Goal: Information Seeking & Learning: Compare options

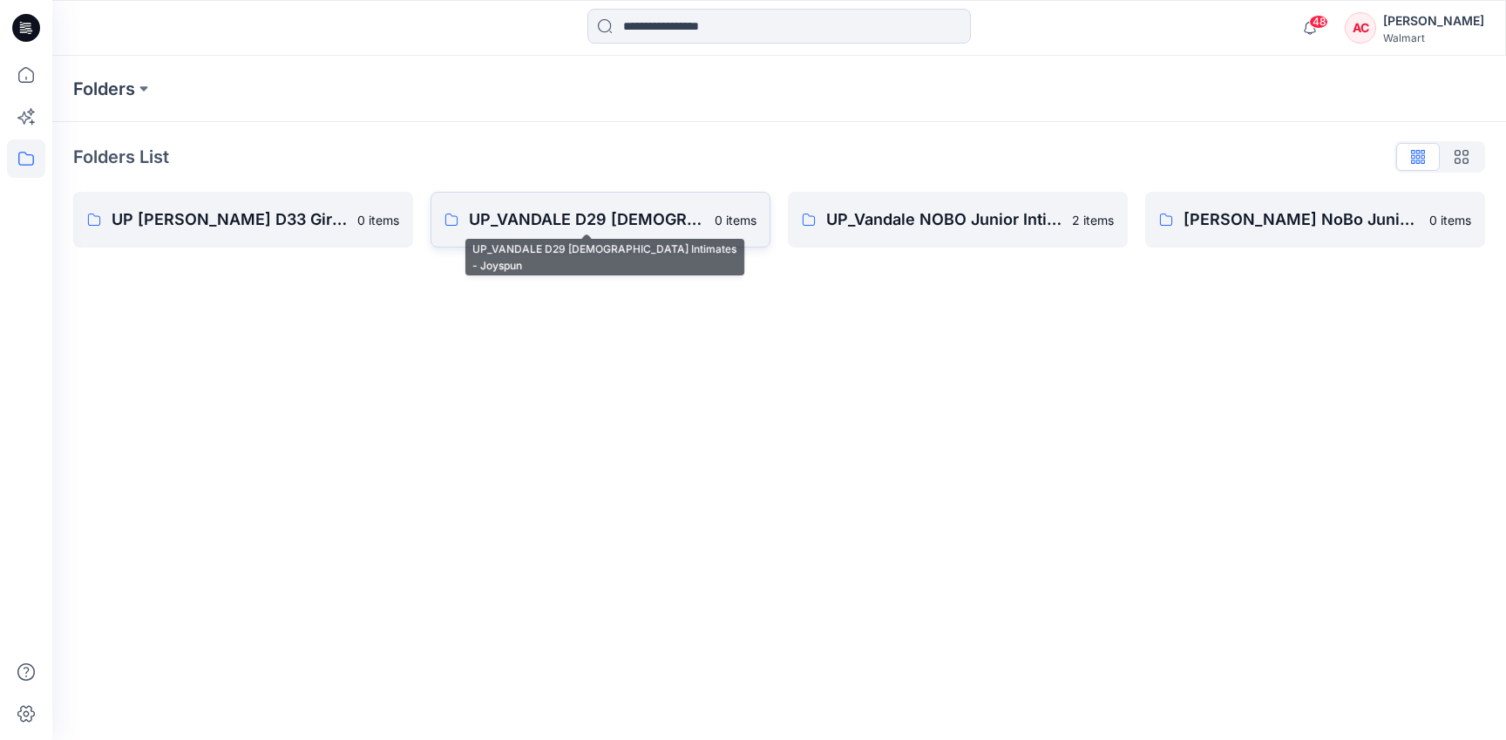
click at [570, 230] on p "UP_VANDALE D29 [DEMOGRAPHIC_DATA] Intimates - Joyspun" at bounding box center [586, 219] width 235 height 24
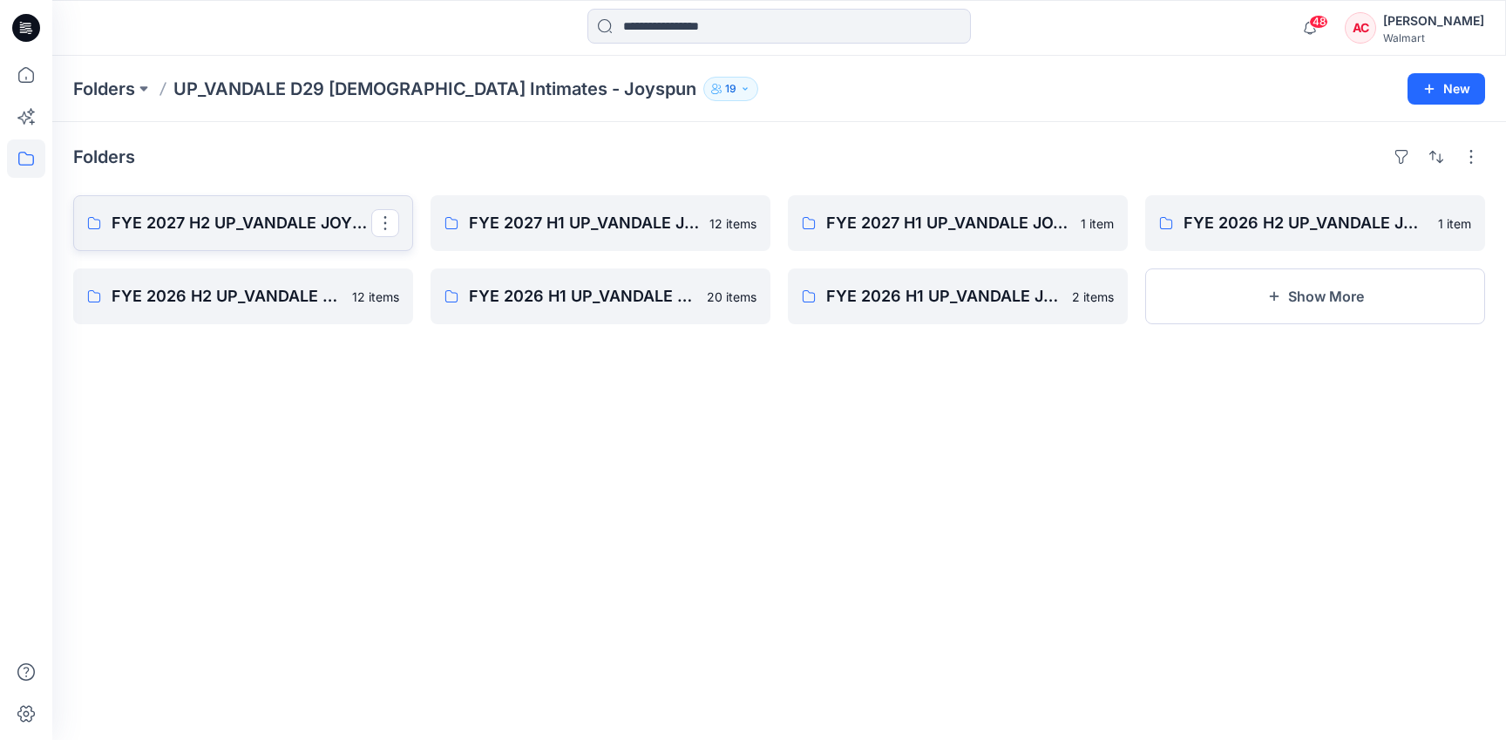
click at [215, 224] on p "FYE 2027 H2 UP_VANDALE JOYSPUN PANTIES" at bounding box center [242, 223] width 260 height 24
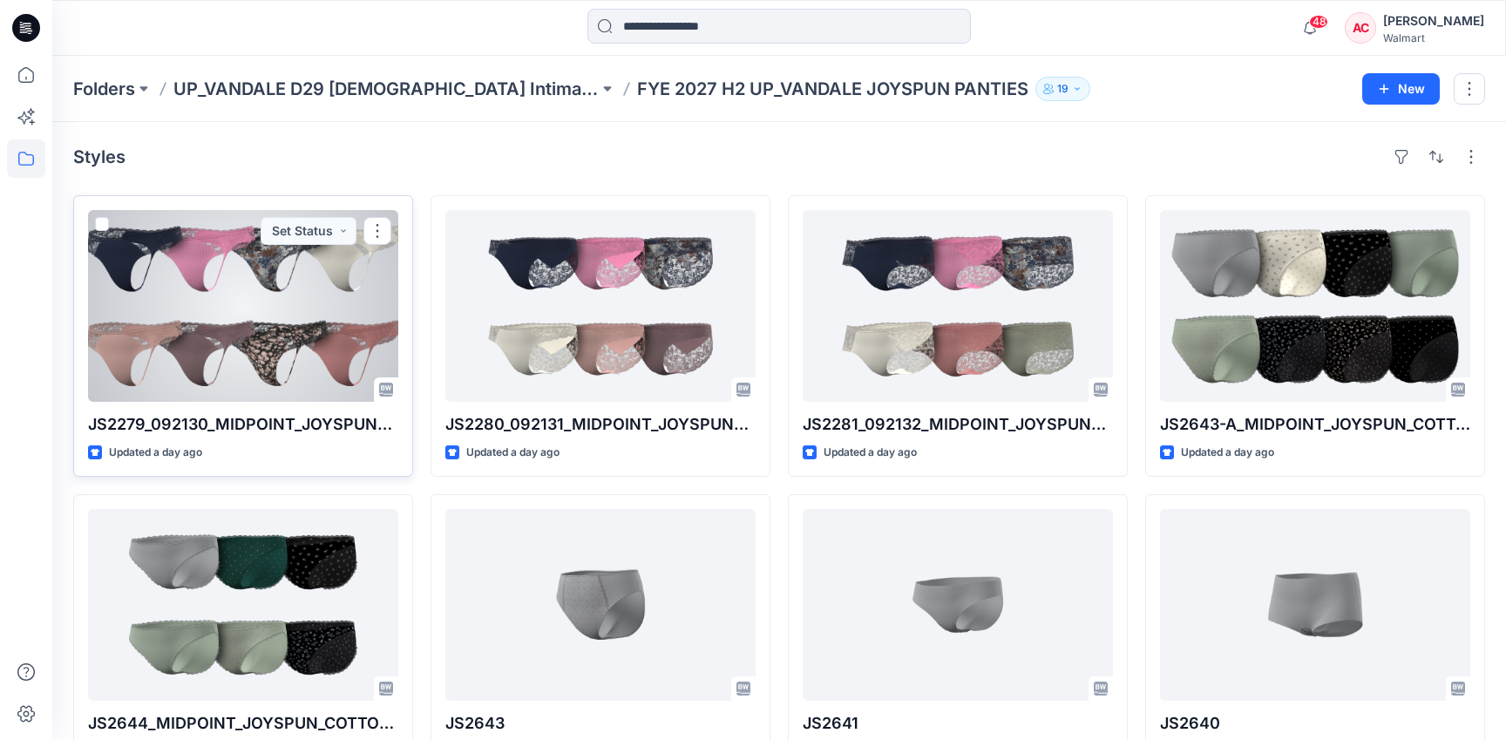
click at [177, 308] on div at bounding box center [243, 306] width 310 height 192
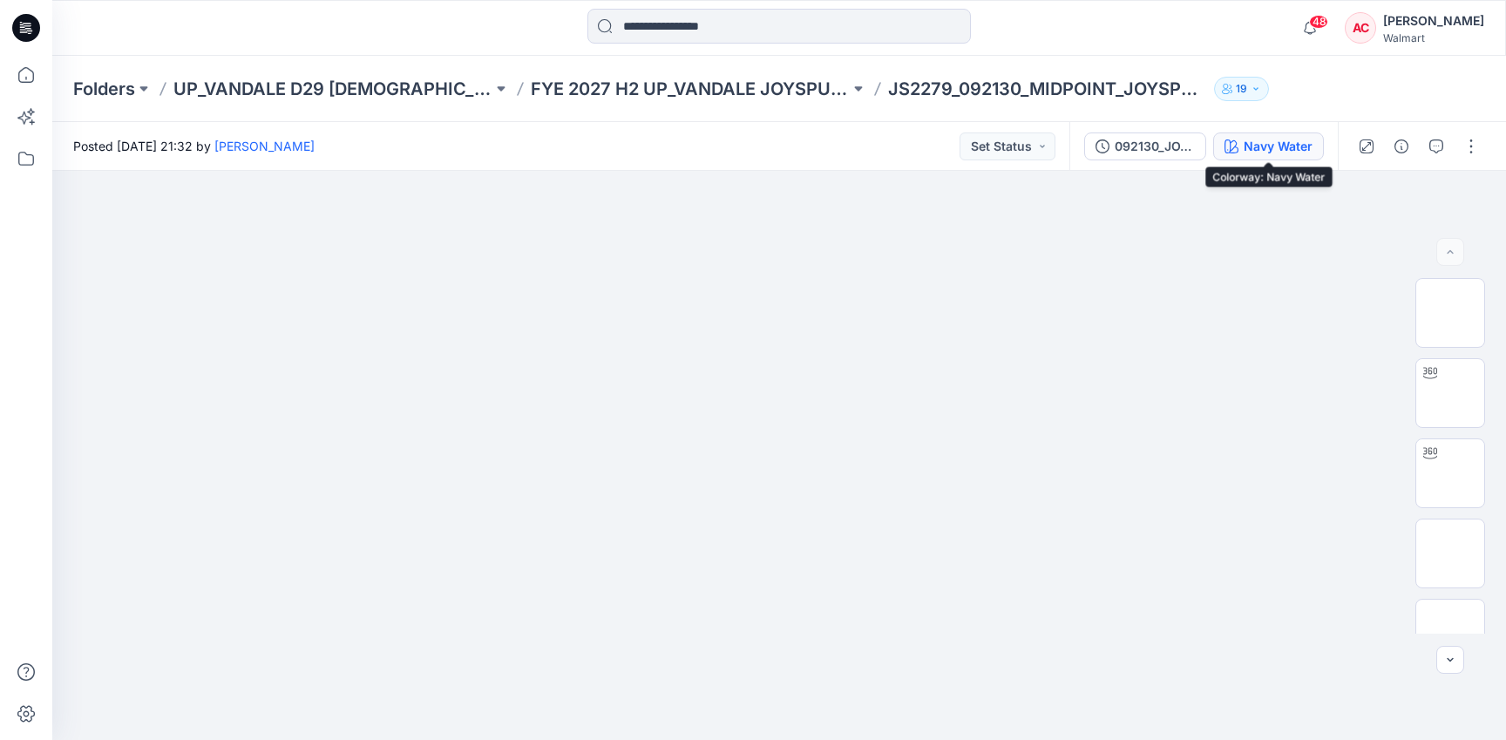
click at [1262, 142] on div "Navy Water" at bounding box center [1277, 146] width 69 height 19
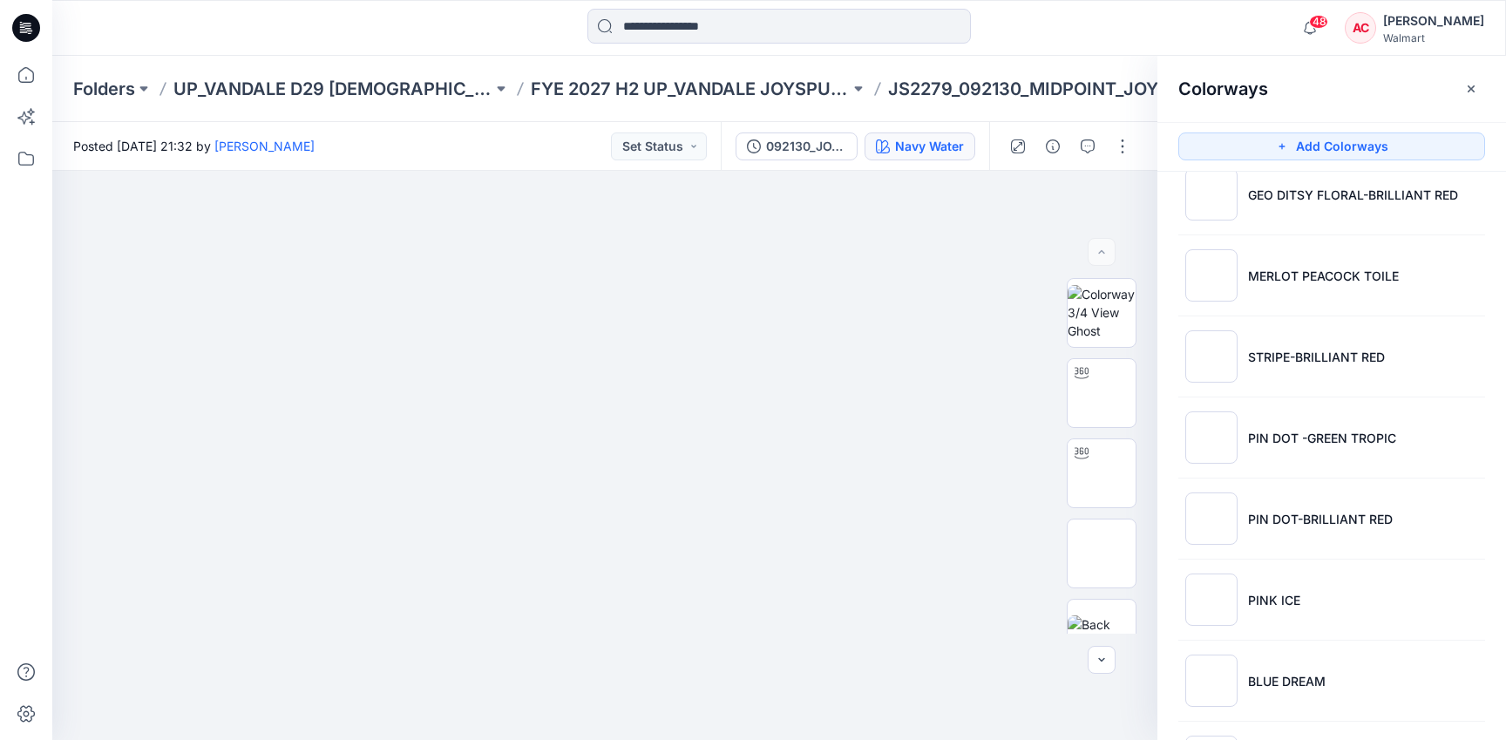
scroll to position [2788, 0]
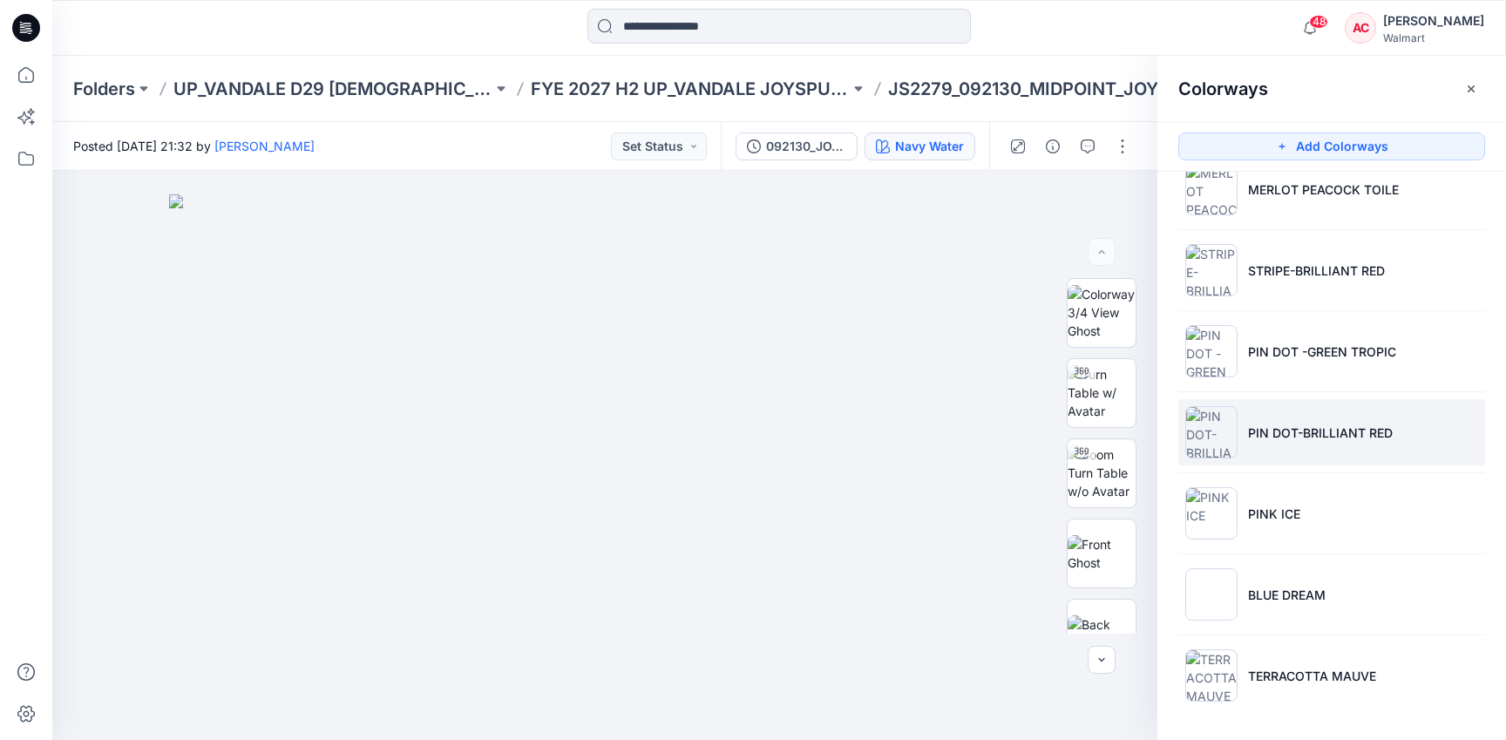
click at [1348, 439] on p "PIN DOT-BRILLIANT RED" at bounding box center [1320, 432] width 145 height 18
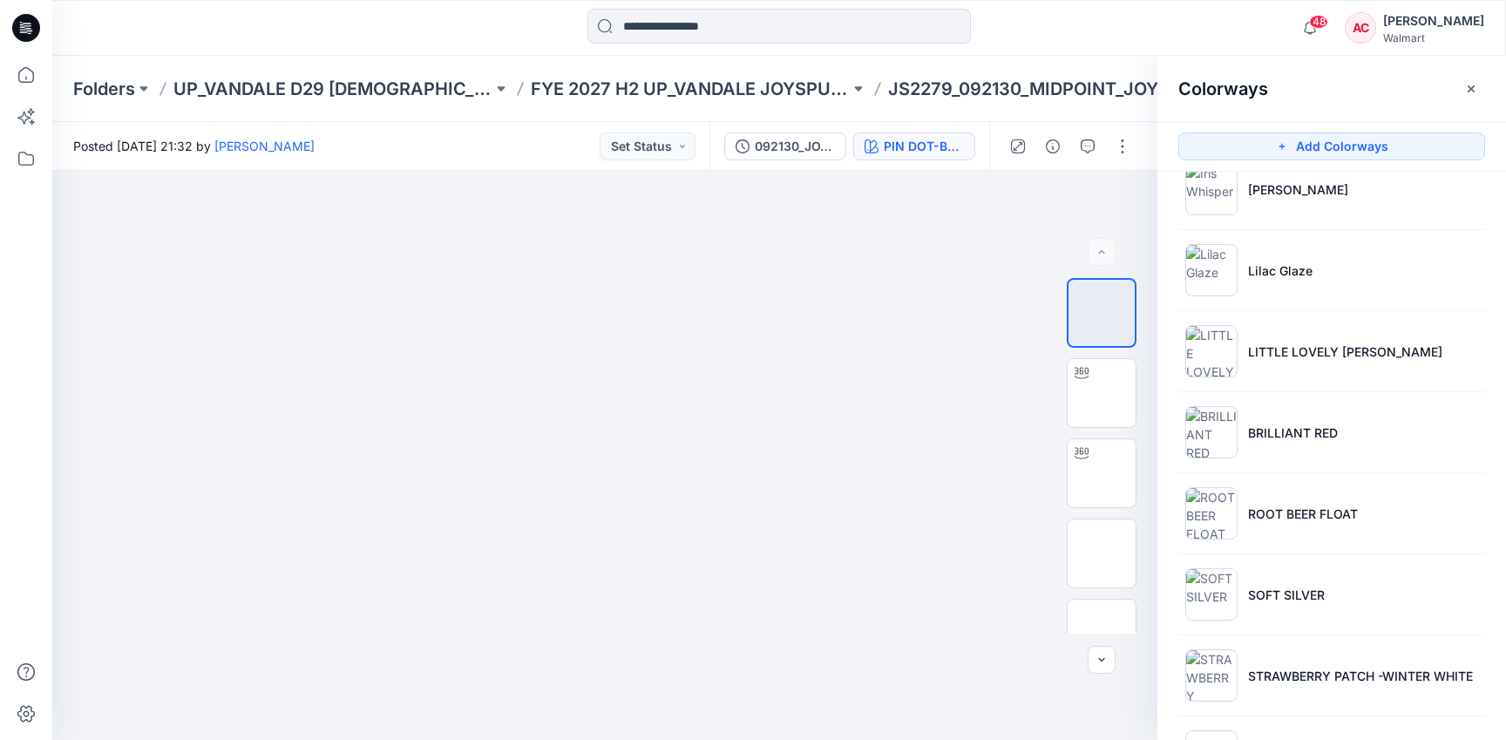
scroll to position [1976, 0]
click at [1348, 438] on li "BRILLIANT RED" at bounding box center [1331, 434] width 307 height 66
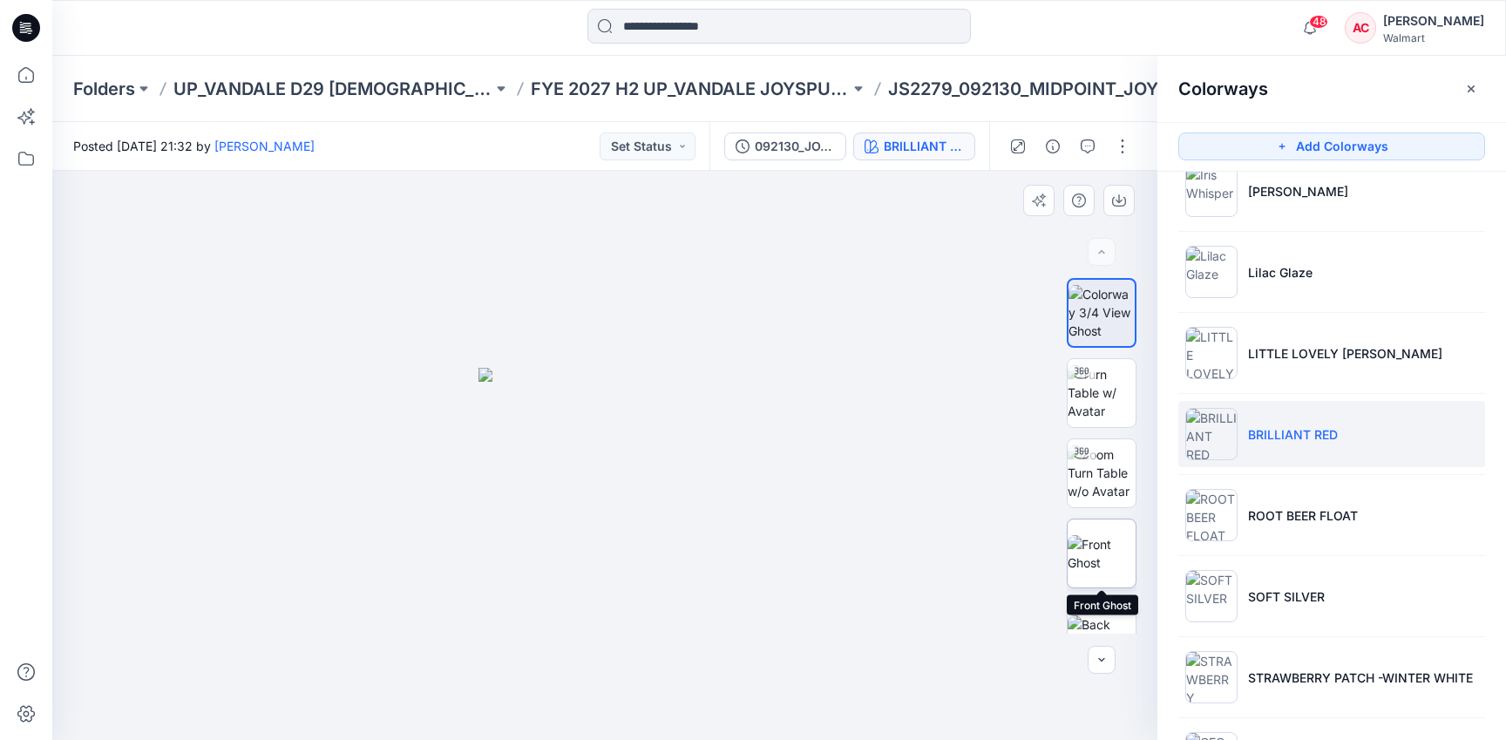
click at [1097, 558] on img at bounding box center [1101, 553] width 68 height 37
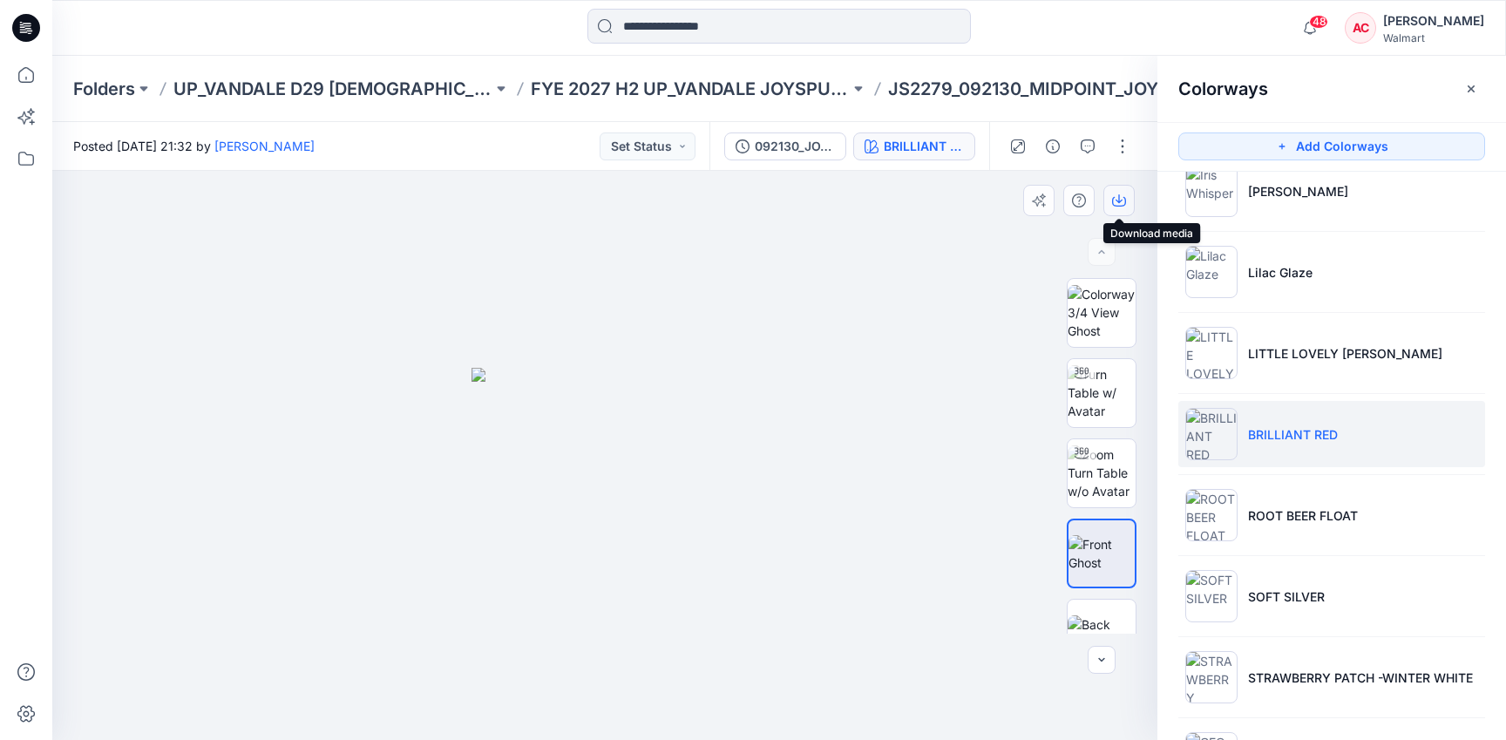
click at [1120, 205] on icon "button" at bounding box center [1119, 200] width 14 height 14
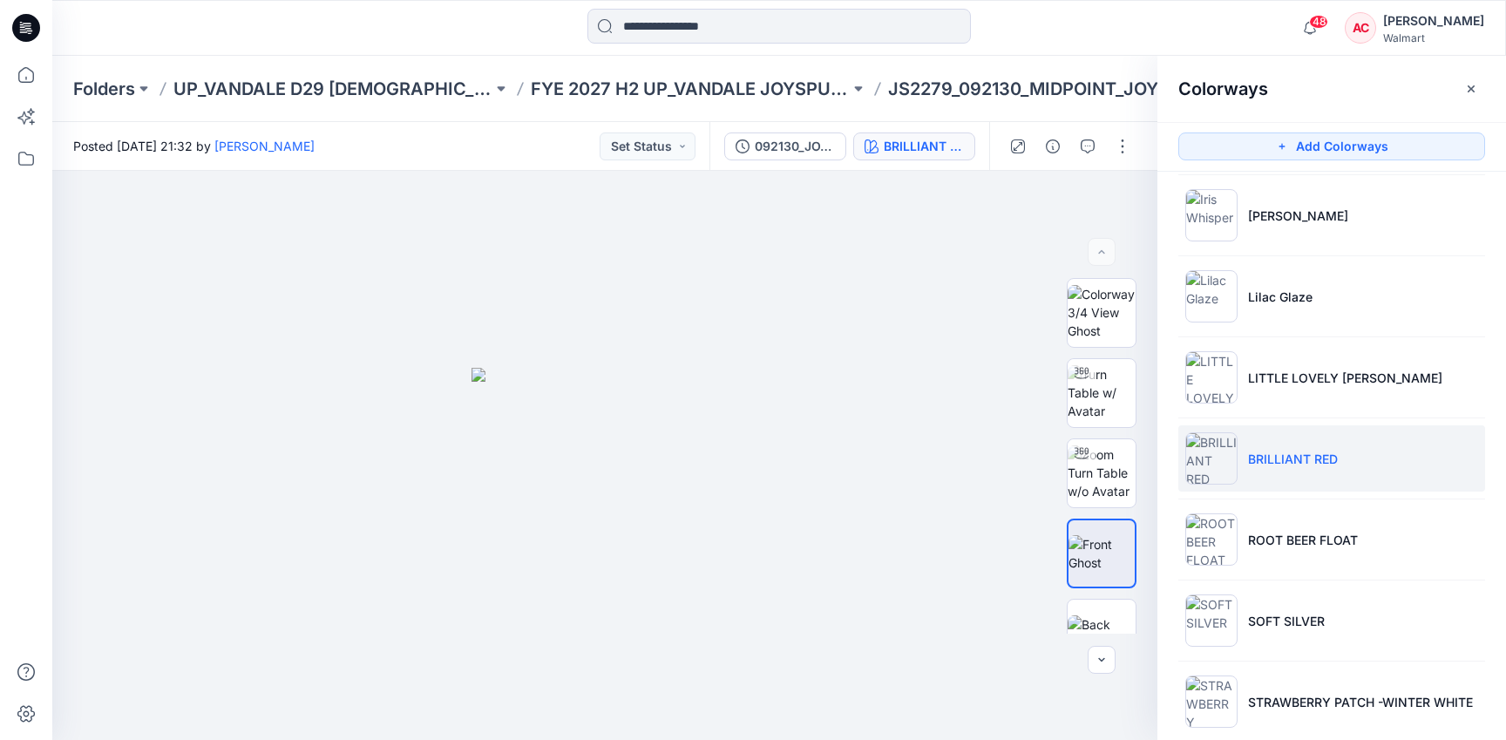
scroll to position [1941, 0]
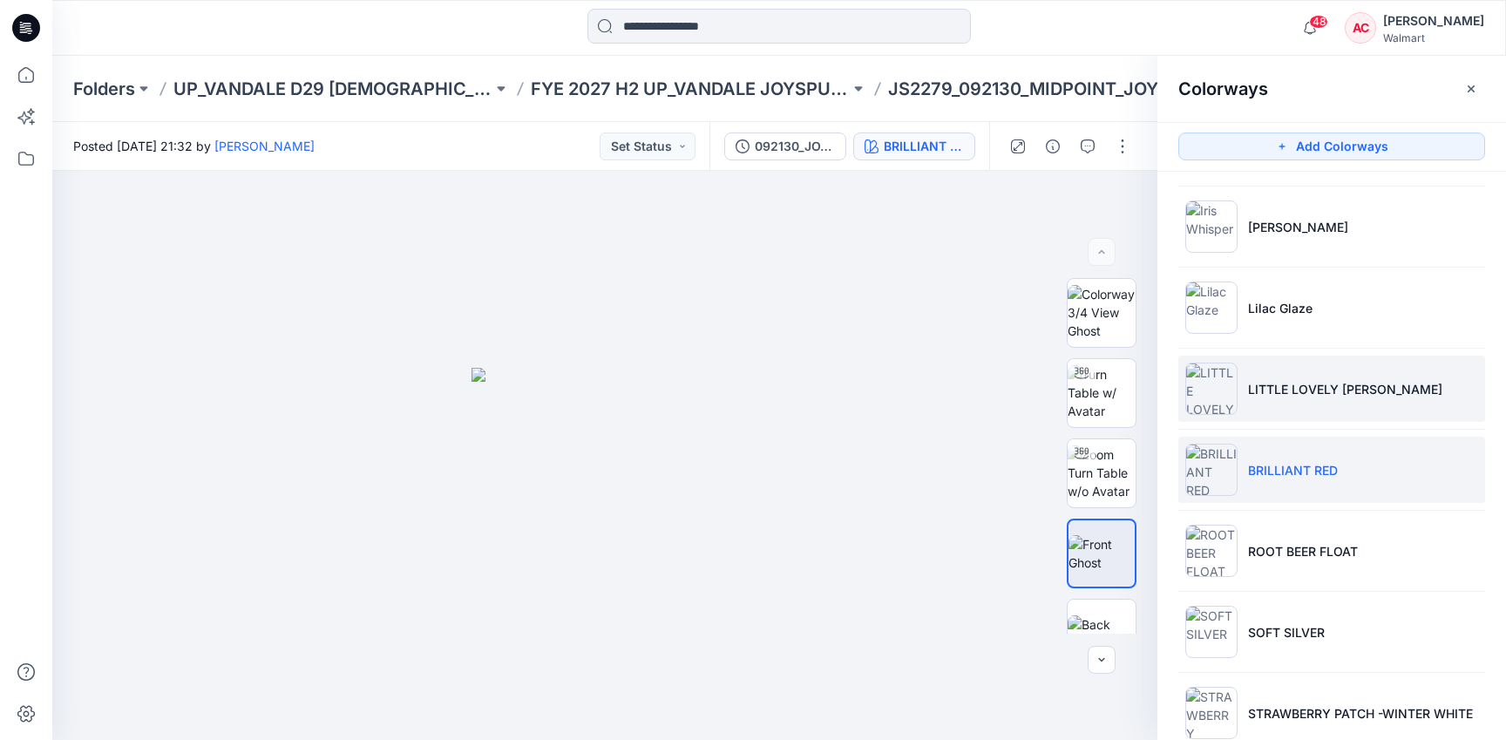
click at [1298, 375] on li "LITTLE LOVELY [PERSON_NAME]" at bounding box center [1331, 389] width 307 height 66
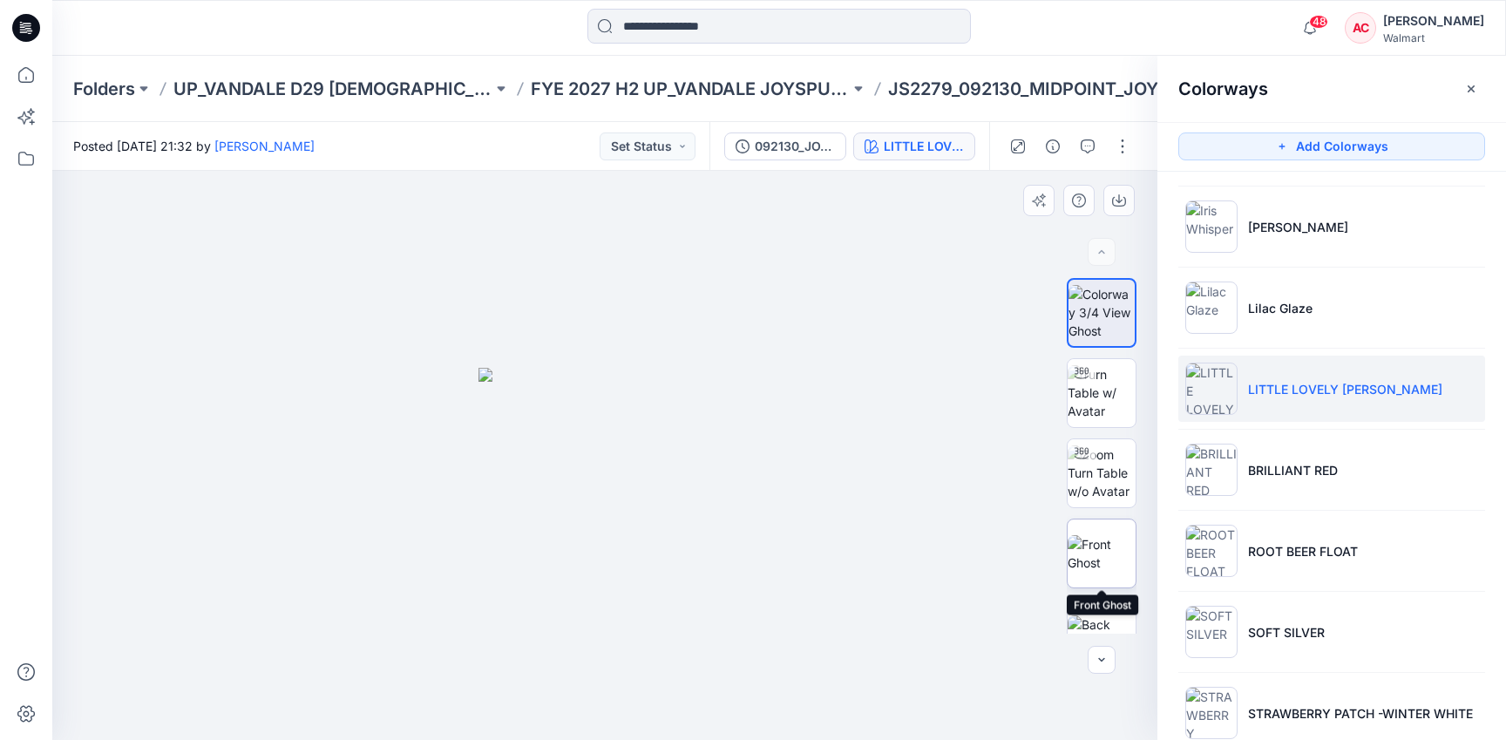
click at [1090, 548] on img at bounding box center [1101, 553] width 68 height 37
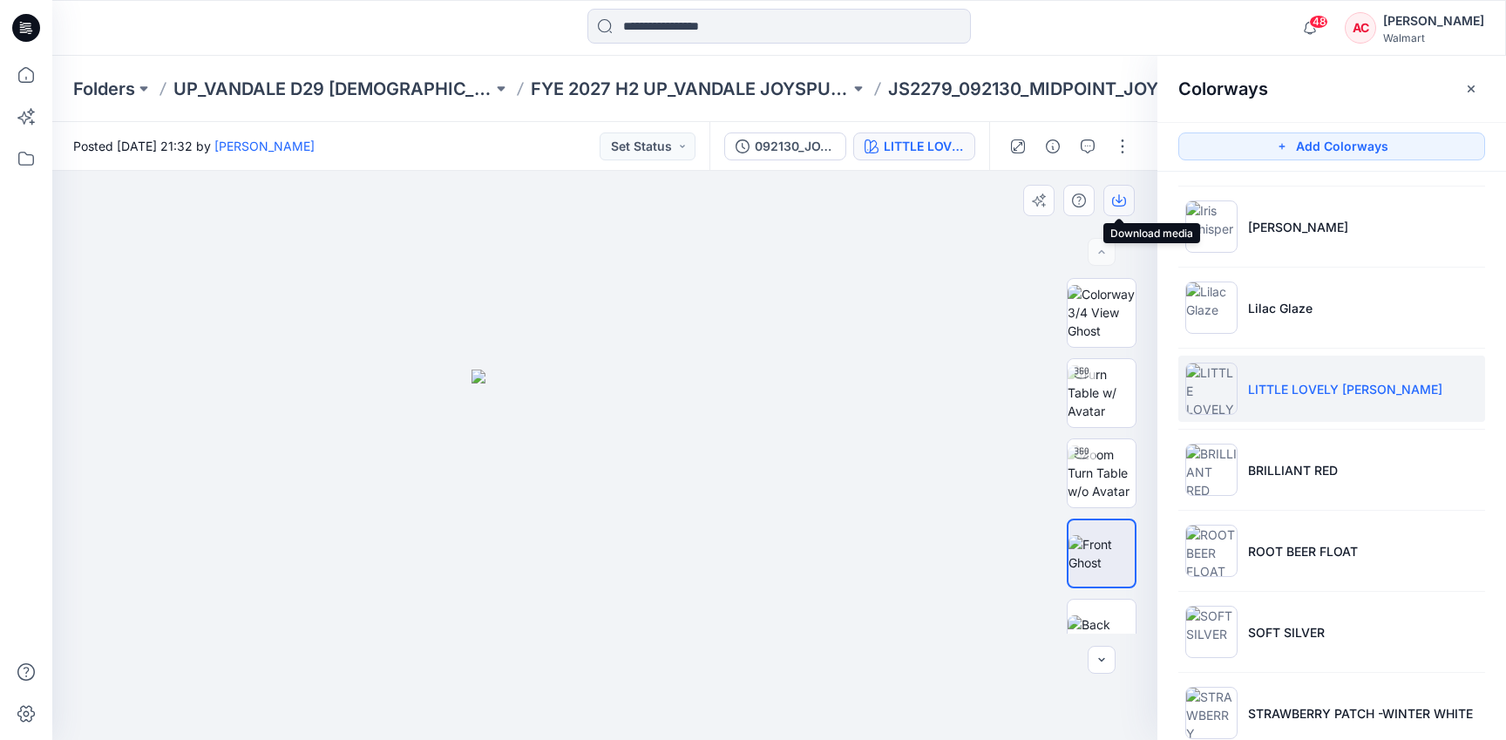
click at [1118, 202] on icon "button" at bounding box center [1118, 198] width 7 height 9
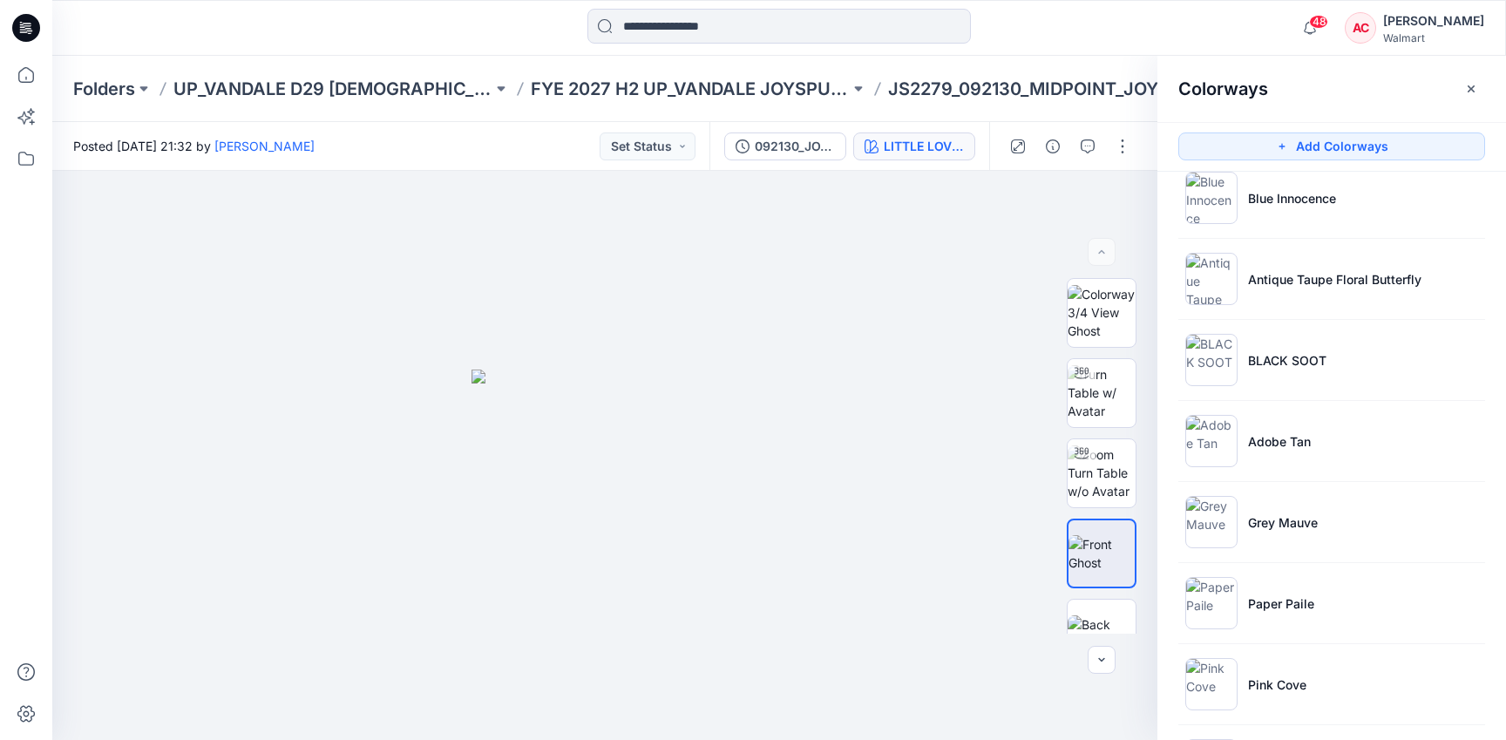
scroll to position [914, 0]
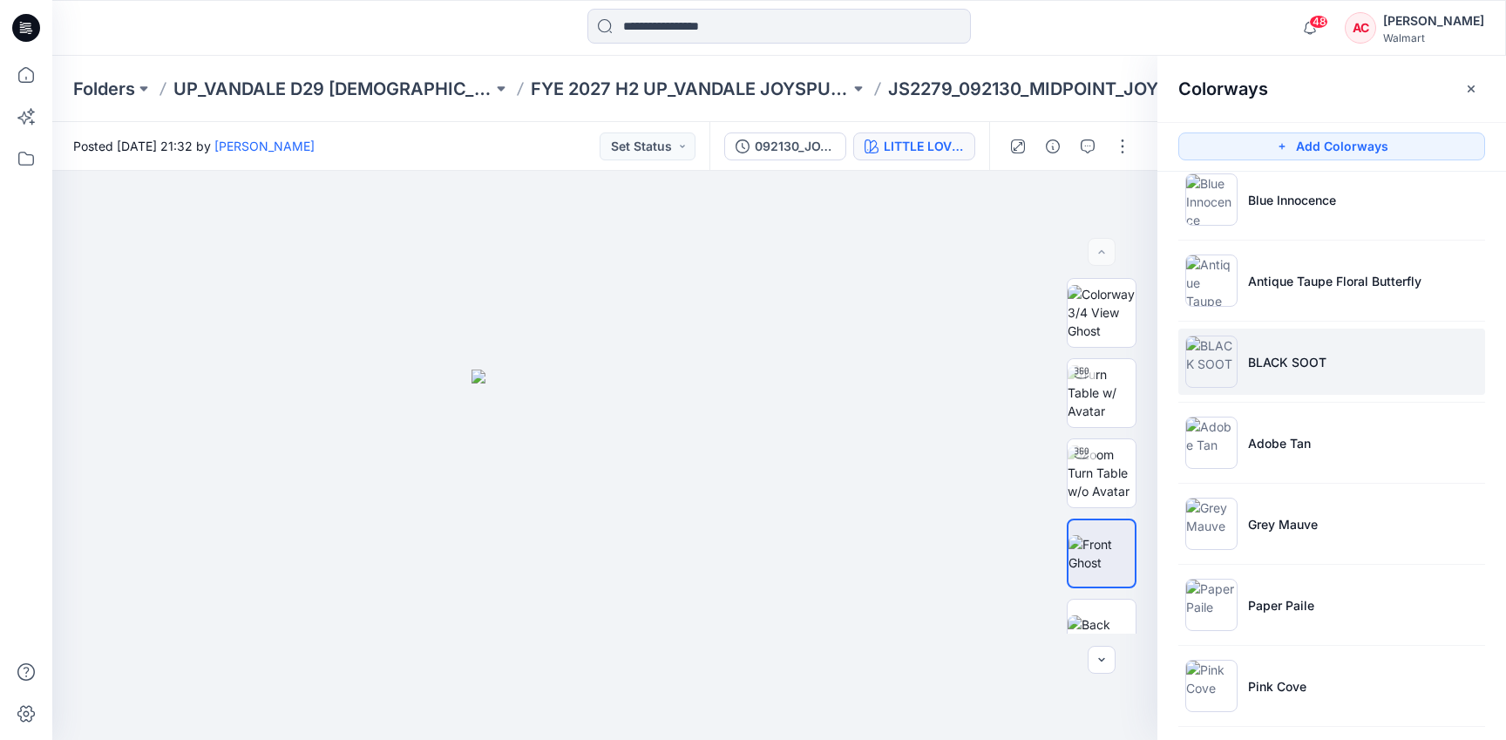
click at [1343, 367] on li "BLACK SOOT" at bounding box center [1331, 362] width 307 height 66
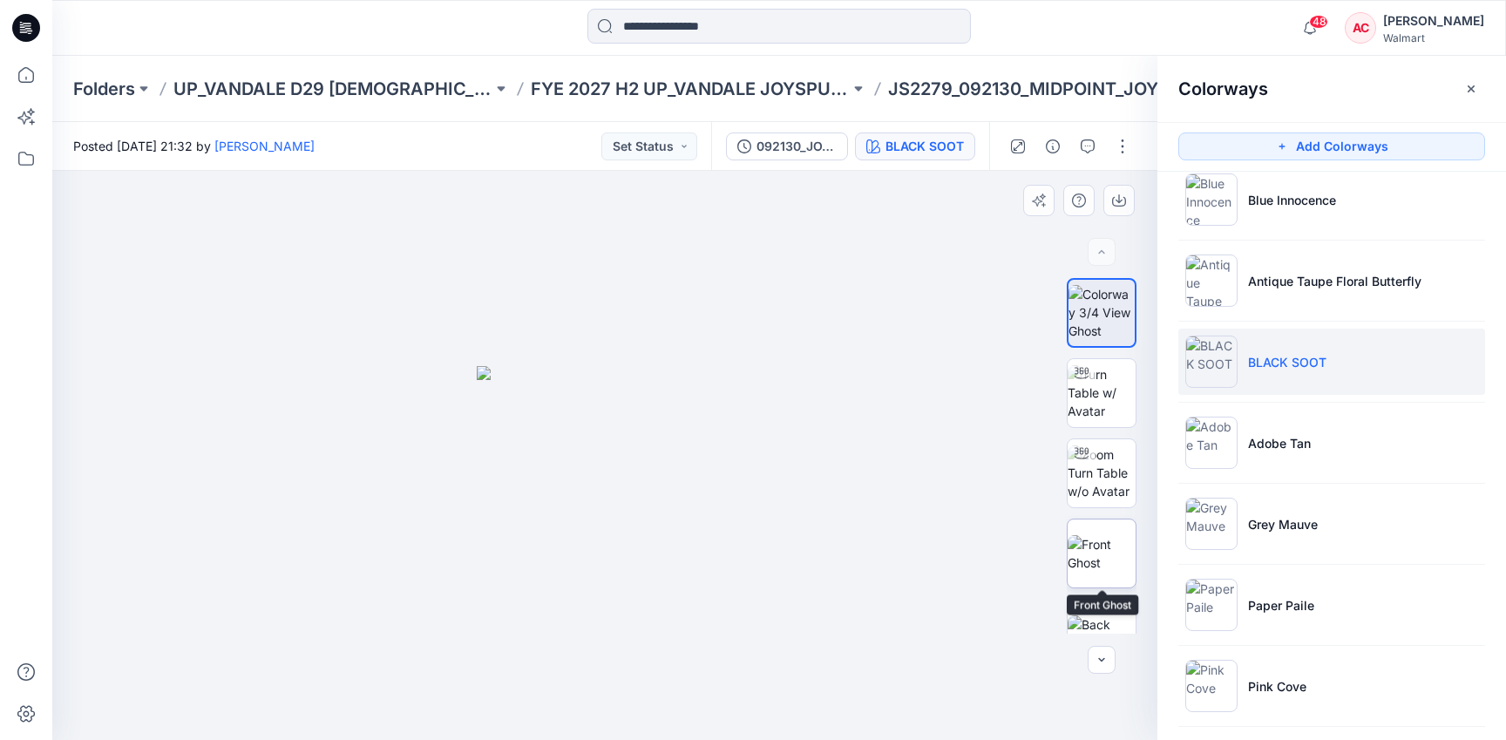
click at [1076, 561] on img at bounding box center [1101, 553] width 68 height 37
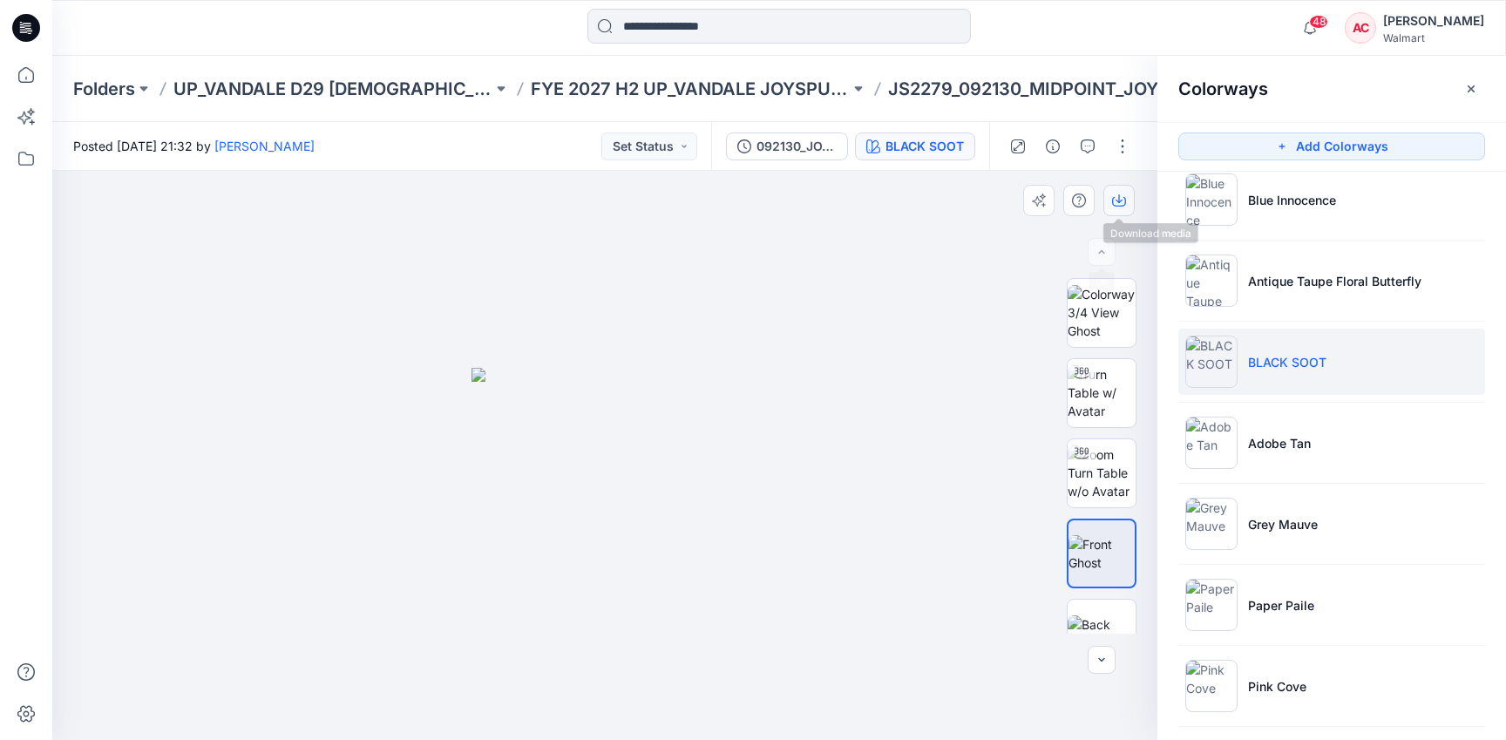
click at [1126, 189] on button "button" at bounding box center [1118, 200] width 31 height 31
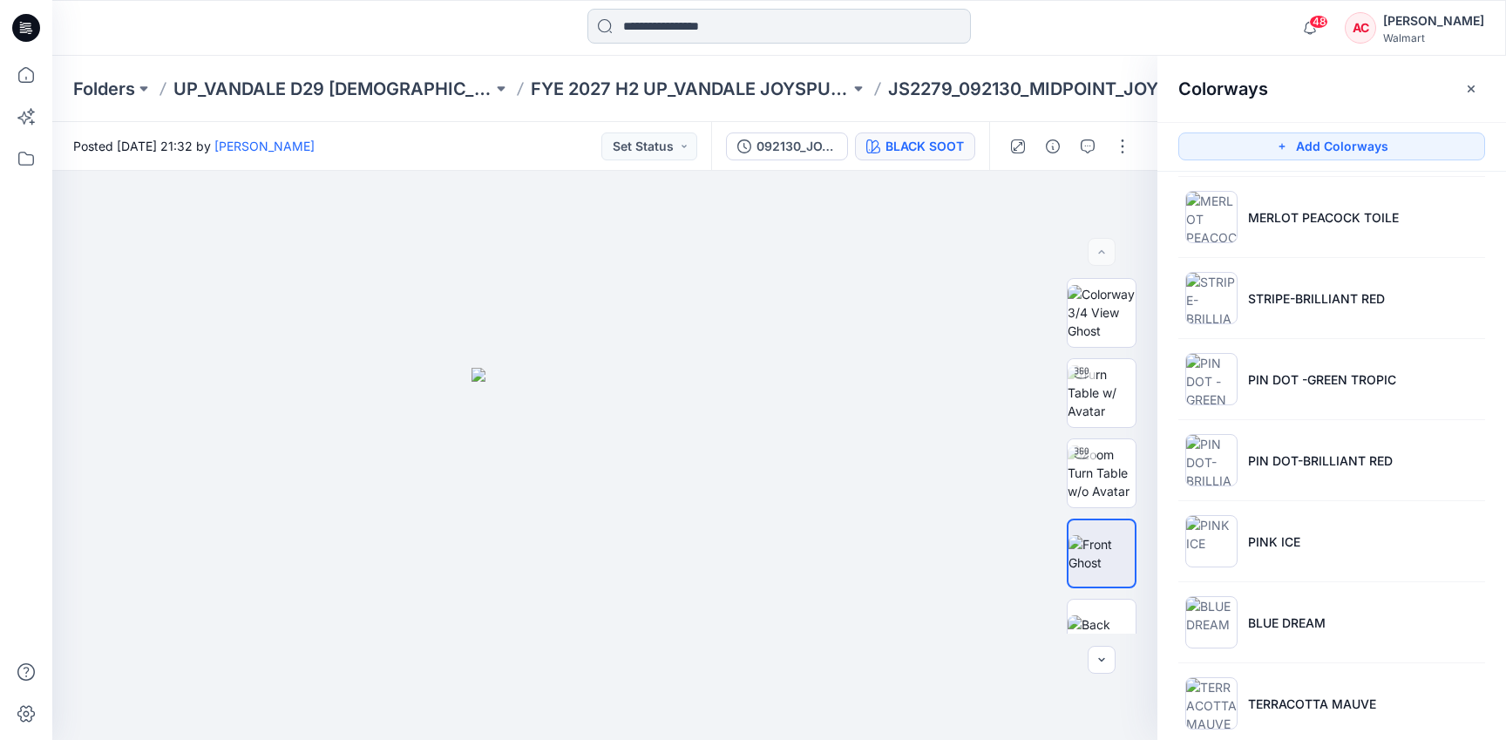
scroll to position [2788, 0]
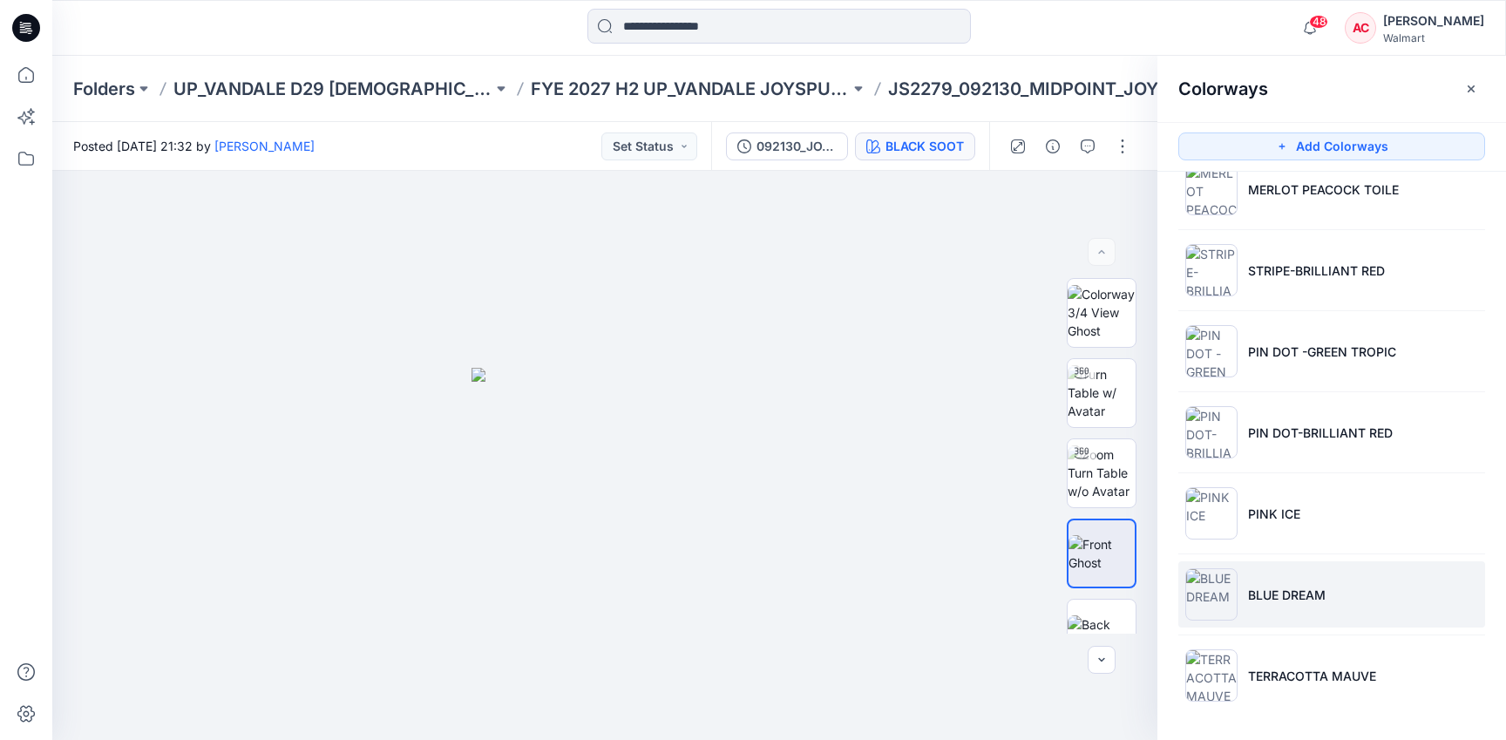
click at [1232, 610] on img at bounding box center [1211, 594] width 52 height 52
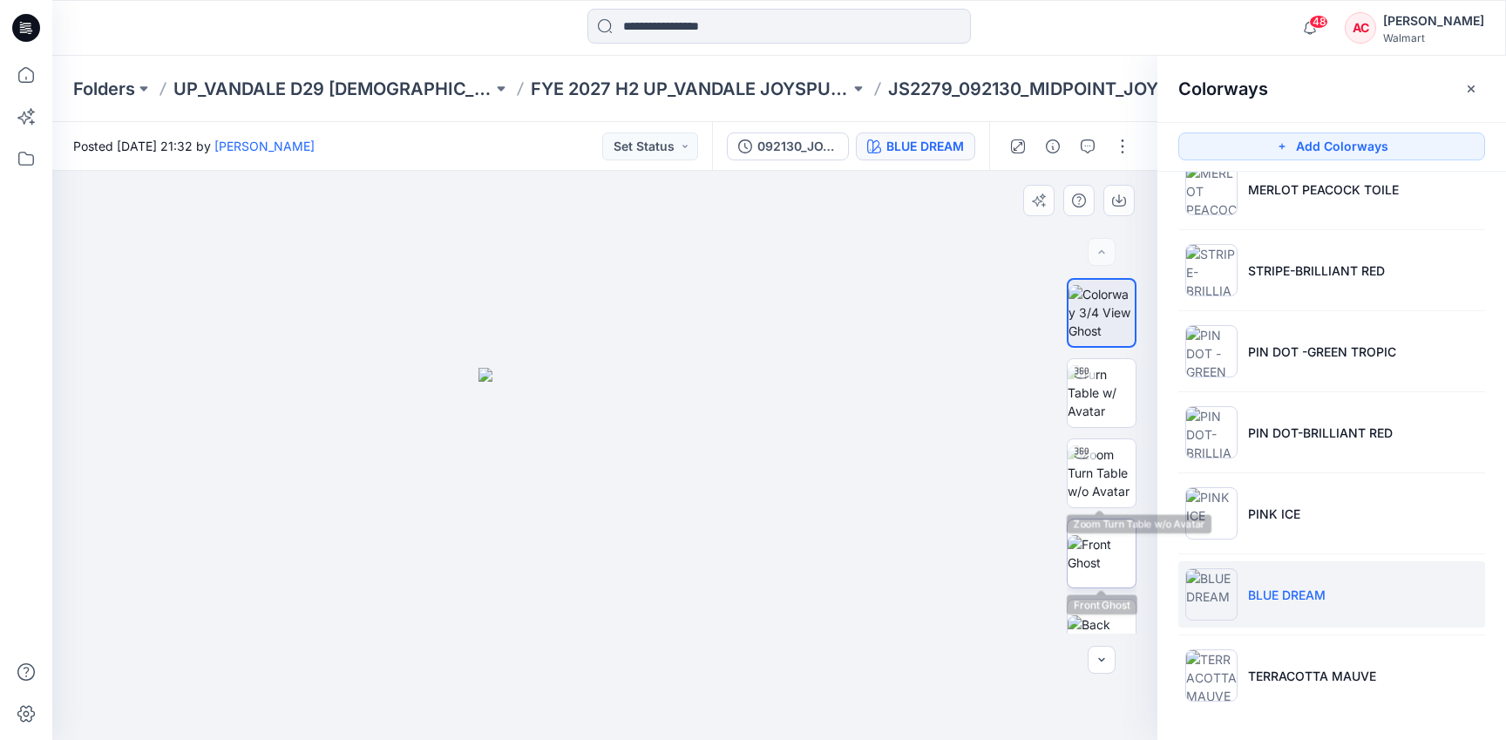
click at [1101, 554] on img at bounding box center [1101, 553] width 68 height 37
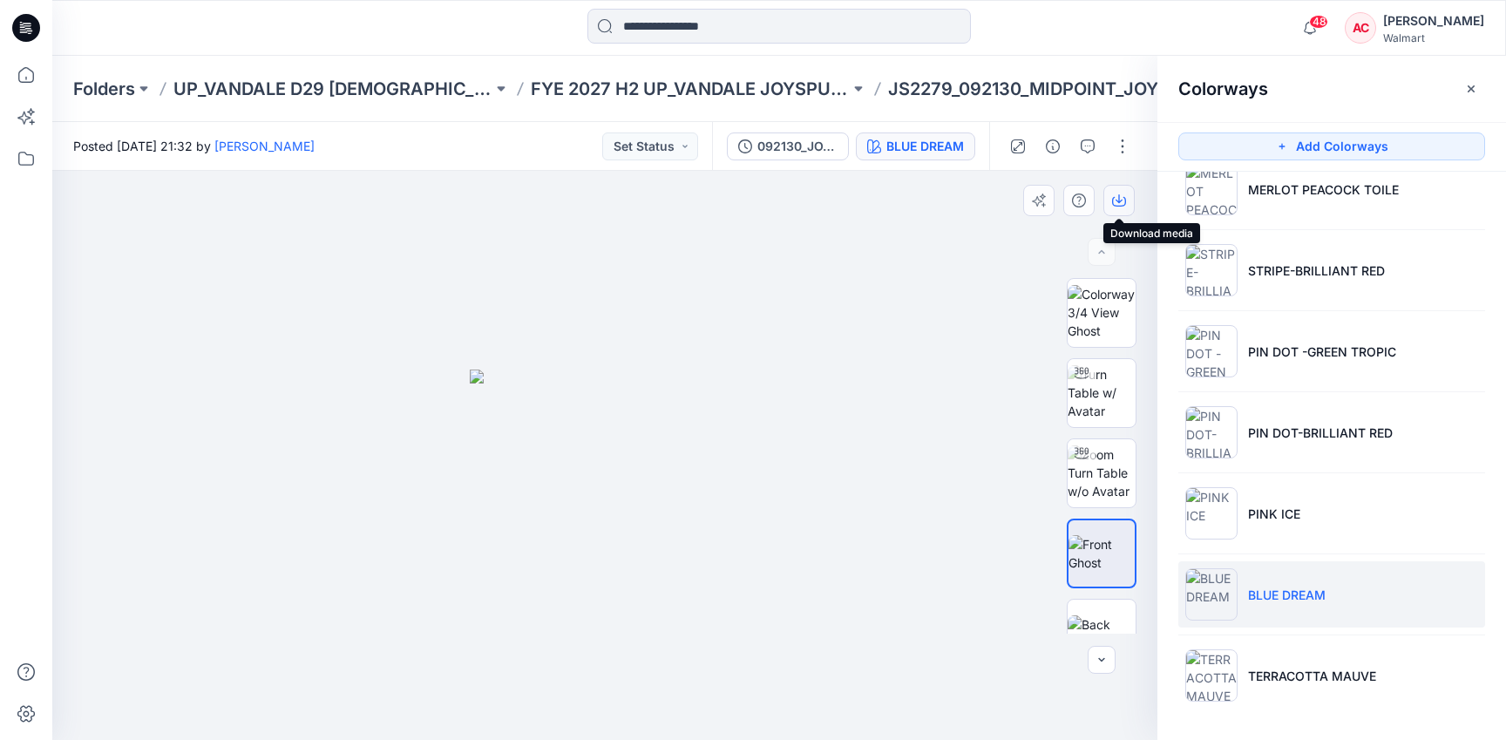
click at [1119, 193] on icon "button" at bounding box center [1119, 200] width 14 height 14
click at [628, 86] on p "FYE 2027 H2 UP_VANDALE JOYSPUN PANTIES" at bounding box center [690, 89] width 319 height 24
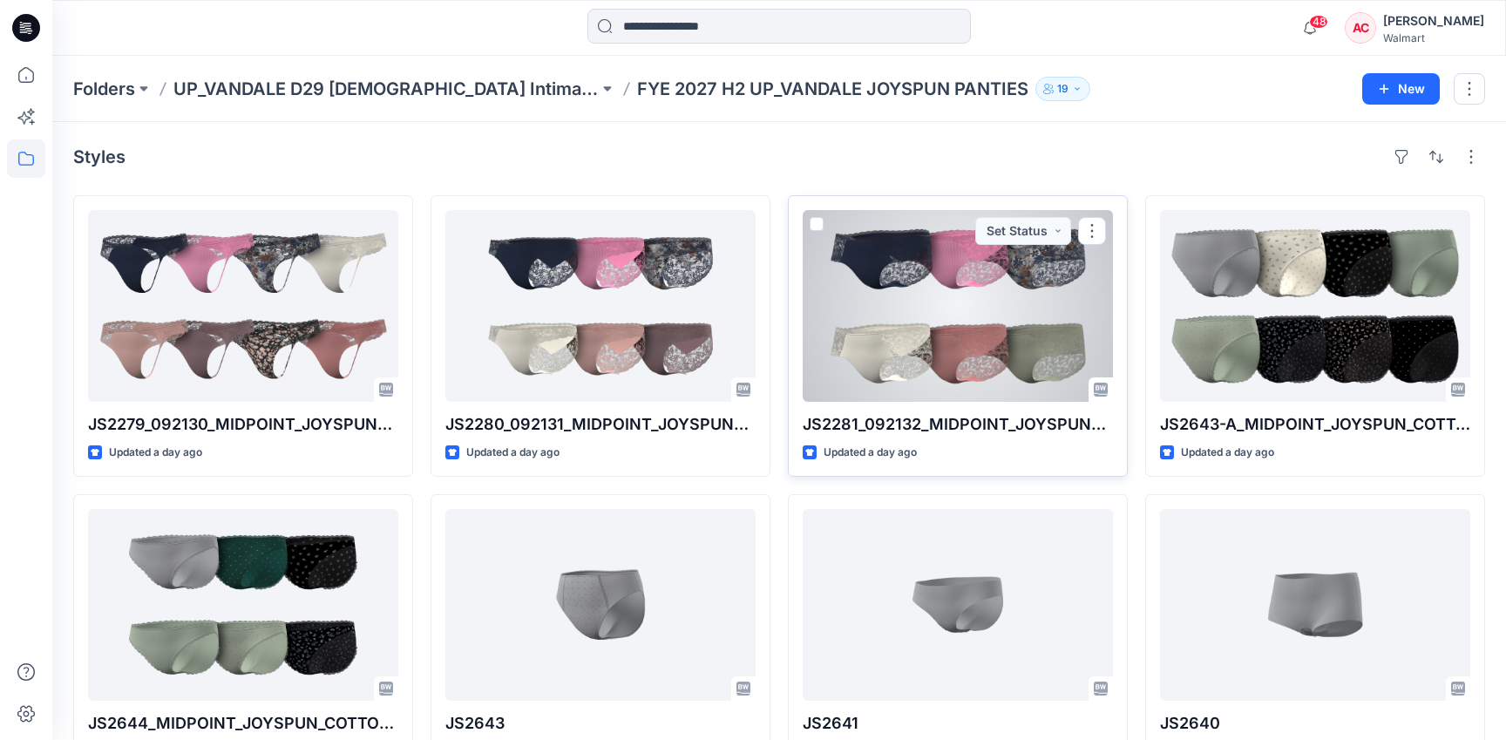
click at [974, 327] on div at bounding box center [958, 306] width 310 height 192
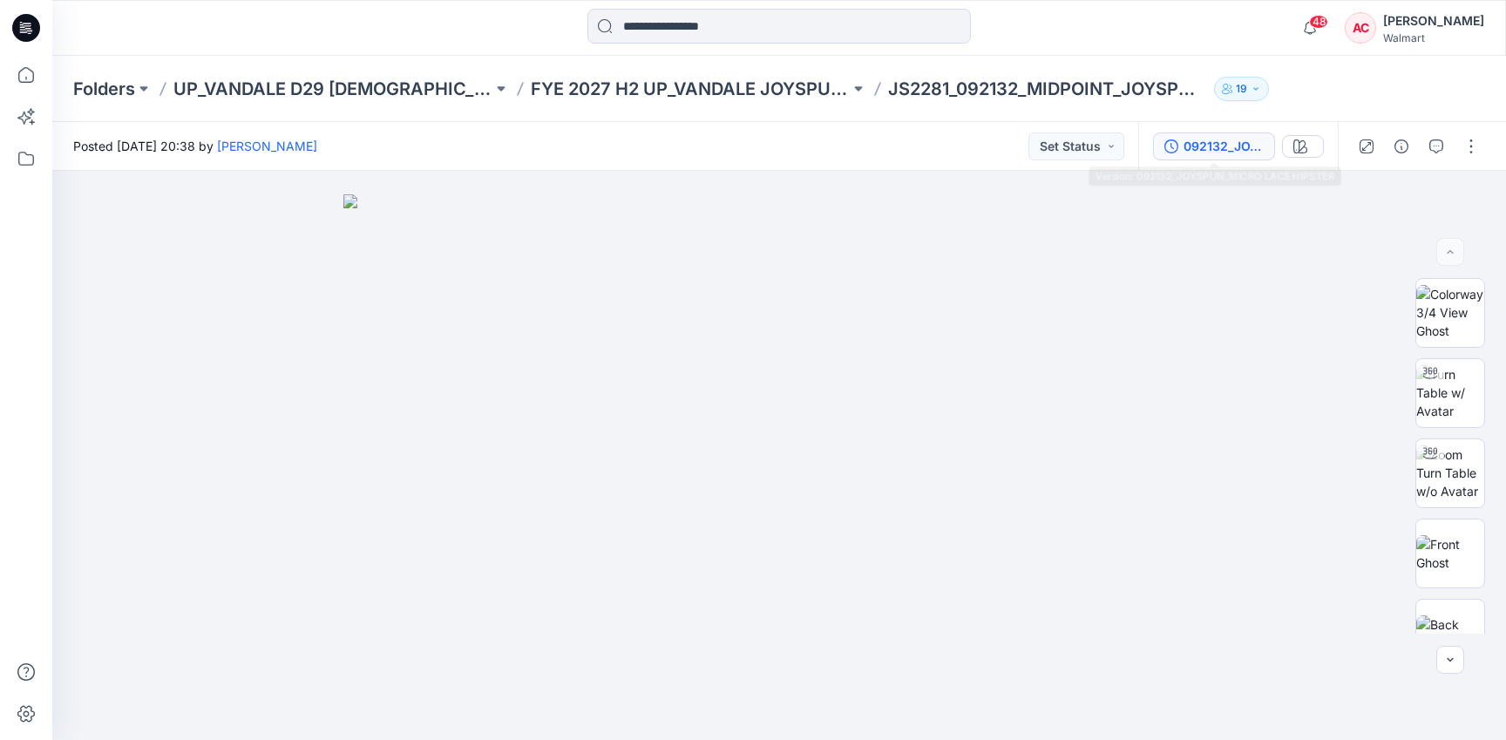
click at [1228, 140] on div "092132_JOYSPUN_MICRO LACE HIPSTER" at bounding box center [1223, 146] width 80 height 19
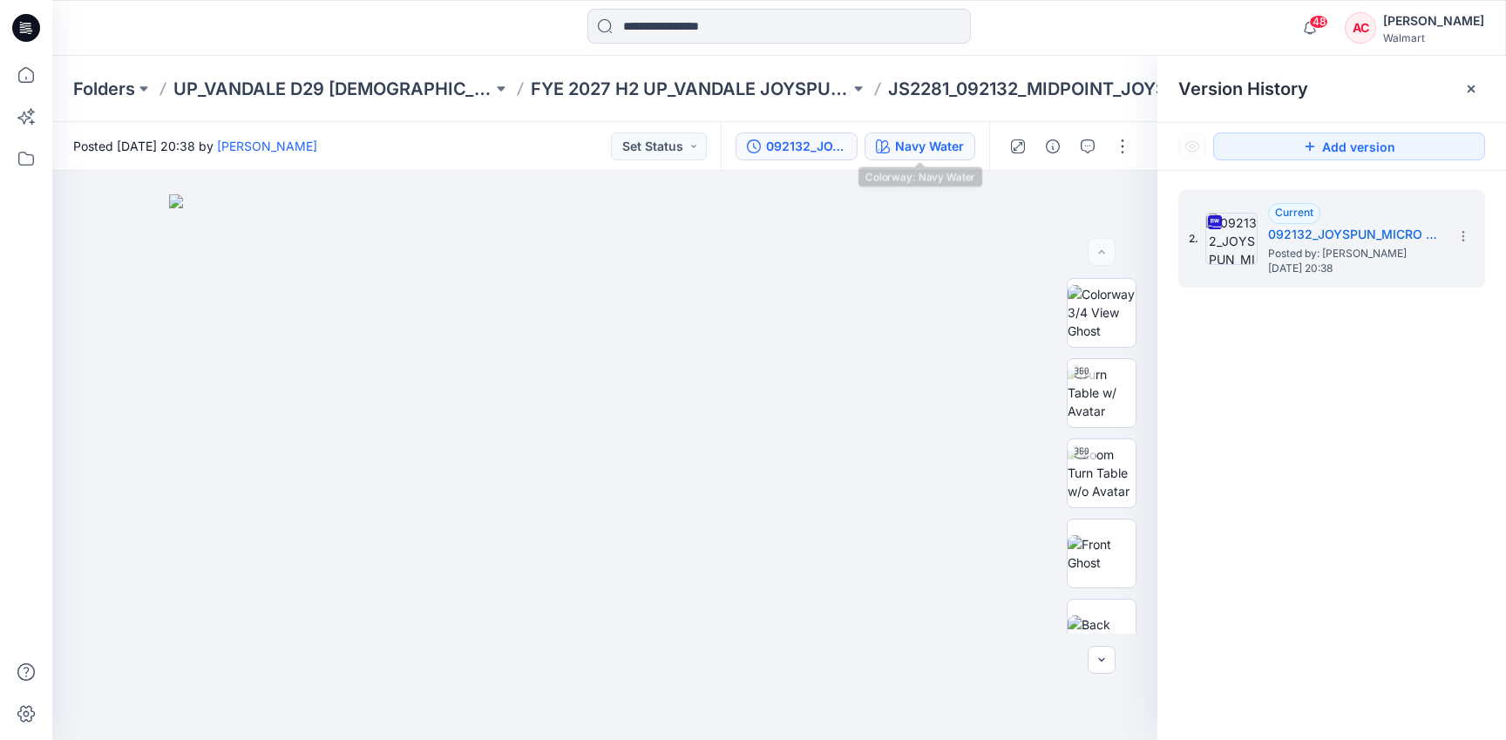
click at [933, 150] on div "Navy Water" at bounding box center [929, 146] width 69 height 19
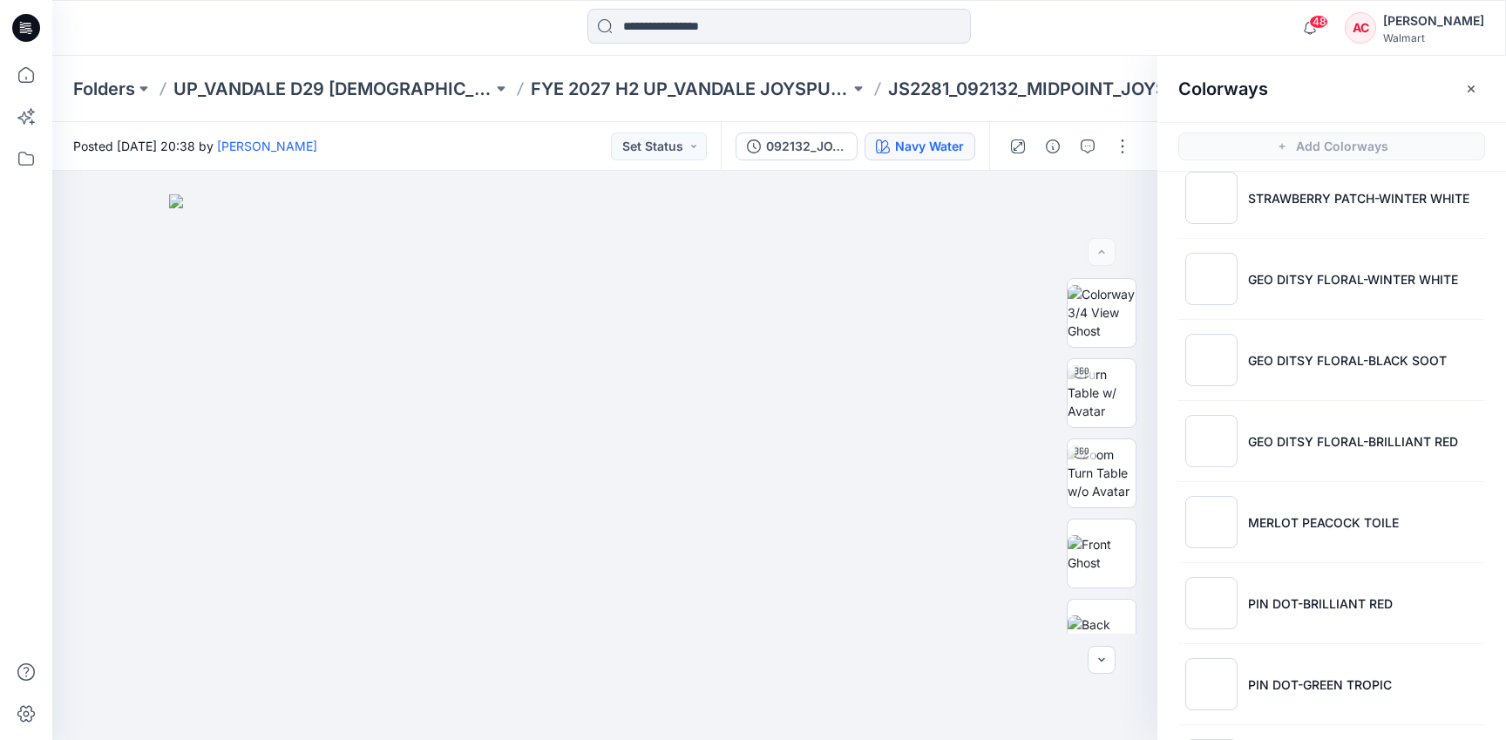
scroll to position [2788, 0]
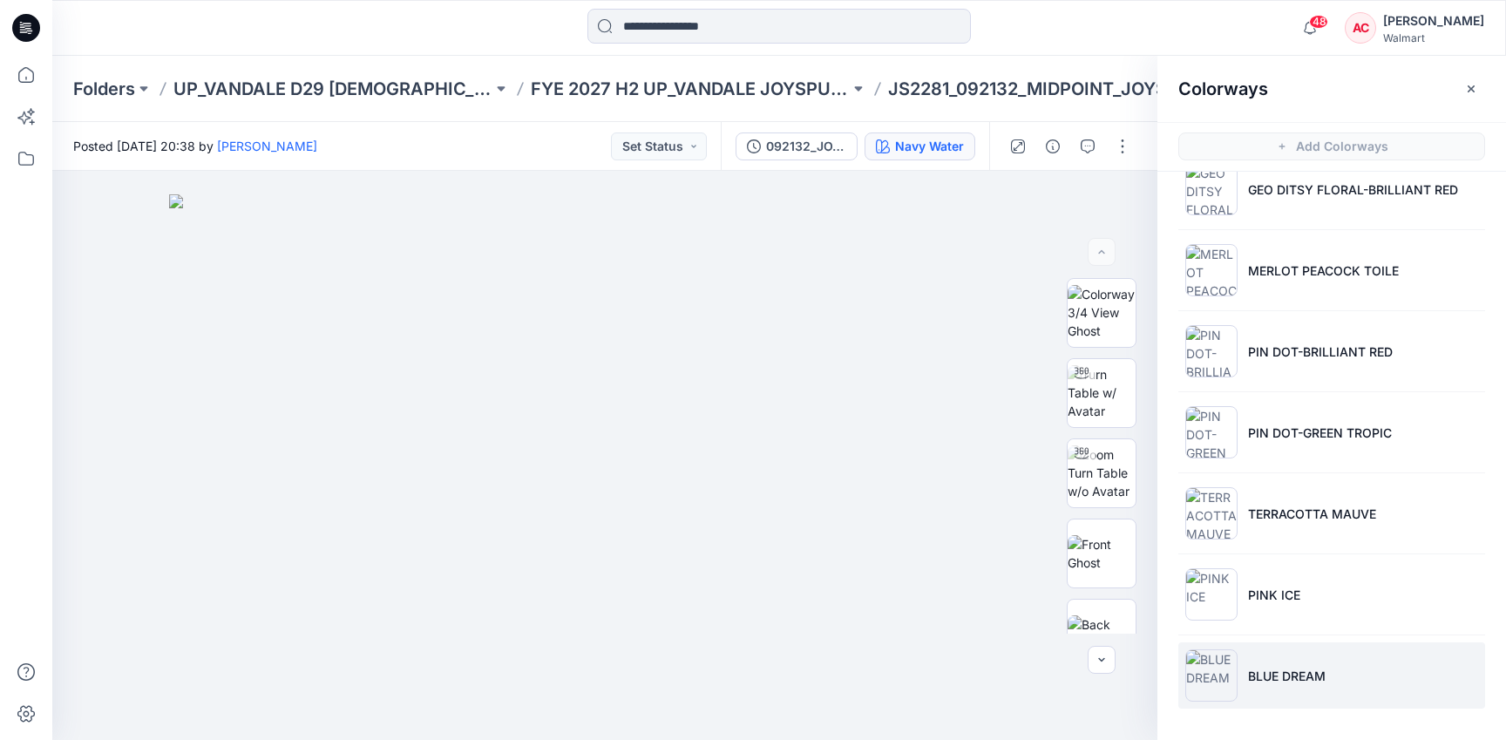
click at [1293, 690] on li "BLUE DREAM" at bounding box center [1331, 675] width 307 height 66
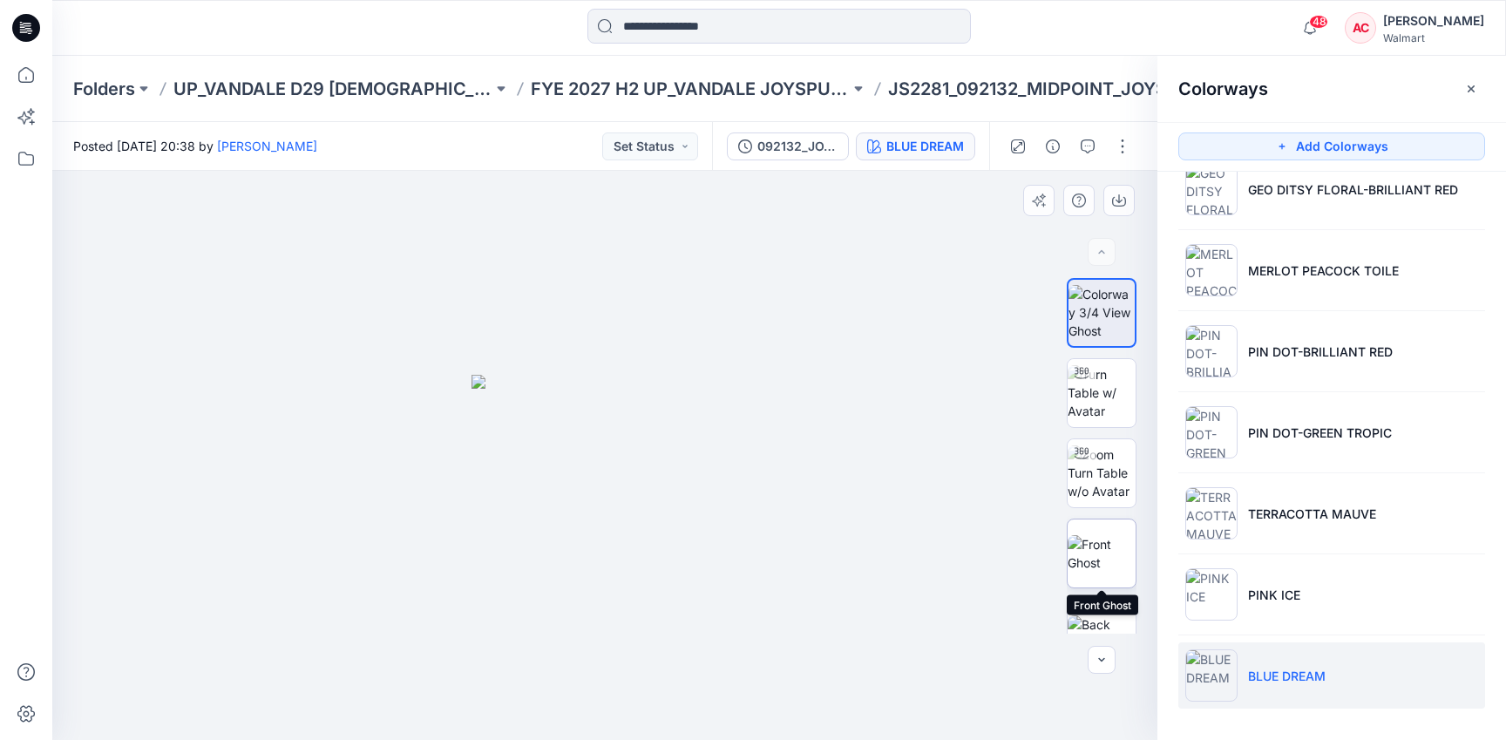
click at [1097, 557] on img at bounding box center [1101, 553] width 68 height 37
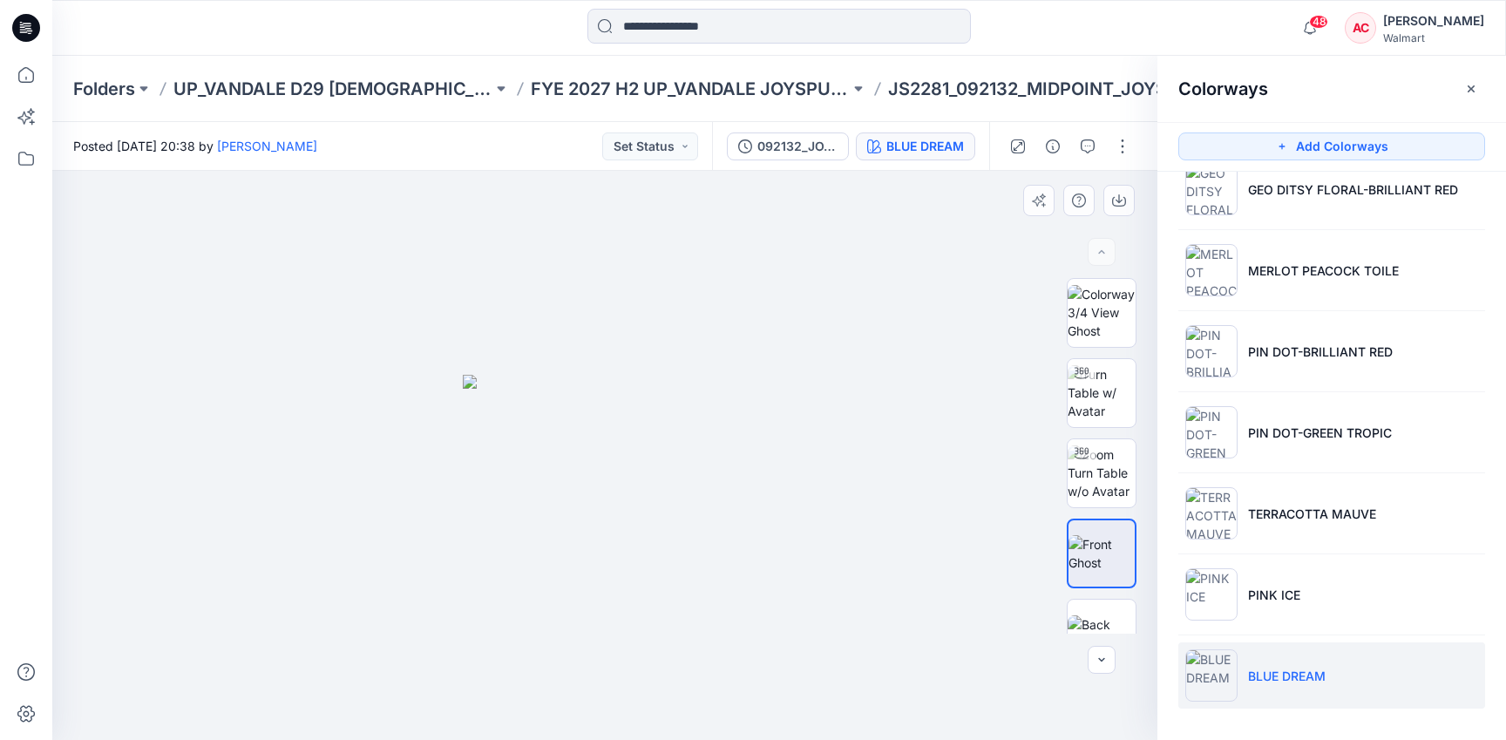
click at [1115, 217] on div at bounding box center [604, 455] width 1105 height 569
click at [1114, 202] on icon "button" at bounding box center [1119, 200] width 14 height 14
click at [612, 86] on p "FYE 2027 H2 UP_VANDALE JOYSPUN PANTIES" at bounding box center [690, 89] width 319 height 24
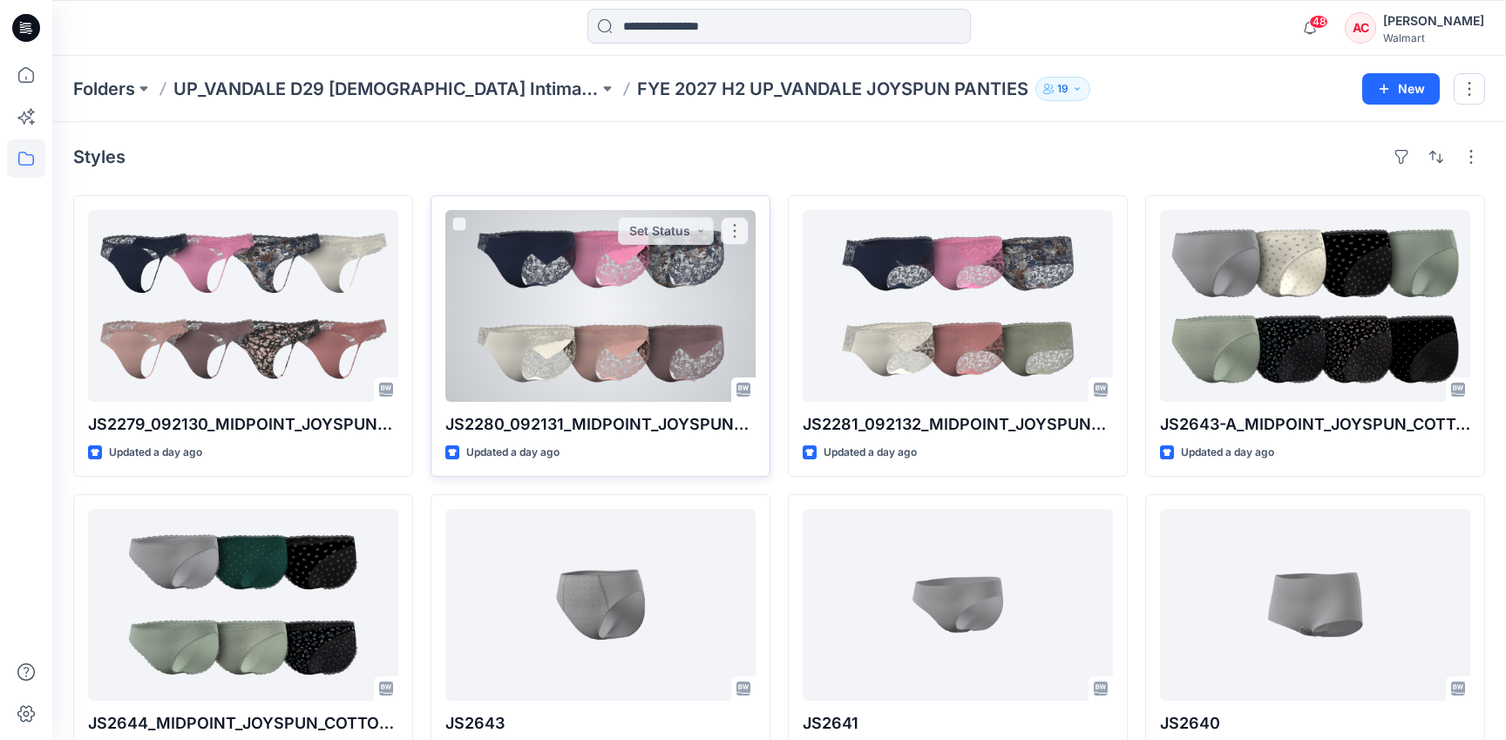
click at [587, 295] on div at bounding box center [600, 306] width 310 height 192
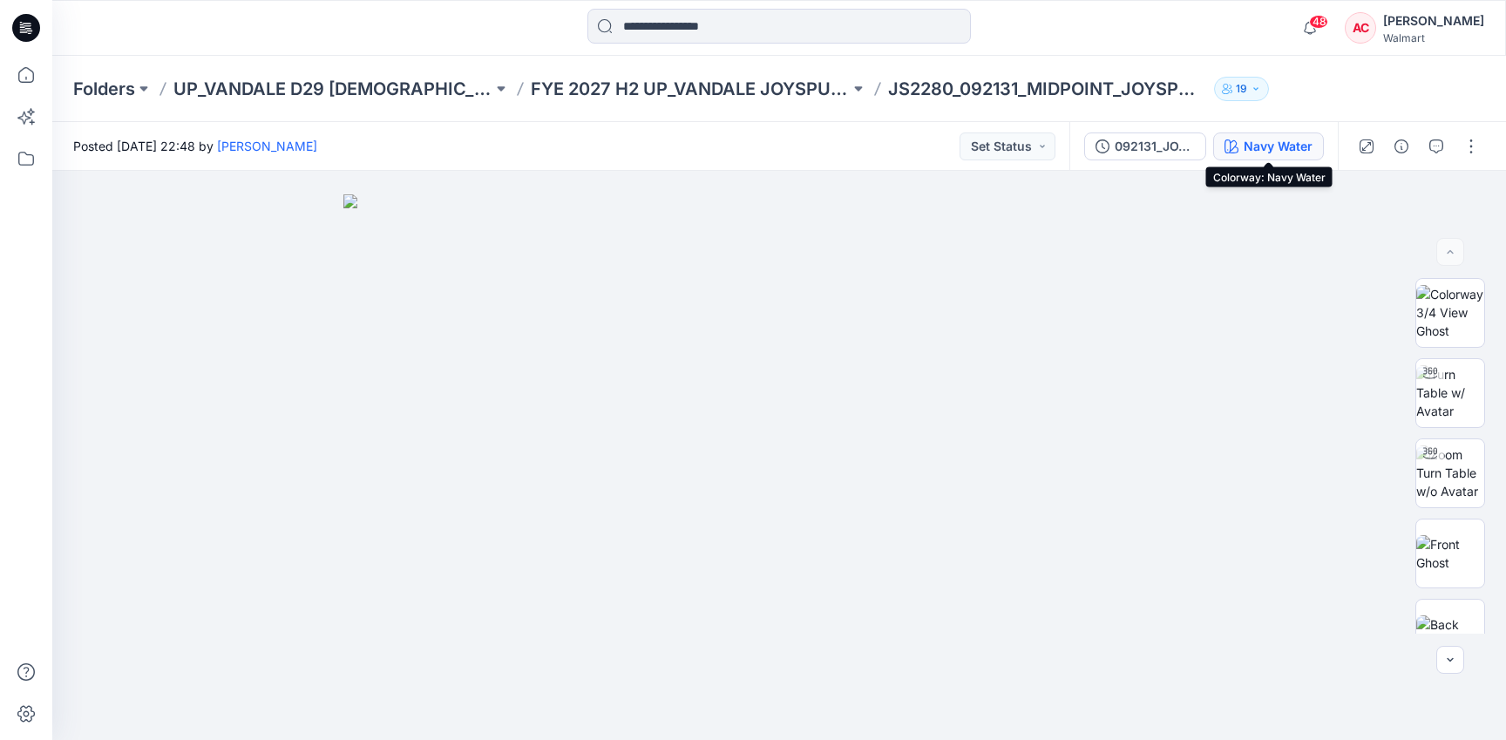
click at [1266, 145] on div "Navy Water" at bounding box center [1277, 146] width 69 height 19
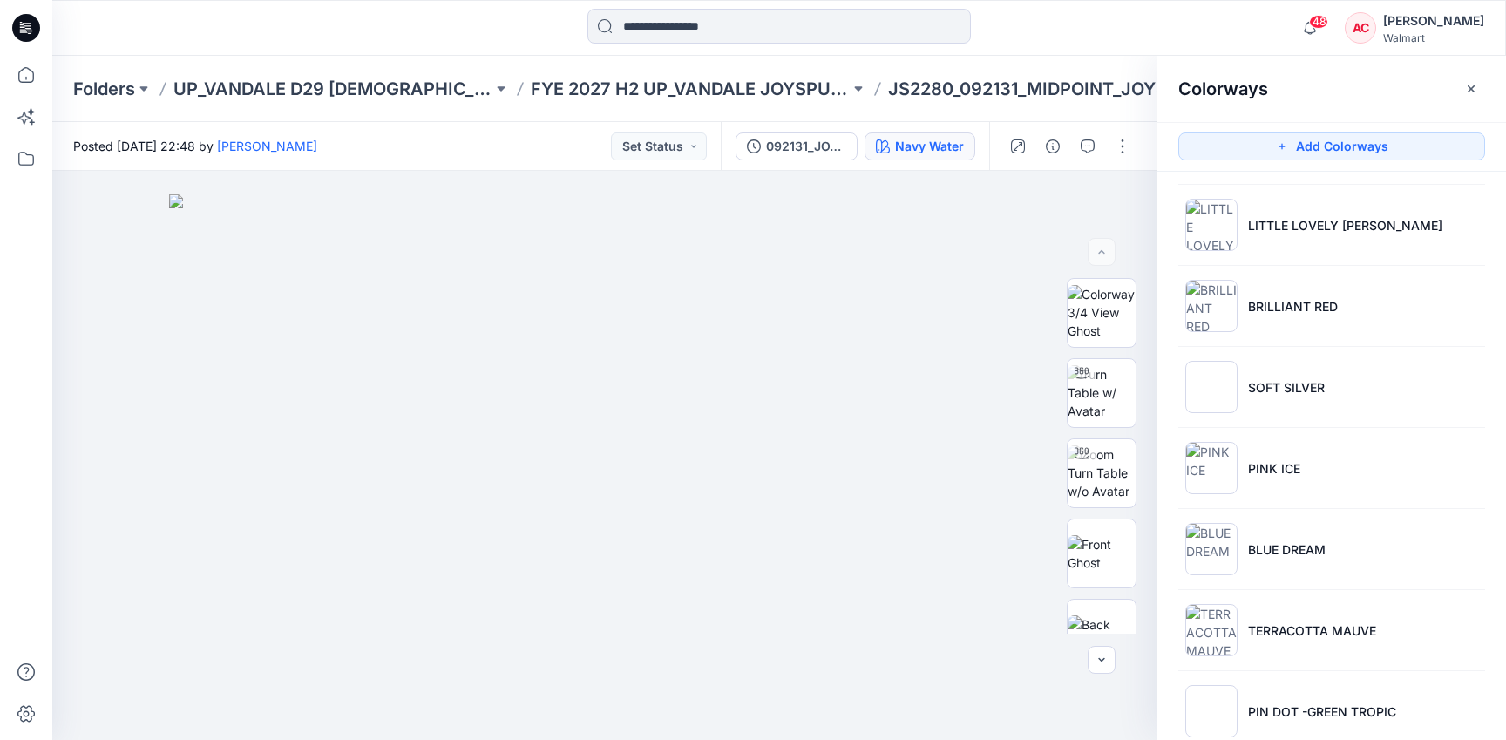
scroll to position [2173, 0]
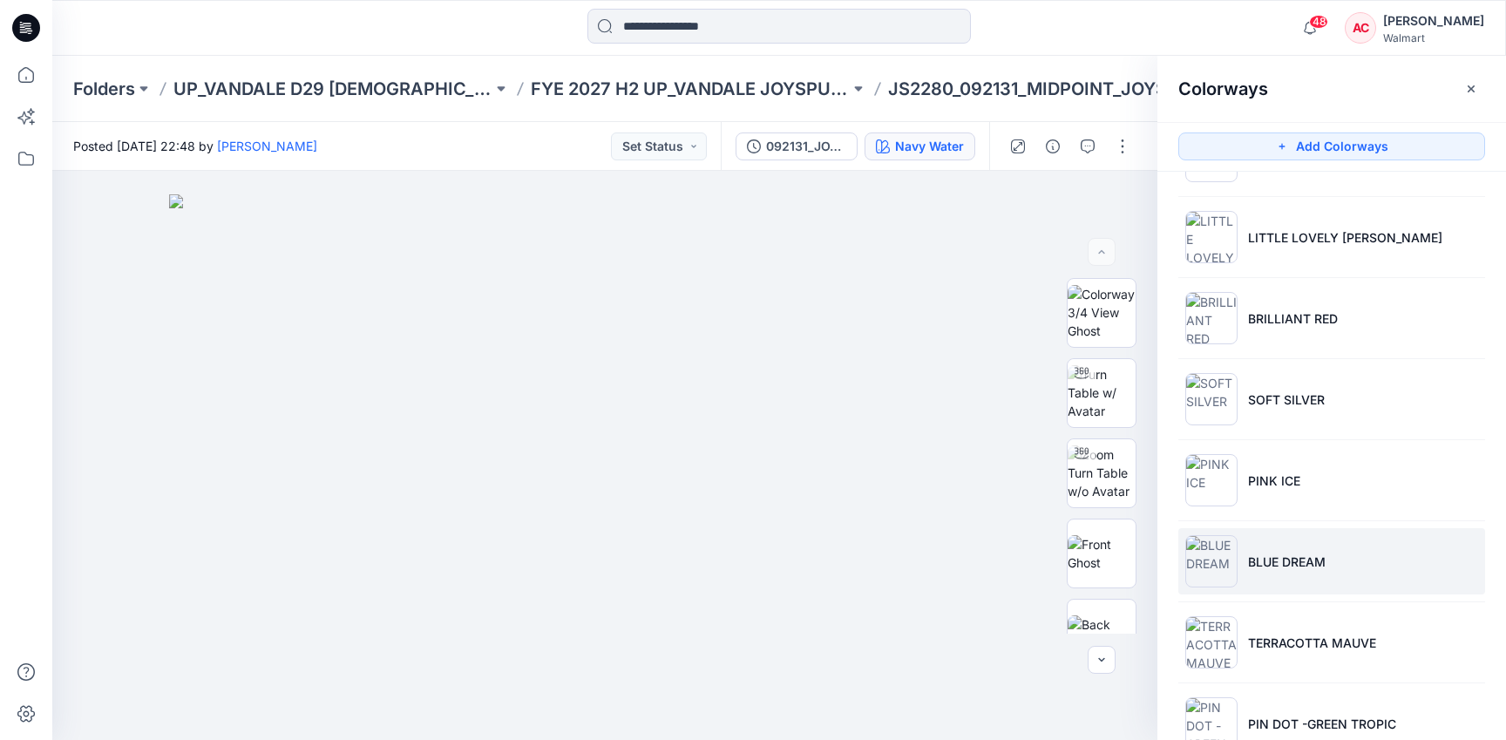
click at [1269, 588] on li "BLUE DREAM" at bounding box center [1331, 561] width 307 height 66
click at [1103, 541] on img at bounding box center [1101, 553] width 68 height 37
click at [1121, 194] on icon "button" at bounding box center [1119, 200] width 14 height 14
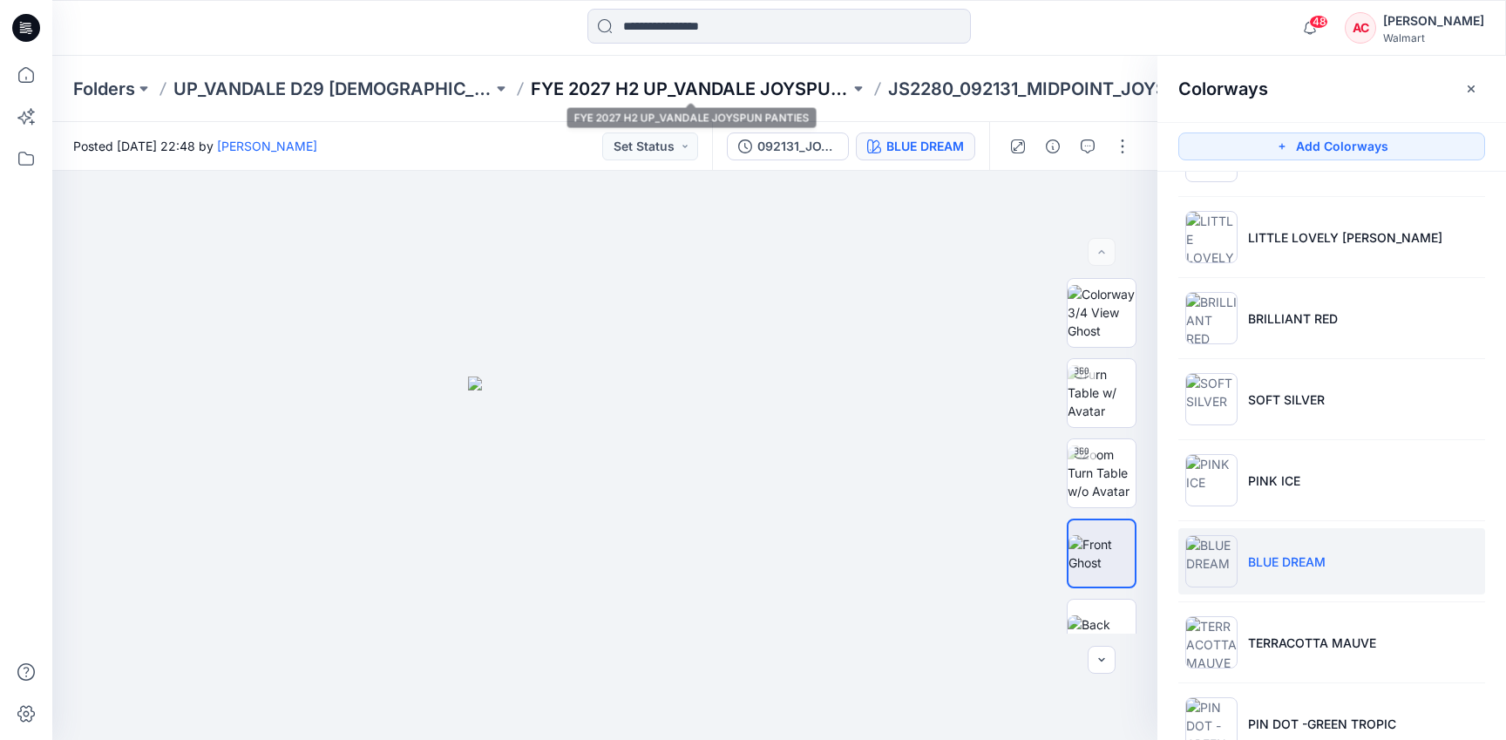
click at [631, 88] on p "FYE 2027 H2 UP_VANDALE JOYSPUN PANTIES" at bounding box center [690, 89] width 319 height 24
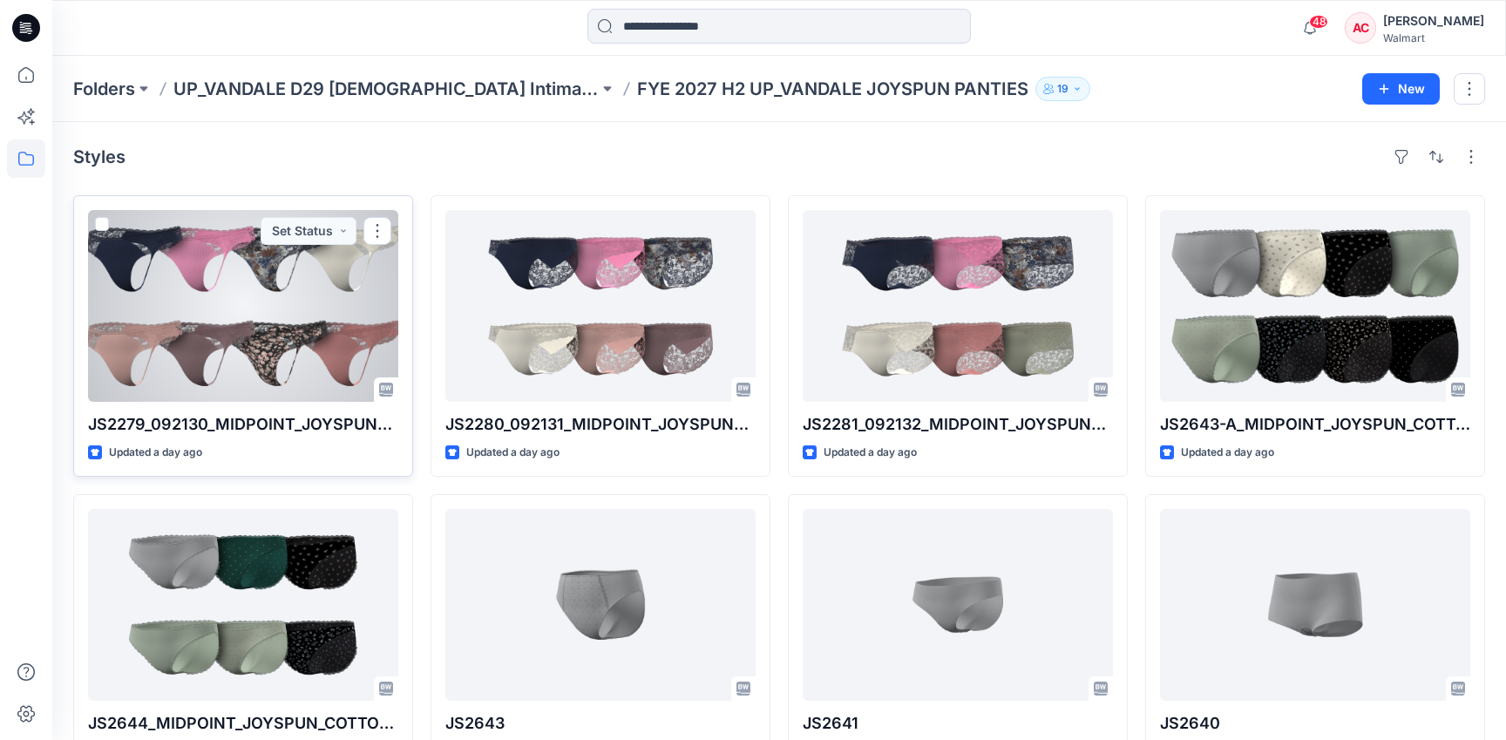
click at [135, 293] on div at bounding box center [243, 306] width 310 height 192
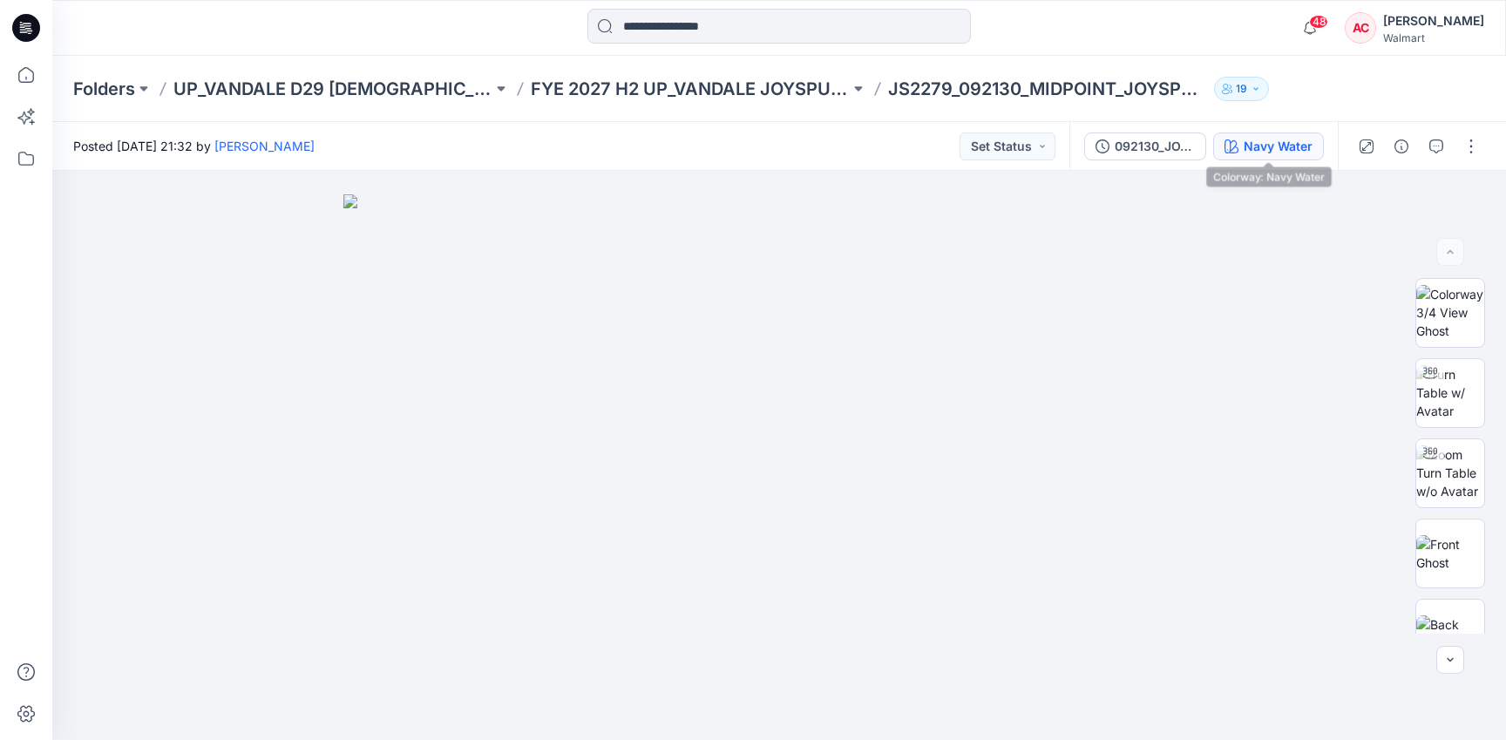
click at [1258, 143] on div "Navy Water" at bounding box center [1277, 146] width 69 height 19
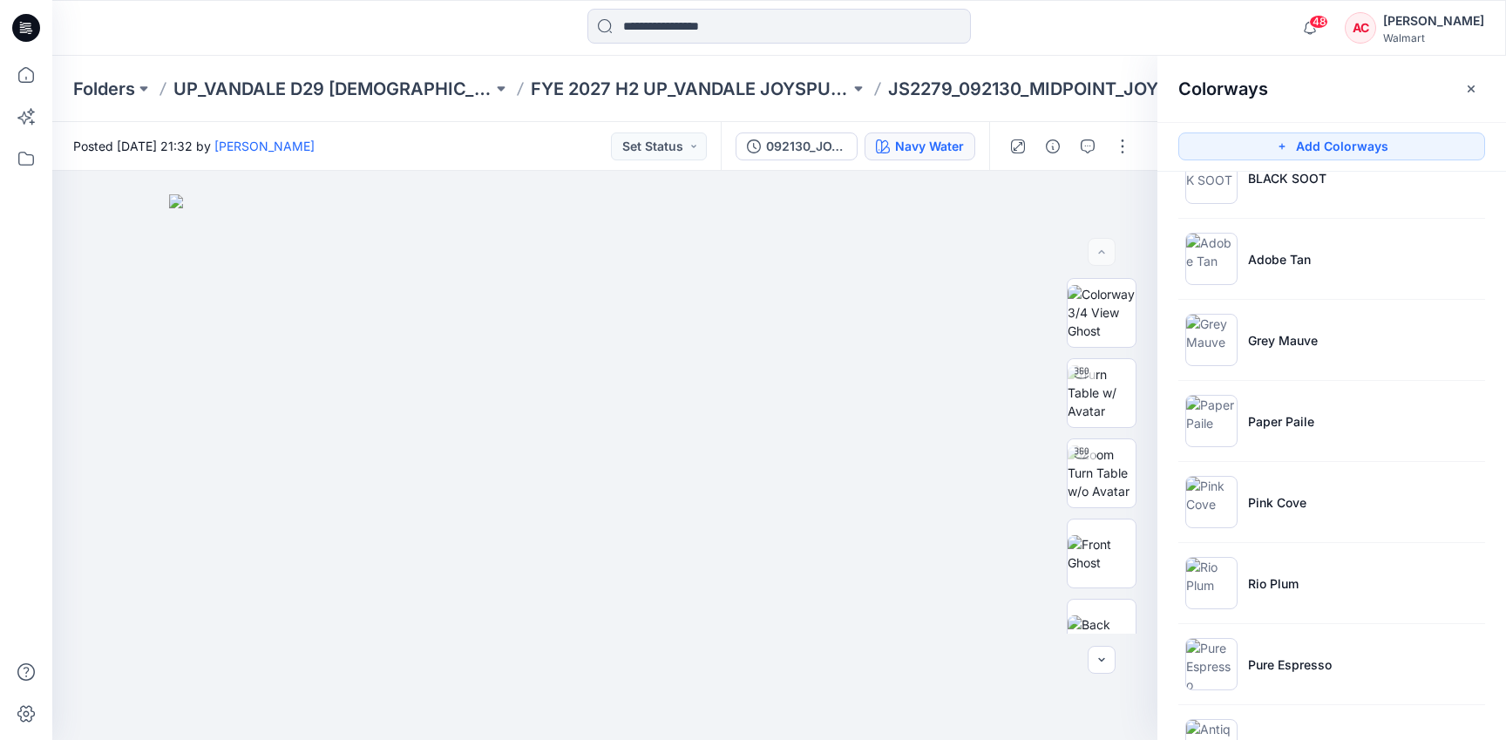
scroll to position [1099, 0]
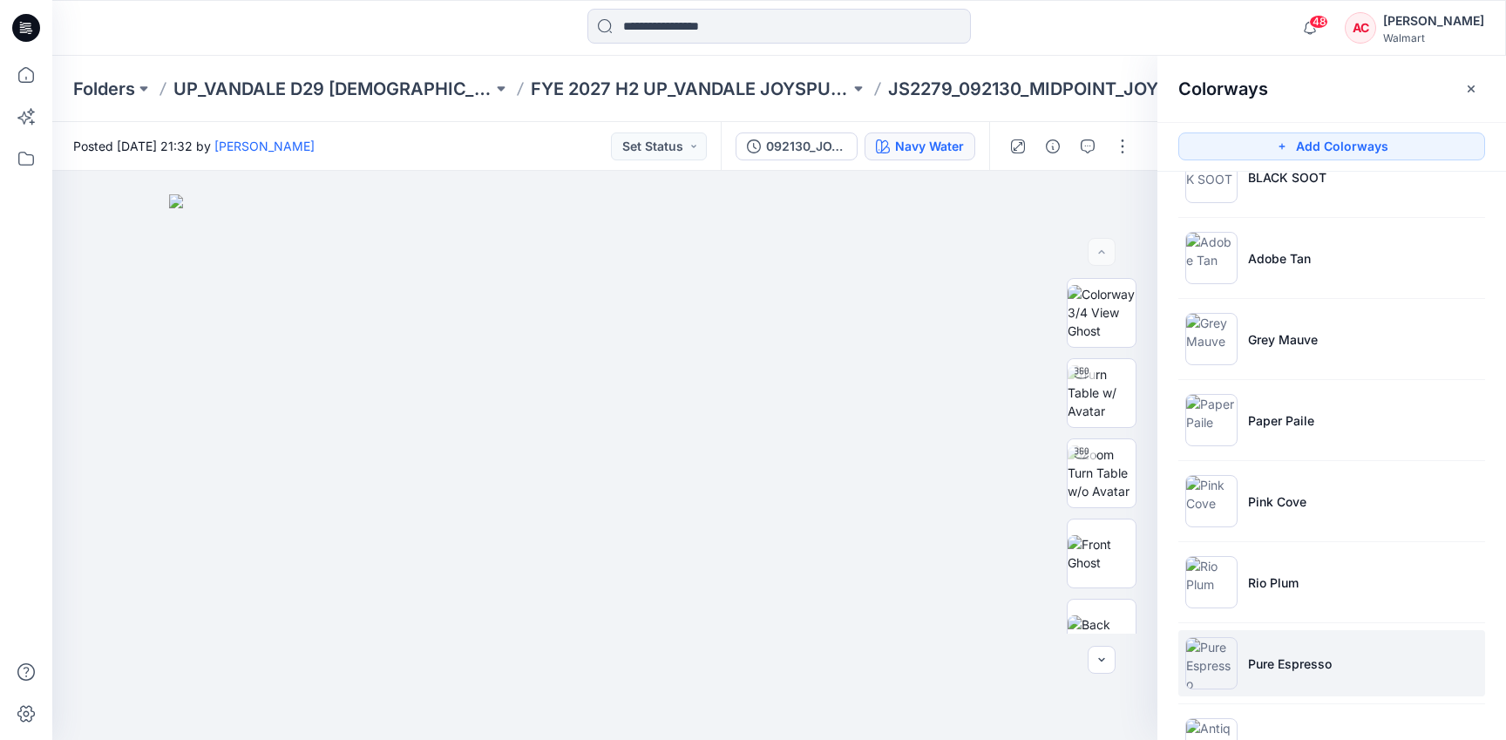
click at [1269, 656] on p "Pure Espresso" at bounding box center [1290, 663] width 84 height 18
click at [1237, 662] on li "Pure Espresso" at bounding box center [1331, 663] width 307 height 66
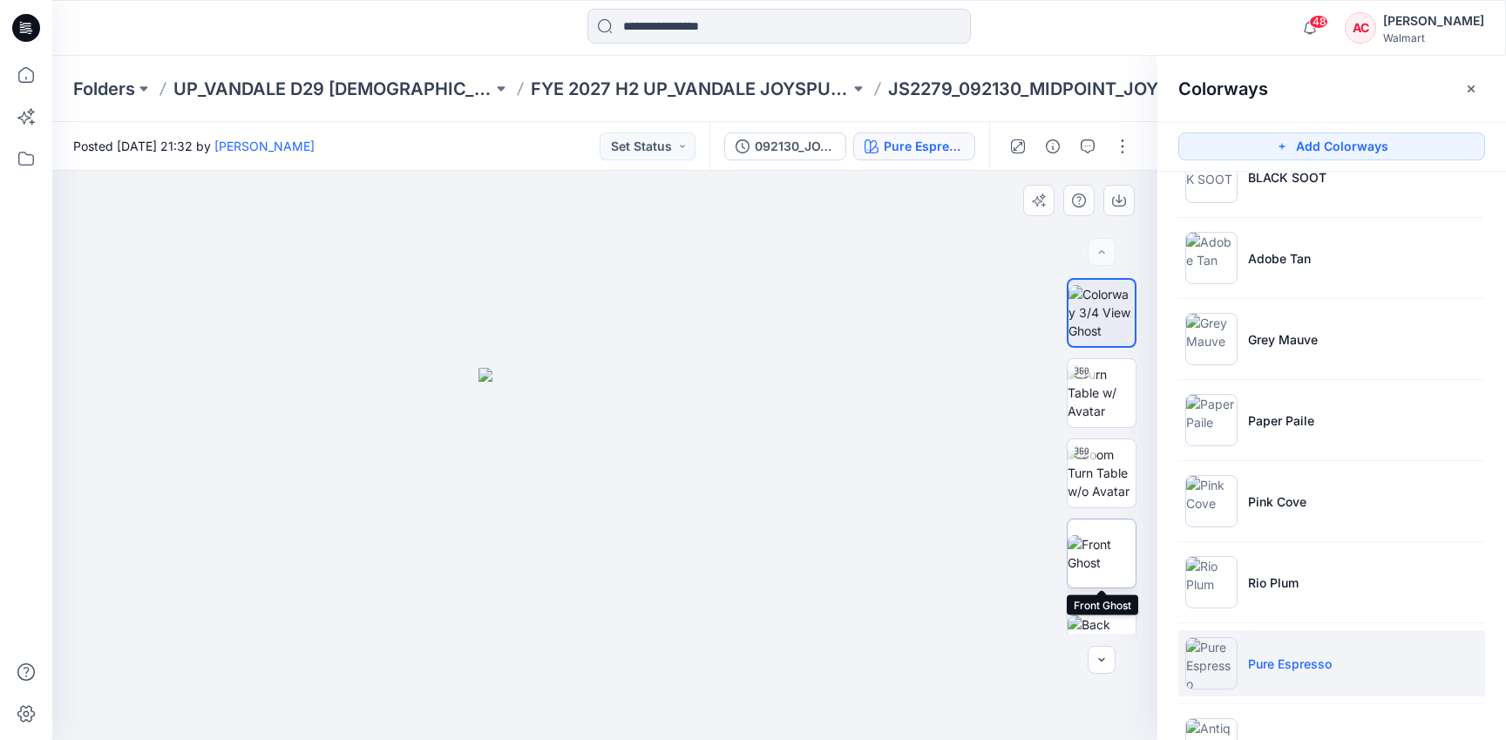
click at [1096, 554] on img at bounding box center [1101, 553] width 68 height 37
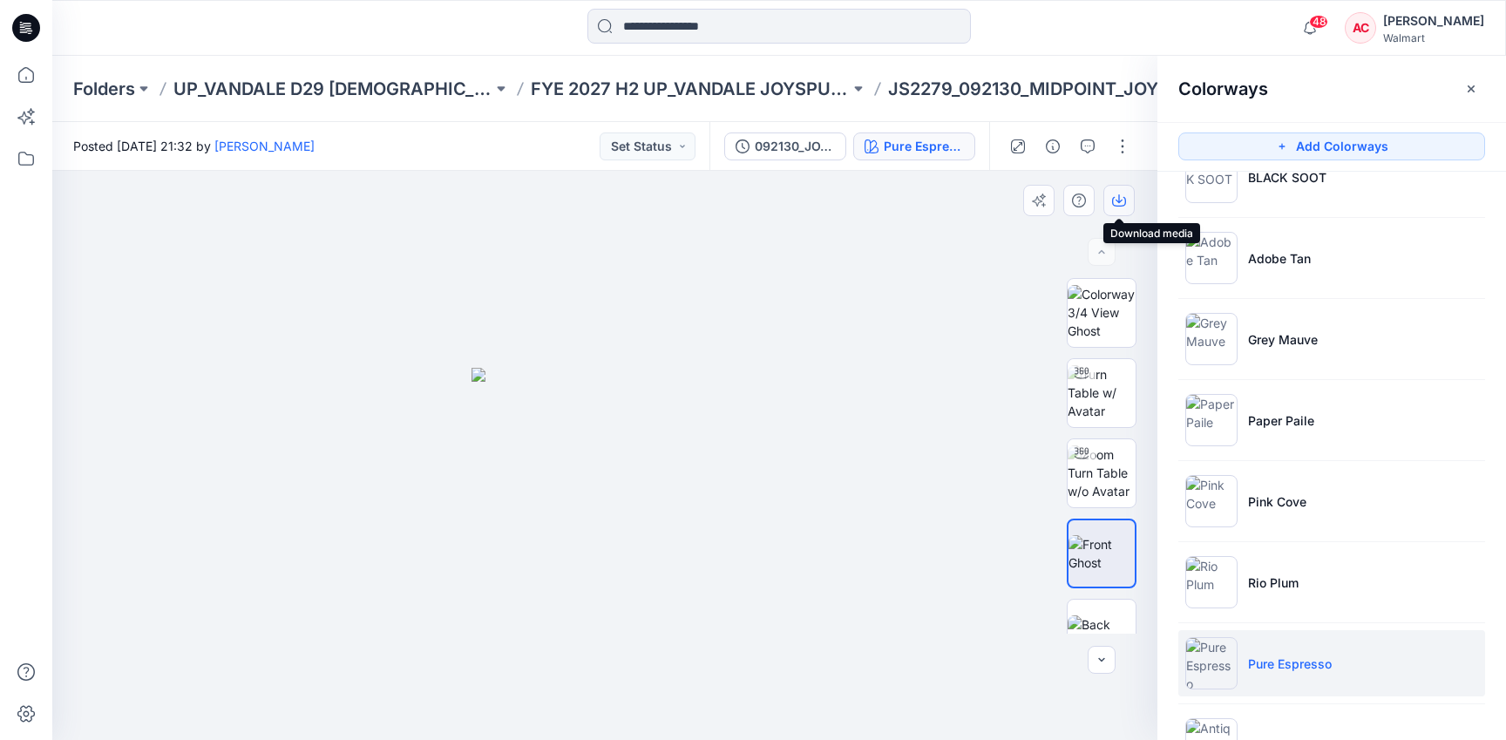
click at [1116, 205] on icon "button" at bounding box center [1119, 202] width 14 height 10
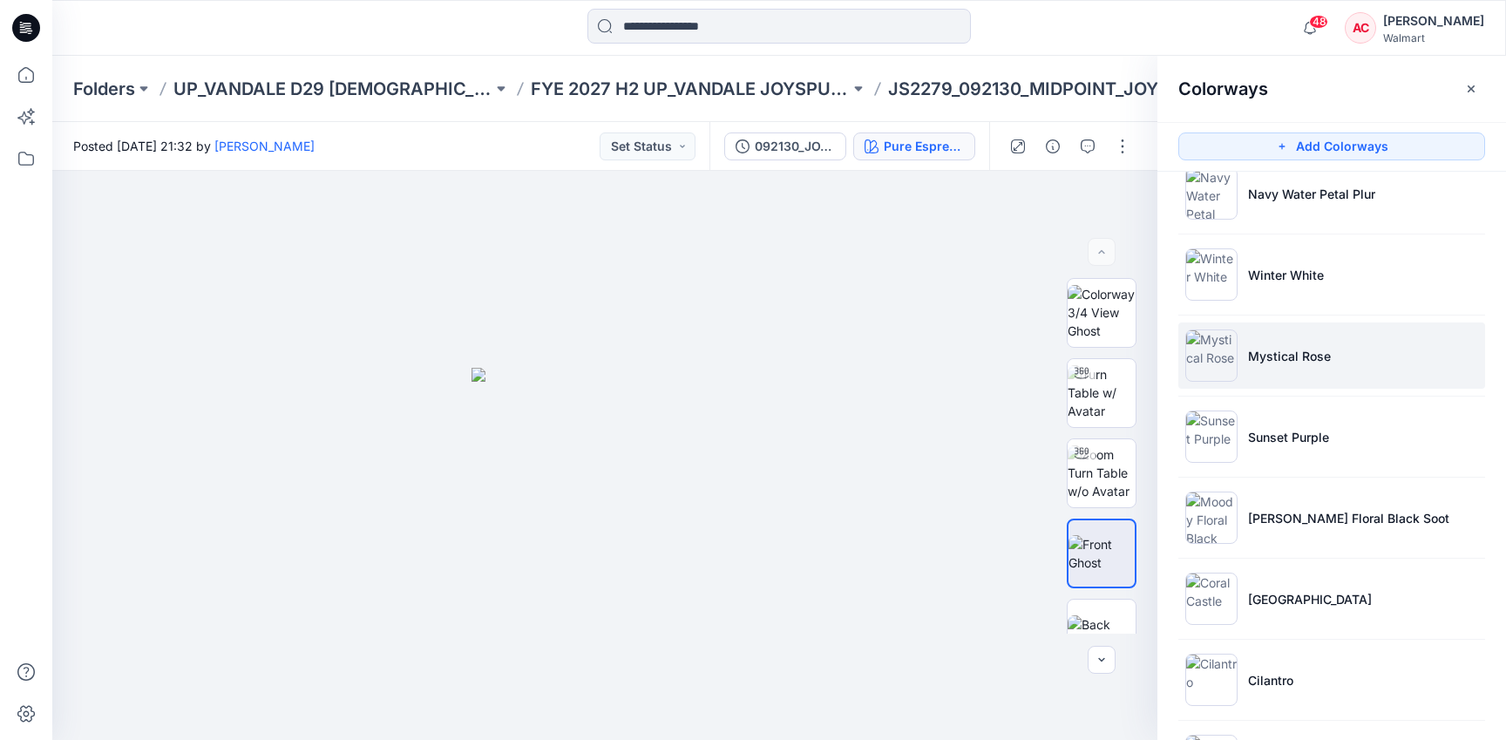
scroll to position [0, 0]
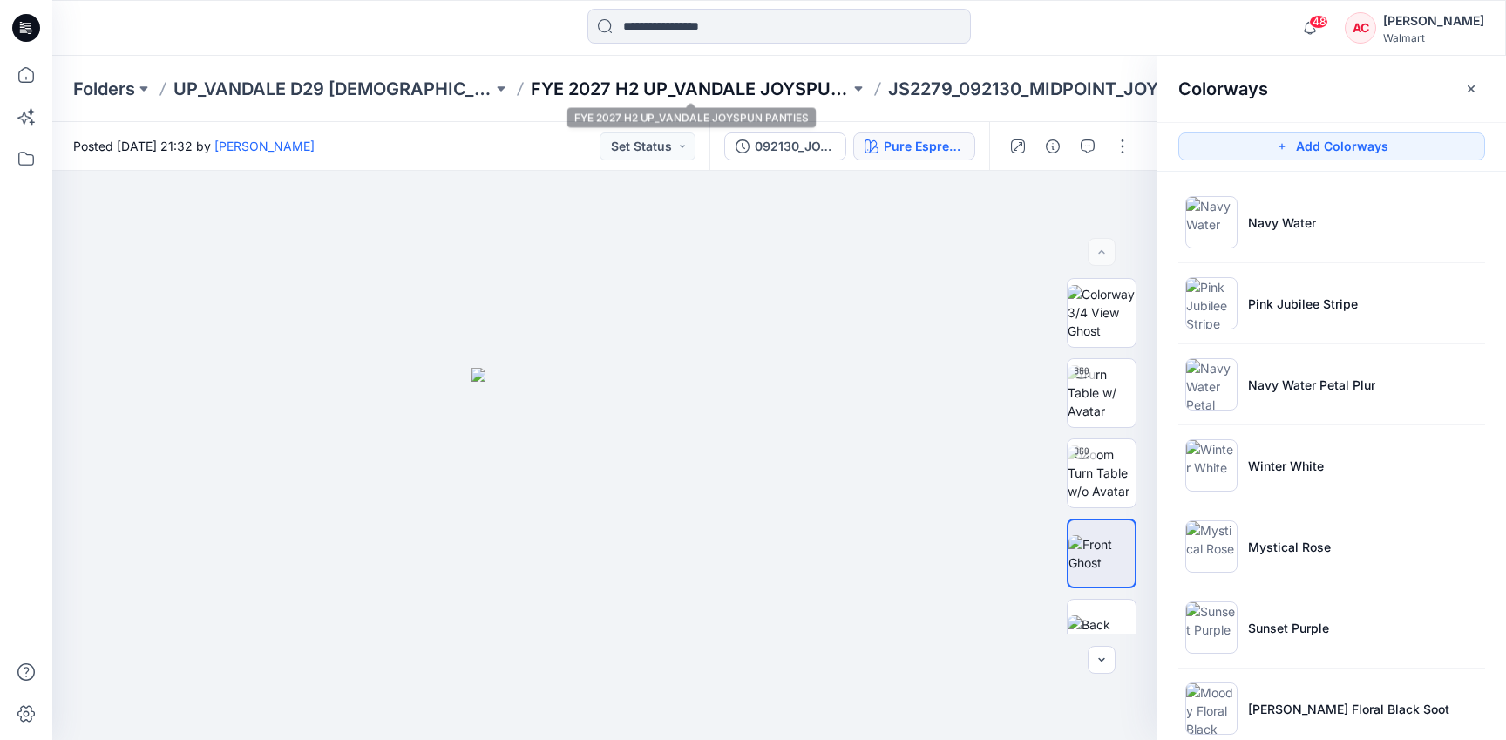
click at [688, 82] on p "FYE 2027 H2 UP_VANDALE JOYSPUN PANTIES" at bounding box center [690, 89] width 319 height 24
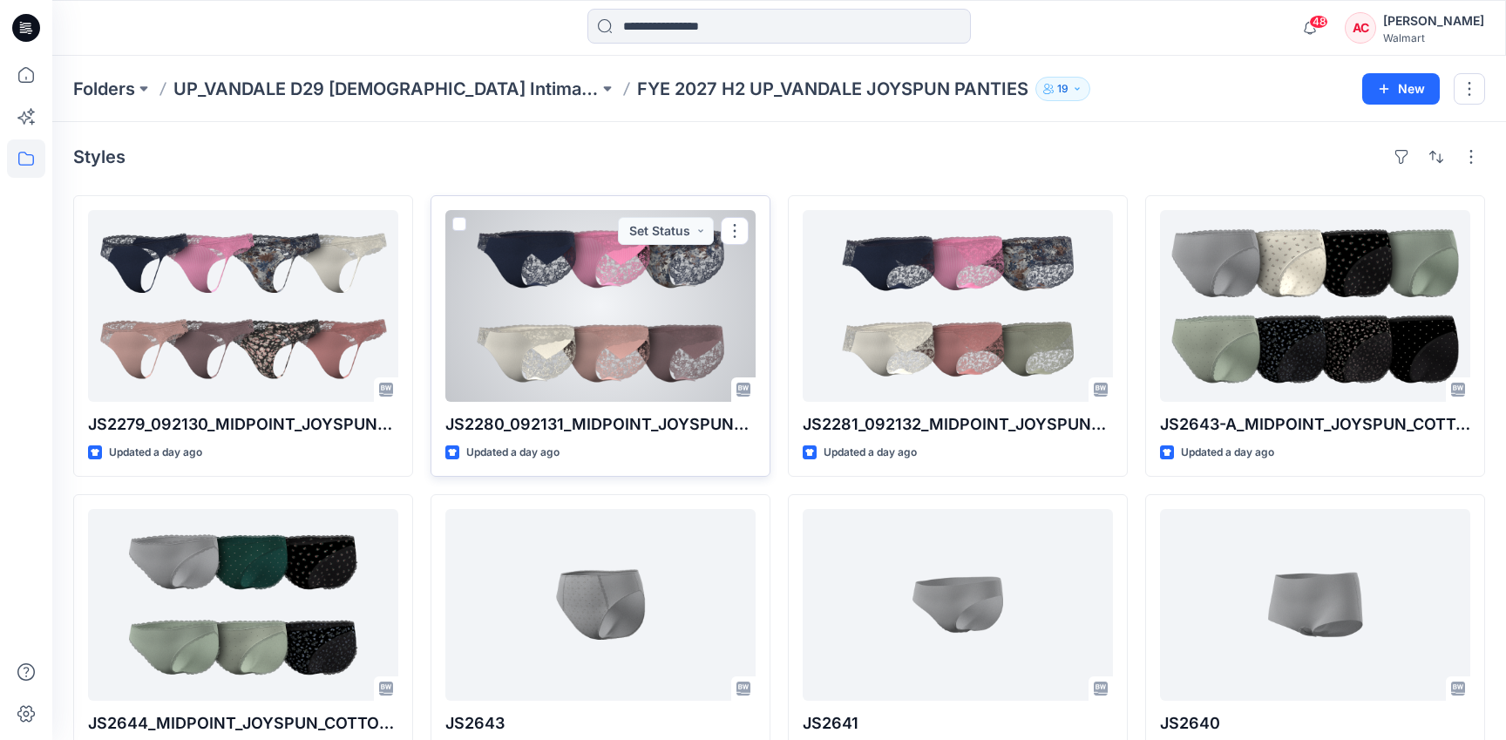
click at [655, 345] on div at bounding box center [600, 306] width 310 height 192
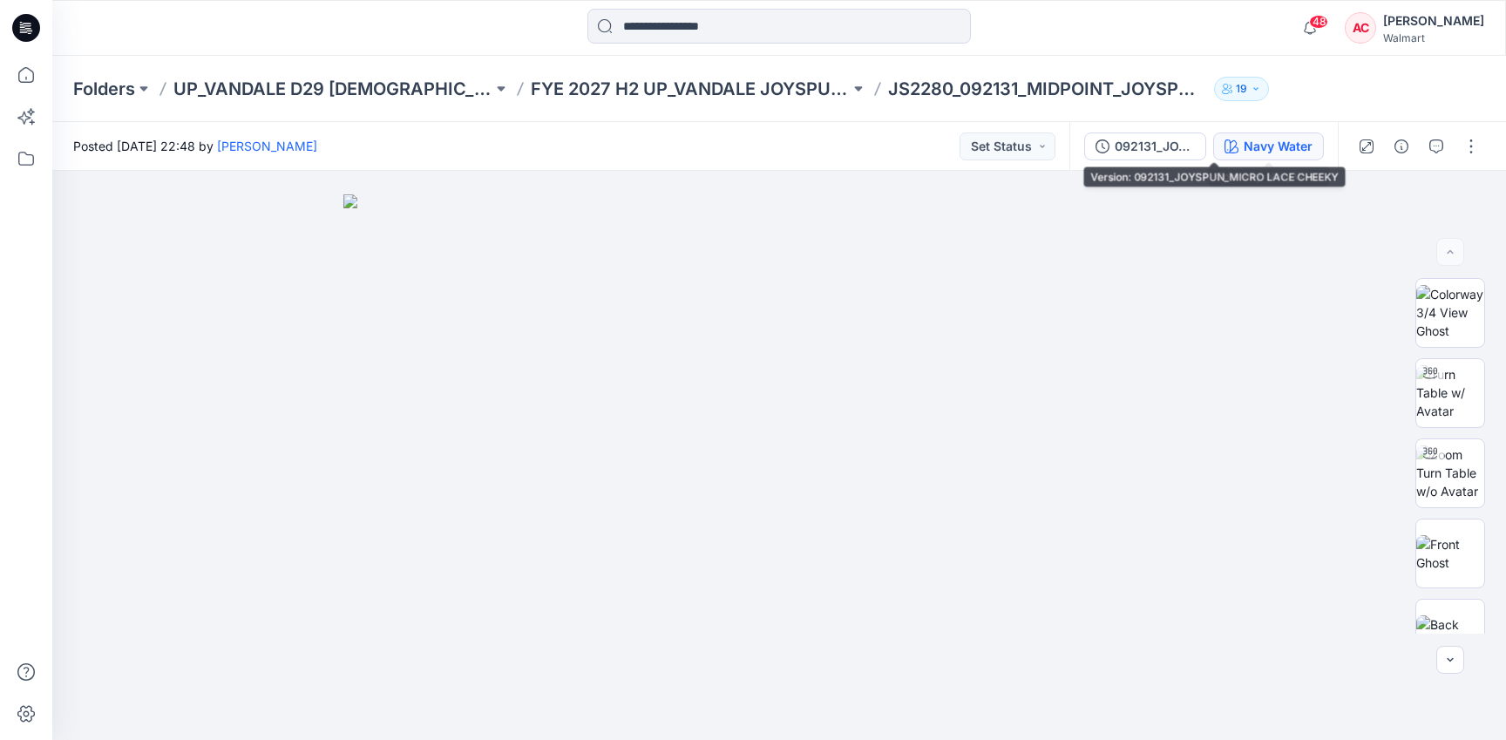
click at [1249, 144] on div "Navy Water" at bounding box center [1277, 146] width 69 height 19
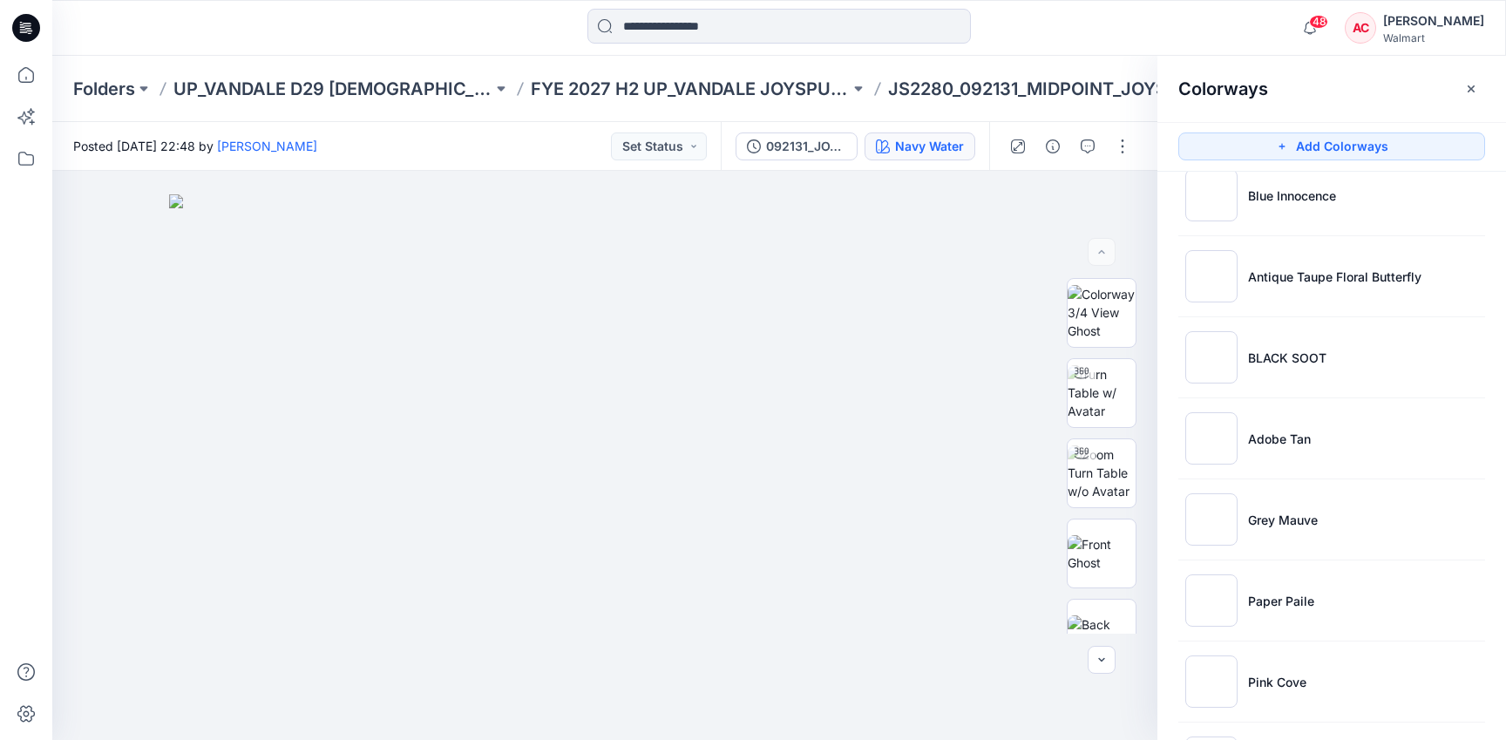
scroll to position [1006, 0]
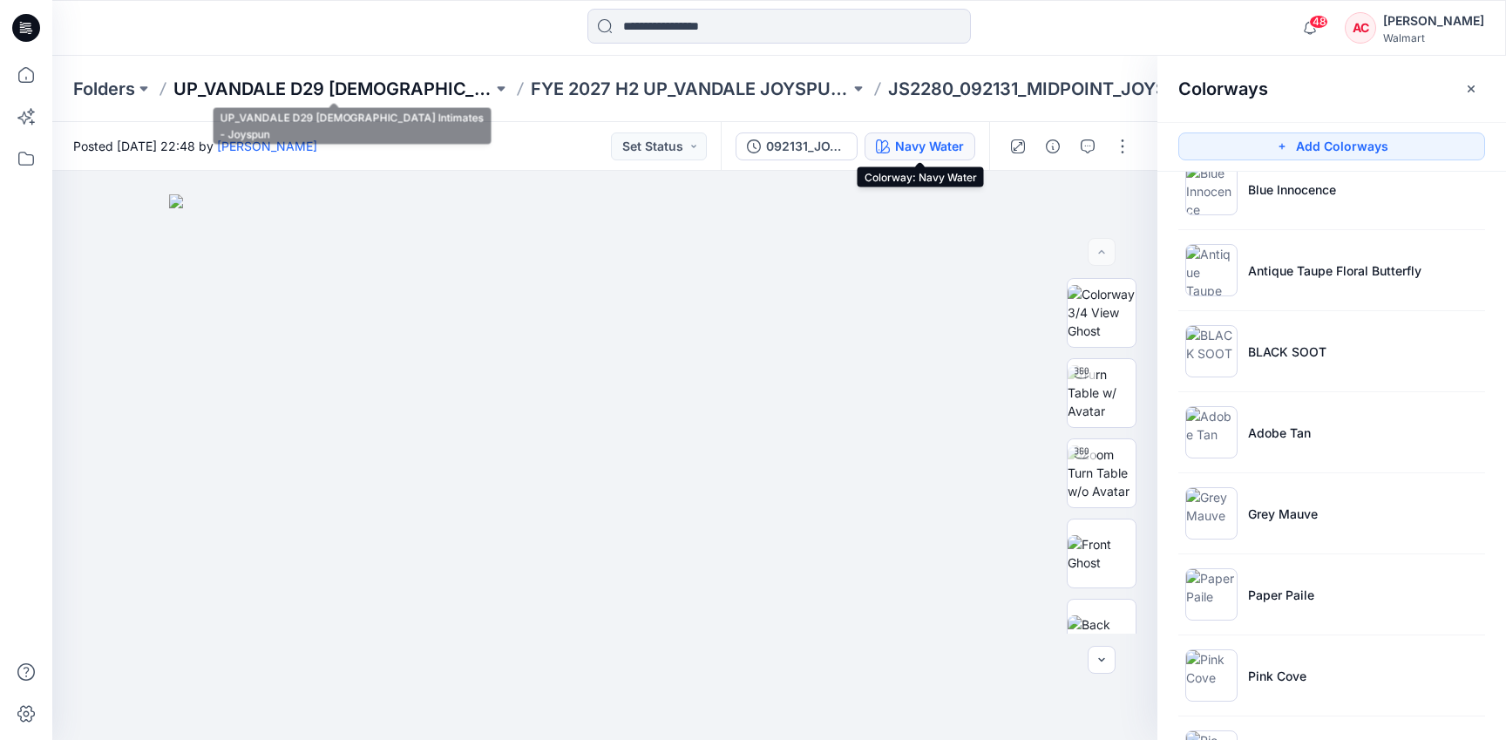
click at [349, 92] on p "UP_VANDALE D29 [DEMOGRAPHIC_DATA] Intimates - Joyspun" at bounding box center [332, 89] width 319 height 24
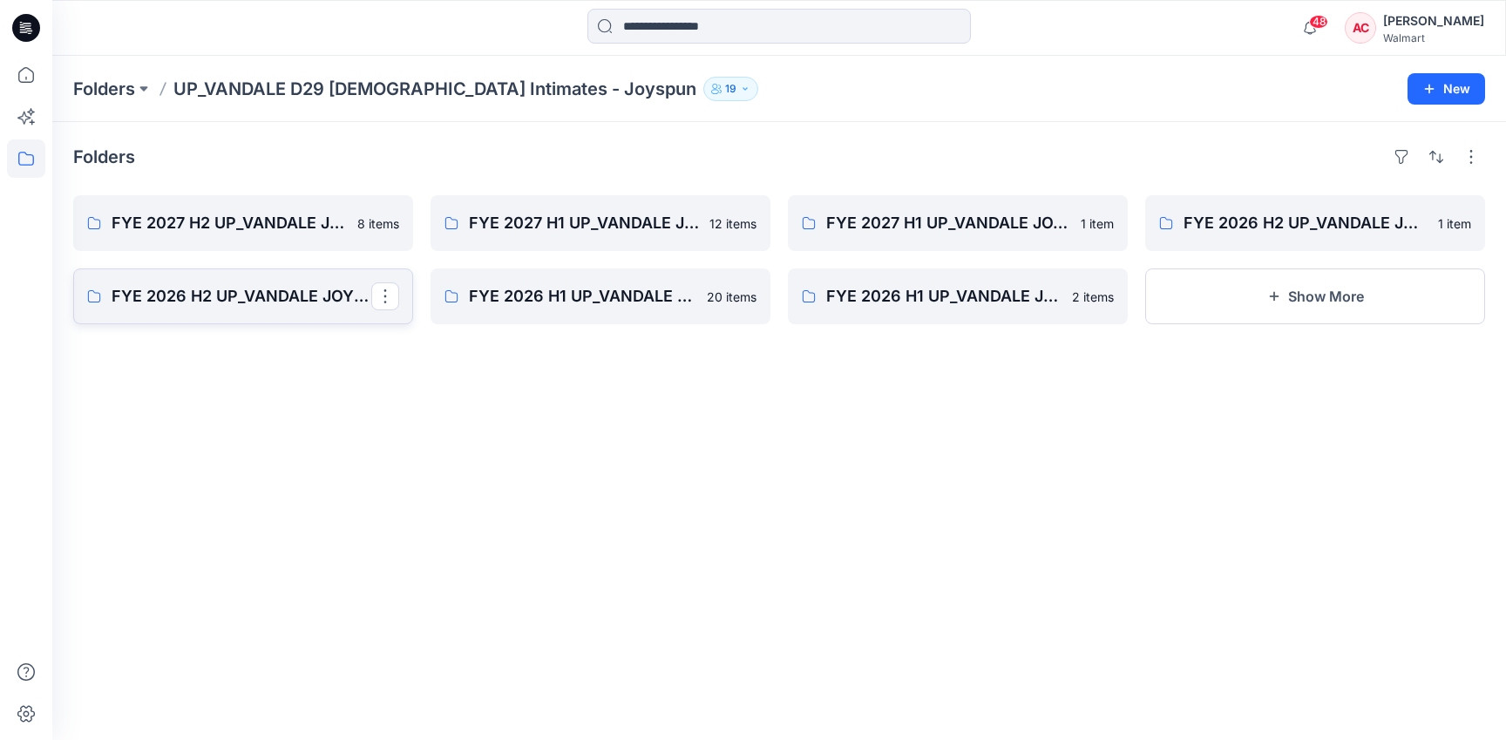
click at [131, 309] on link "FYE 2026 H2 UP_VANDALE JOYSPUN PANTIES" at bounding box center [243, 296] width 340 height 56
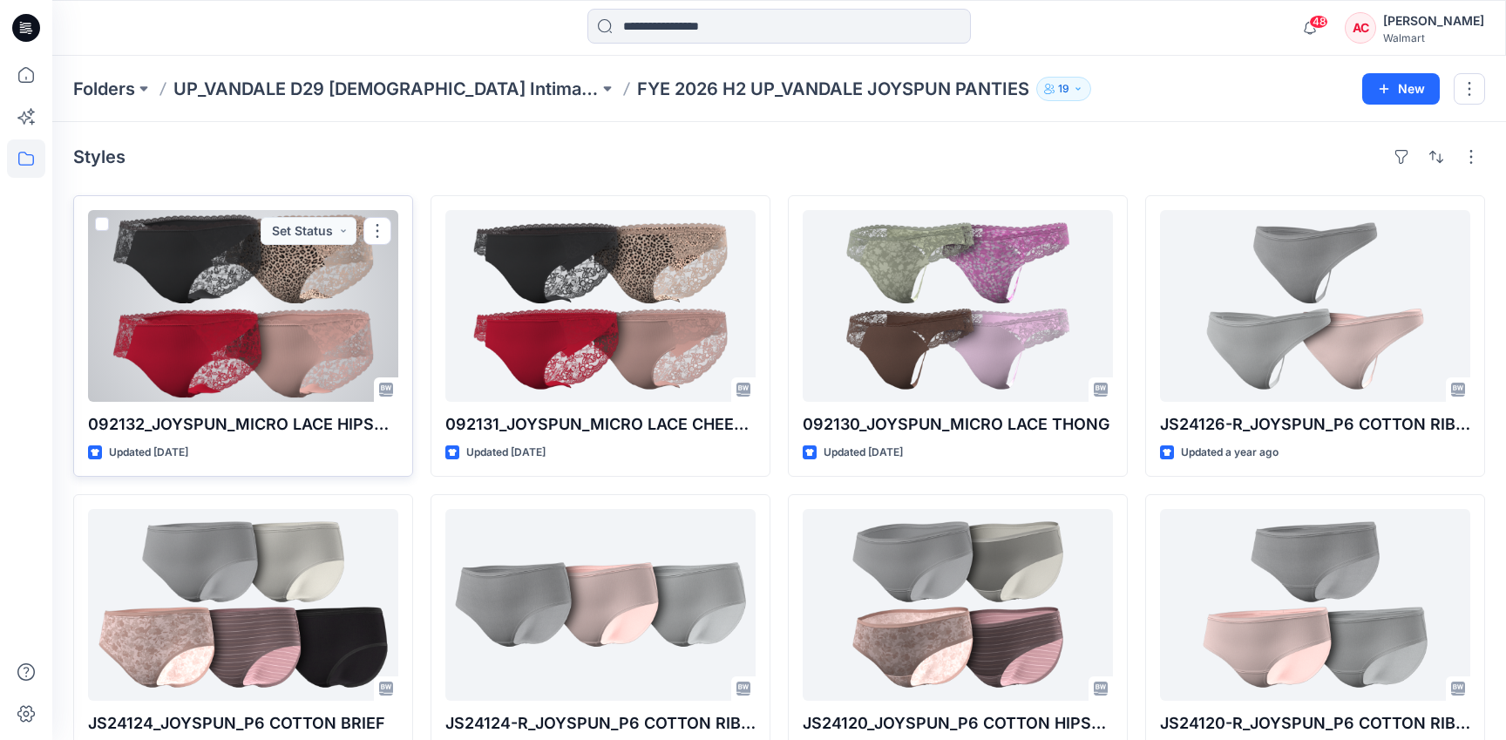
click at [157, 298] on div at bounding box center [243, 306] width 310 height 192
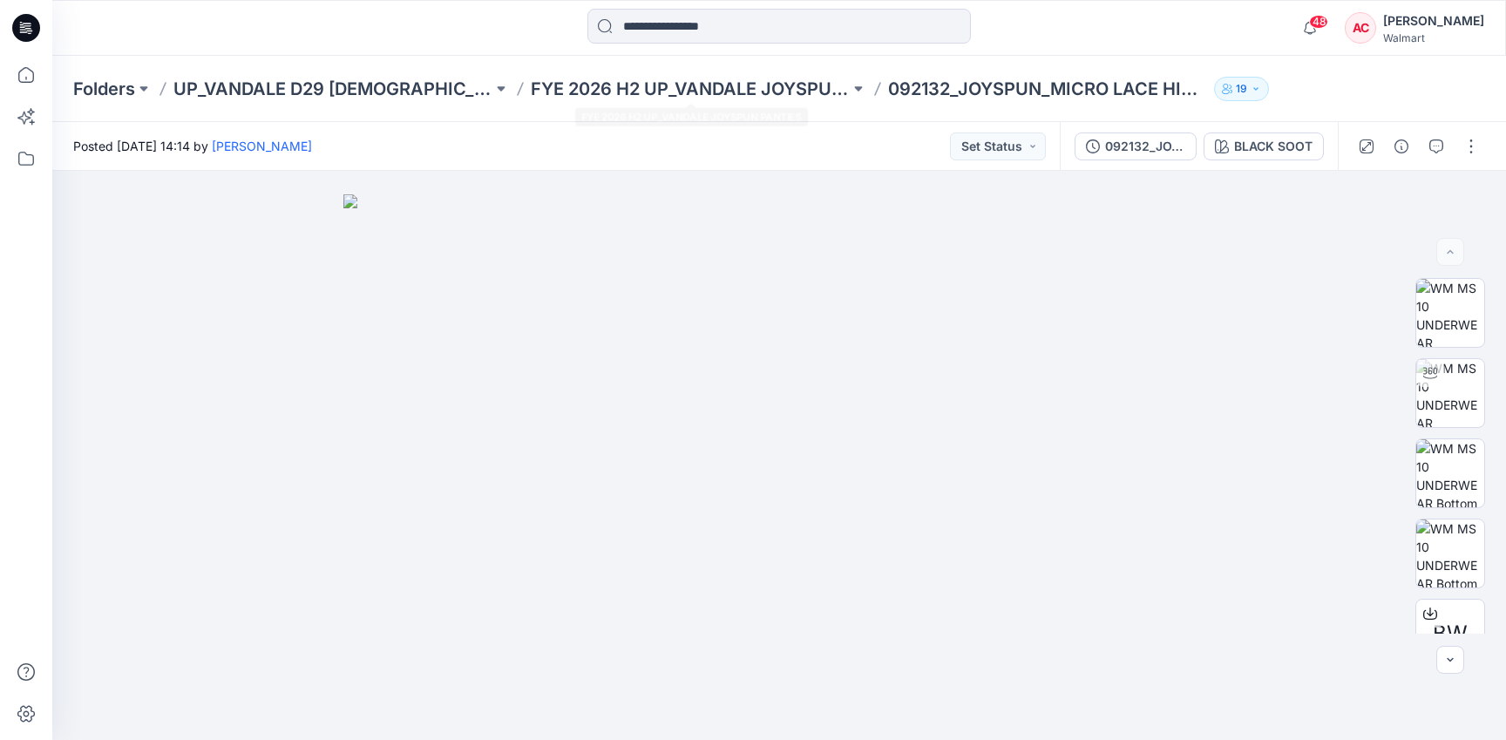
click at [777, 102] on div "Folders UP_VANDALE D29 [DEMOGRAPHIC_DATA] Intimates - Joyspun FYE 2026 H2 UP_VA…" at bounding box center [778, 89] width 1453 height 66
click at [748, 83] on p "FYE 2026 H2 UP_VANDALE JOYSPUN PANTIES" at bounding box center [690, 89] width 319 height 24
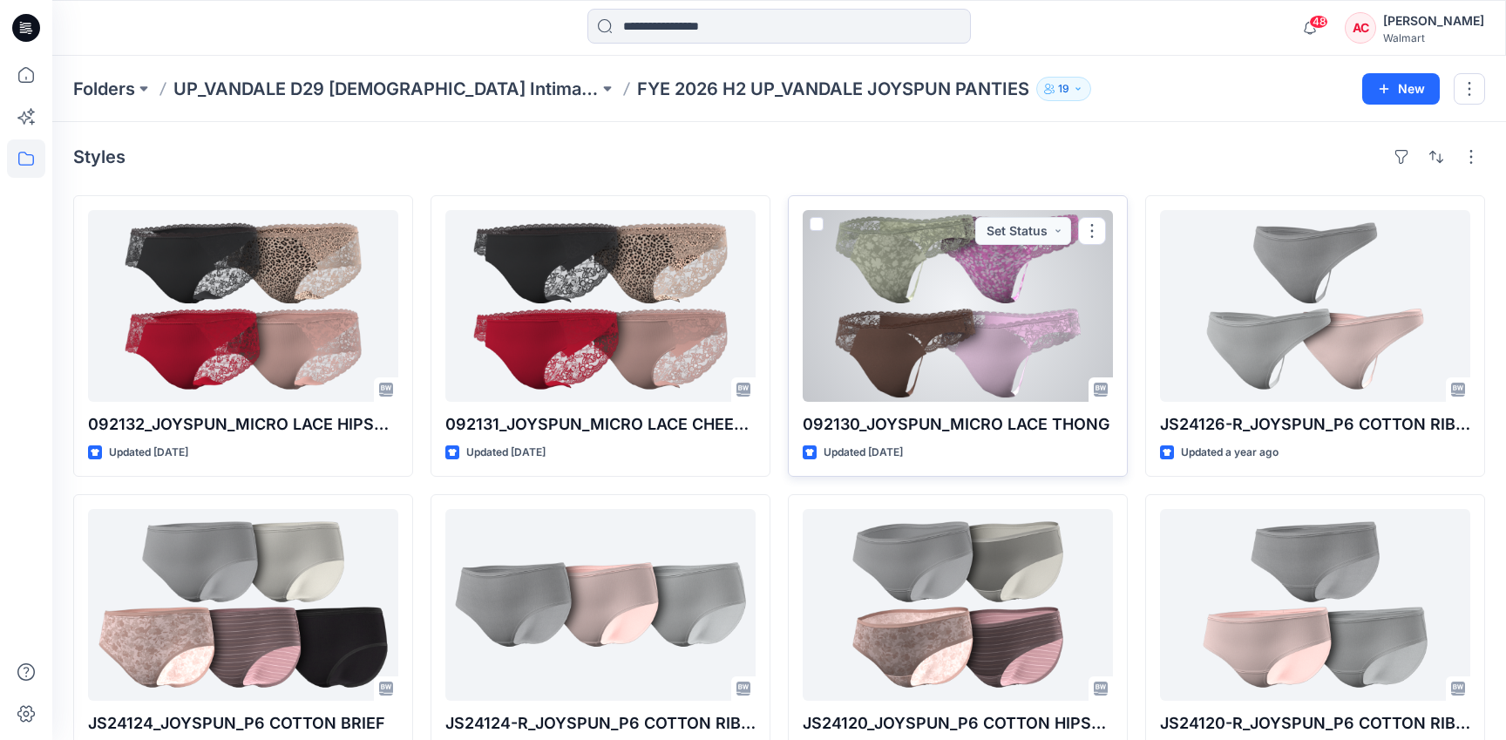
click at [926, 322] on div at bounding box center [958, 306] width 310 height 192
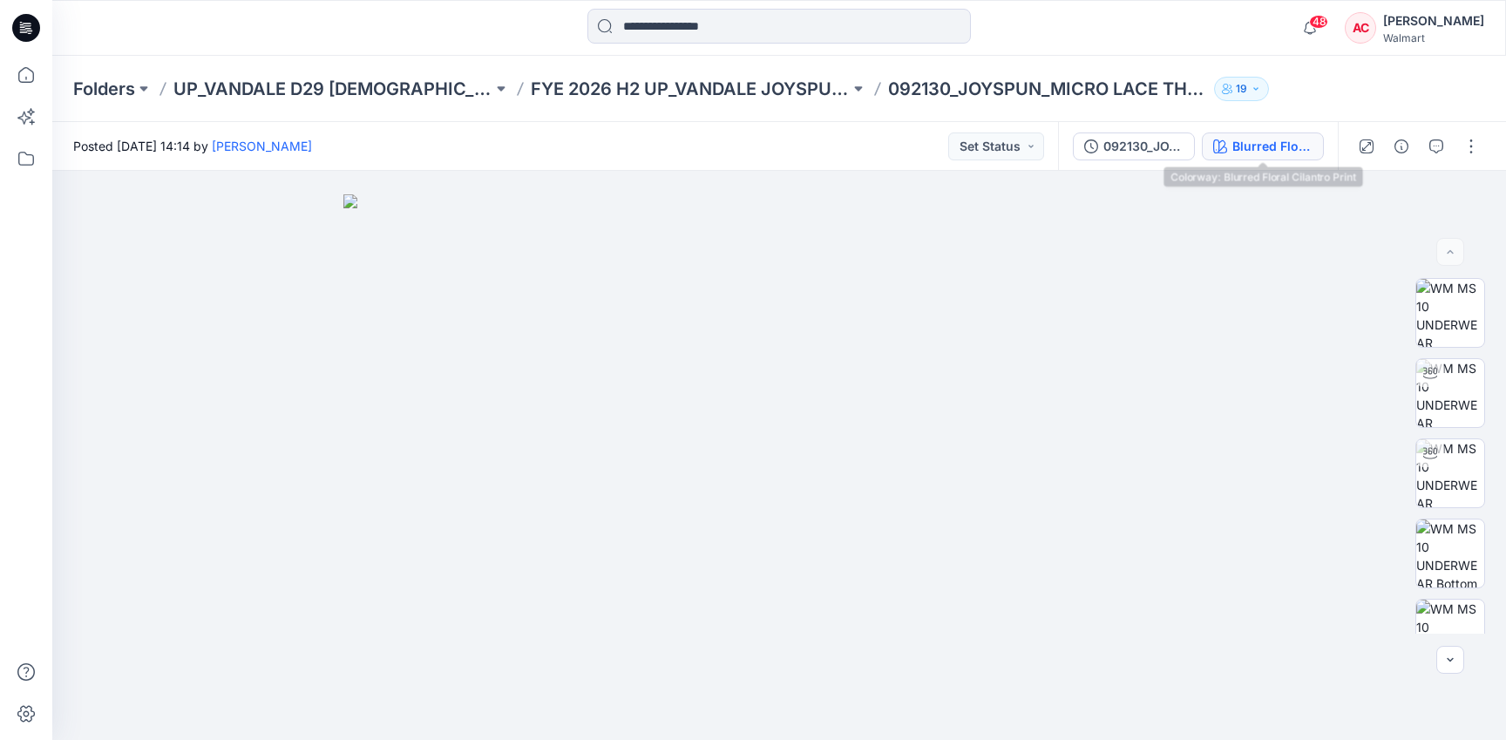
click at [1272, 148] on div "Blurred Floral Cilantro Print" at bounding box center [1272, 146] width 80 height 19
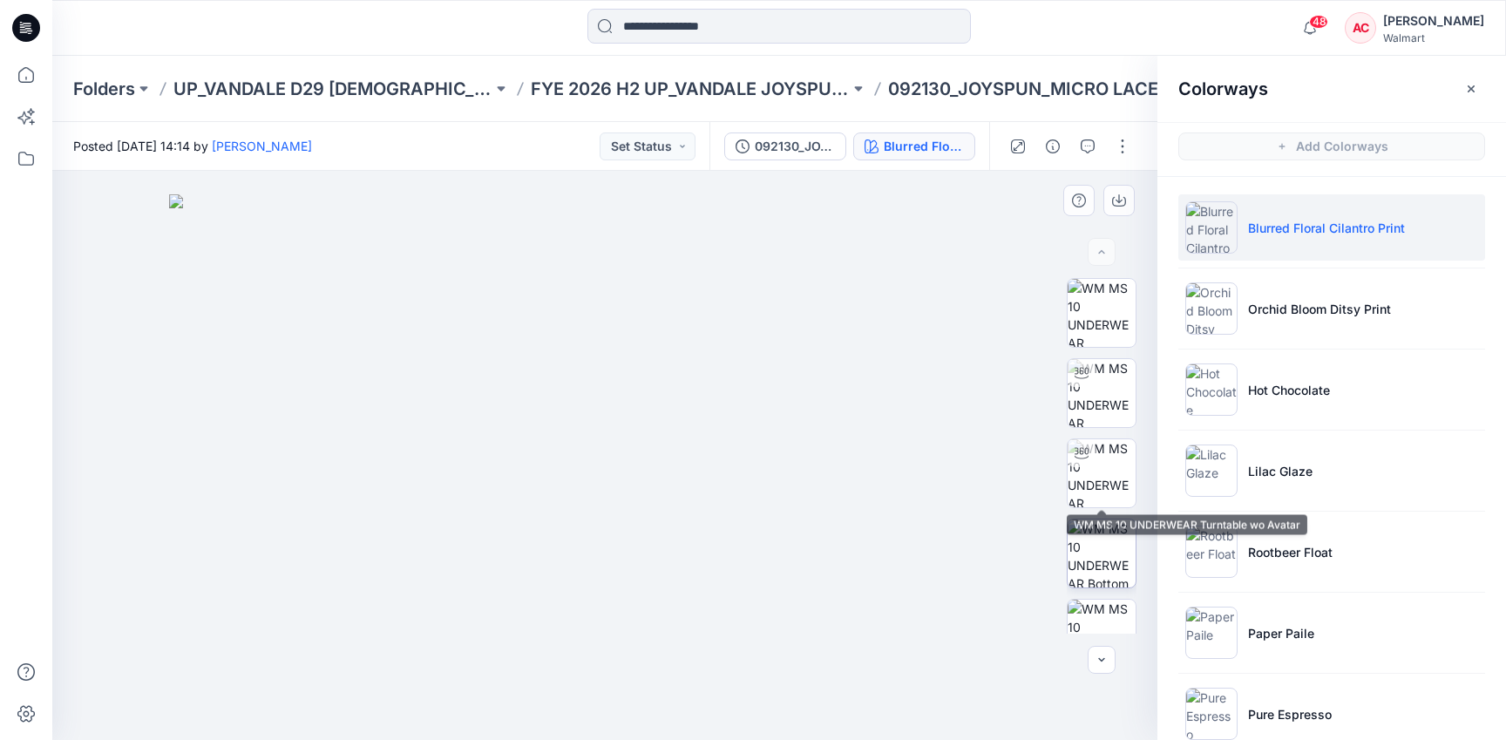
click at [1099, 540] on img at bounding box center [1101, 553] width 68 height 68
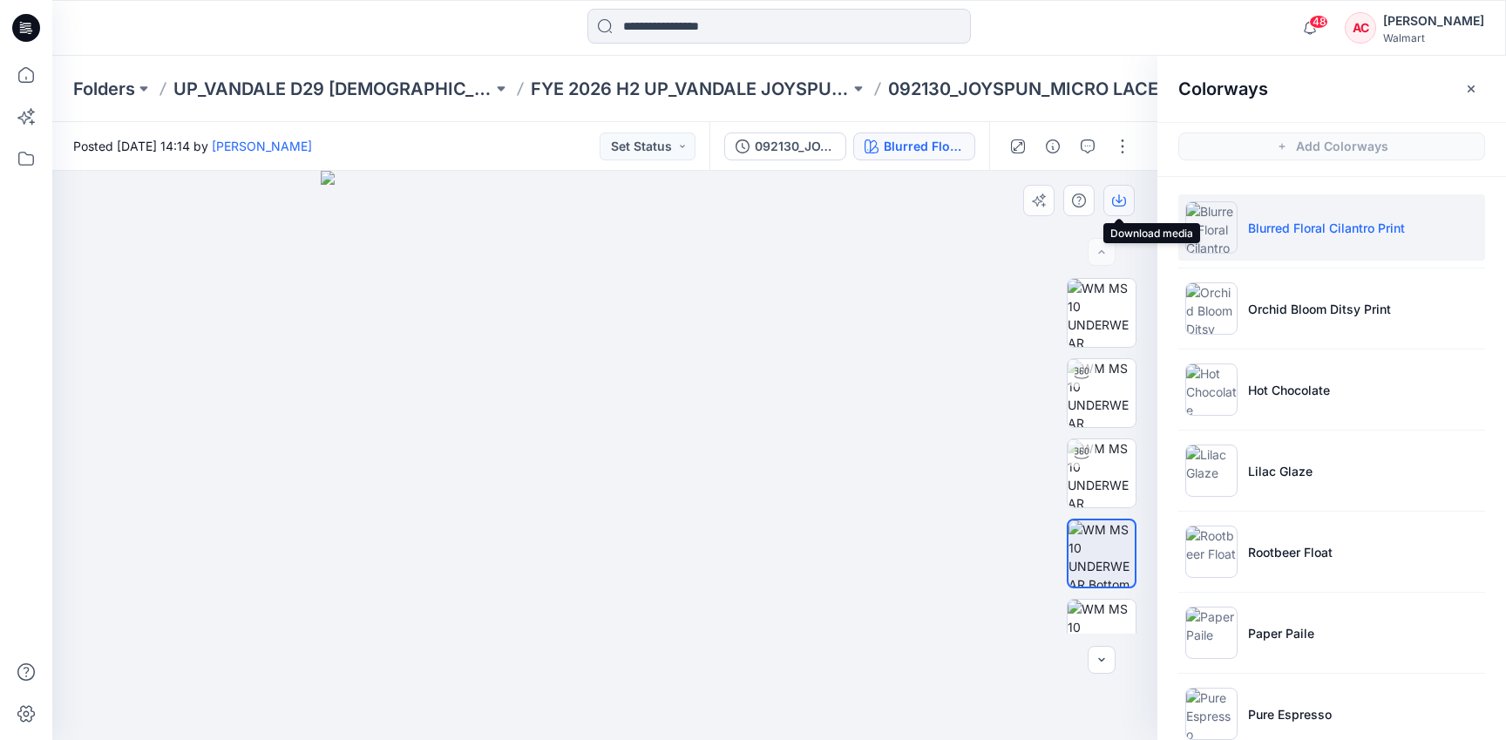
click at [1115, 199] on icon "button" at bounding box center [1119, 200] width 14 height 14
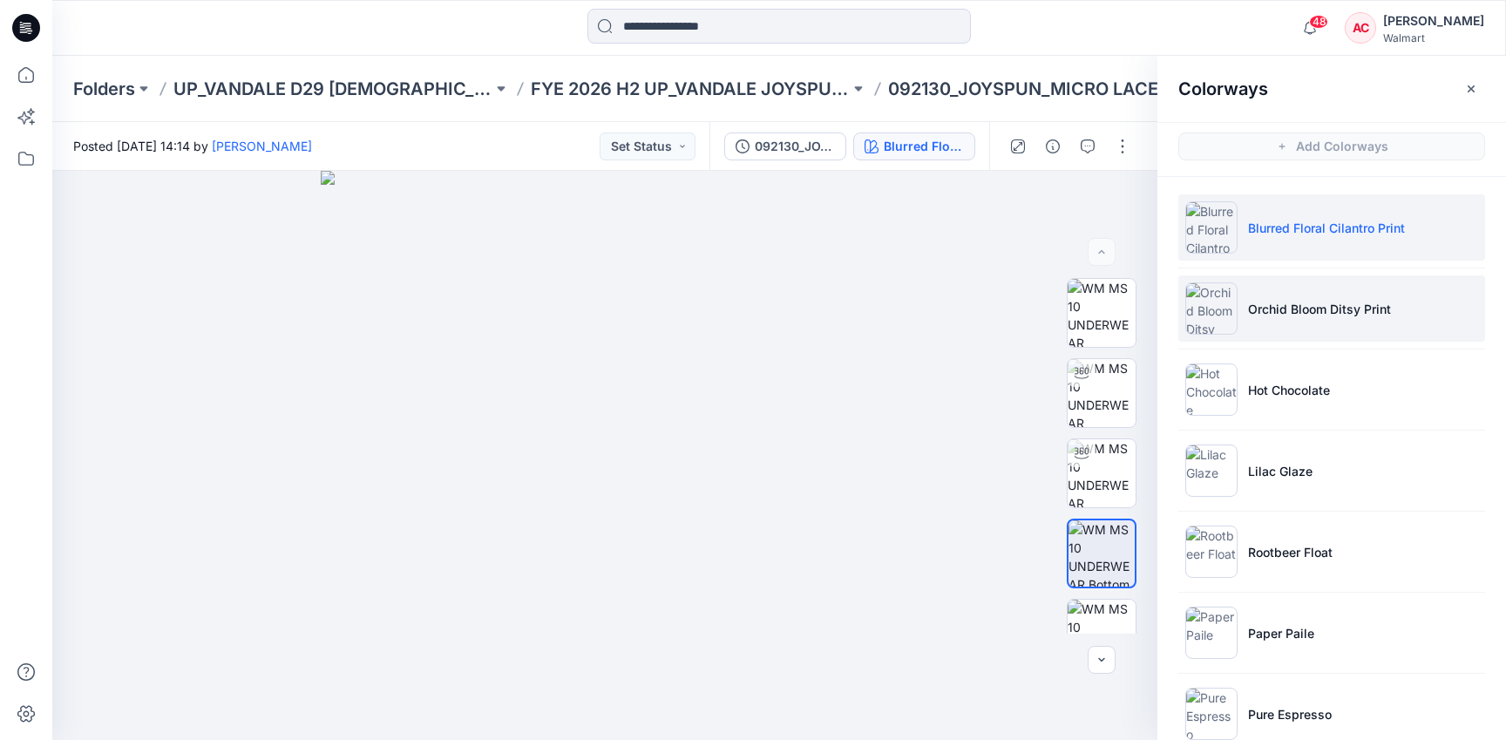
click at [1455, 315] on li "Orchid Bloom Ditsy Print" at bounding box center [1331, 308] width 307 height 66
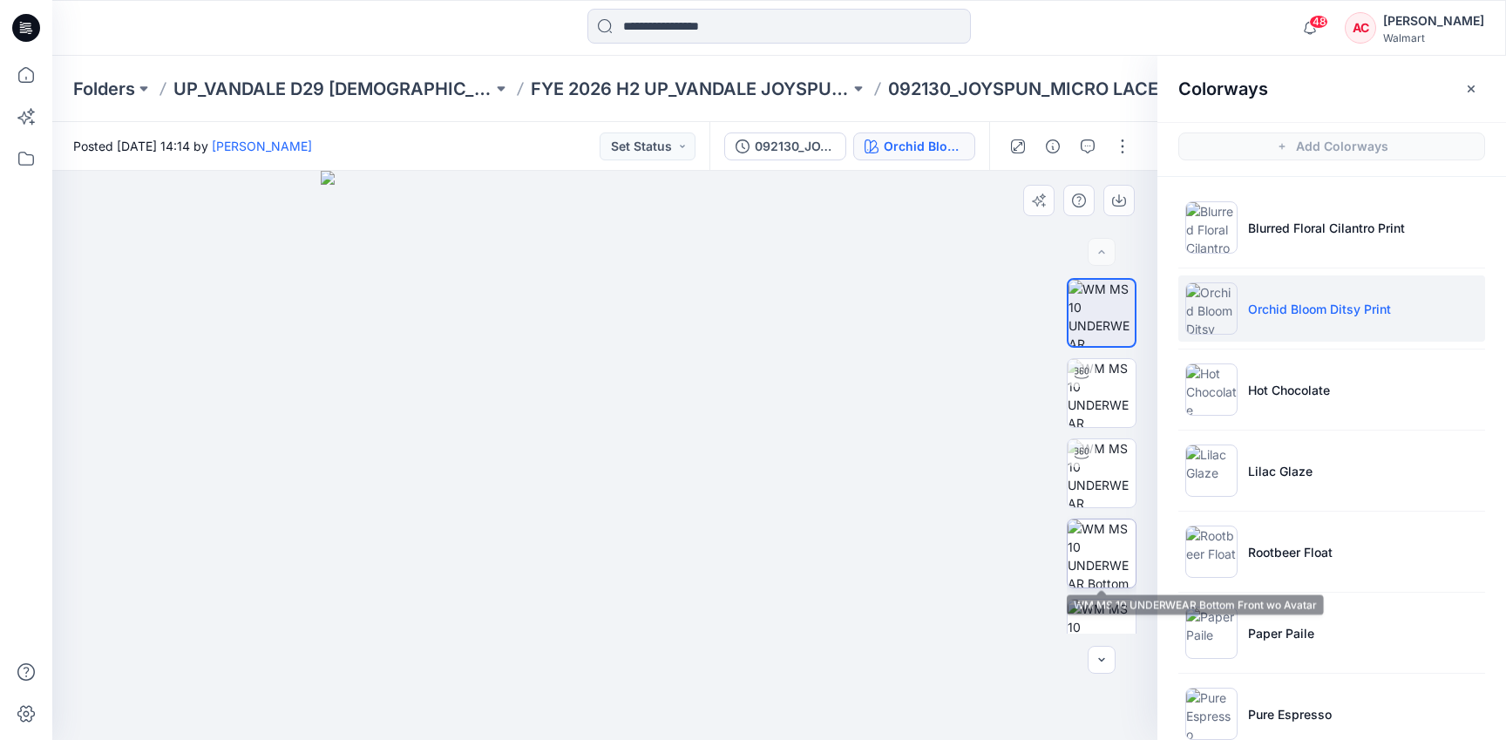
click at [1100, 574] on img at bounding box center [1101, 553] width 68 height 68
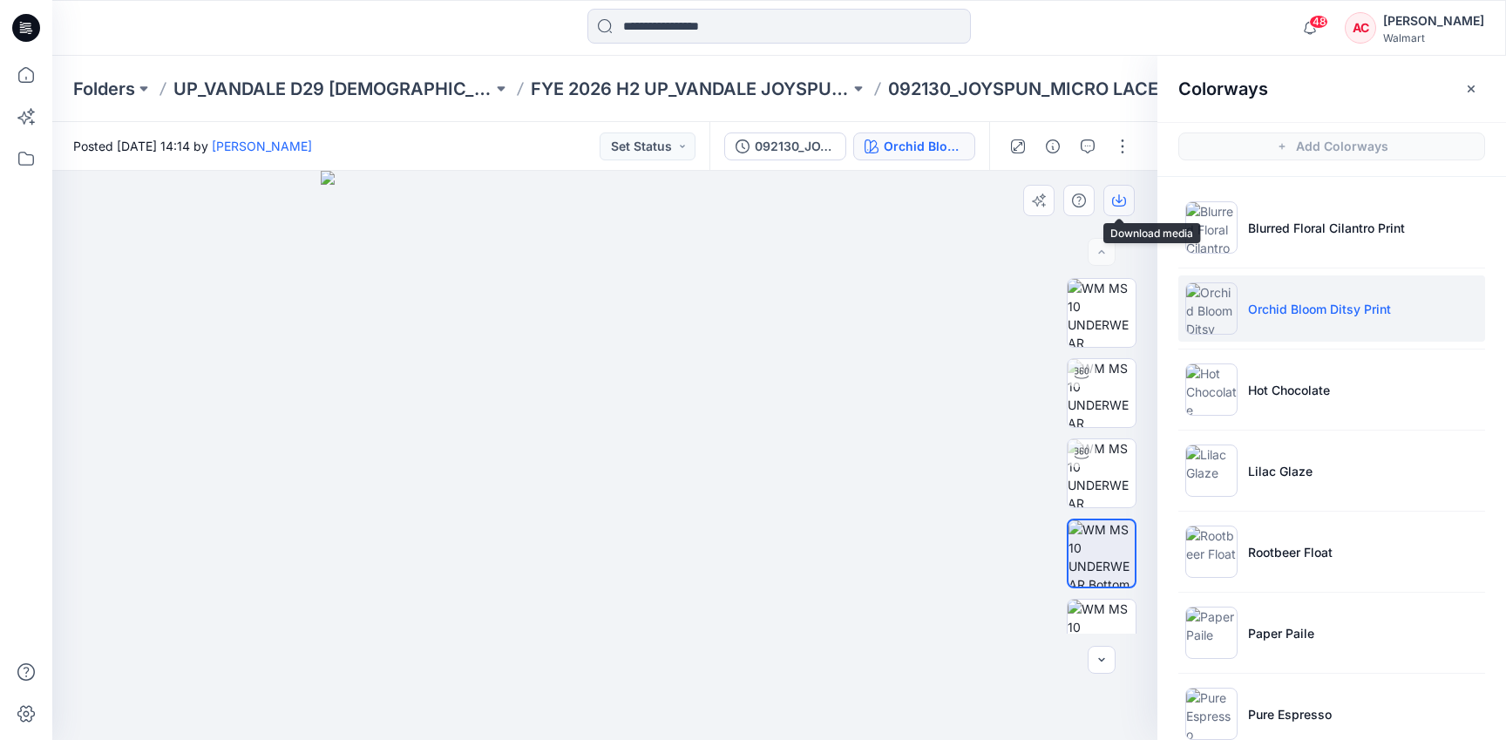
click at [1117, 198] on icon "button" at bounding box center [1119, 200] width 14 height 14
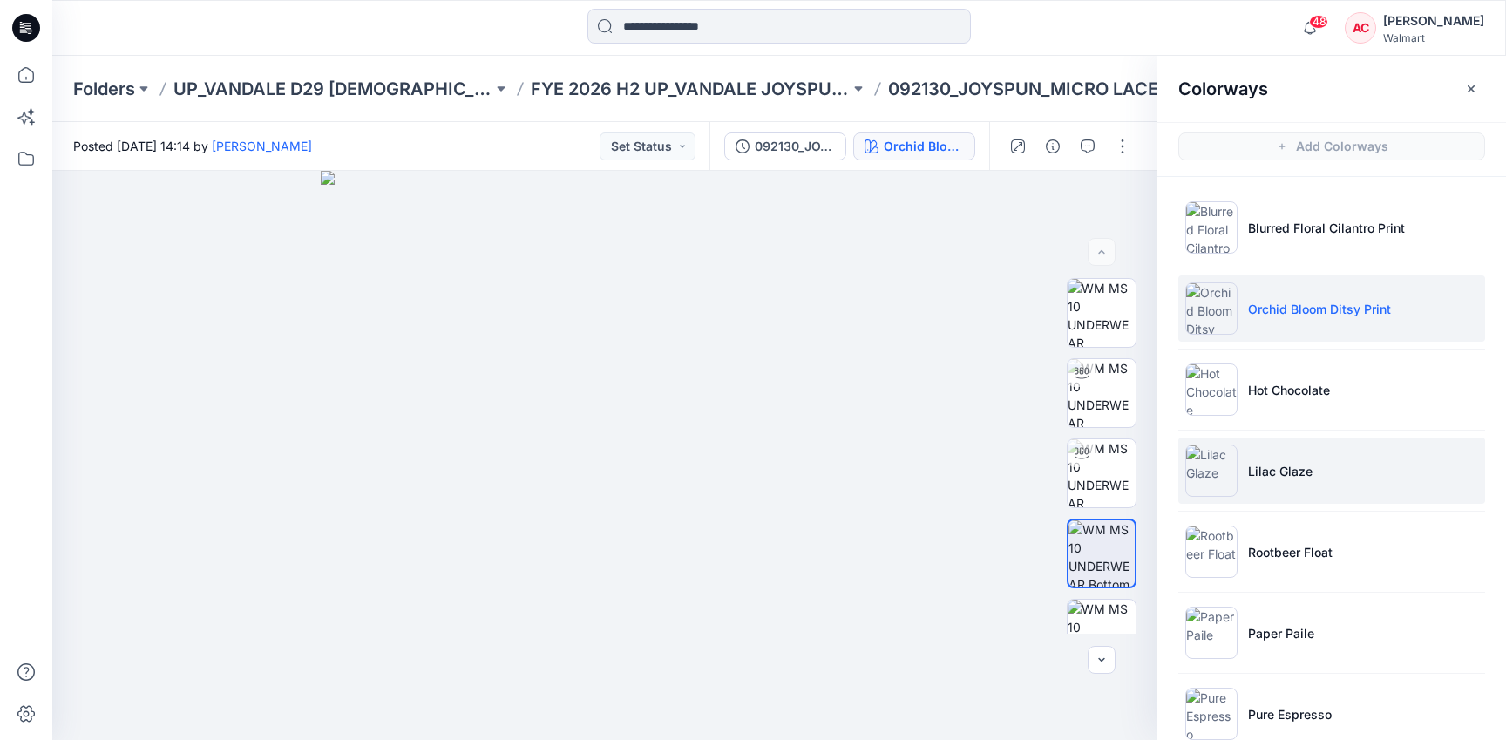
click at [1368, 489] on li "Lilac Glaze" at bounding box center [1331, 470] width 307 height 66
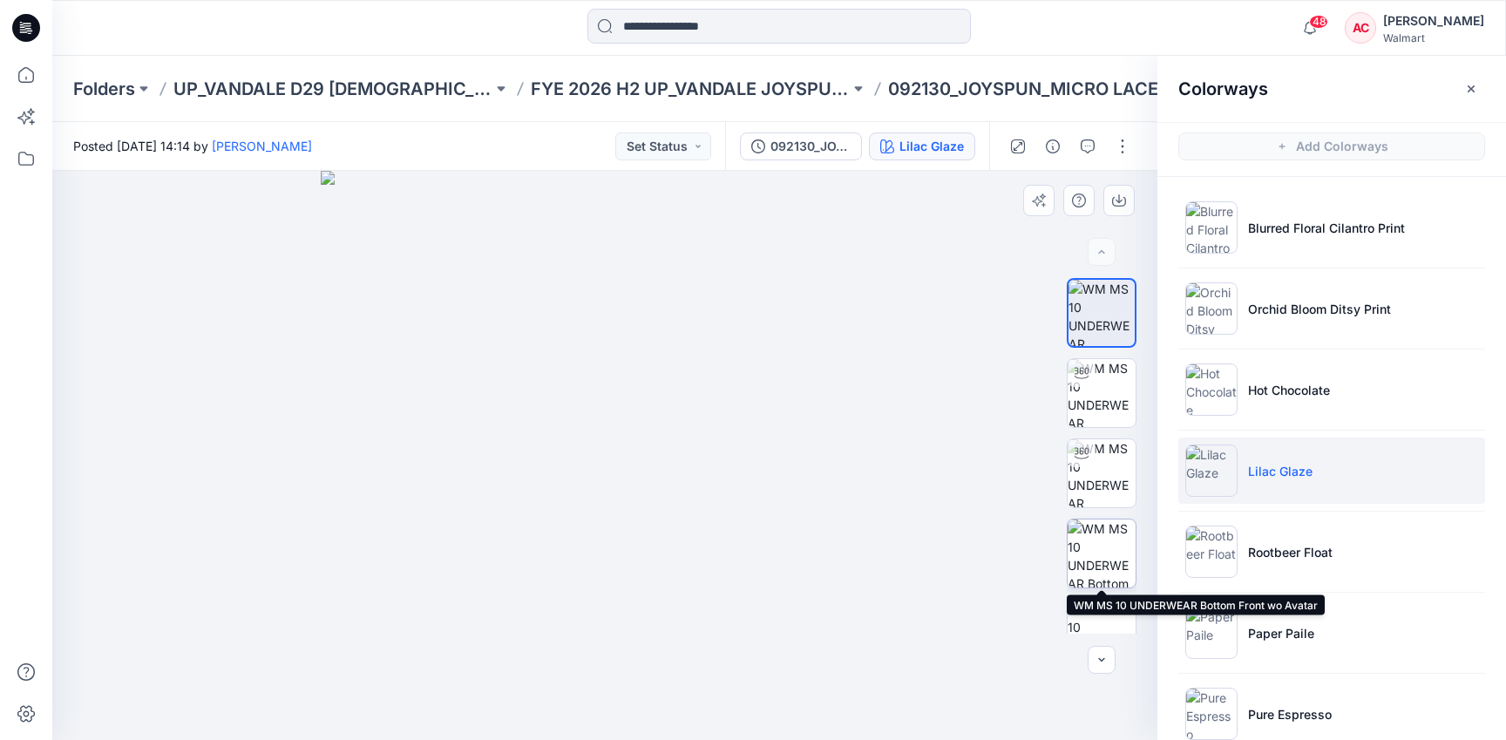
click at [1106, 551] on img at bounding box center [1101, 553] width 68 height 68
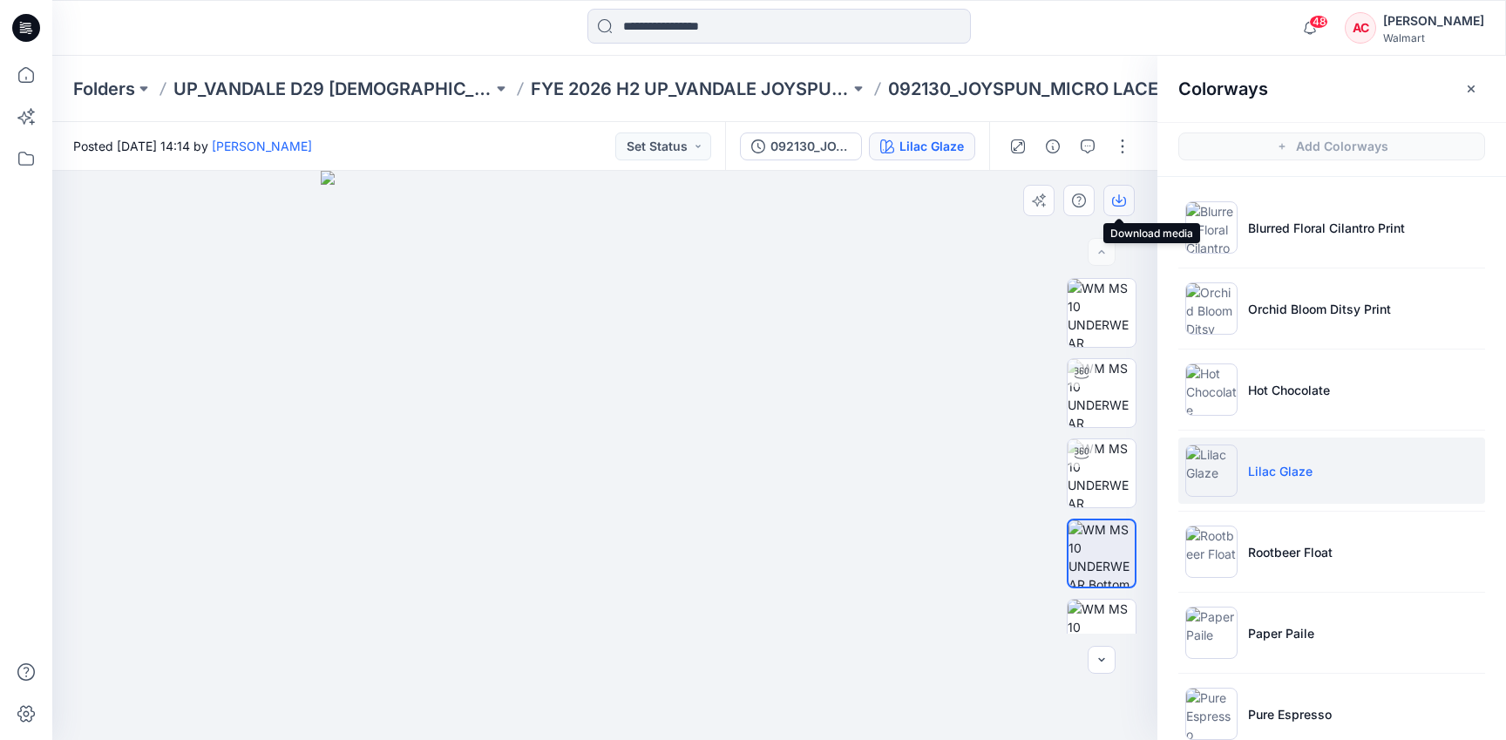
click at [1116, 205] on icon "button" at bounding box center [1119, 200] width 14 height 14
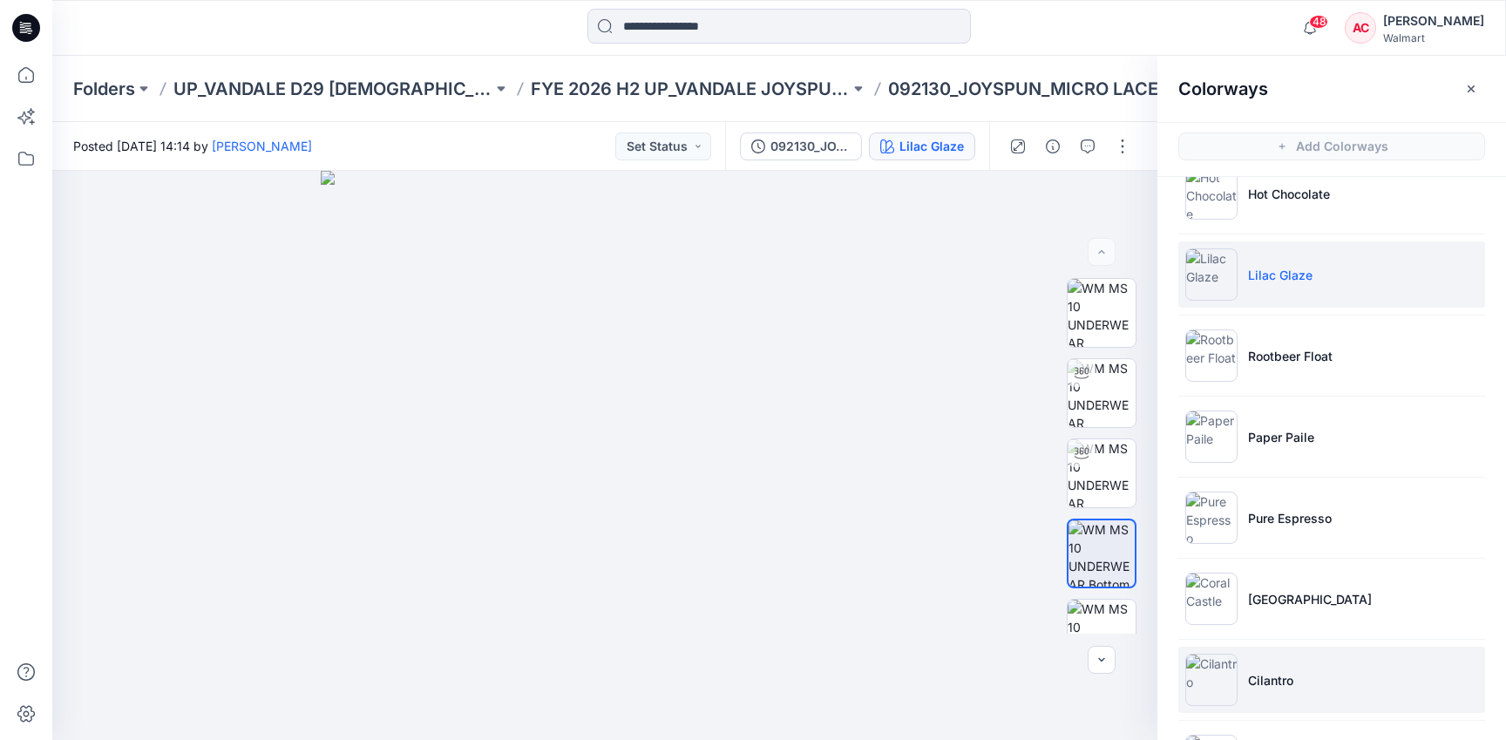
scroll to position [161, 0]
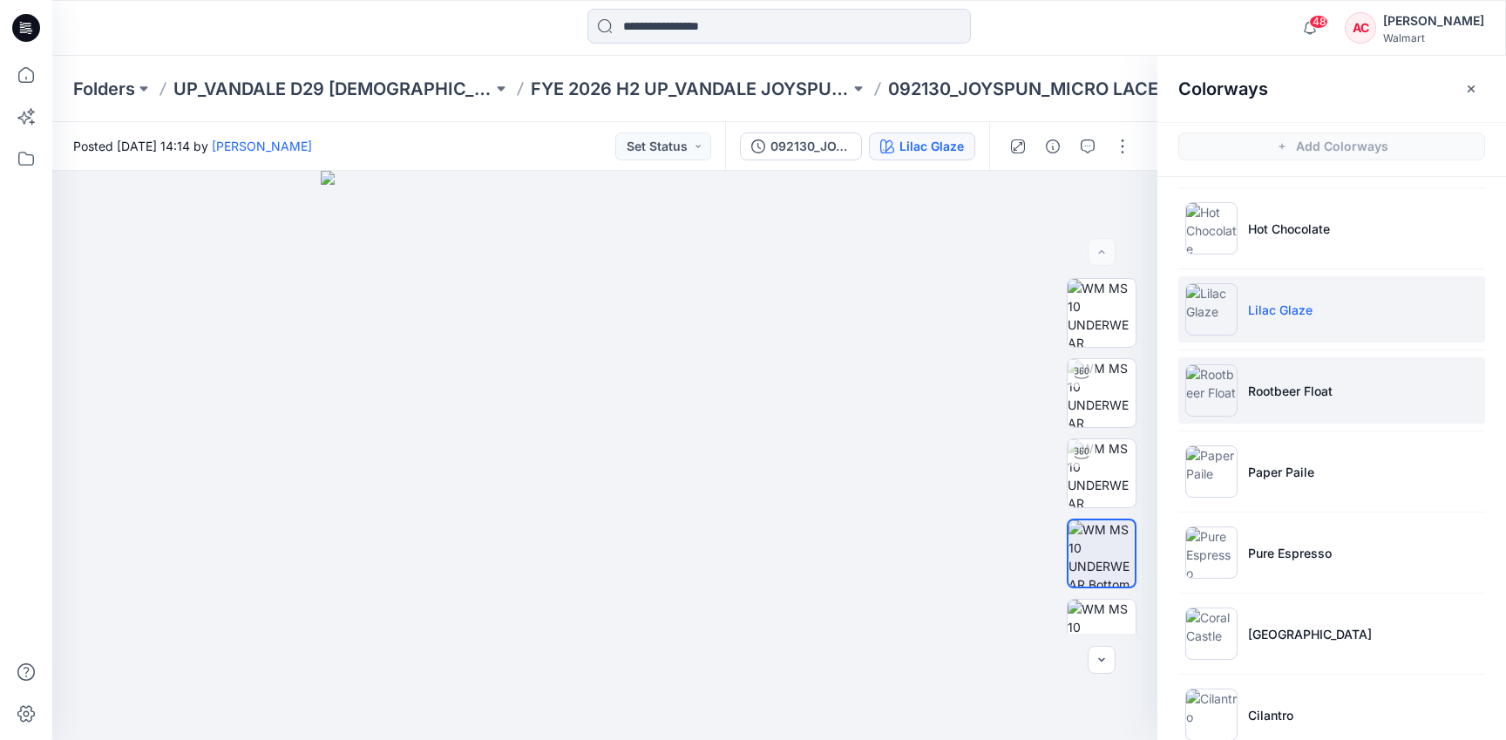
click at [1321, 403] on li "Rootbeer Float" at bounding box center [1331, 390] width 307 height 66
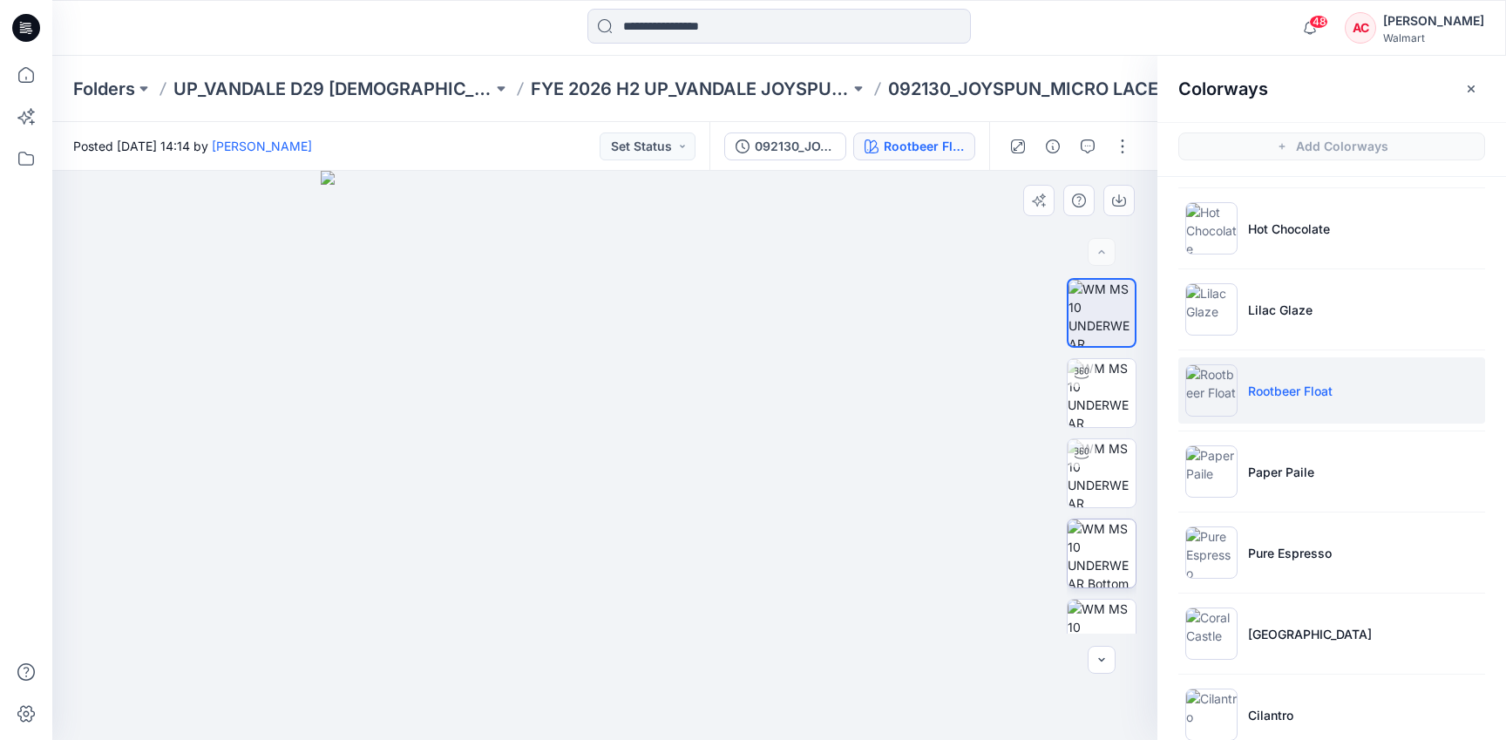
click at [1119, 535] on img at bounding box center [1101, 553] width 68 height 68
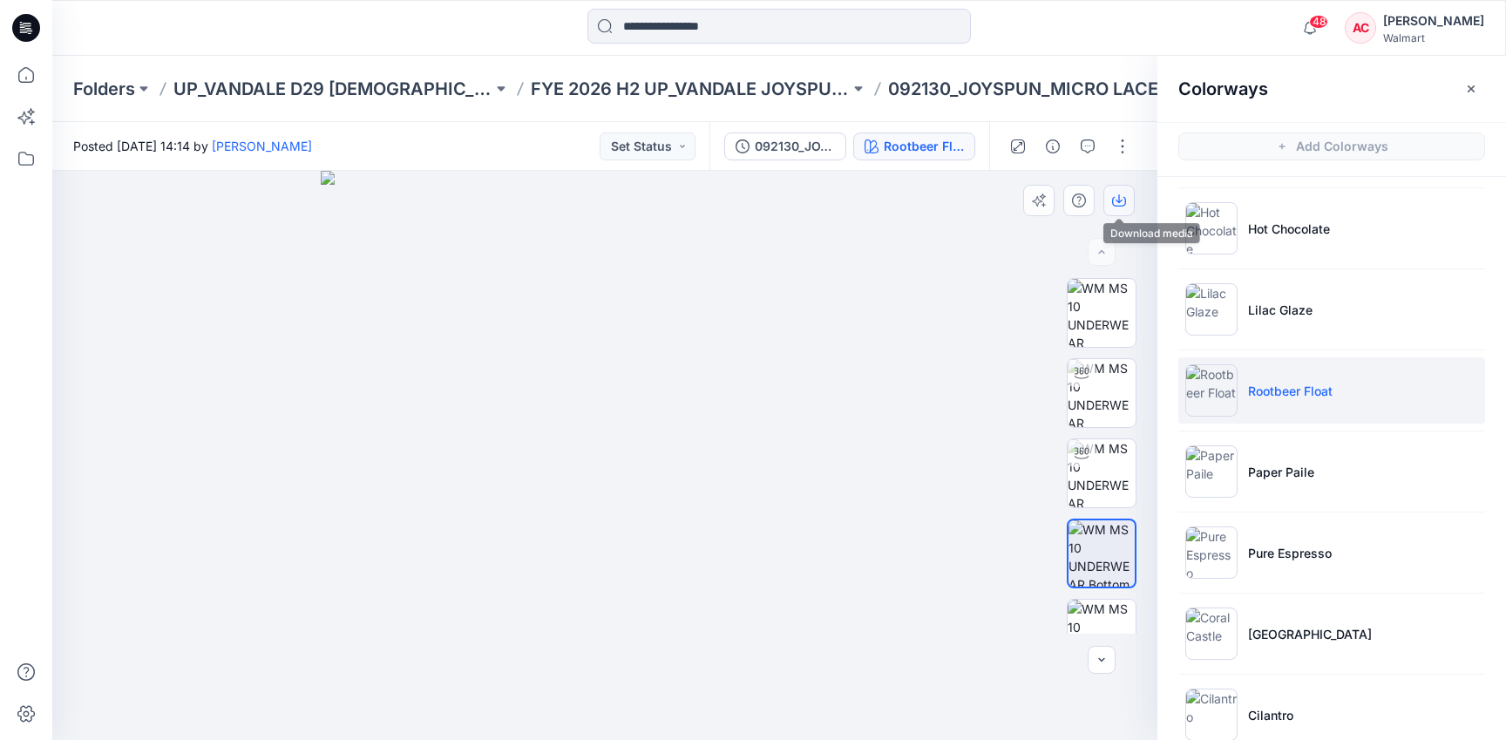
click at [1119, 200] on icon "button" at bounding box center [1118, 198] width 7 height 9
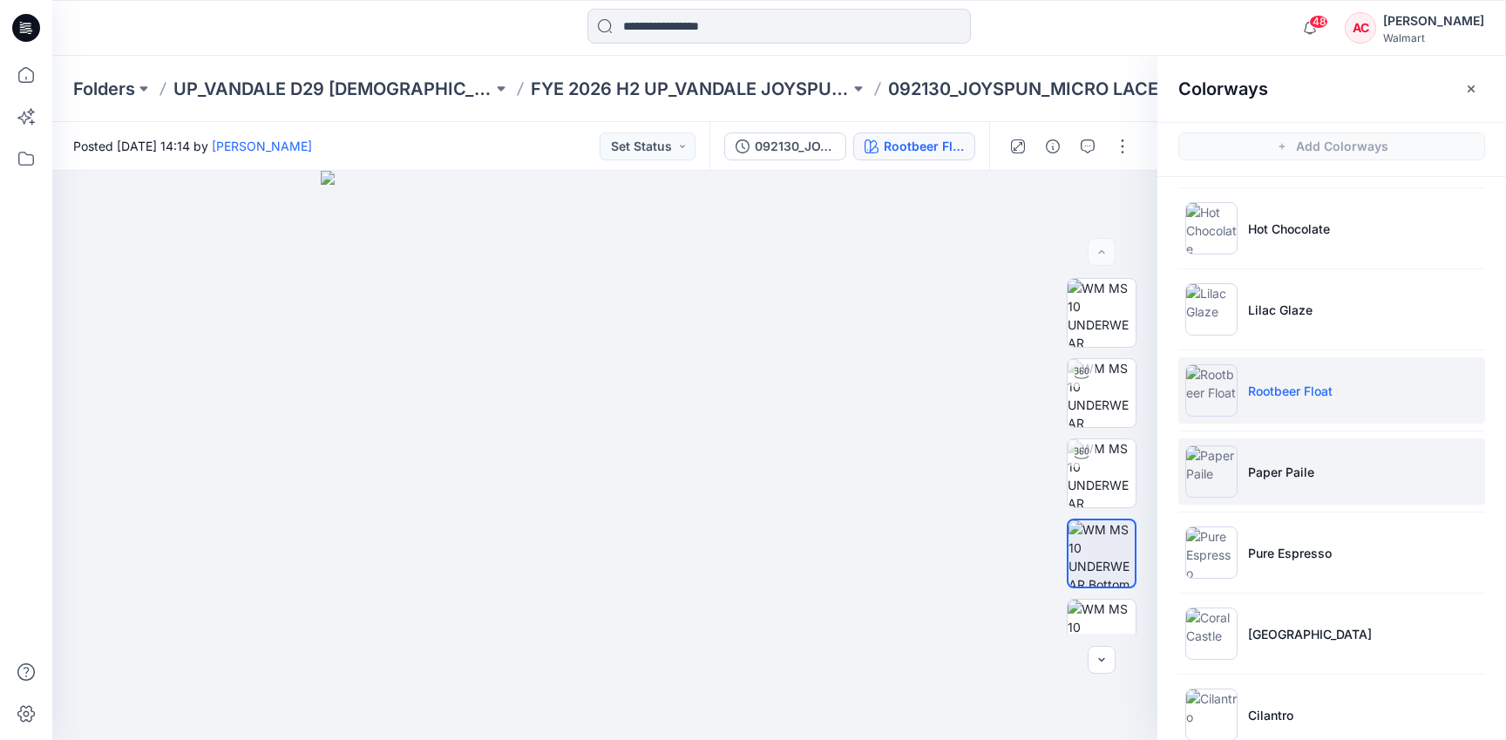
click at [1247, 480] on li "Paper Paile" at bounding box center [1331, 471] width 307 height 66
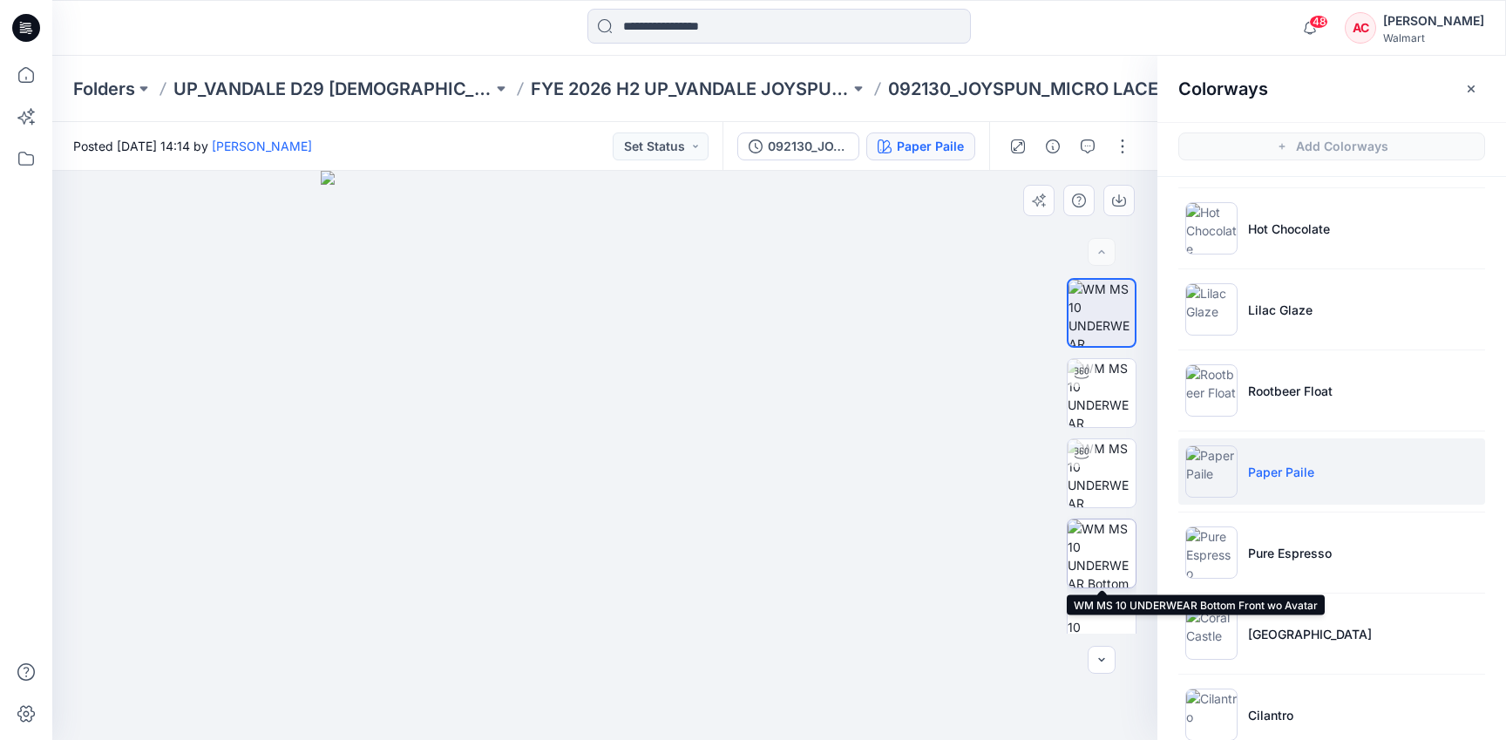
click at [1089, 548] on img at bounding box center [1101, 553] width 68 height 68
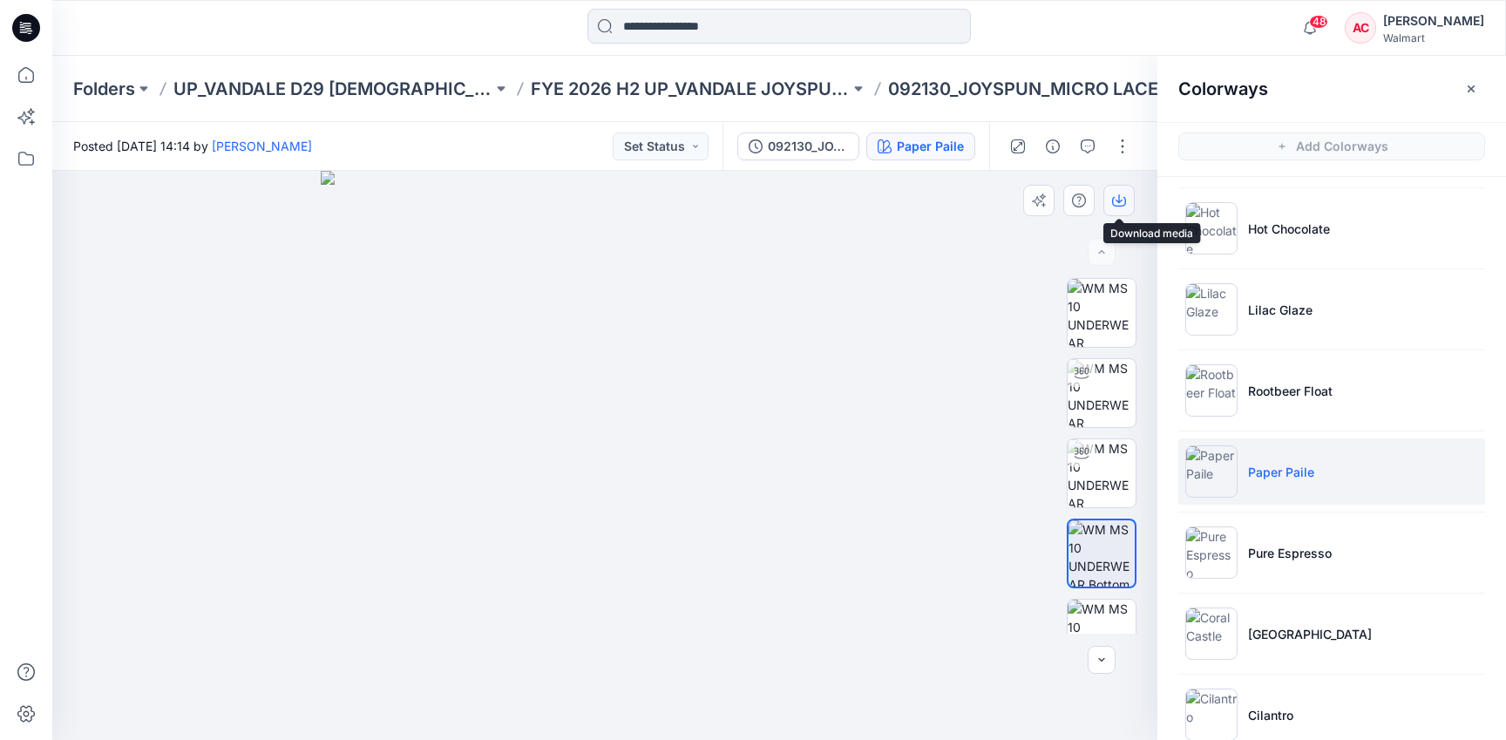
click at [1118, 210] on button "button" at bounding box center [1118, 200] width 31 height 31
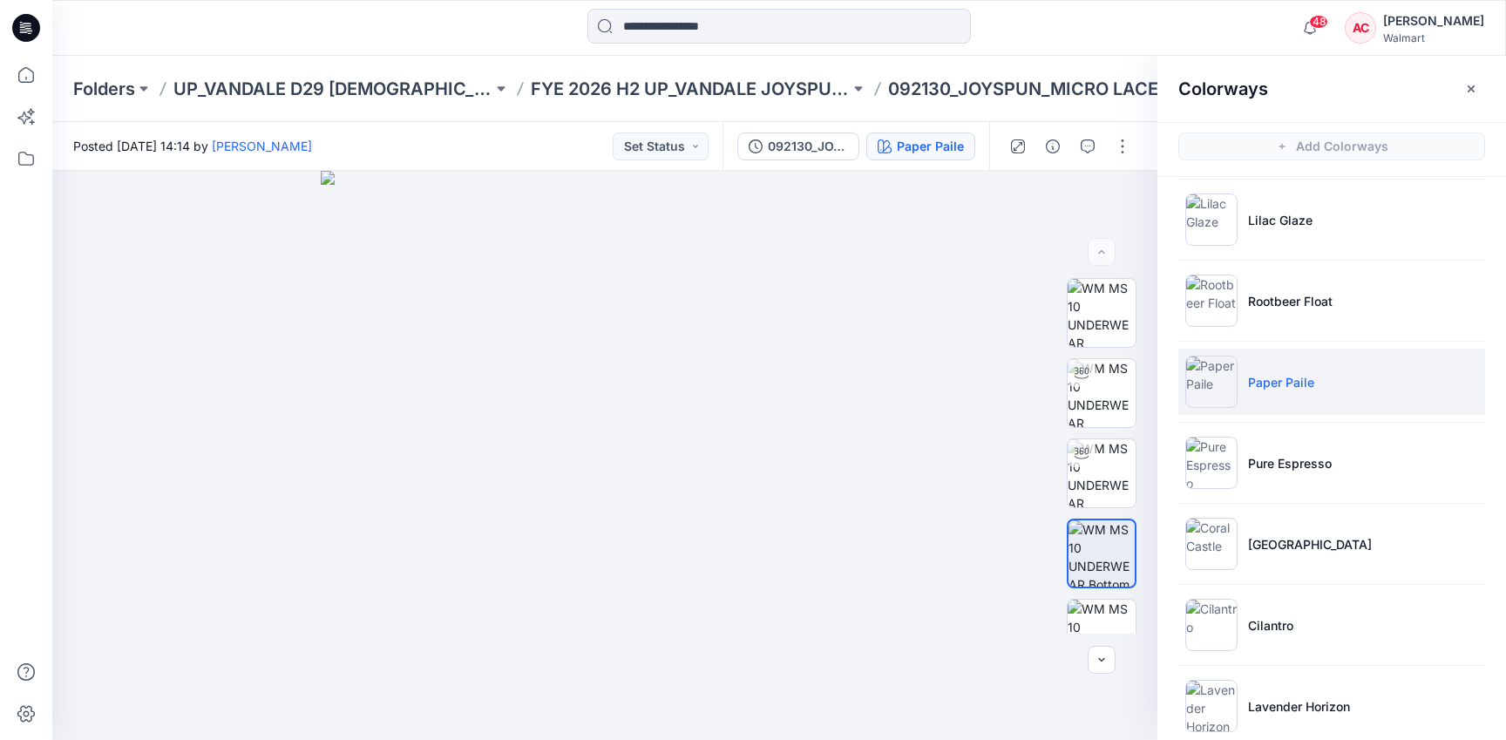
scroll to position [252, 0]
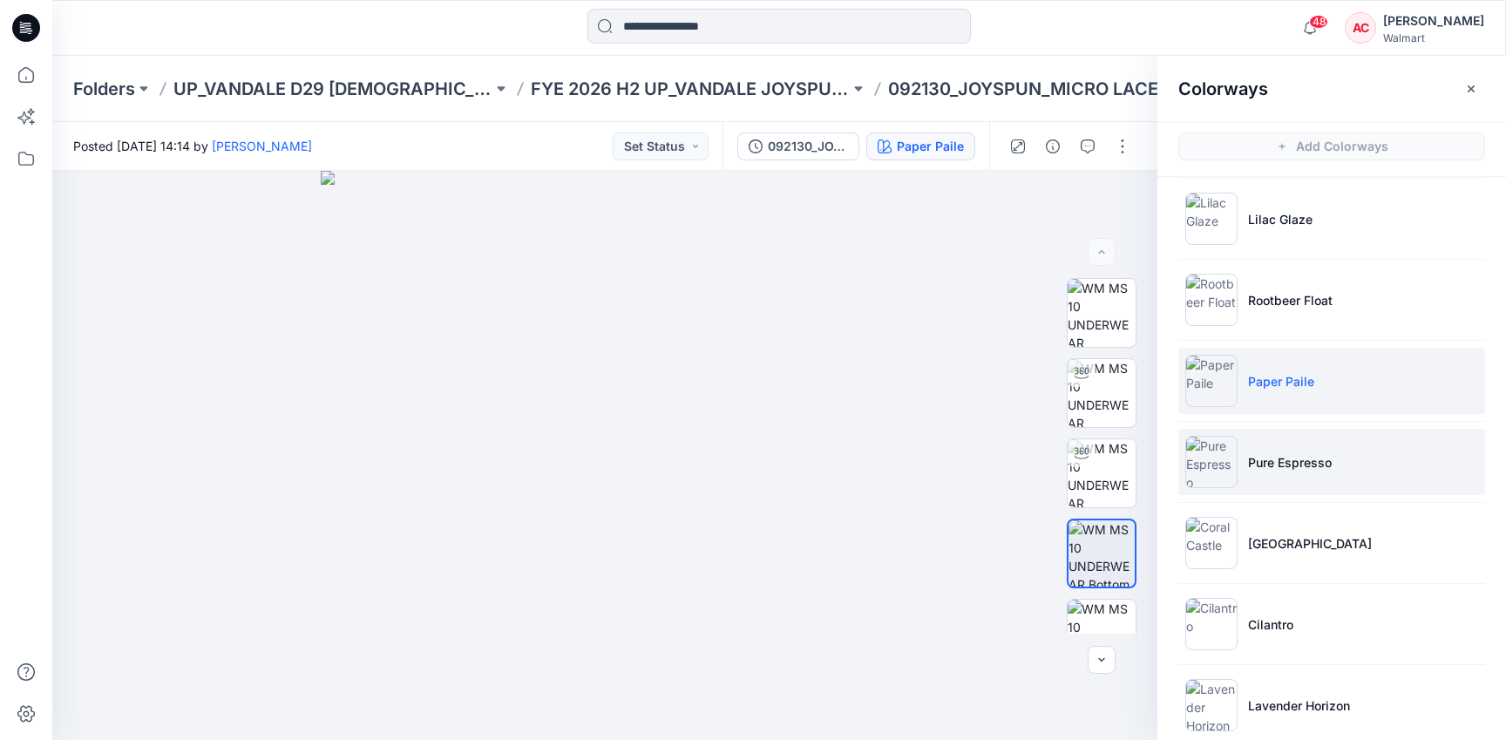
click at [1311, 463] on p "Pure Espresso" at bounding box center [1290, 462] width 84 height 18
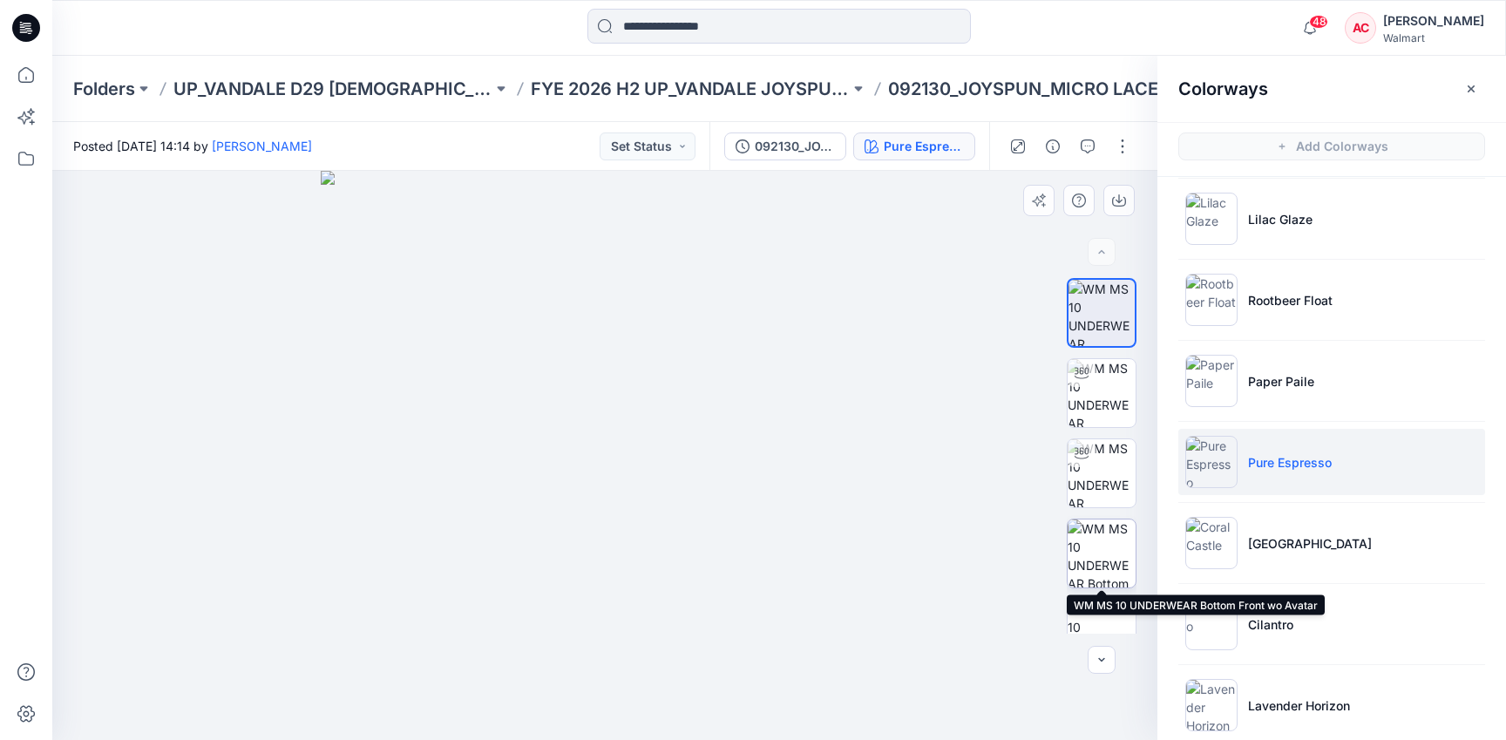
click at [1115, 539] on img at bounding box center [1101, 553] width 68 height 68
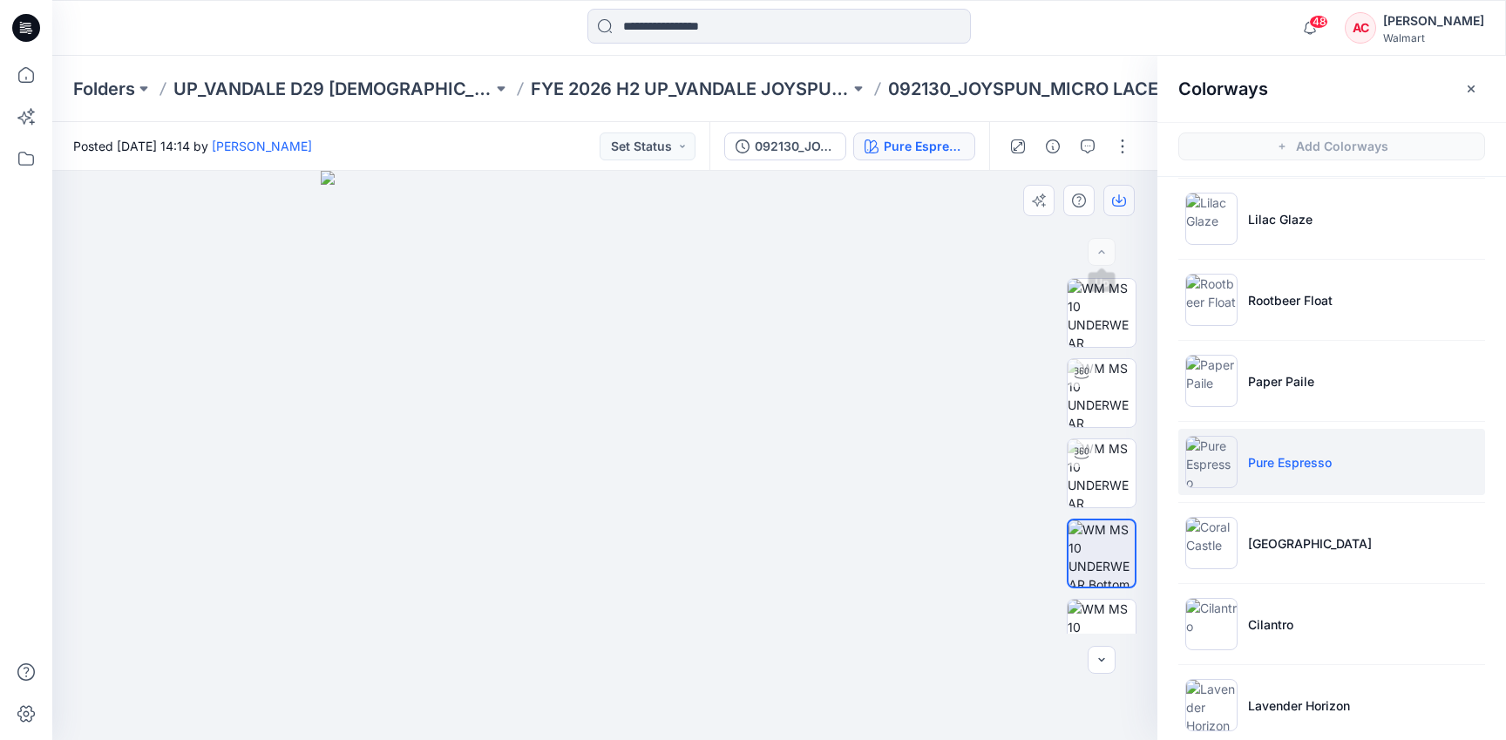
click at [1121, 196] on icon "button" at bounding box center [1119, 200] width 14 height 14
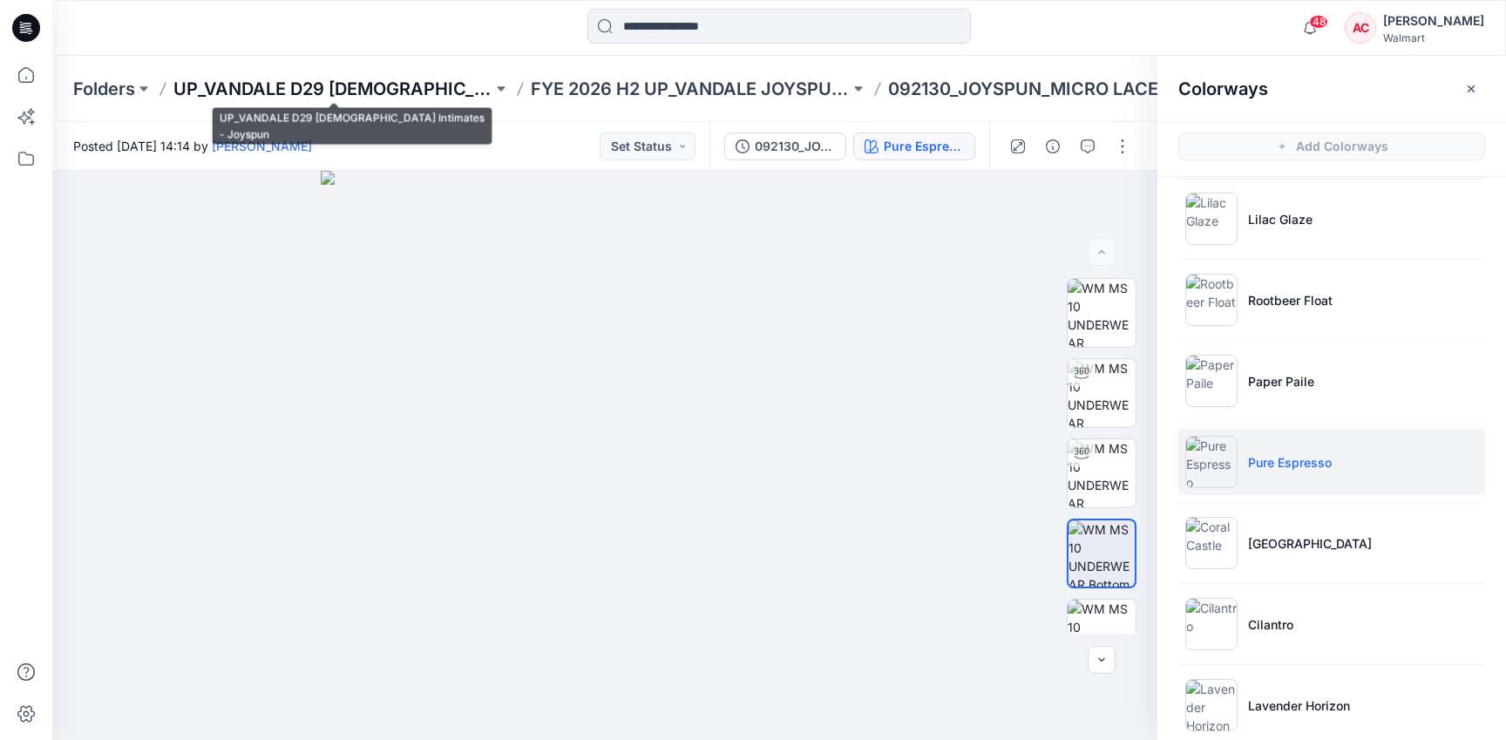
click at [295, 87] on p "UP_VANDALE D29 [DEMOGRAPHIC_DATA] Intimates - Joyspun" at bounding box center [332, 89] width 319 height 24
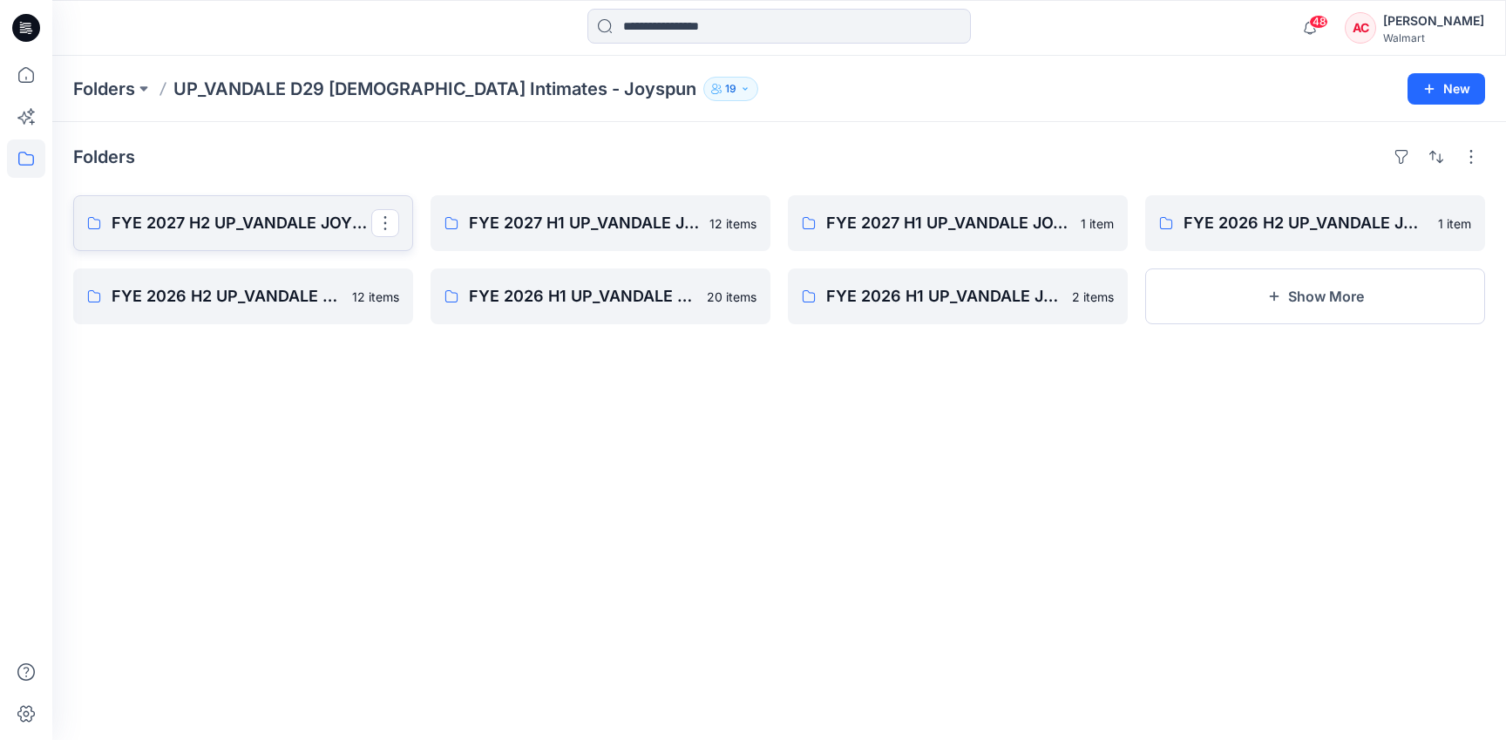
click at [214, 208] on link "FYE 2027 H2 UP_VANDALE JOYSPUN PANTIES" at bounding box center [243, 223] width 340 height 56
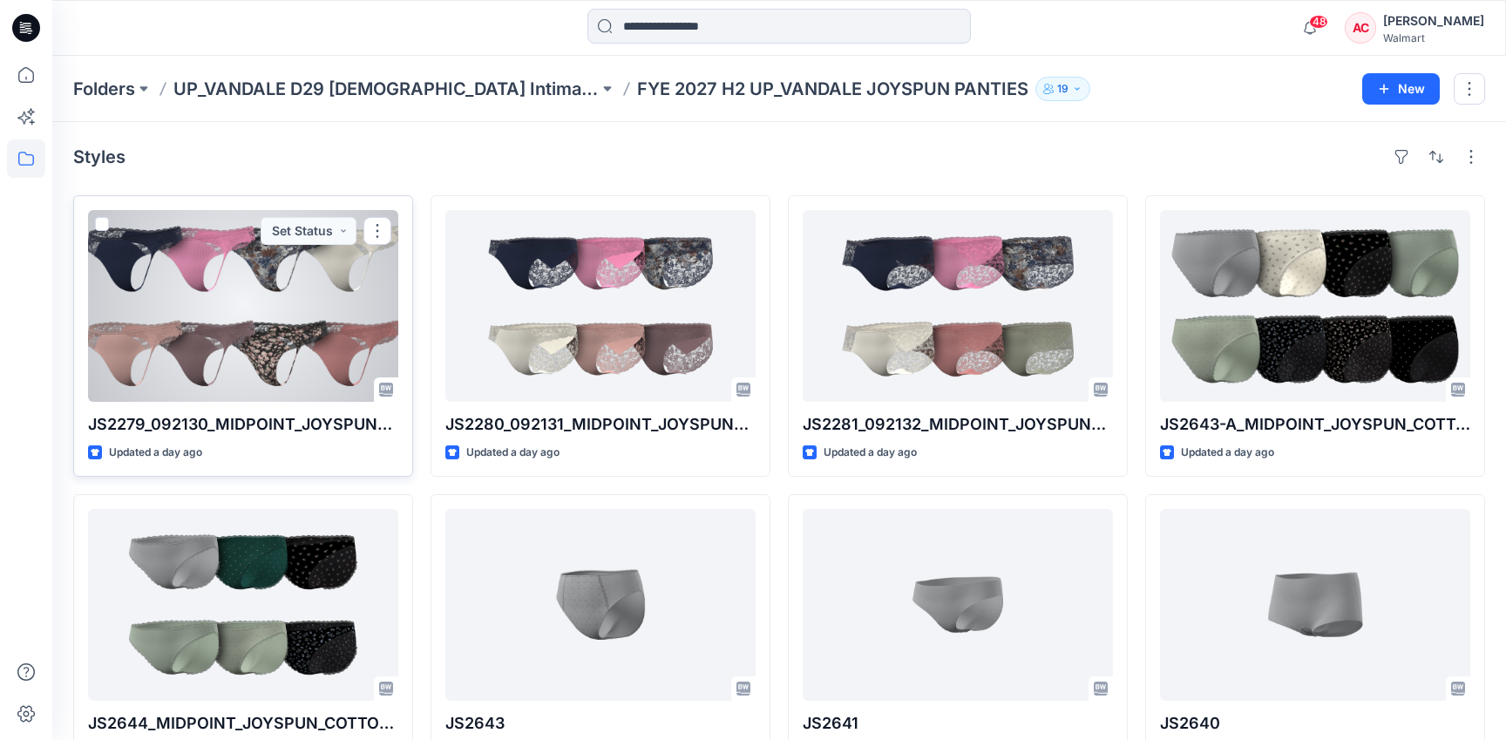
click at [91, 346] on div at bounding box center [243, 306] width 310 height 192
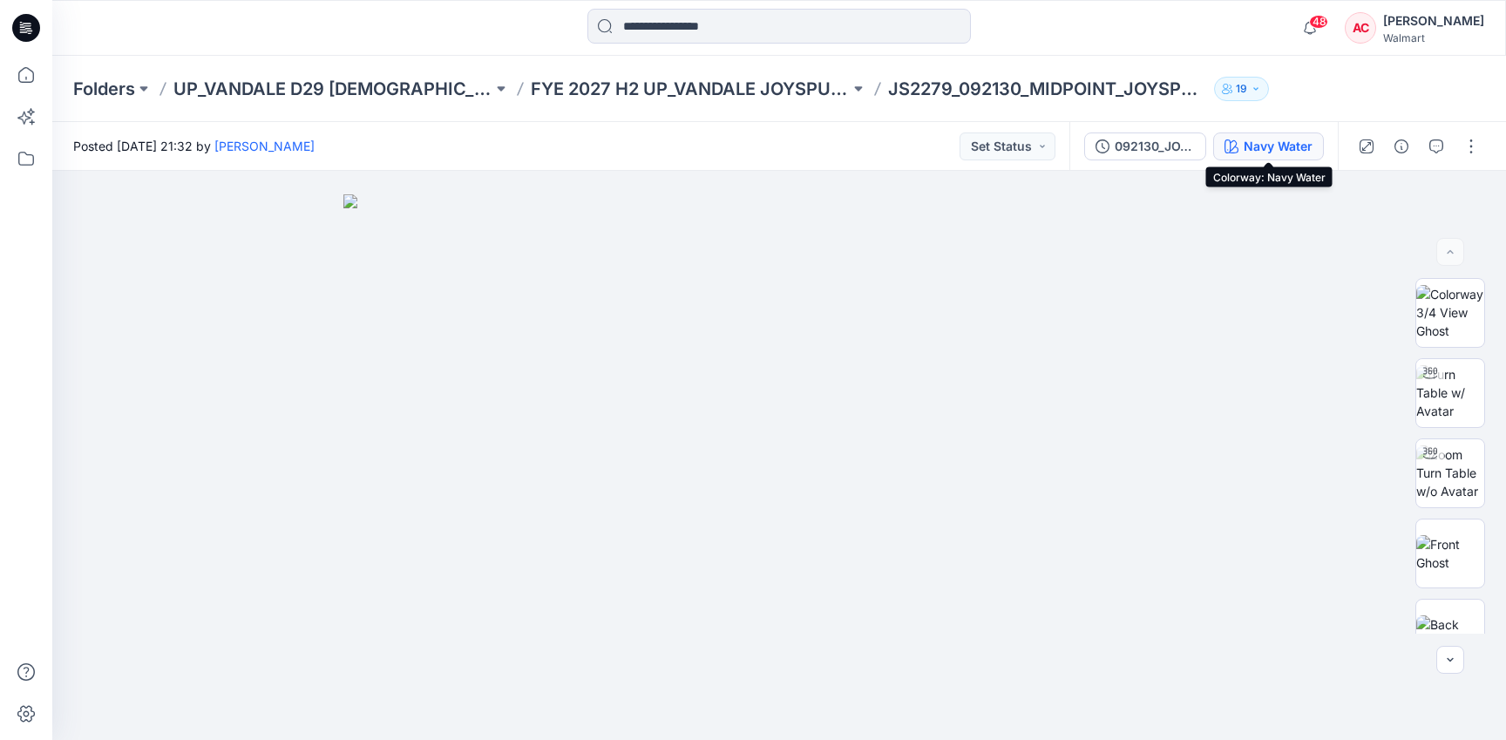
click at [1243, 147] on button "Navy Water" at bounding box center [1268, 146] width 111 height 28
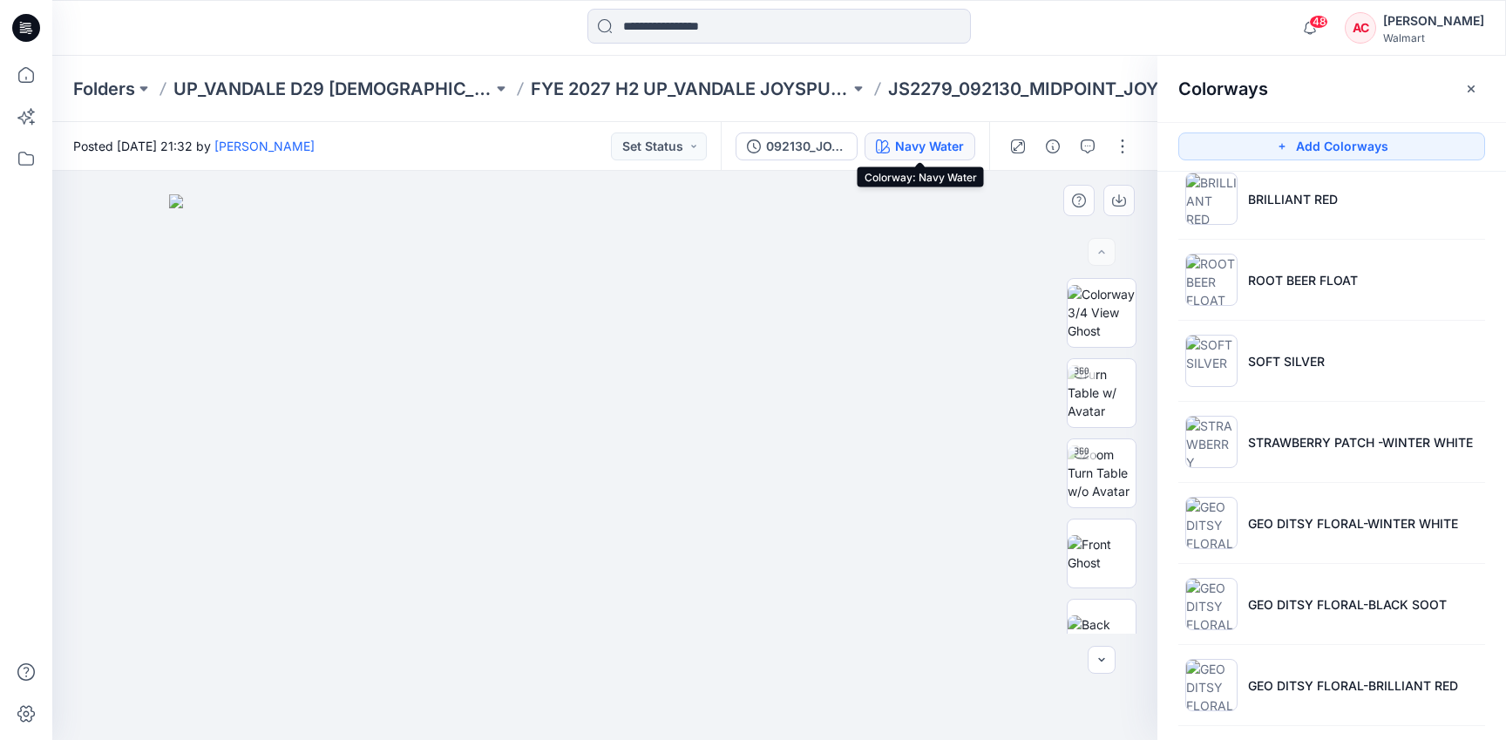
scroll to position [2254, 0]
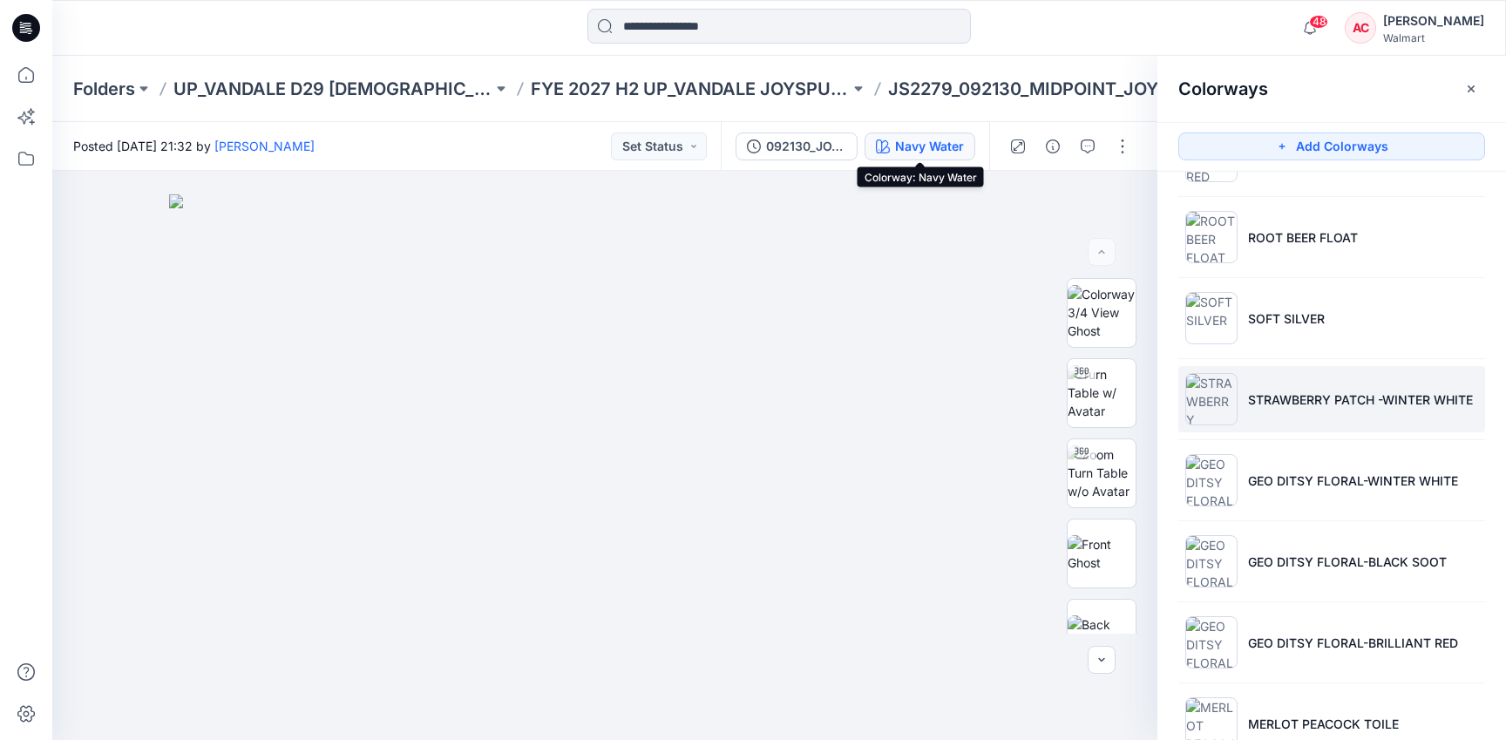
click at [1273, 395] on p "STRAWBERRY PATCH -WINTER WHITE" at bounding box center [1360, 399] width 225 height 18
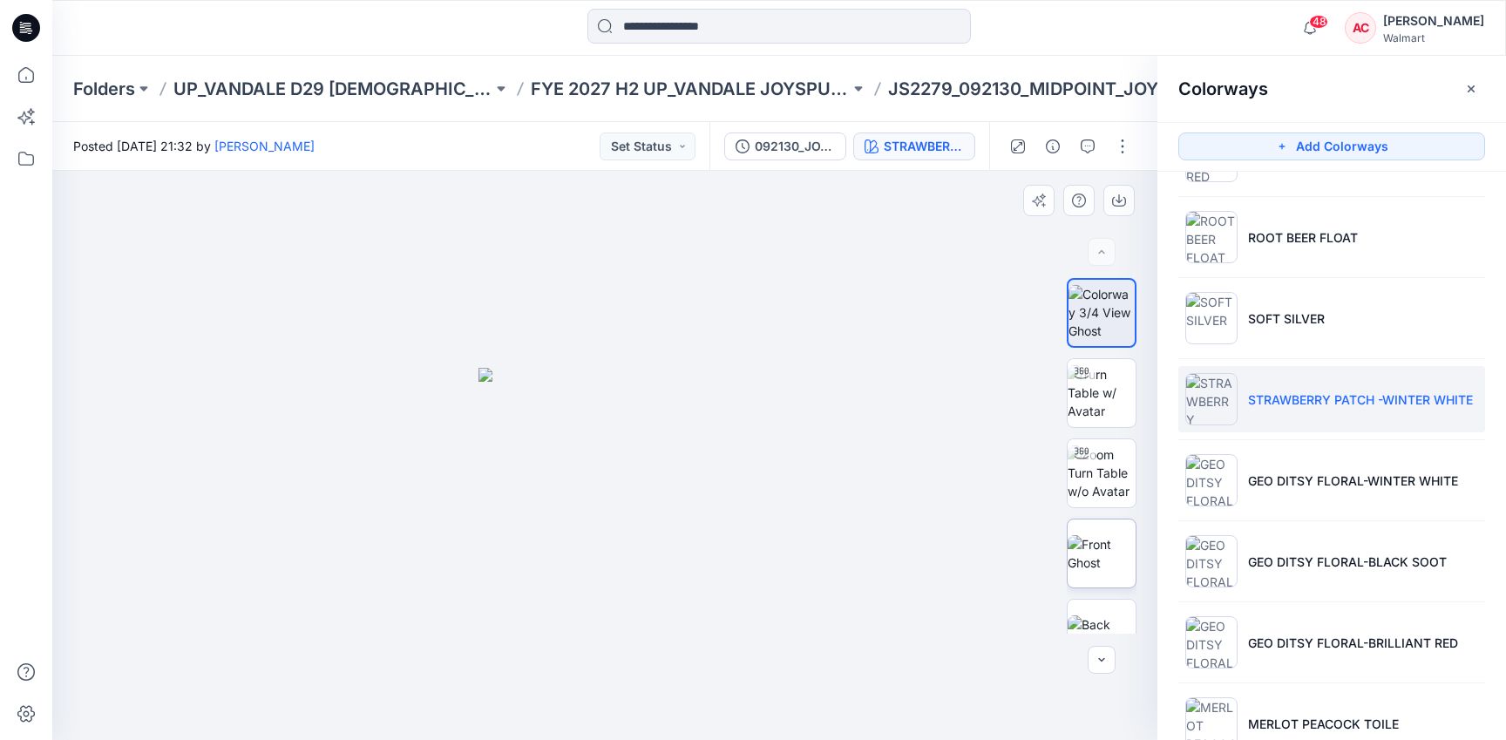
click at [1106, 551] on img at bounding box center [1101, 553] width 68 height 37
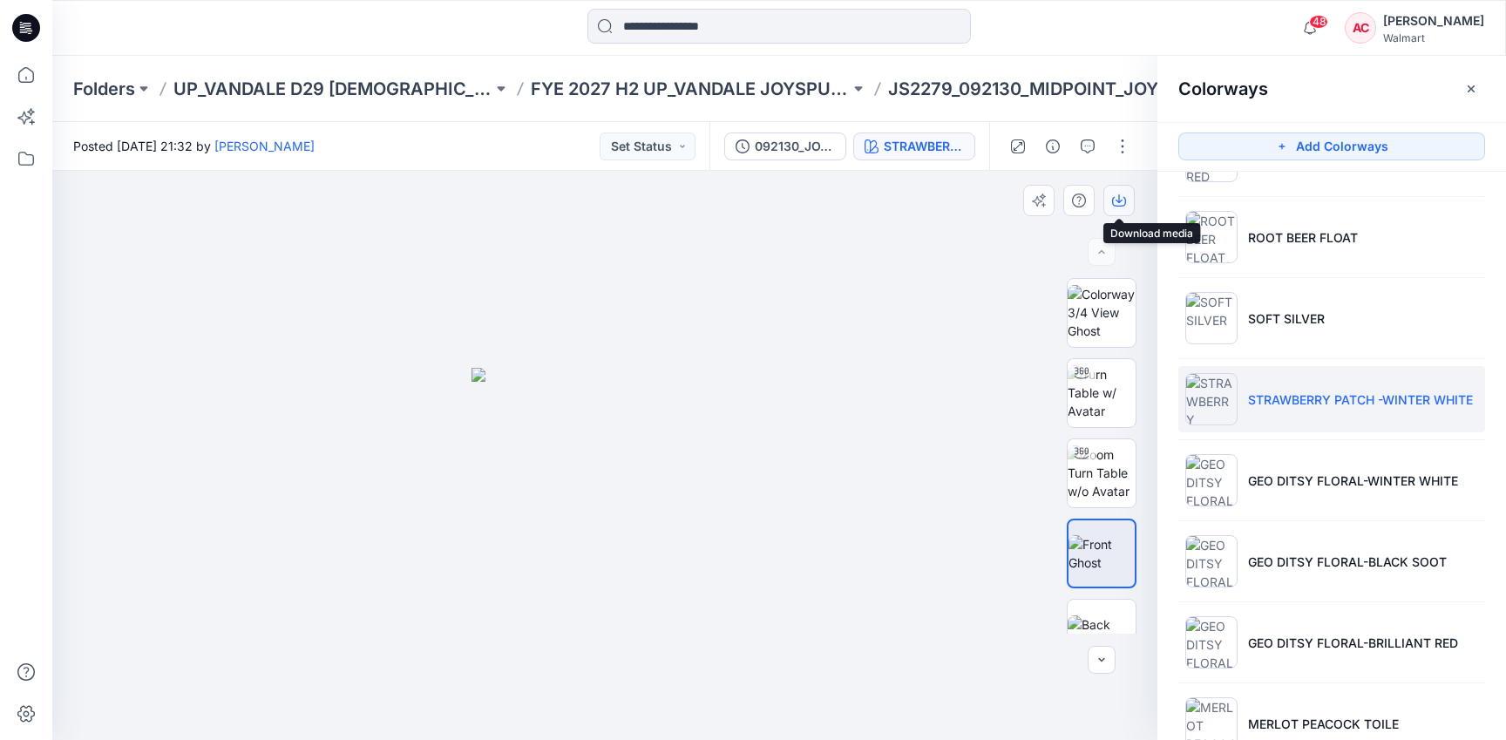
click at [1116, 199] on icon "button" at bounding box center [1119, 200] width 14 height 14
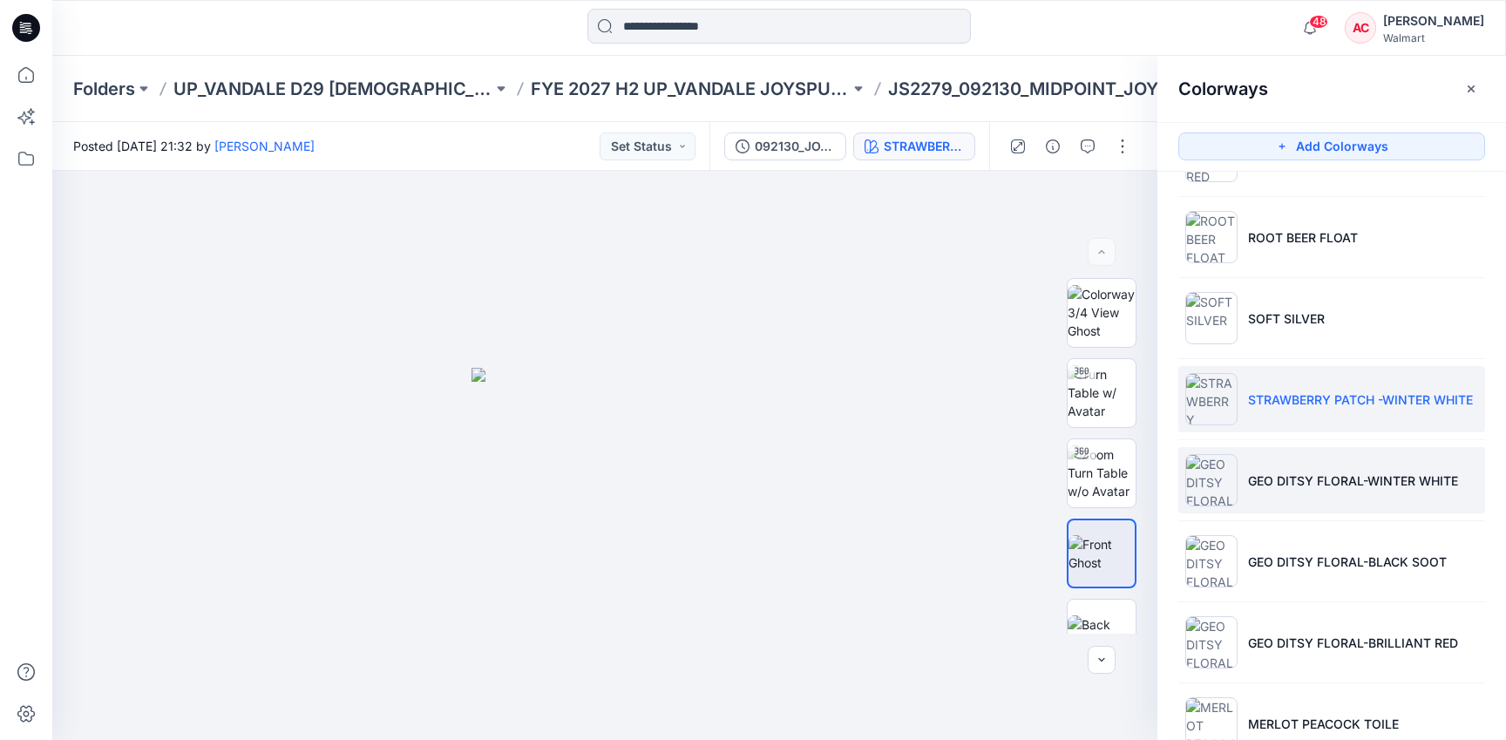
click at [1281, 480] on p "GEO DITSY FLORAL-WINTER WHITE" at bounding box center [1353, 480] width 210 height 18
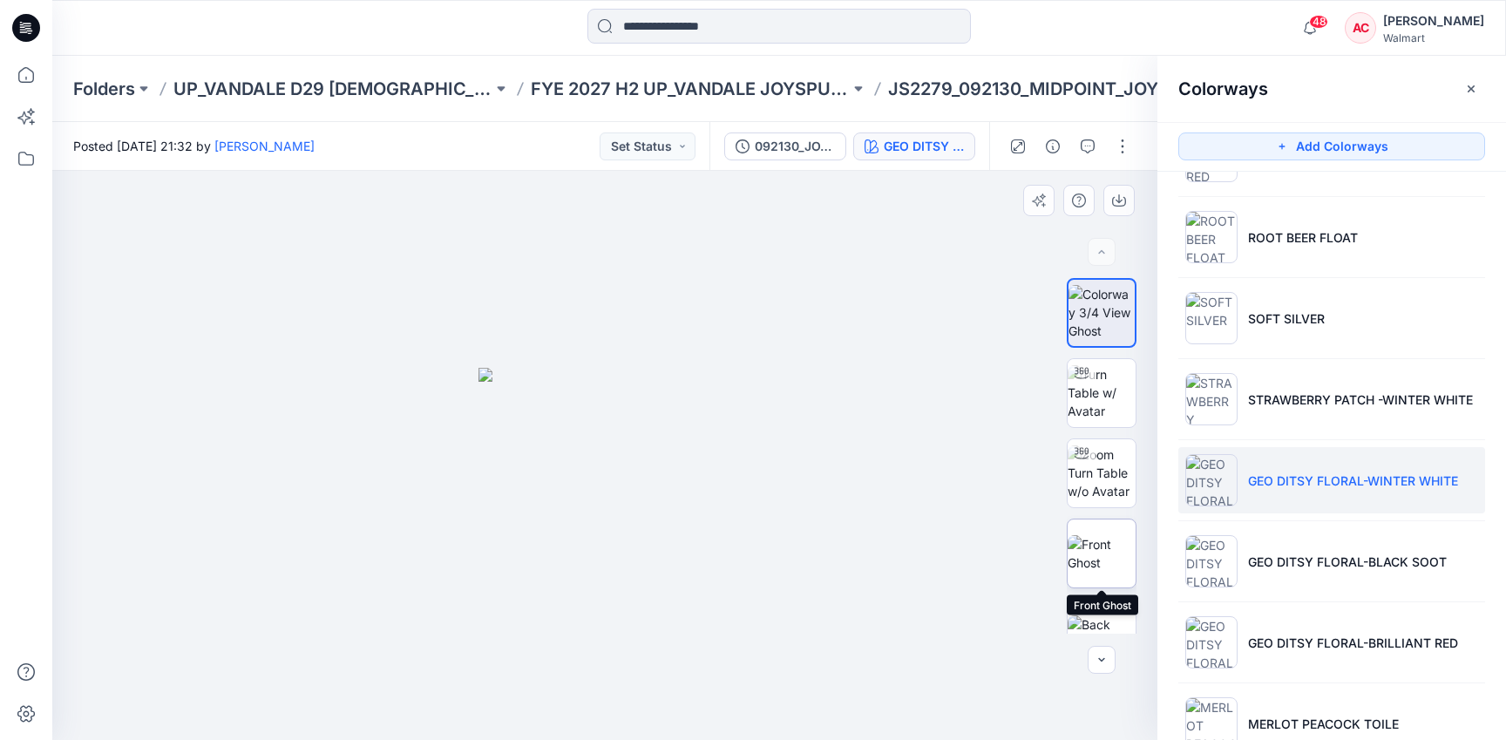
click at [1094, 552] on img at bounding box center [1101, 553] width 68 height 37
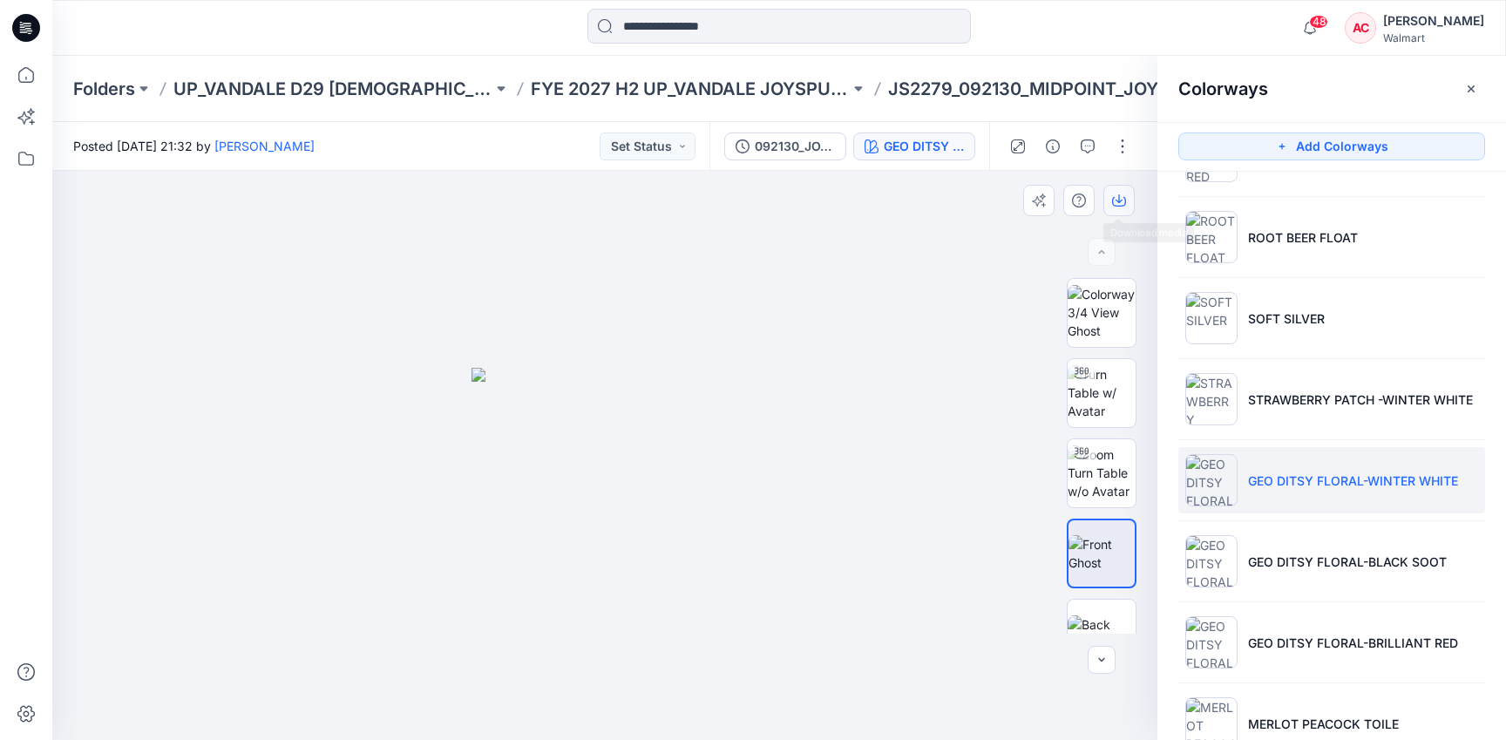
click at [1127, 206] on button "button" at bounding box center [1118, 200] width 31 height 31
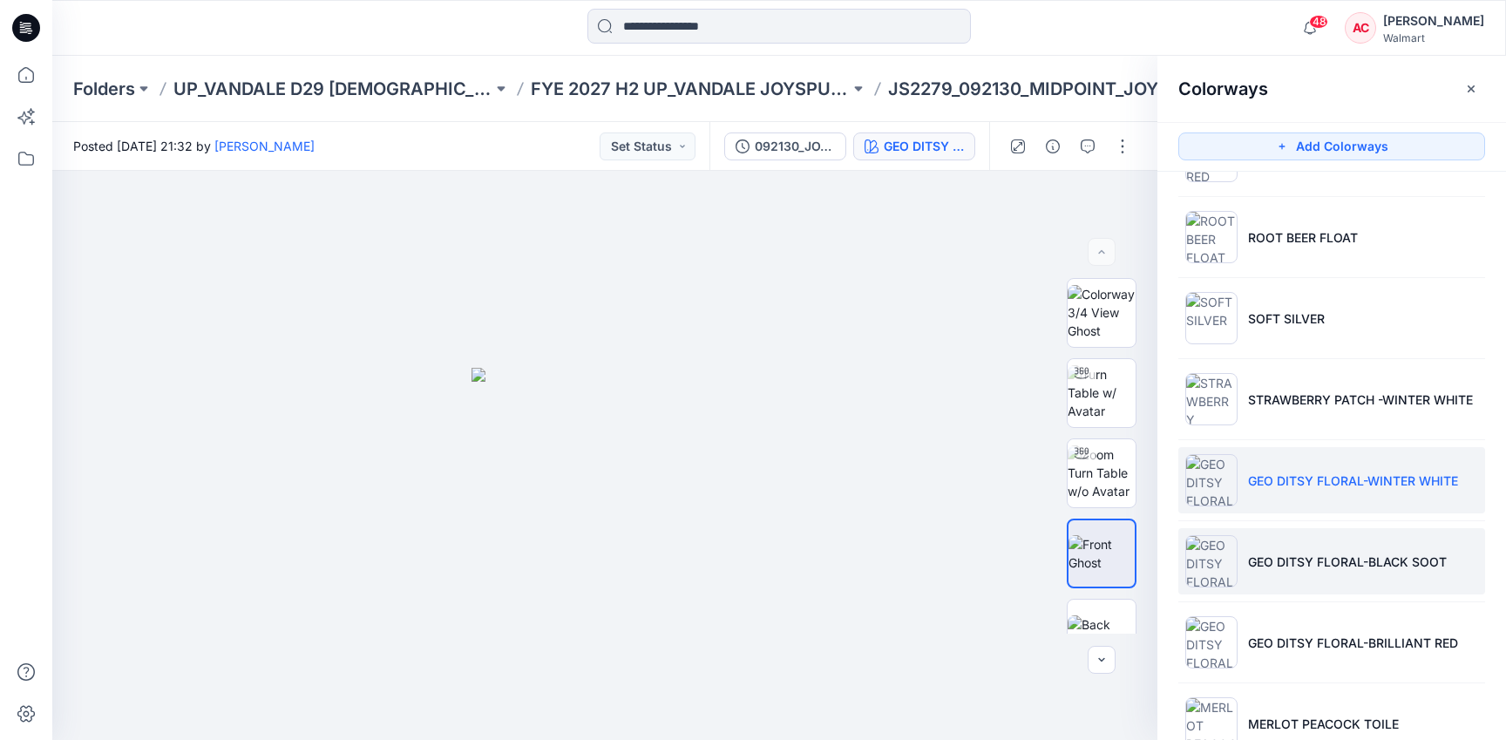
click at [1288, 566] on p "GEO DITSY FLORAL-BLACK SOOT" at bounding box center [1347, 561] width 199 height 18
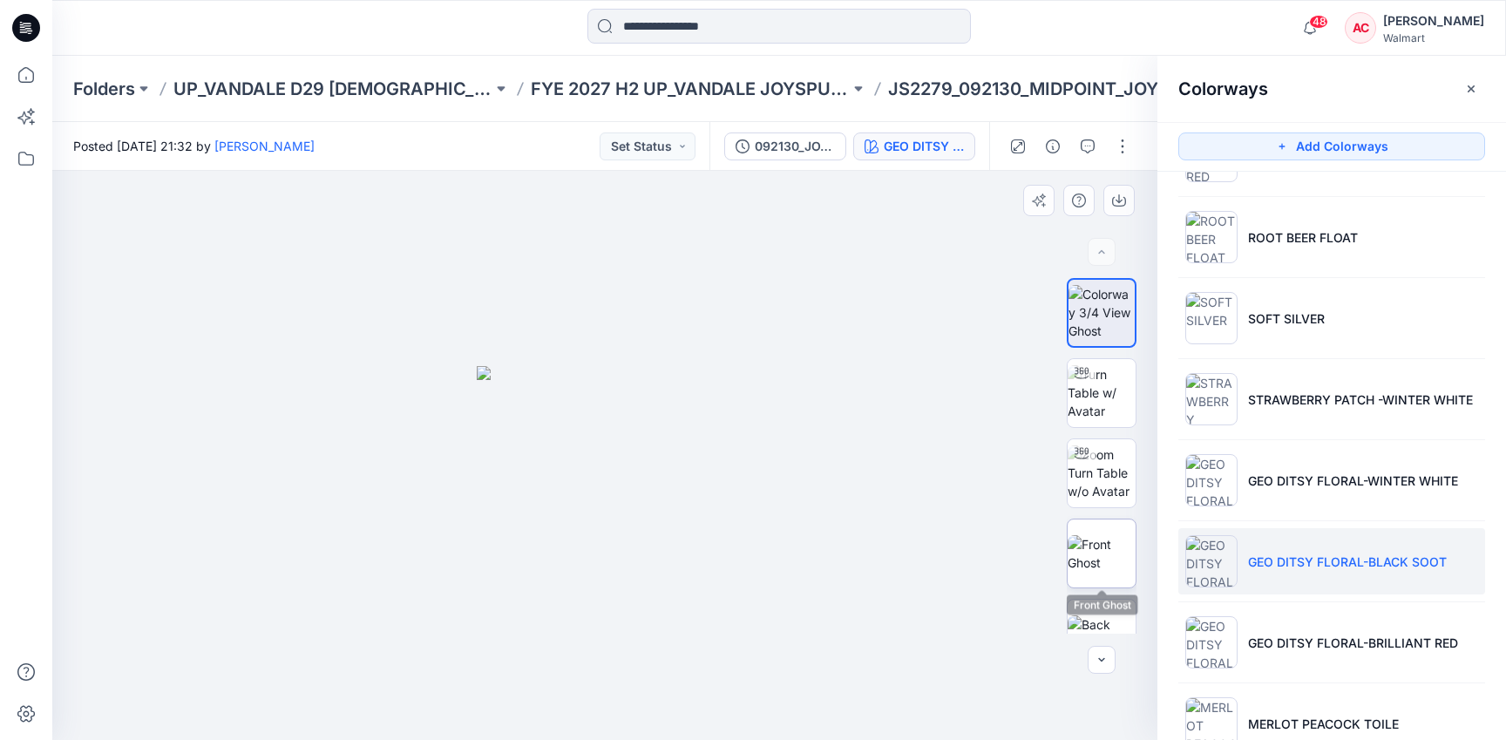
click at [1108, 535] on img at bounding box center [1101, 553] width 68 height 37
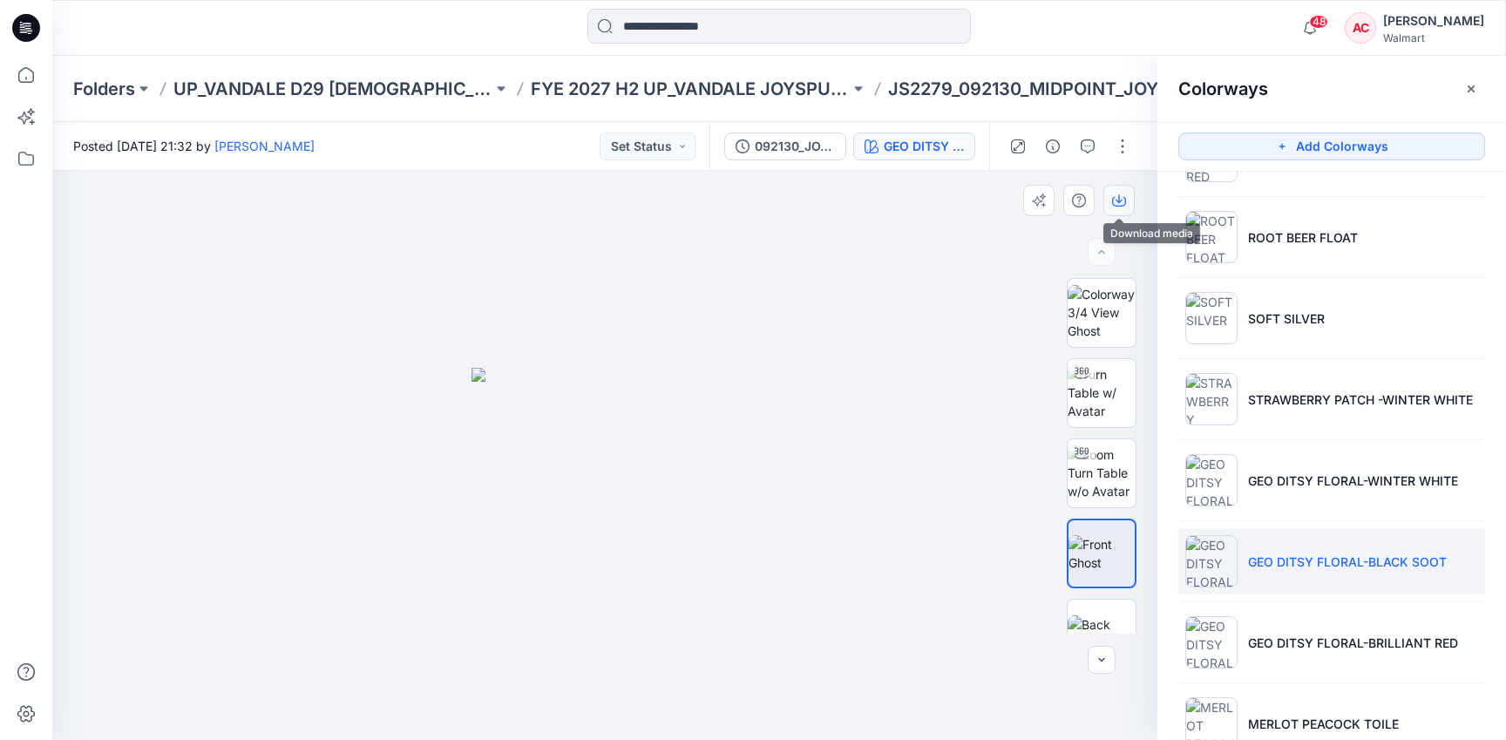
click at [1121, 198] on icon "button" at bounding box center [1119, 200] width 14 height 14
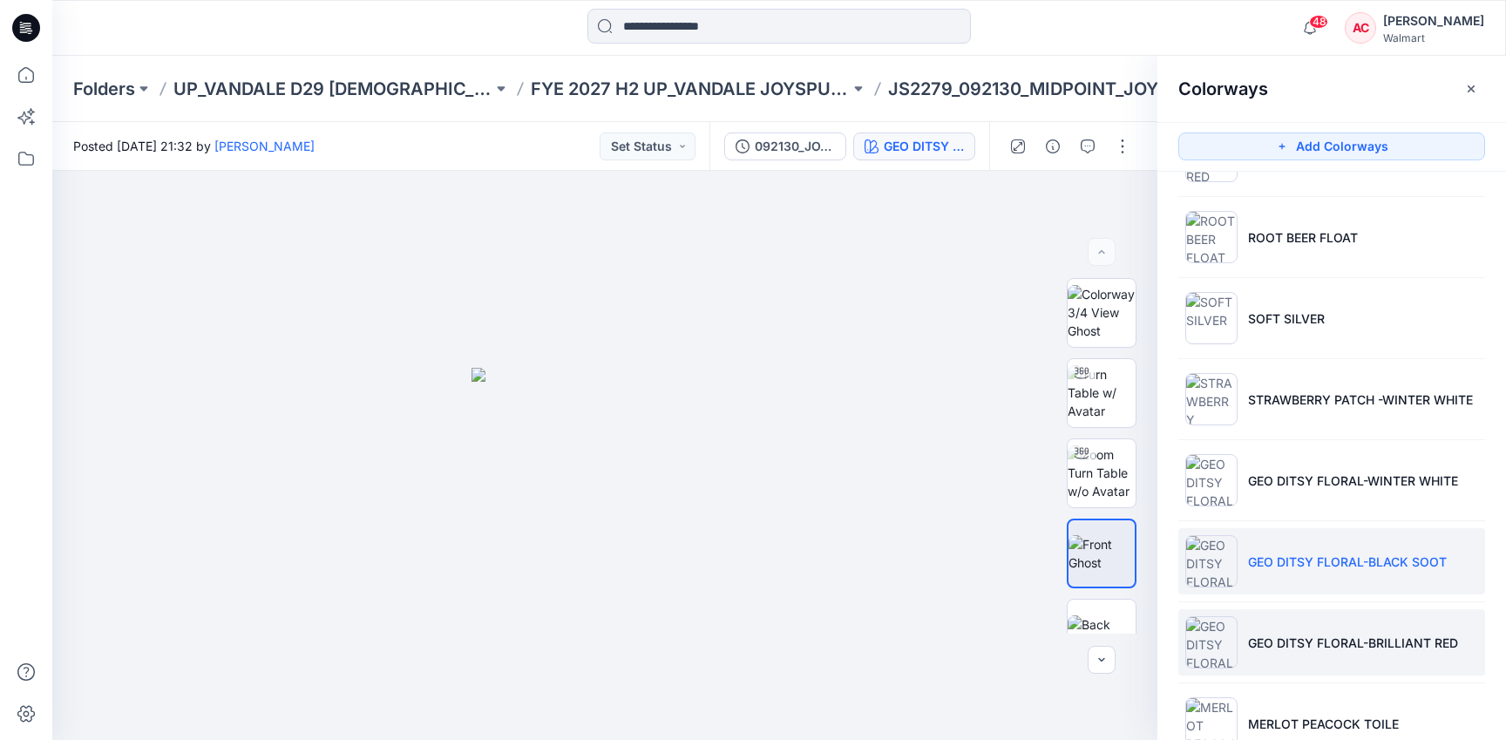
click at [1264, 632] on li "GEO DITSY FLORAL-BRILLIANT RED" at bounding box center [1331, 642] width 307 height 66
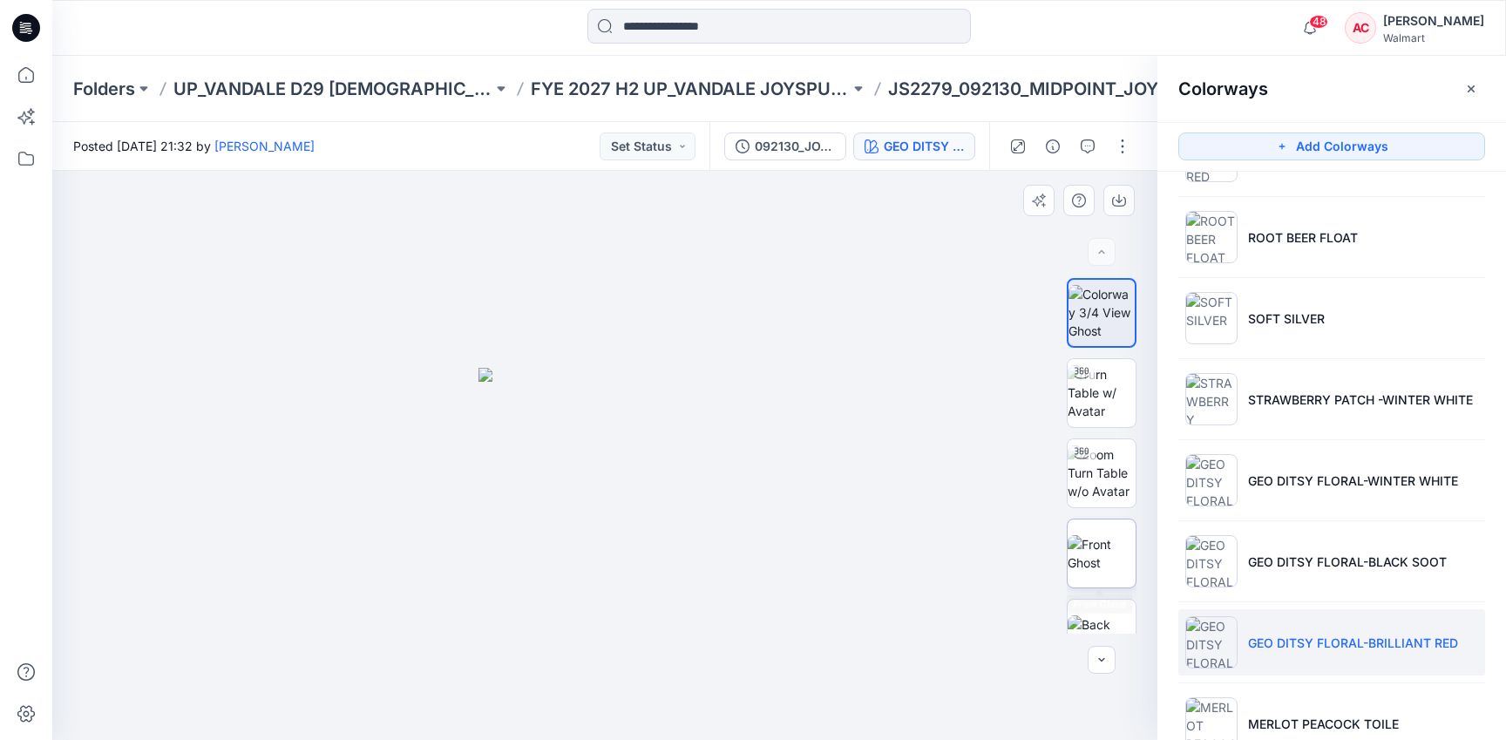
click at [1108, 551] on img at bounding box center [1101, 553] width 68 height 37
click at [1117, 193] on icon "button" at bounding box center [1119, 200] width 14 height 14
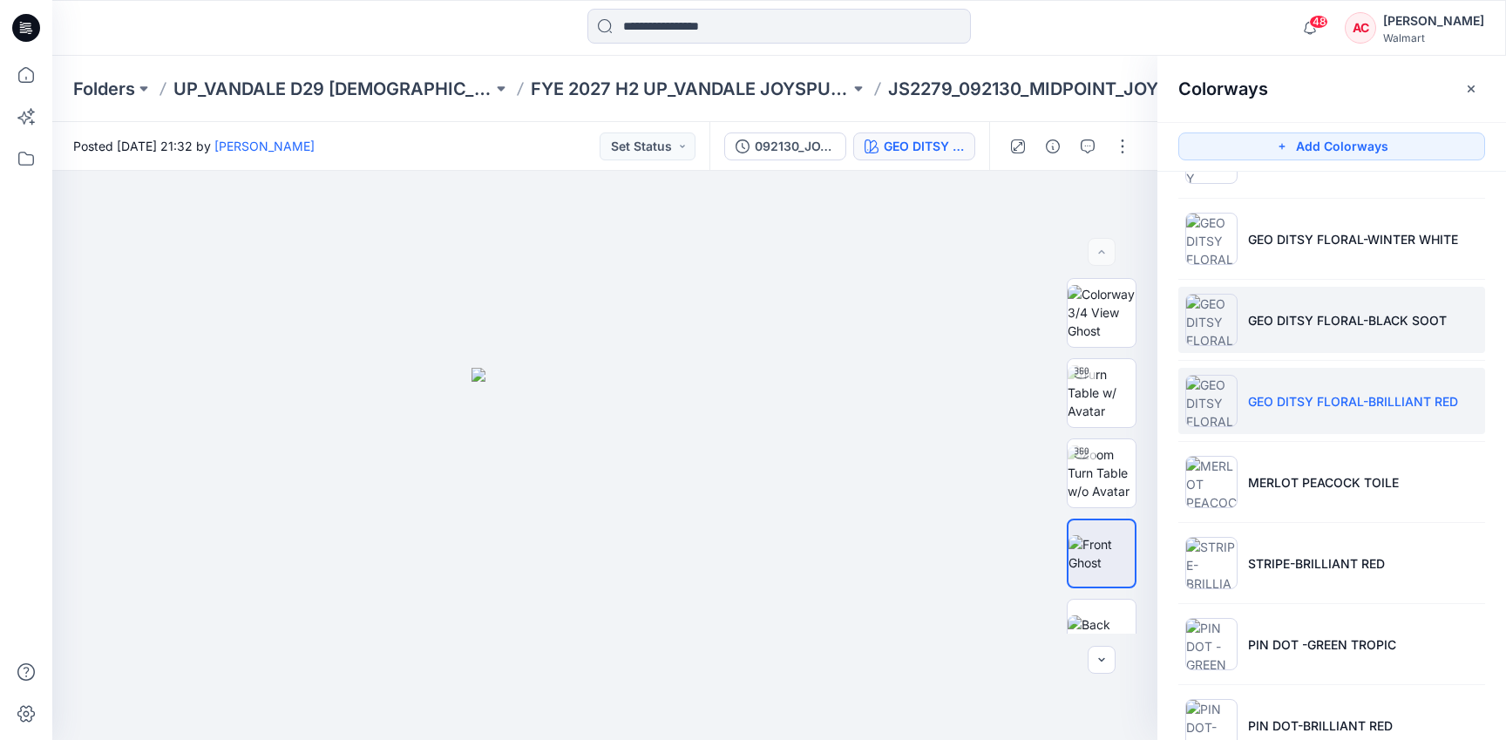
scroll to position [2547, 0]
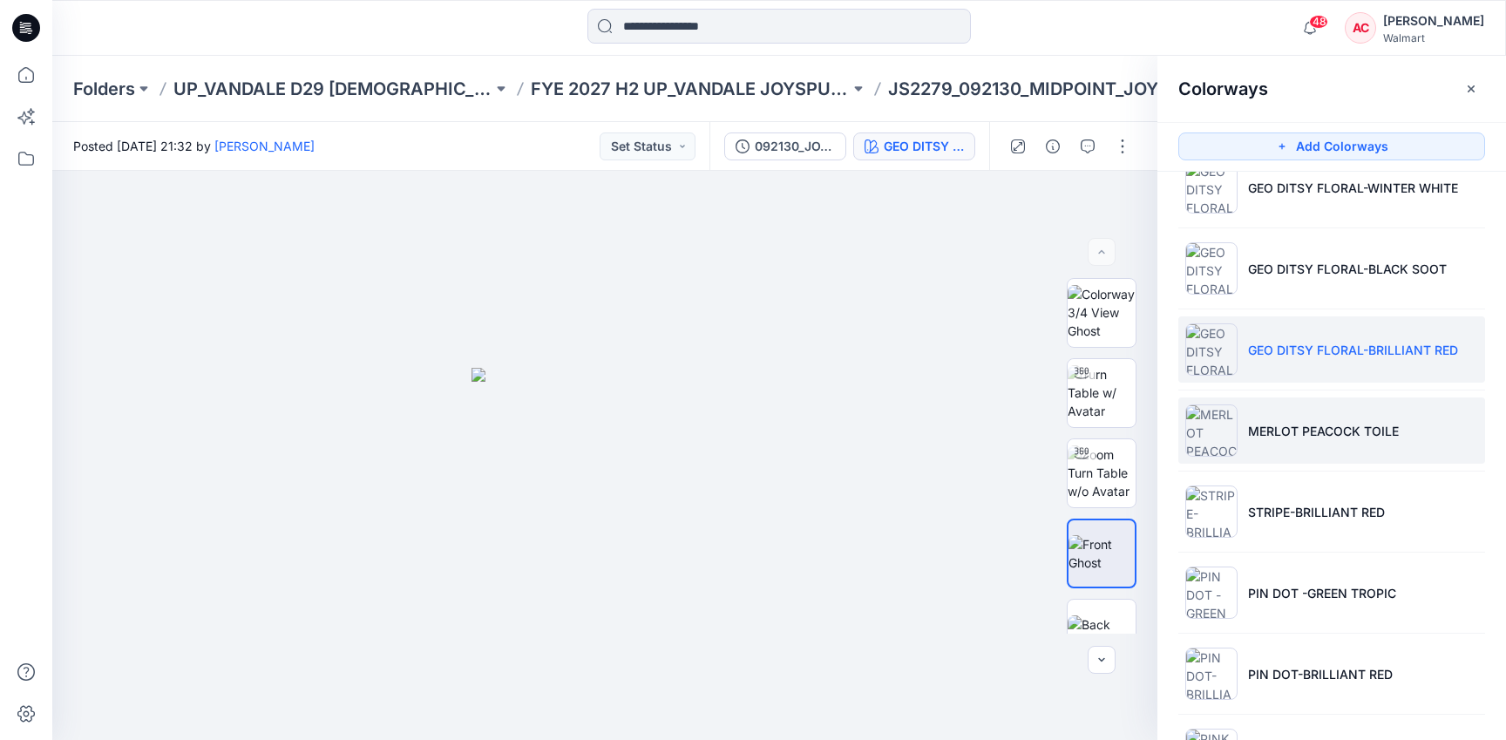
click at [1277, 429] on p "MERLOT PEACOCK TOILE" at bounding box center [1323, 431] width 151 height 18
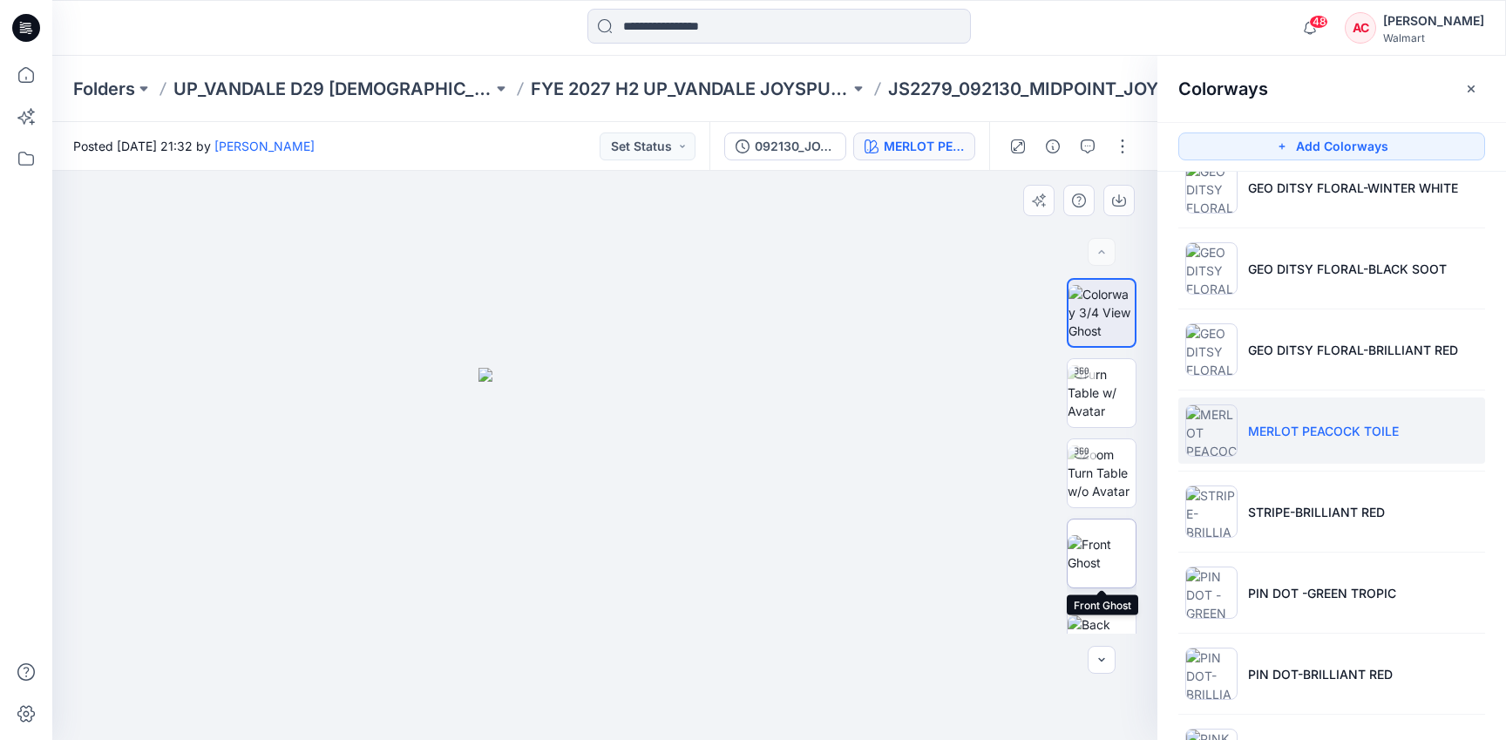
click at [1094, 554] on img at bounding box center [1101, 553] width 68 height 37
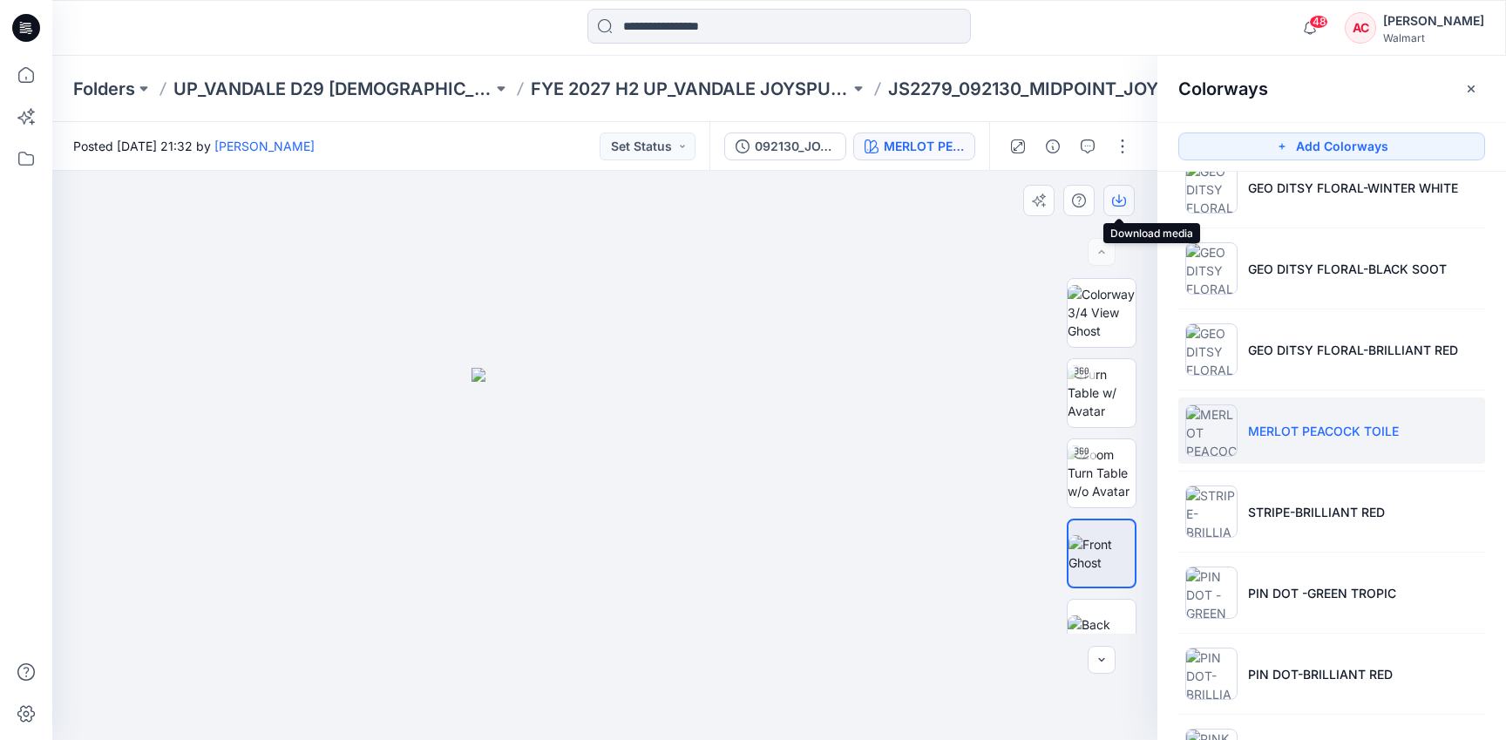
click at [1109, 190] on button "button" at bounding box center [1118, 200] width 31 height 31
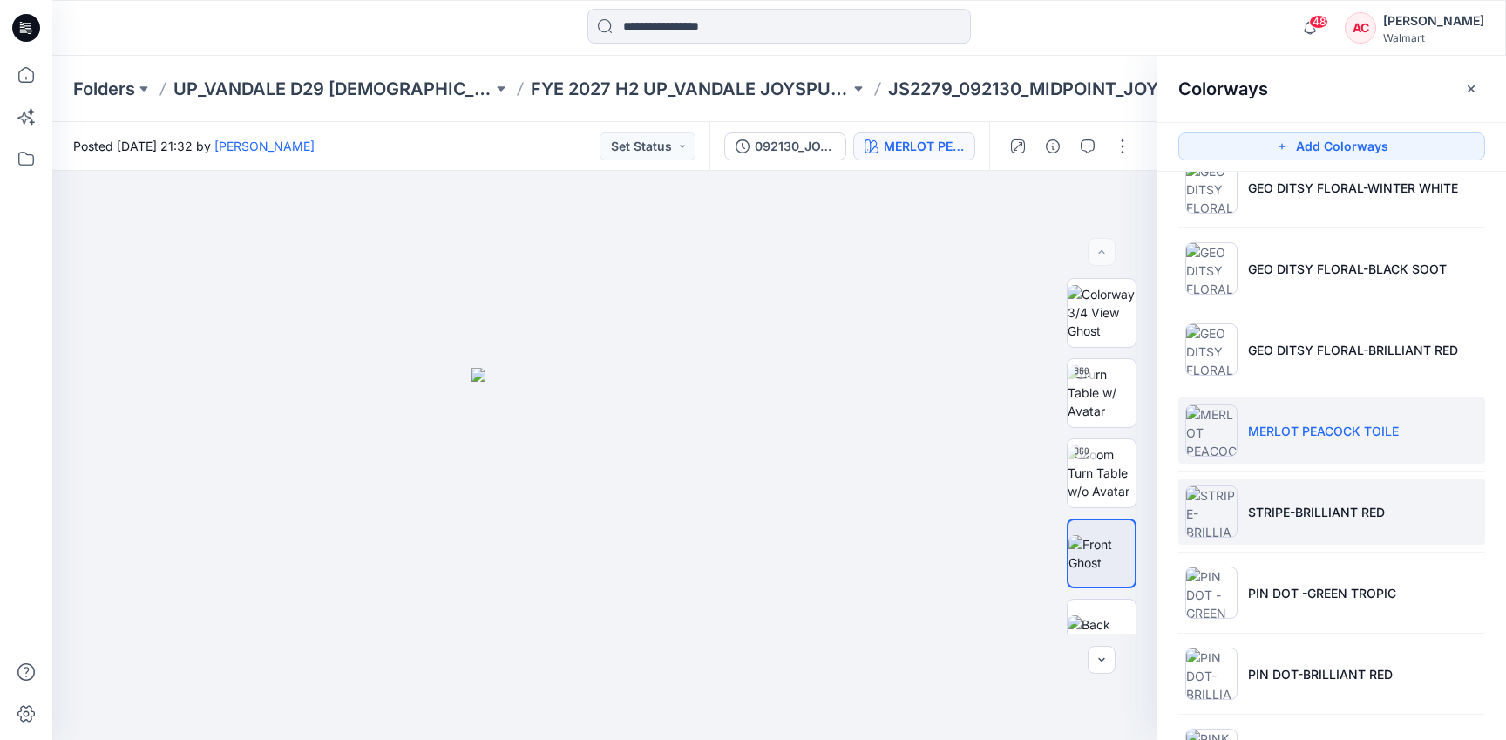
click at [1268, 514] on p "STRIPE-BRILLIANT RED" at bounding box center [1316, 512] width 137 height 18
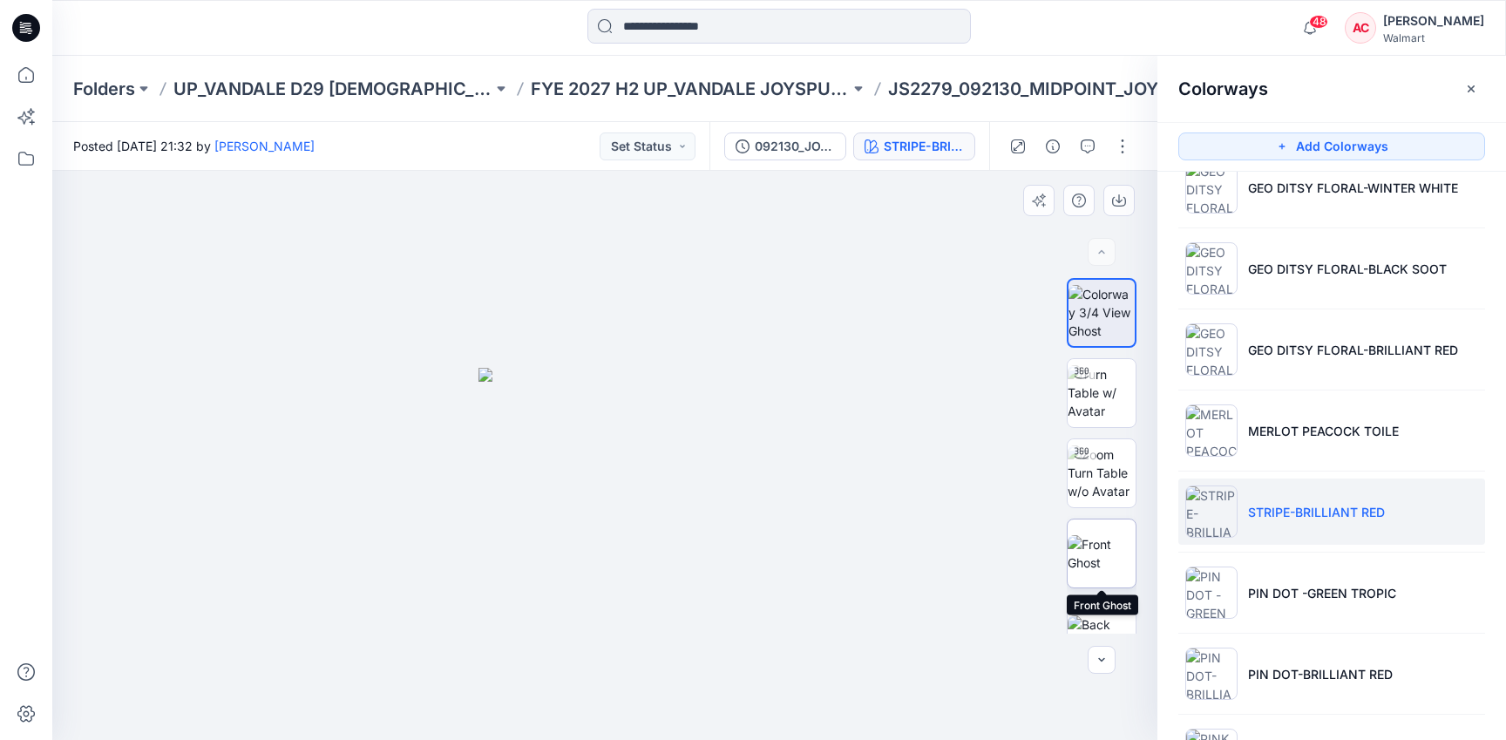
click at [1104, 551] on img at bounding box center [1101, 553] width 68 height 37
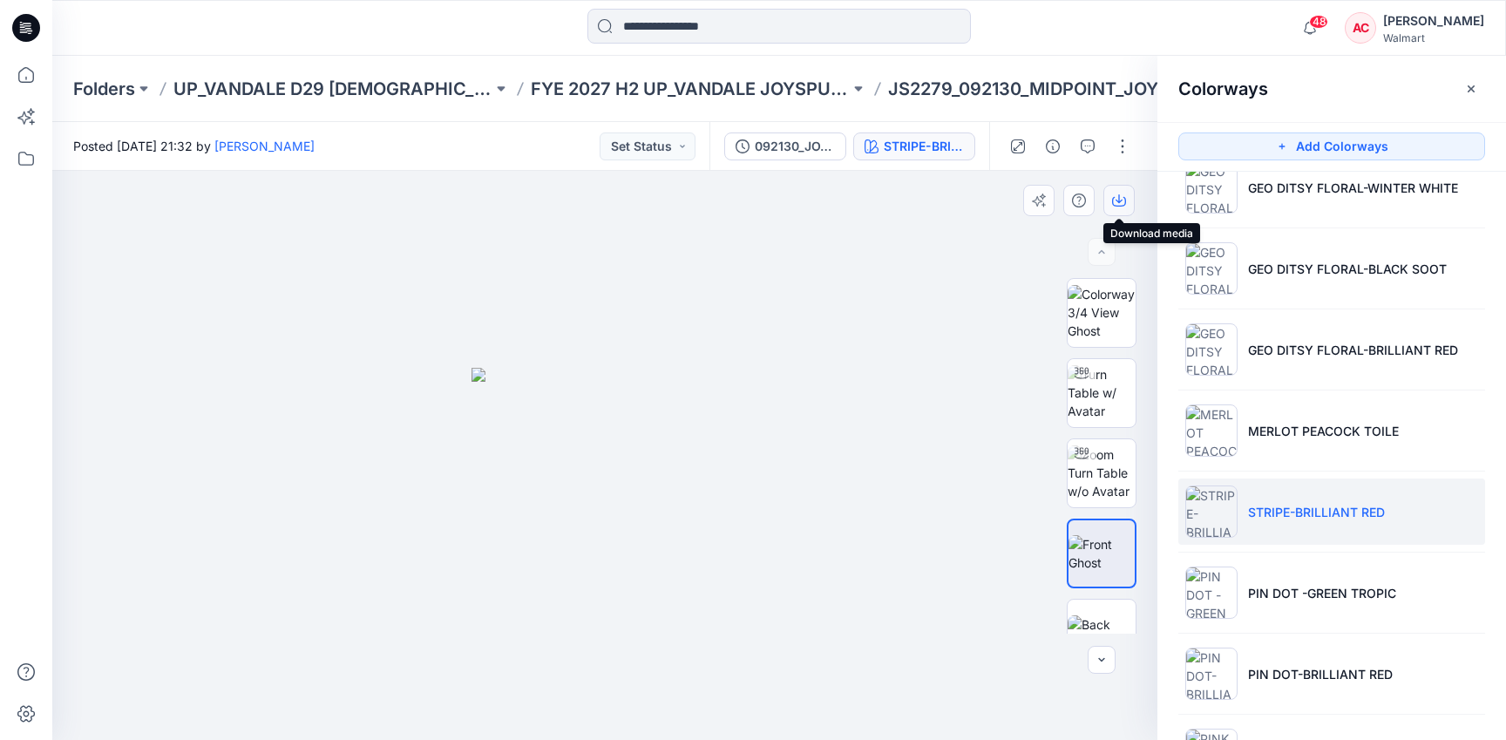
click at [1124, 199] on icon "button" at bounding box center [1119, 202] width 14 height 10
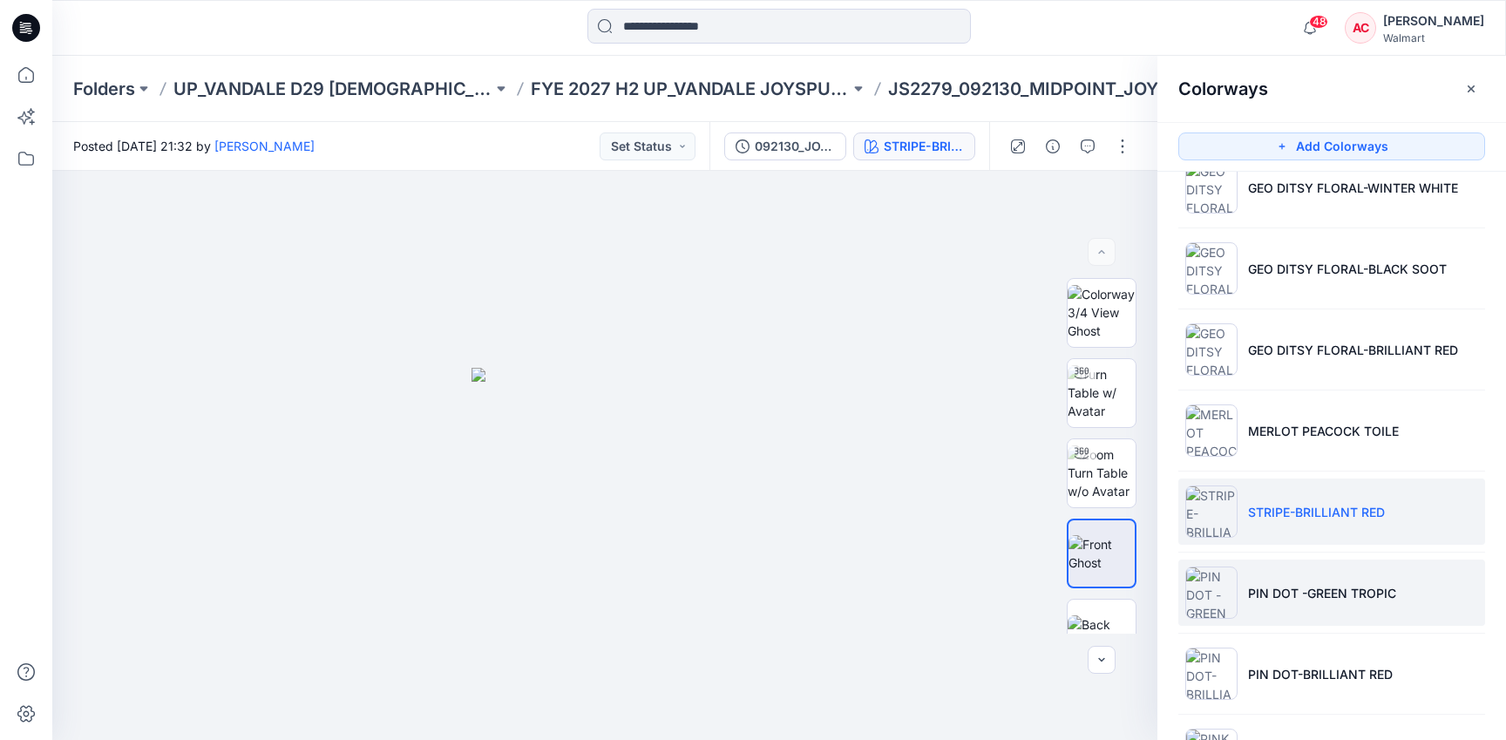
click at [1281, 577] on li "PIN DOT -GREEN TROPIC" at bounding box center [1331, 592] width 307 height 66
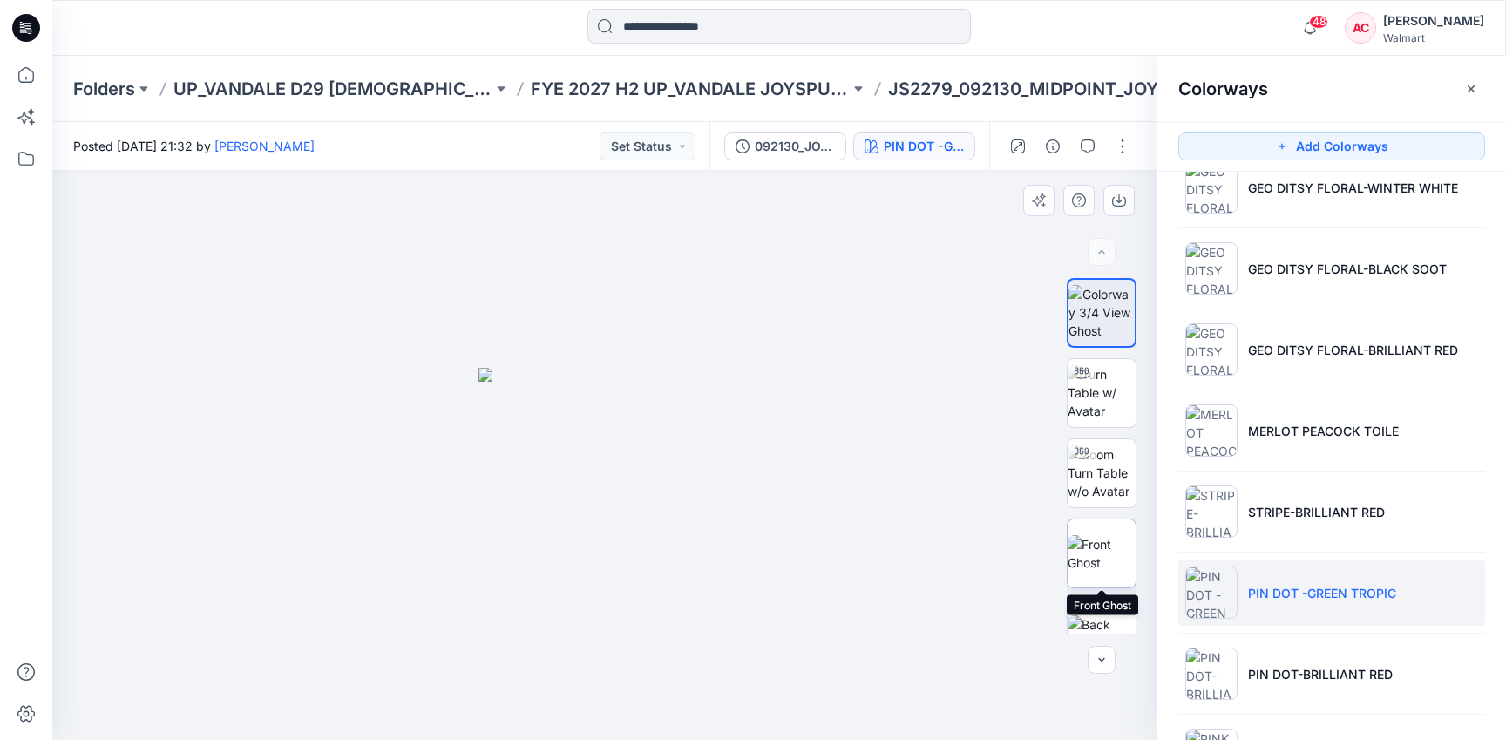
click at [1107, 536] on img at bounding box center [1101, 553] width 68 height 37
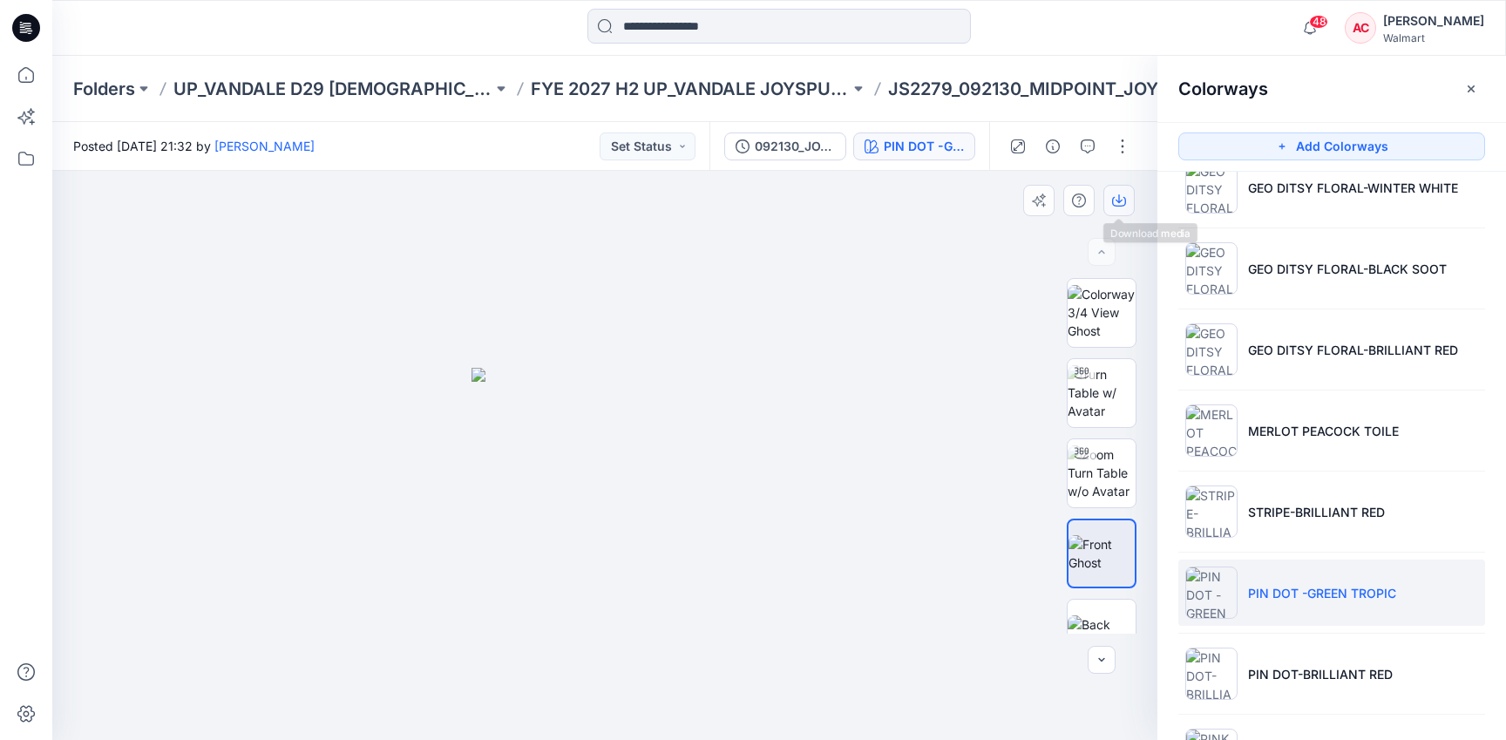
click at [1110, 207] on button "button" at bounding box center [1118, 200] width 31 height 31
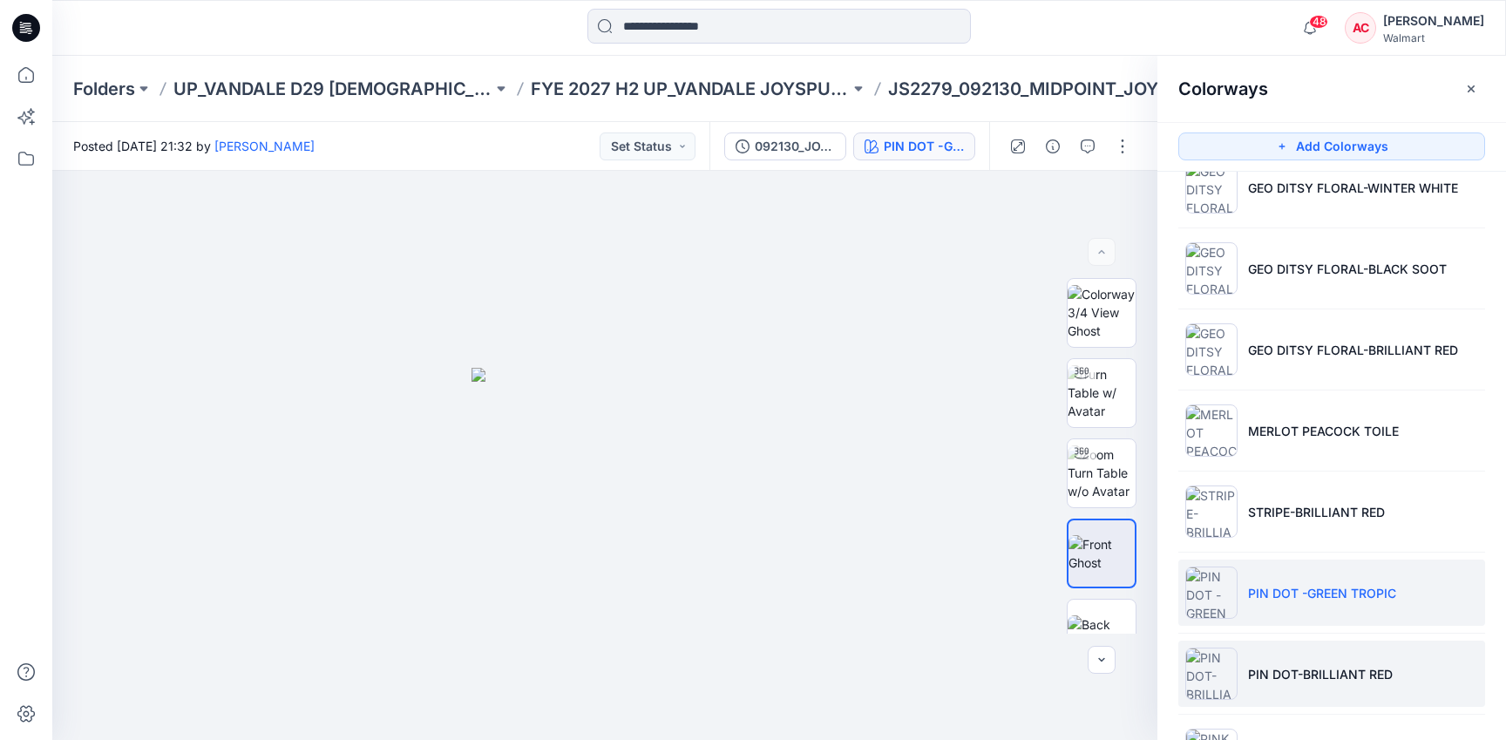
click at [1250, 670] on p "PIN DOT-BRILLIANT RED" at bounding box center [1320, 674] width 145 height 18
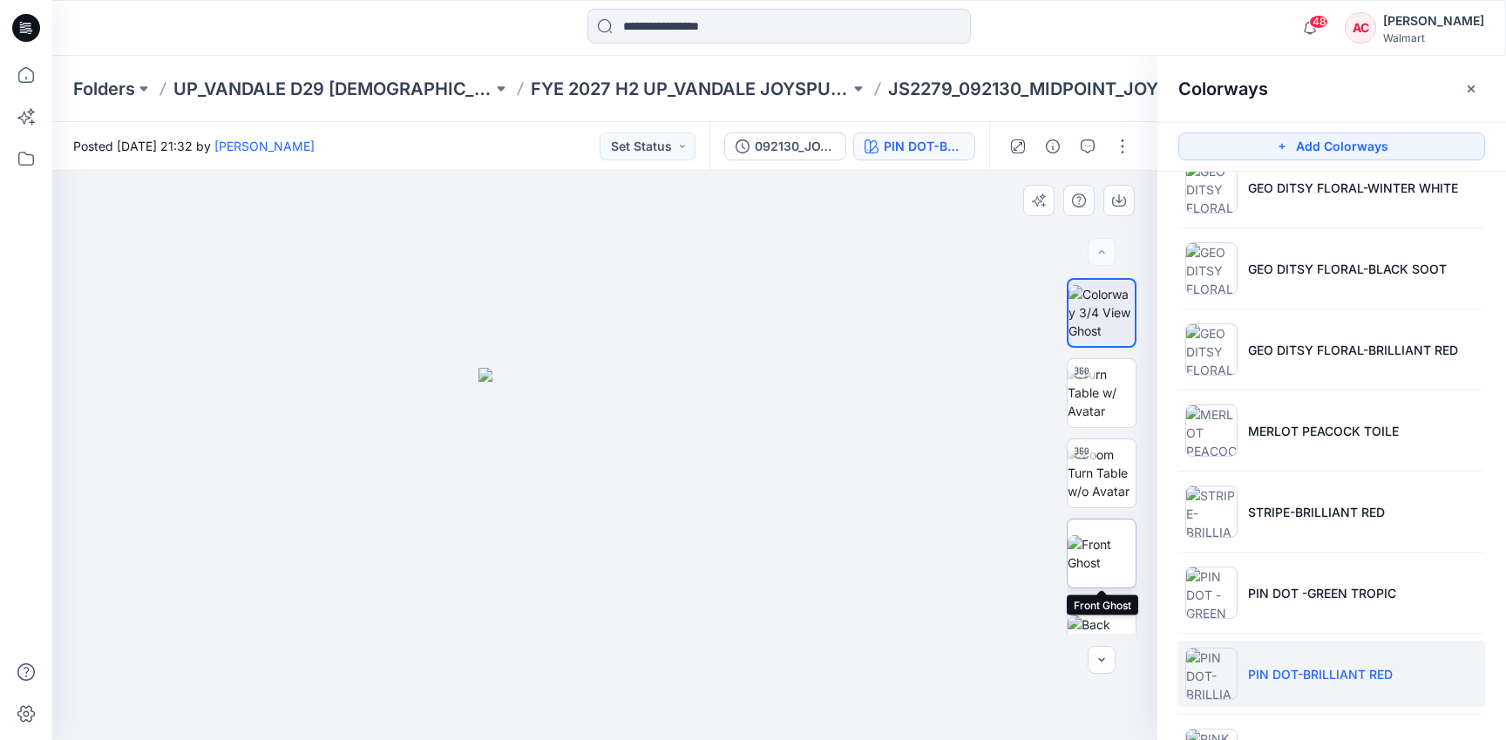
click at [1089, 556] on img at bounding box center [1101, 553] width 68 height 37
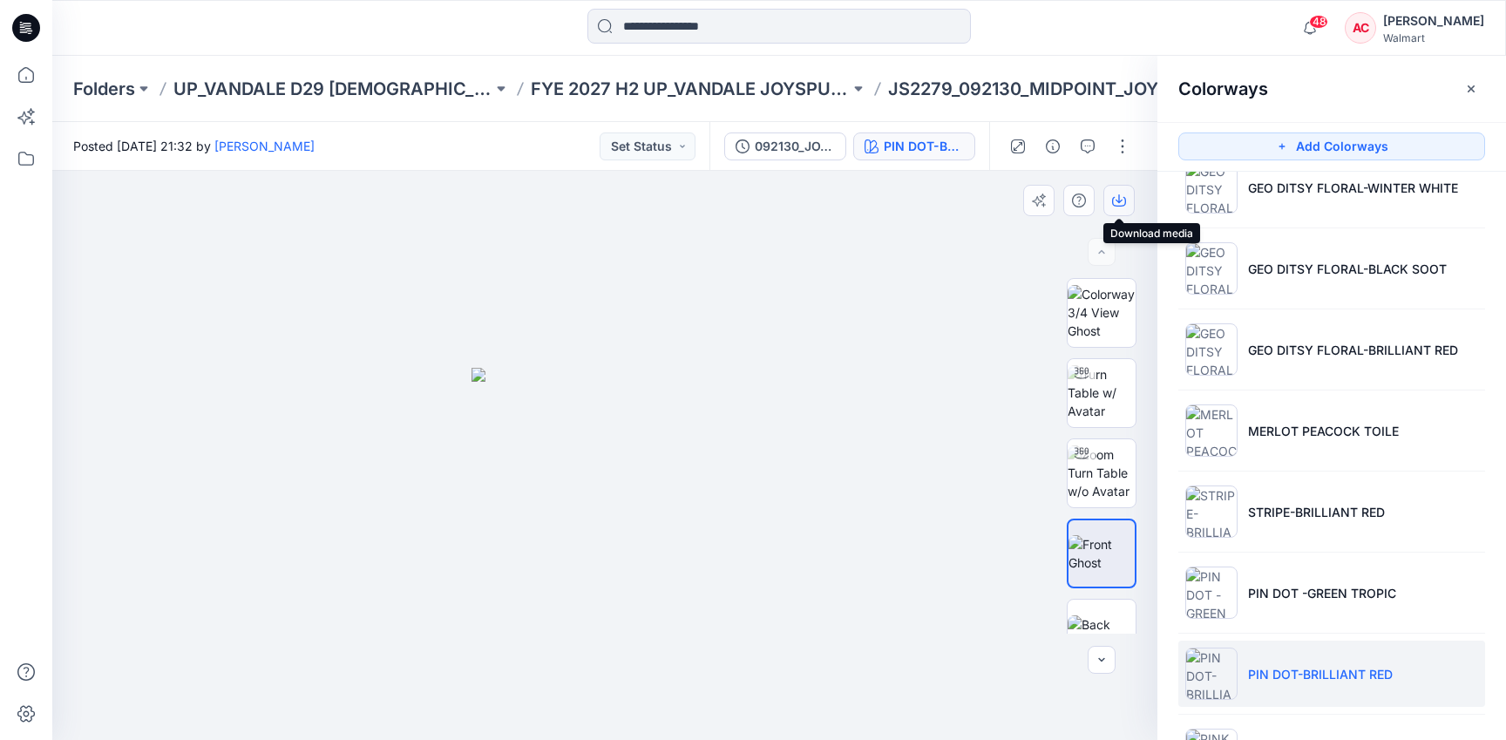
click at [1127, 196] on button "button" at bounding box center [1118, 200] width 31 height 31
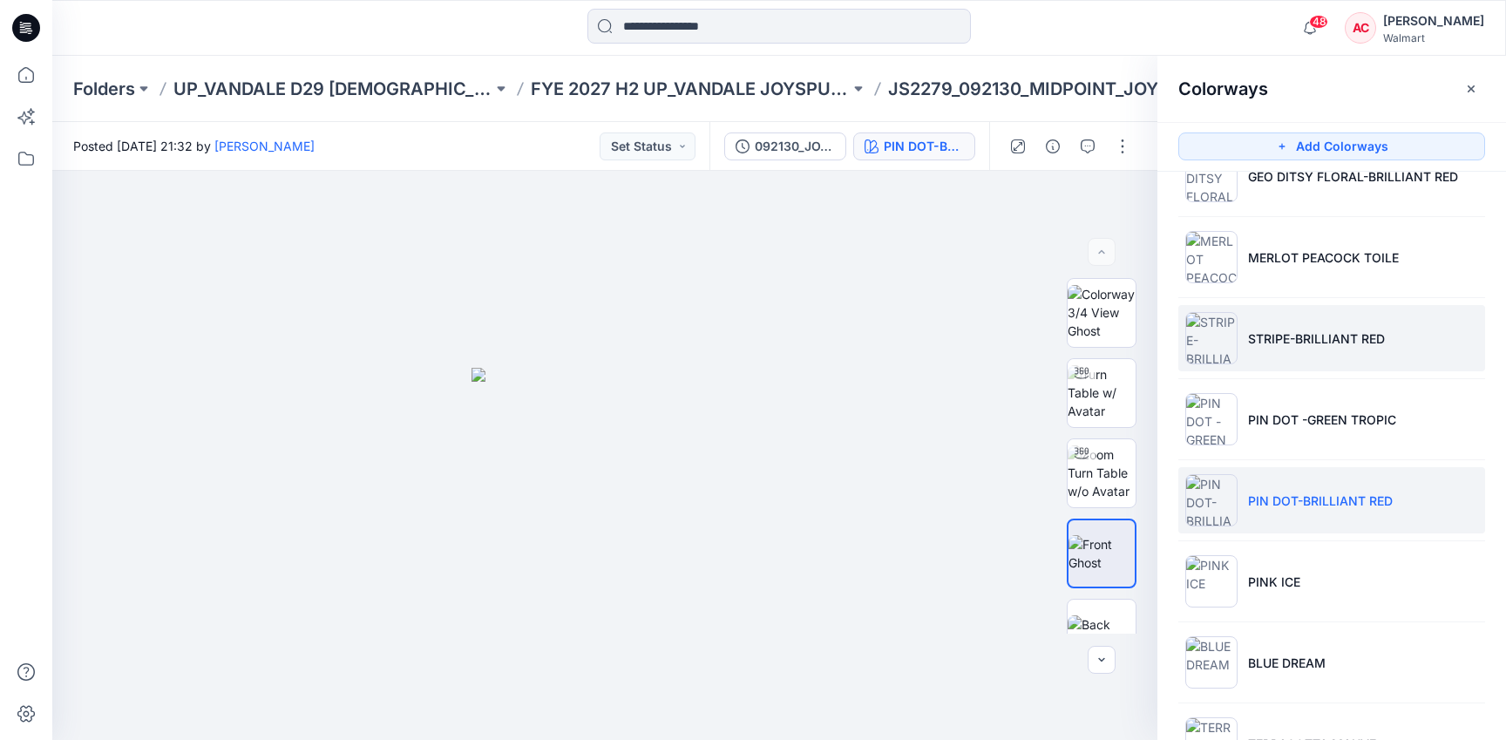
scroll to position [2727, 0]
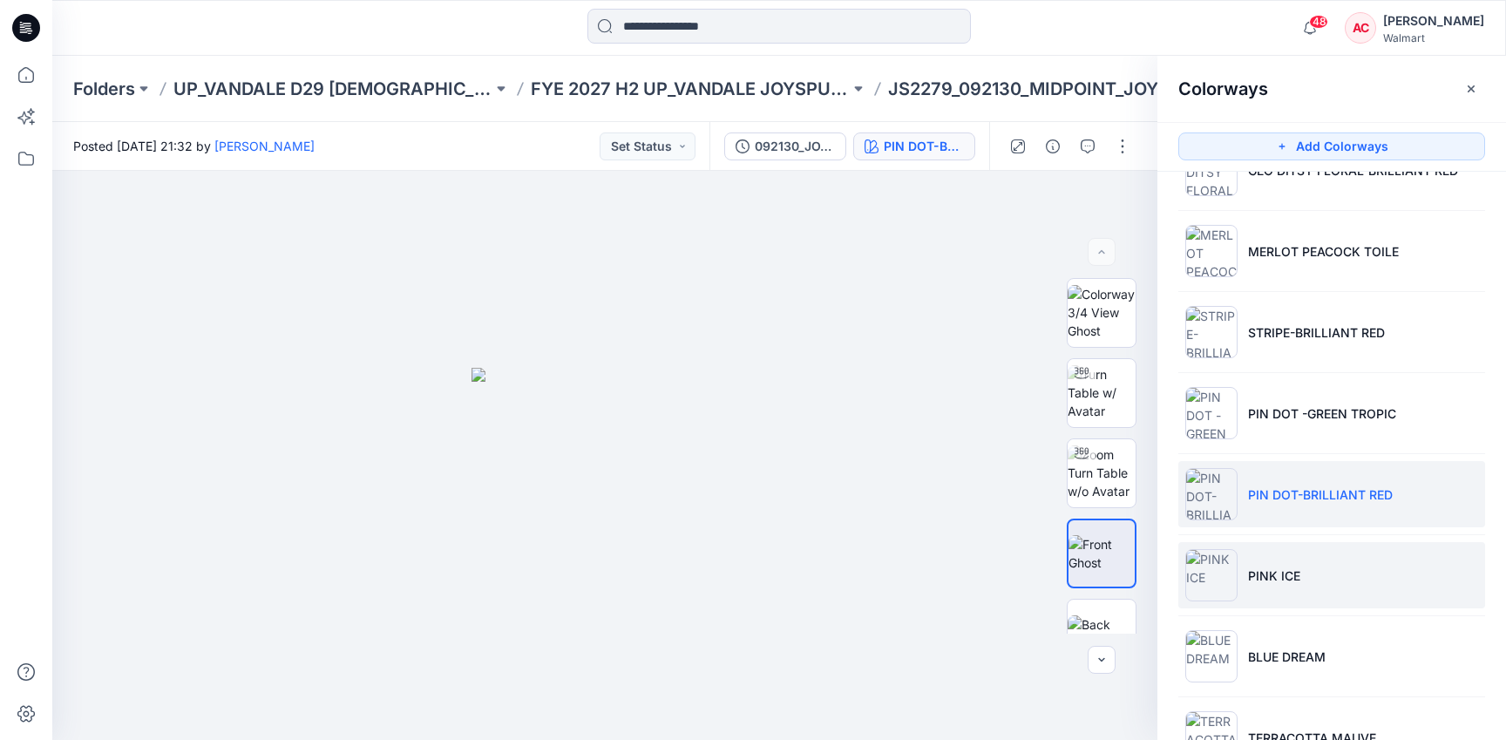
click at [1265, 572] on p "PINK ICE" at bounding box center [1274, 575] width 52 height 18
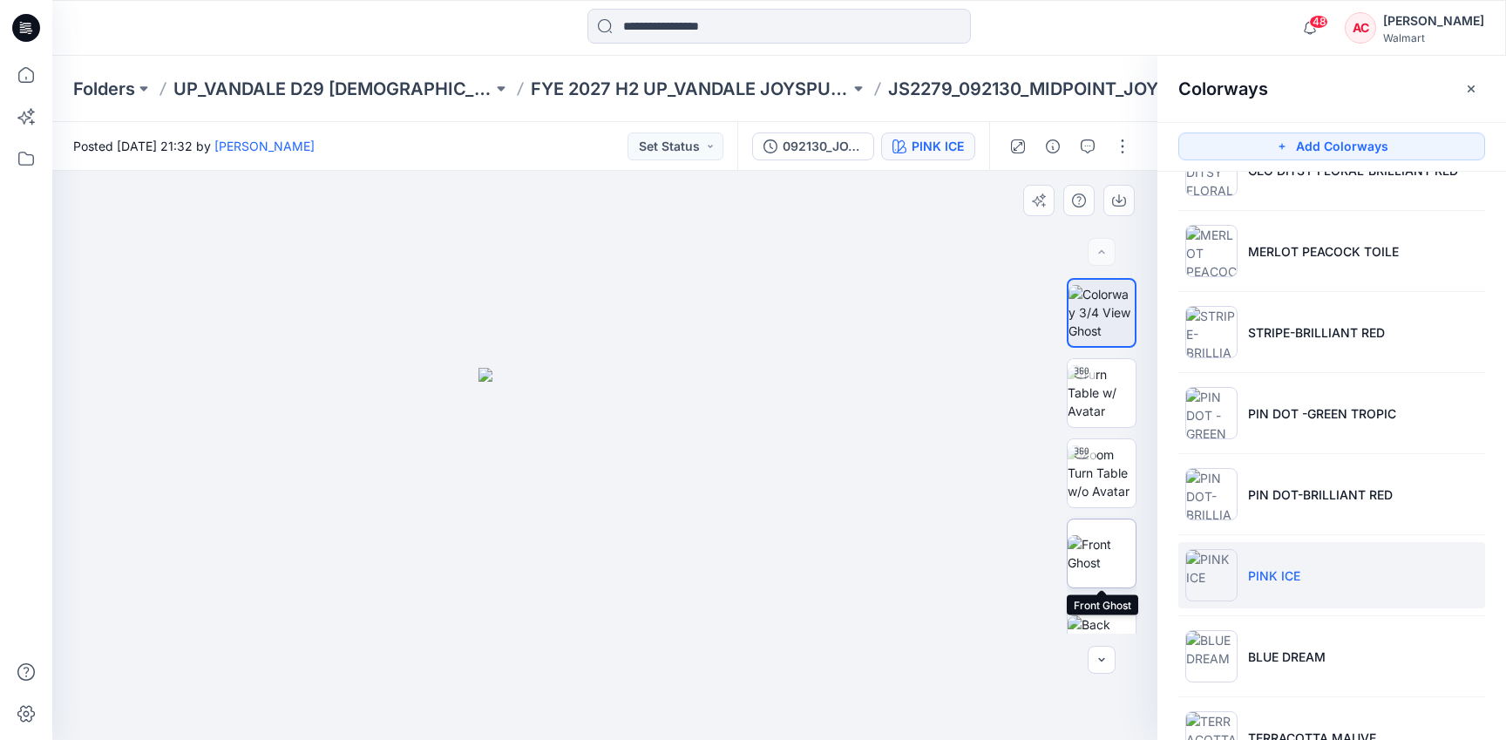
click at [1095, 555] on img at bounding box center [1101, 553] width 68 height 37
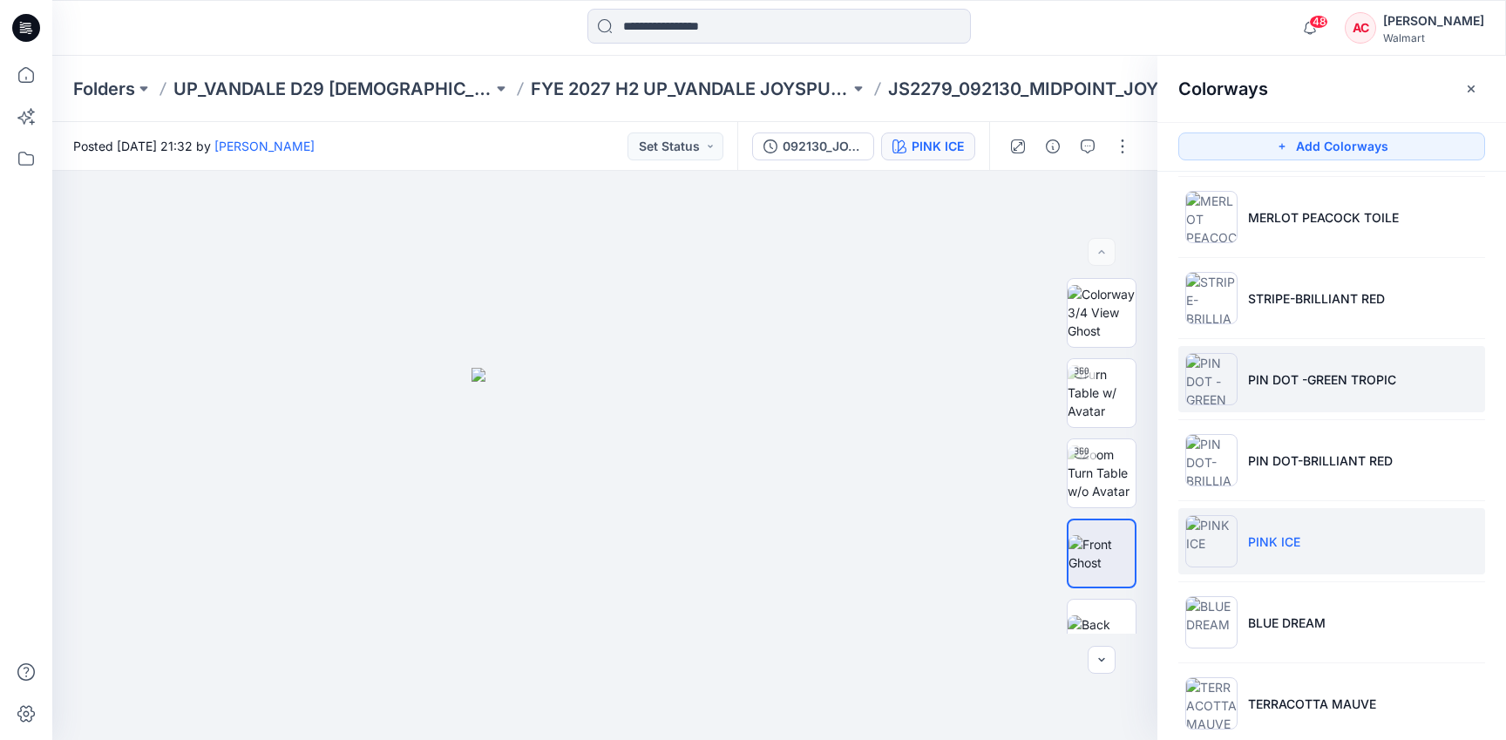
scroll to position [2788, 0]
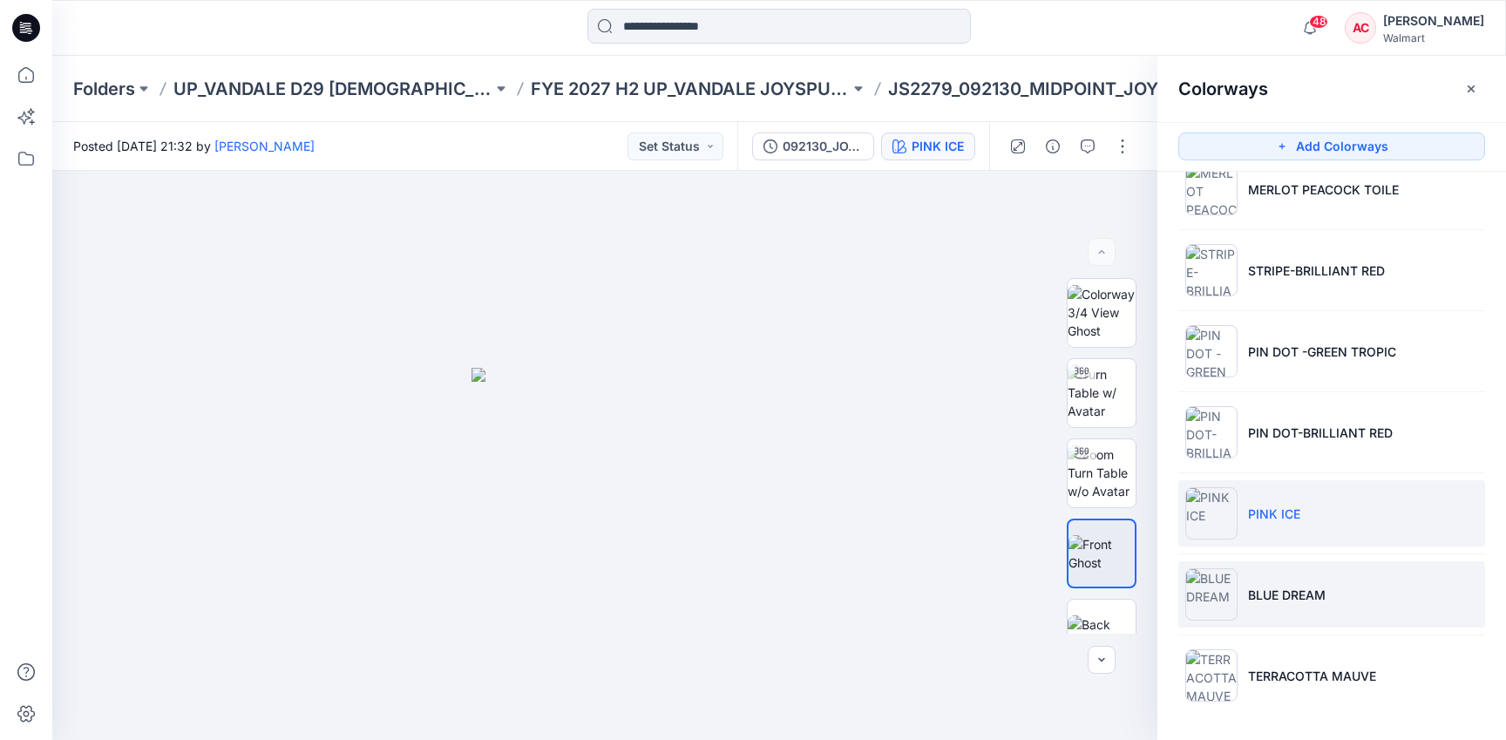
click at [1270, 617] on li "BLUE DREAM" at bounding box center [1331, 594] width 307 height 66
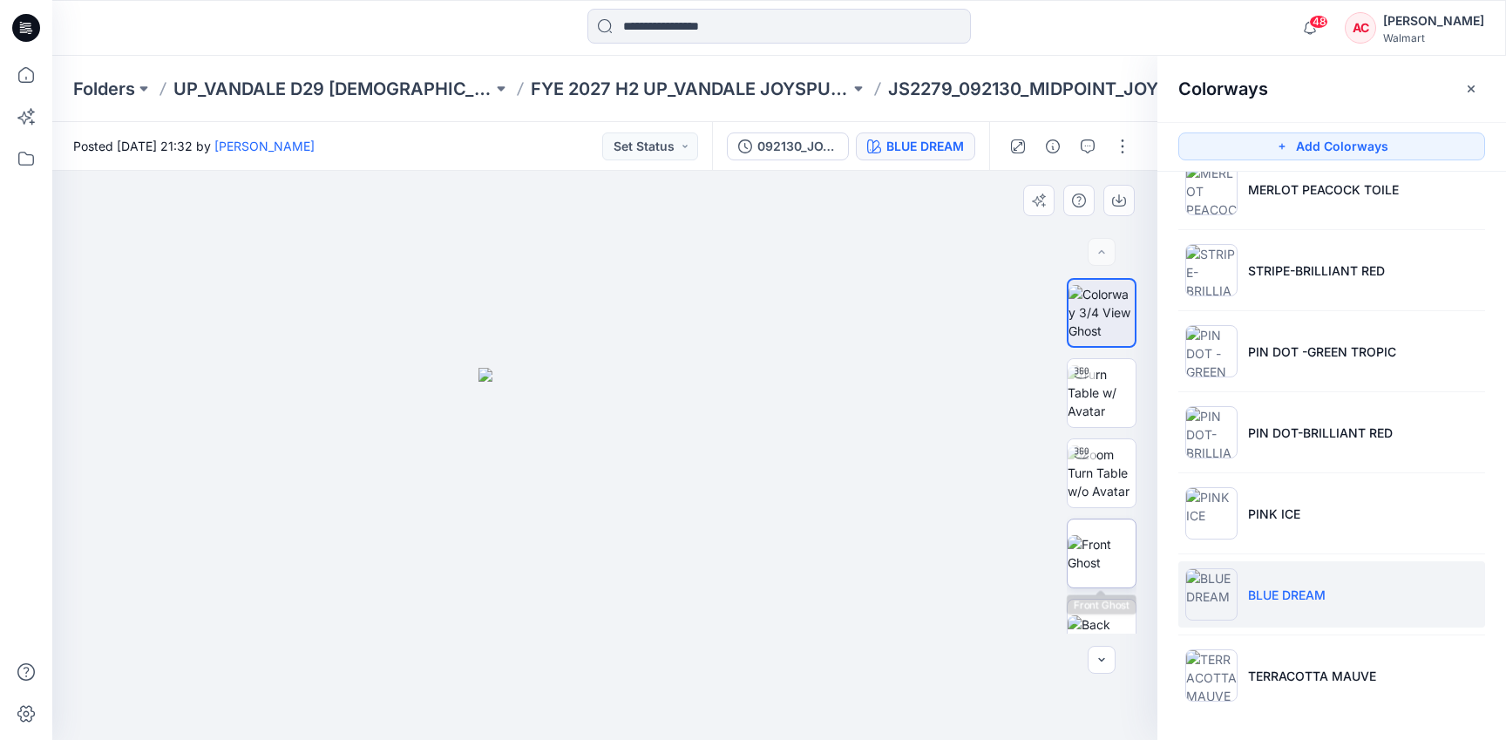
click at [1111, 554] on img at bounding box center [1101, 553] width 68 height 37
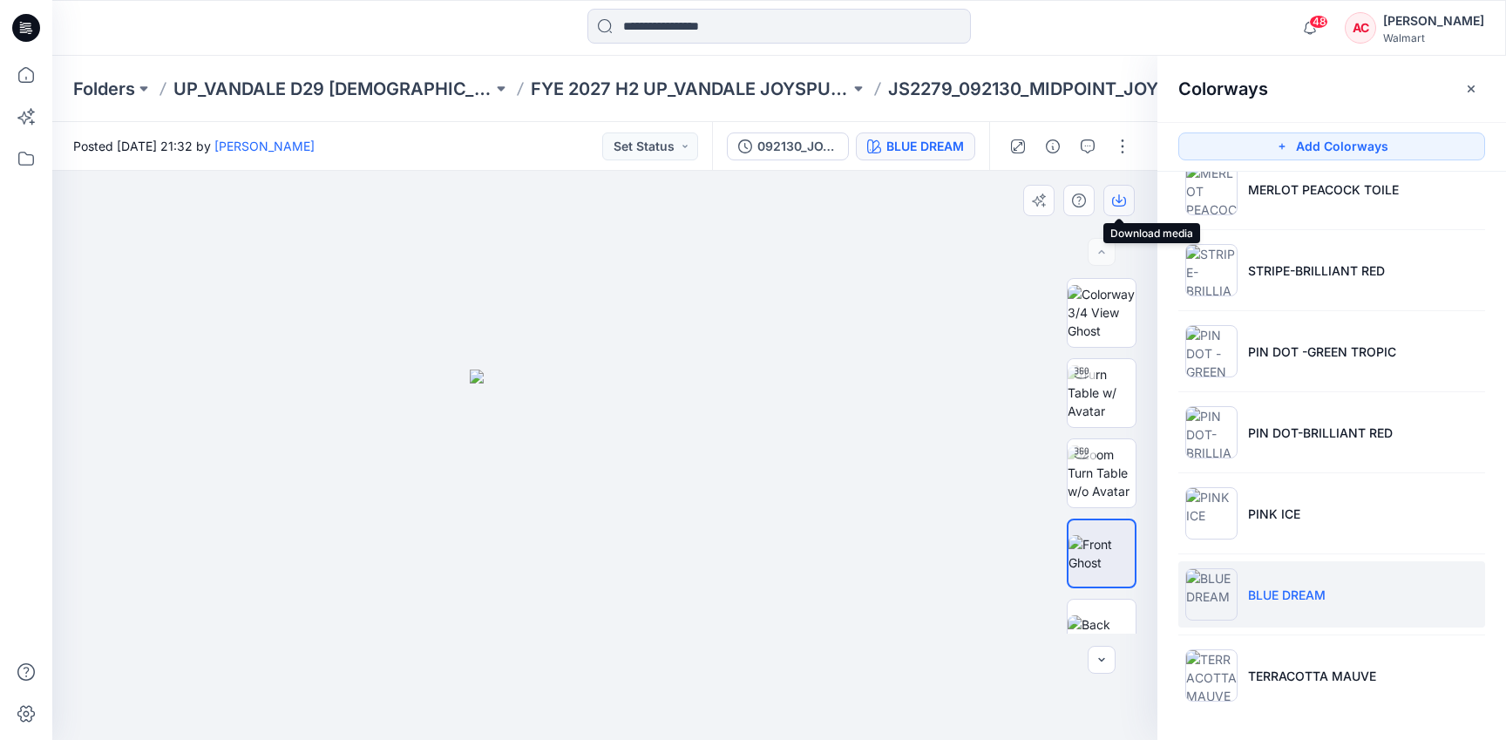
click at [1118, 195] on icon "button" at bounding box center [1118, 198] width 7 height 9
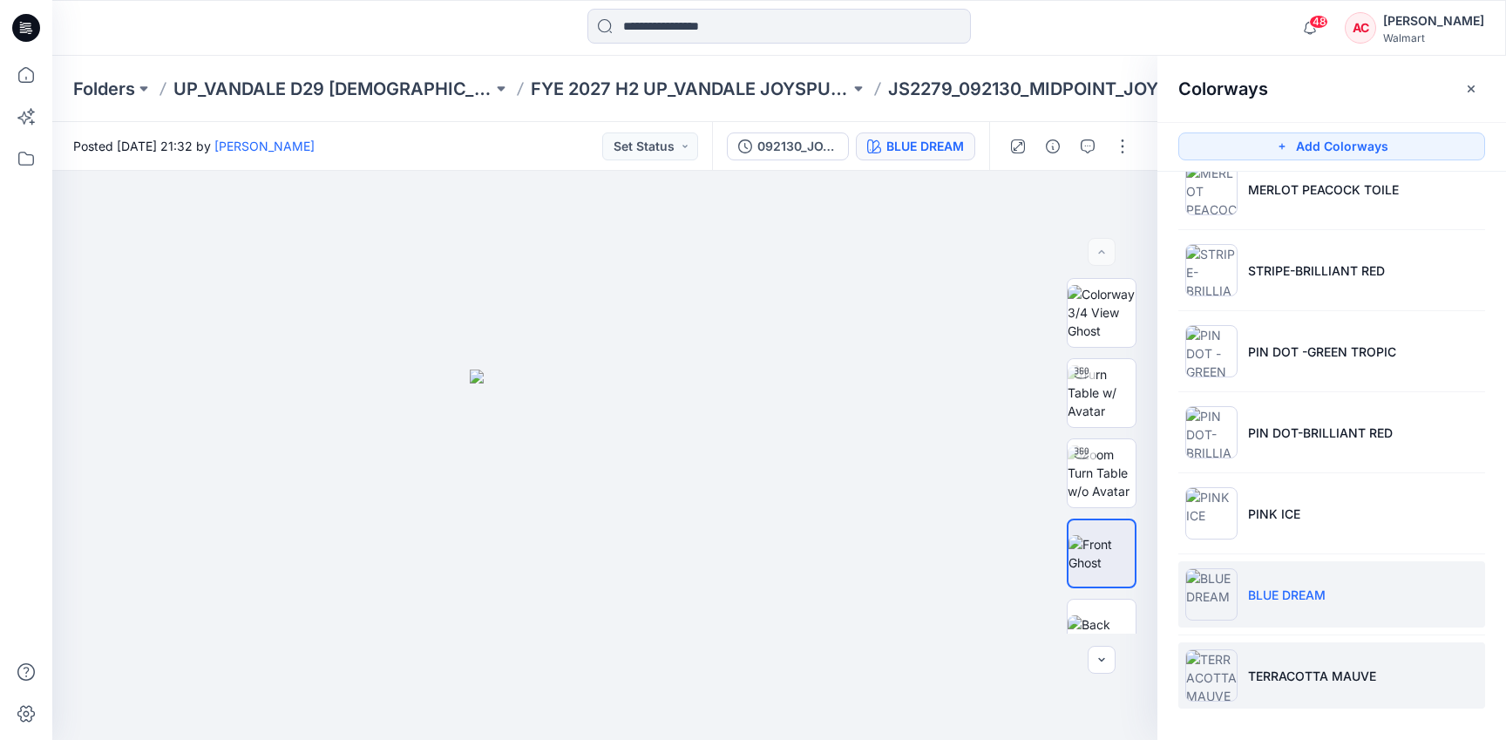
click at [1306, 668] on p "TERRACOTTA MAUVE" at bounding box center [1312, 676] width 128 height 18
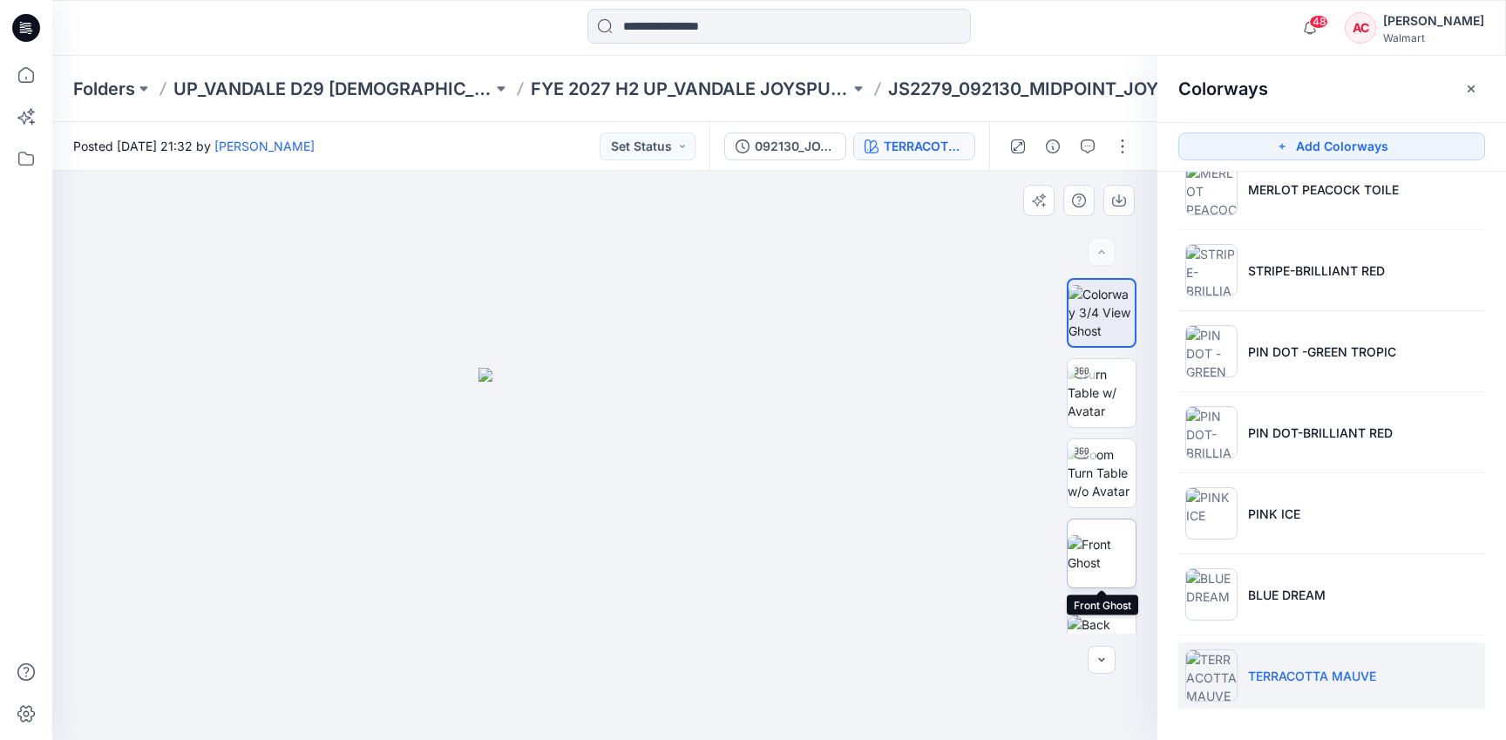
click at [1111, 545] on img at bounding box center [1101, 553] width 68 height 37
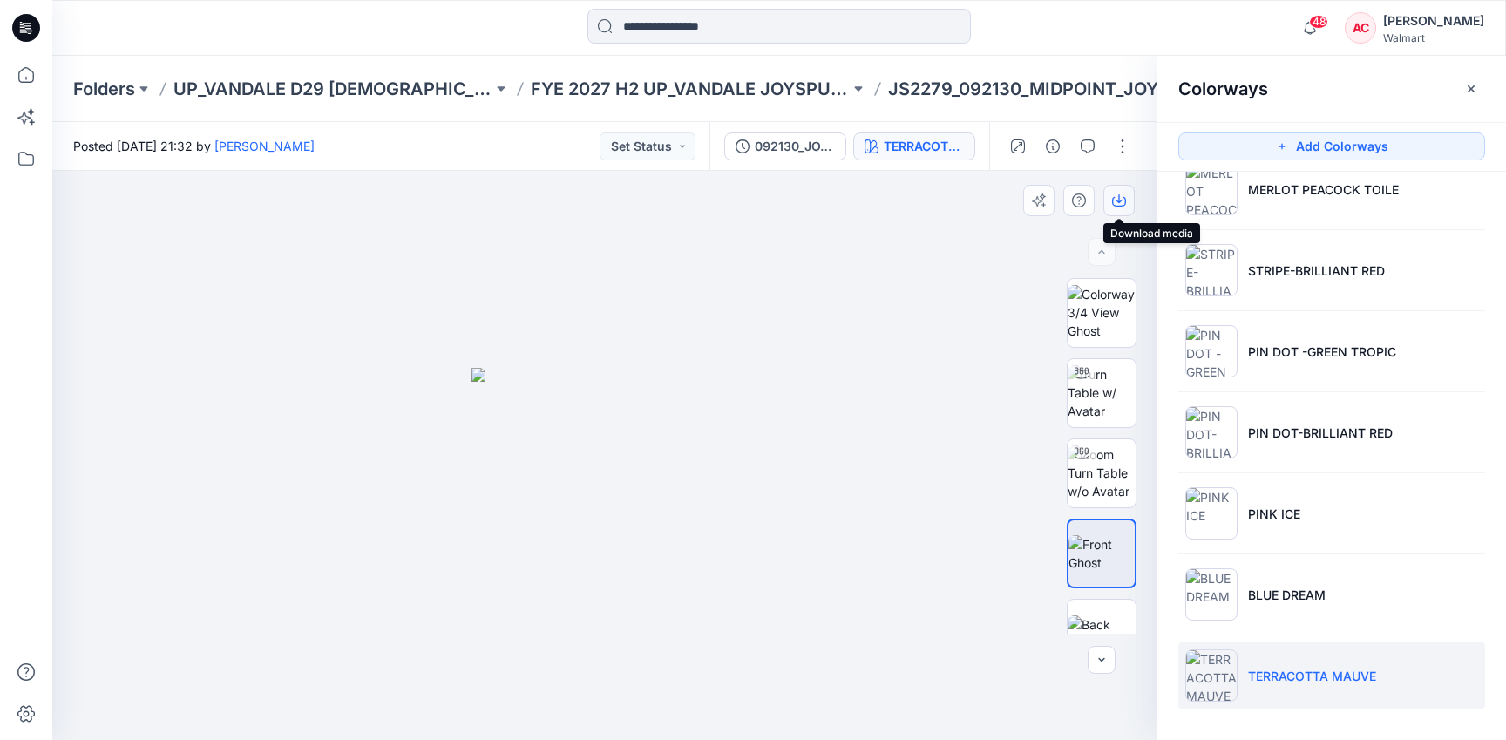
click at [1115, 201] on icon "button" at bounding box center [1119, 200] width 14 height 14
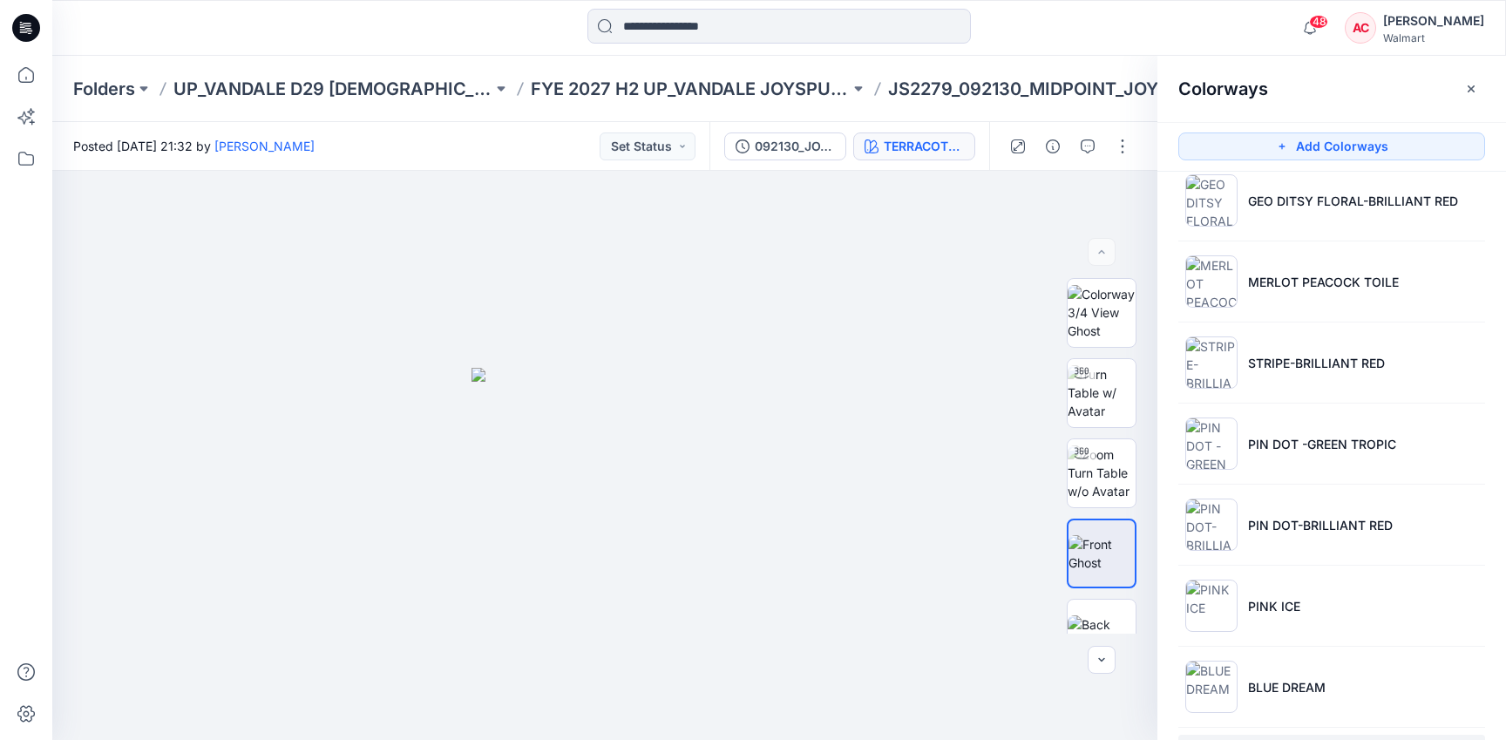
scroll to position [2692, 0]
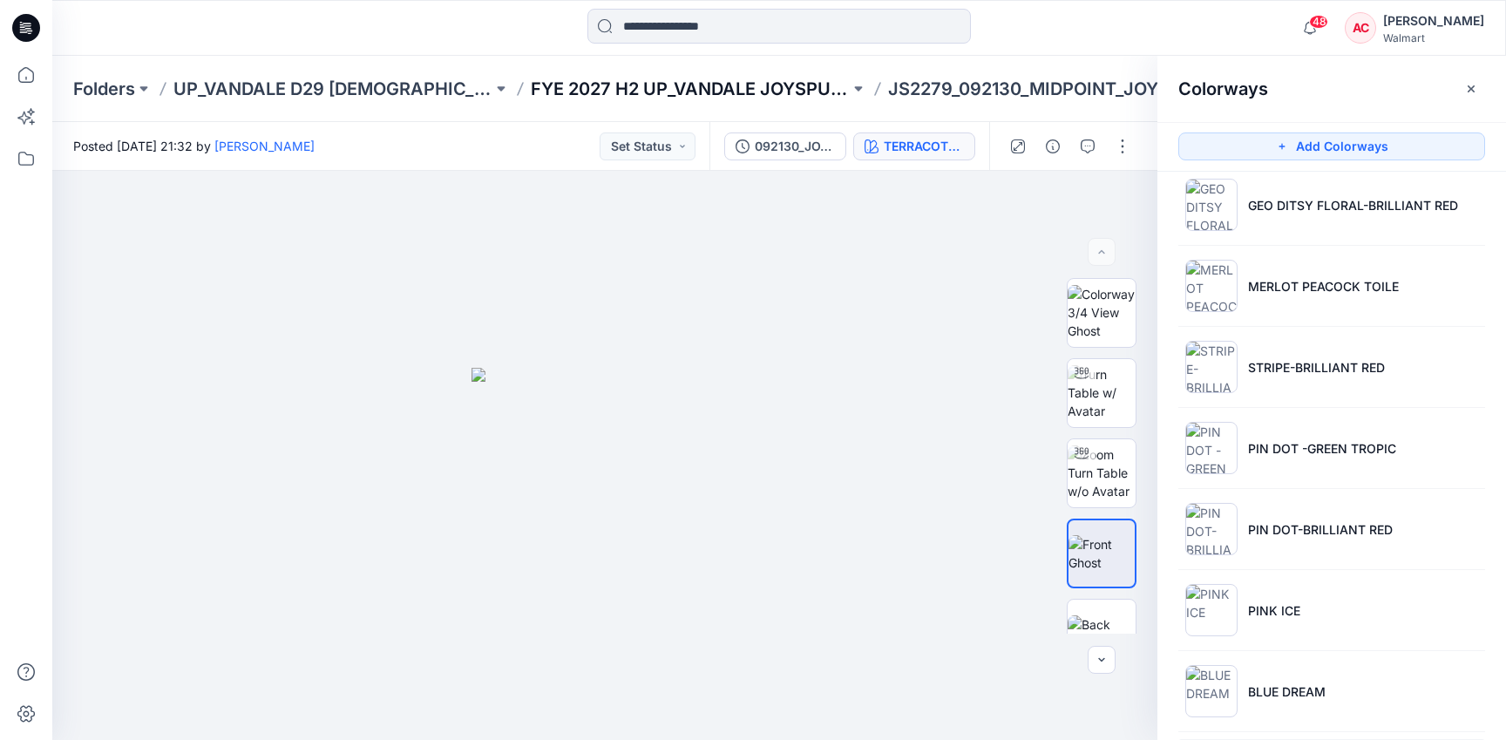
click at [648, 77] on p "FYE 2027 H2 UP_VANDALE JOYSPUN PANTIES" at bounding box center [690, 89] width 319 height 24
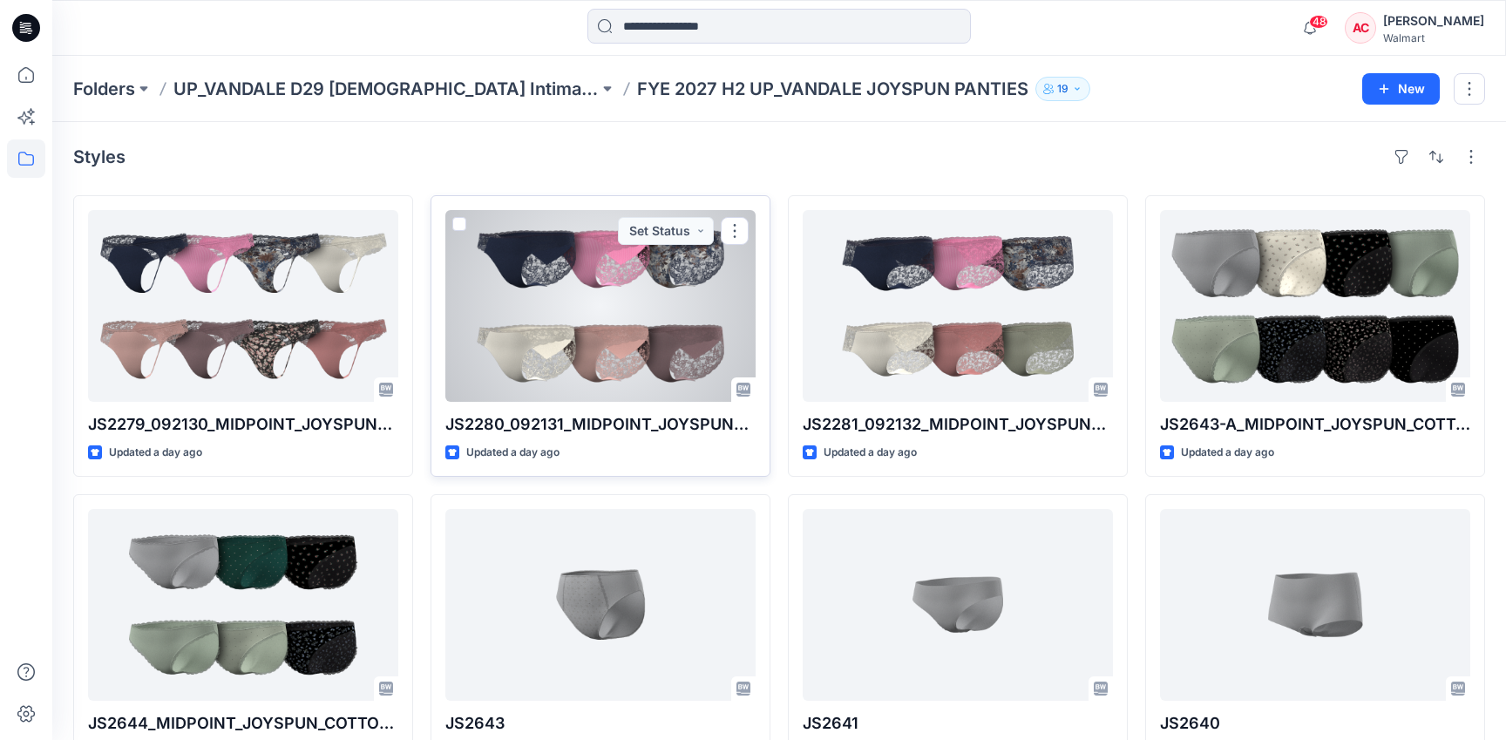
click at [524, 320] on div at bounding box center [600, 306] width 310 height 192
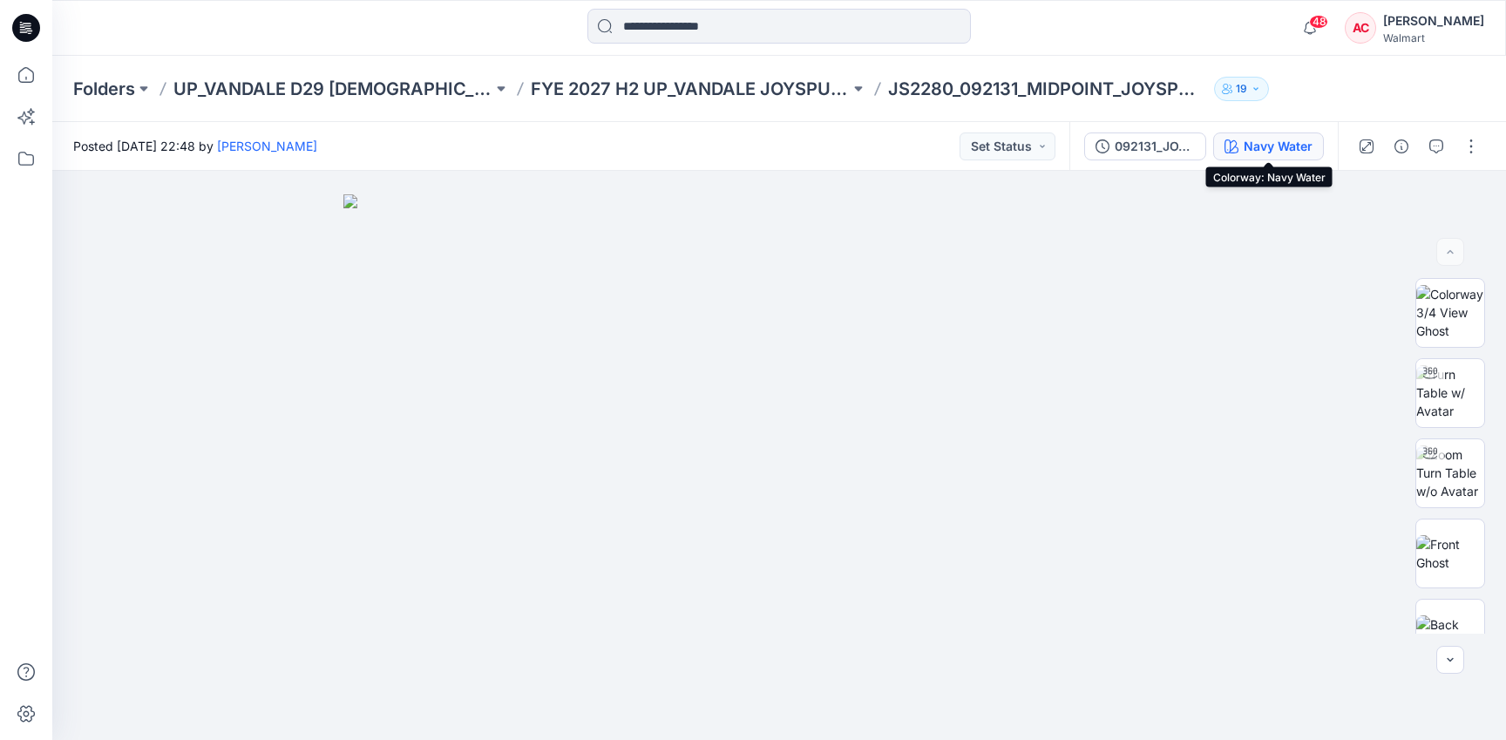
click at [1279, 152] on div "Navy Water" at bounding box center [1277, 146] width 69 height 19
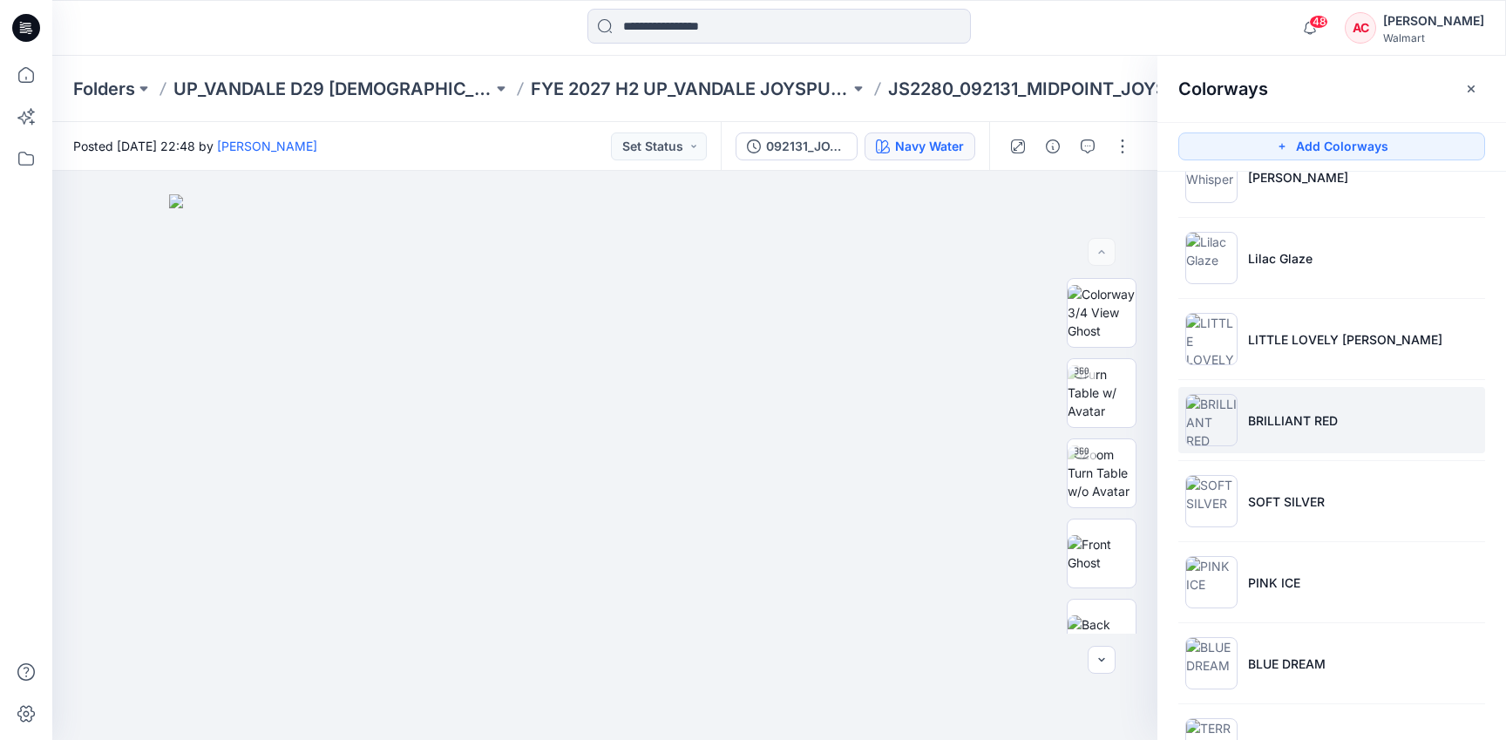
scroll to position [2096, 0]
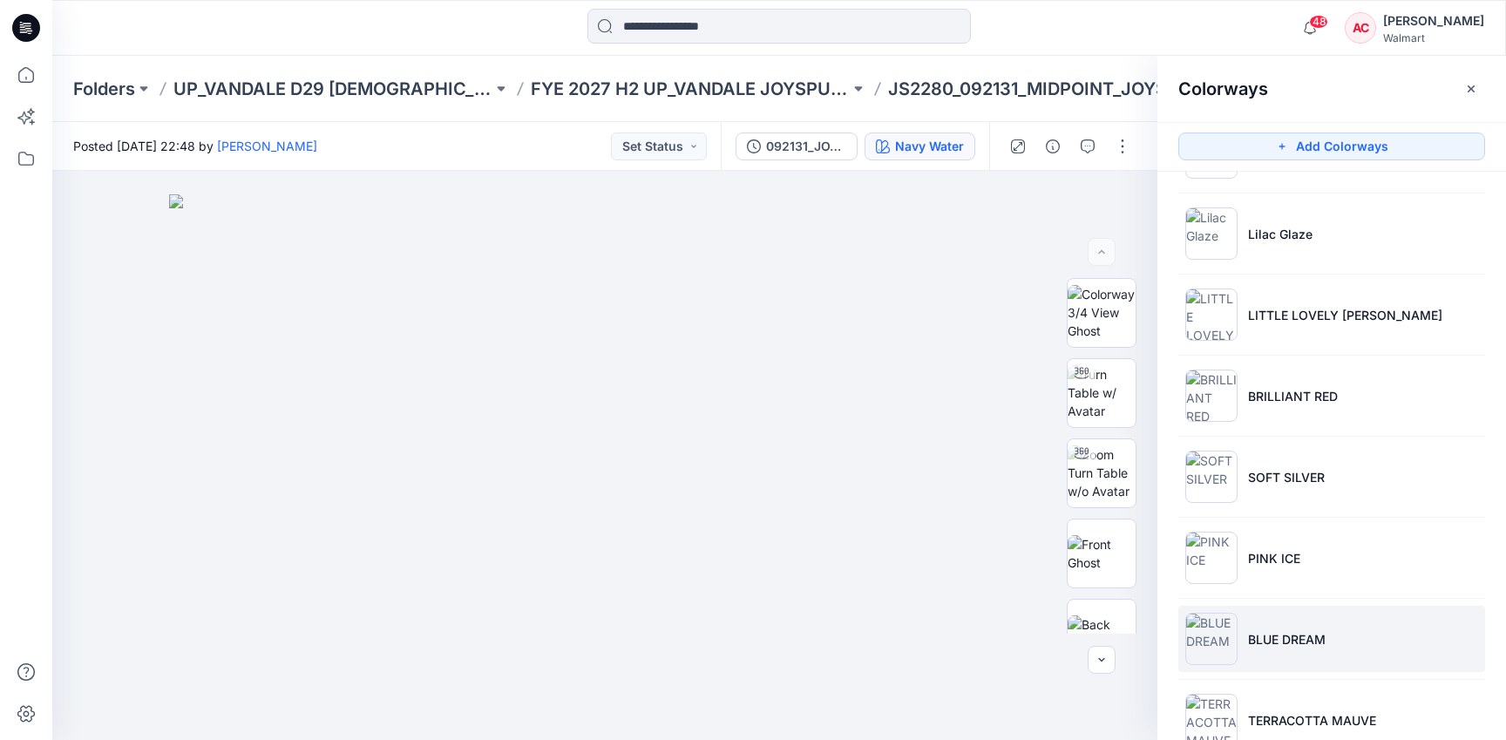
click at [1270, 640] on p "BLUE DREAM" at bounding box center [1287, 639] width 78 height 18
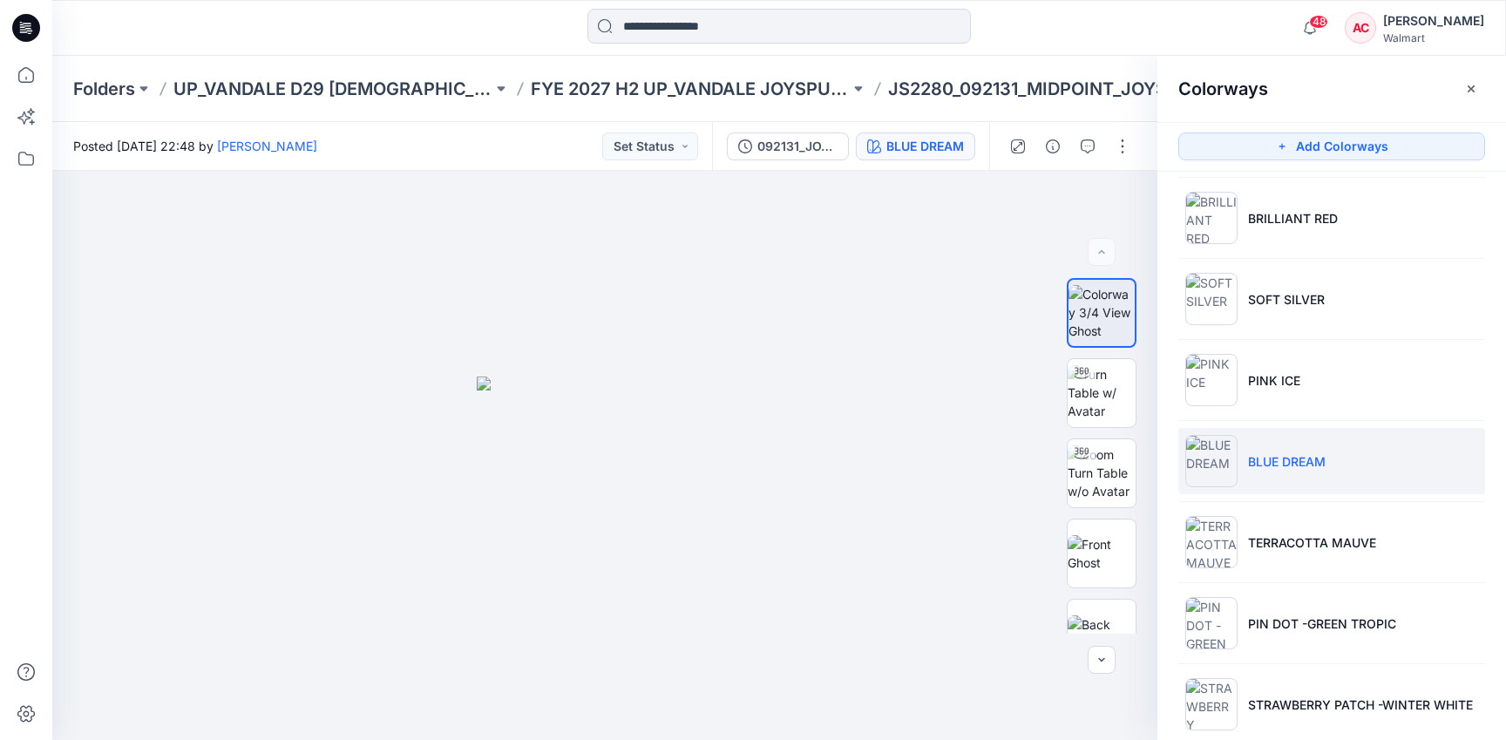
scroll to position [2303, 0]
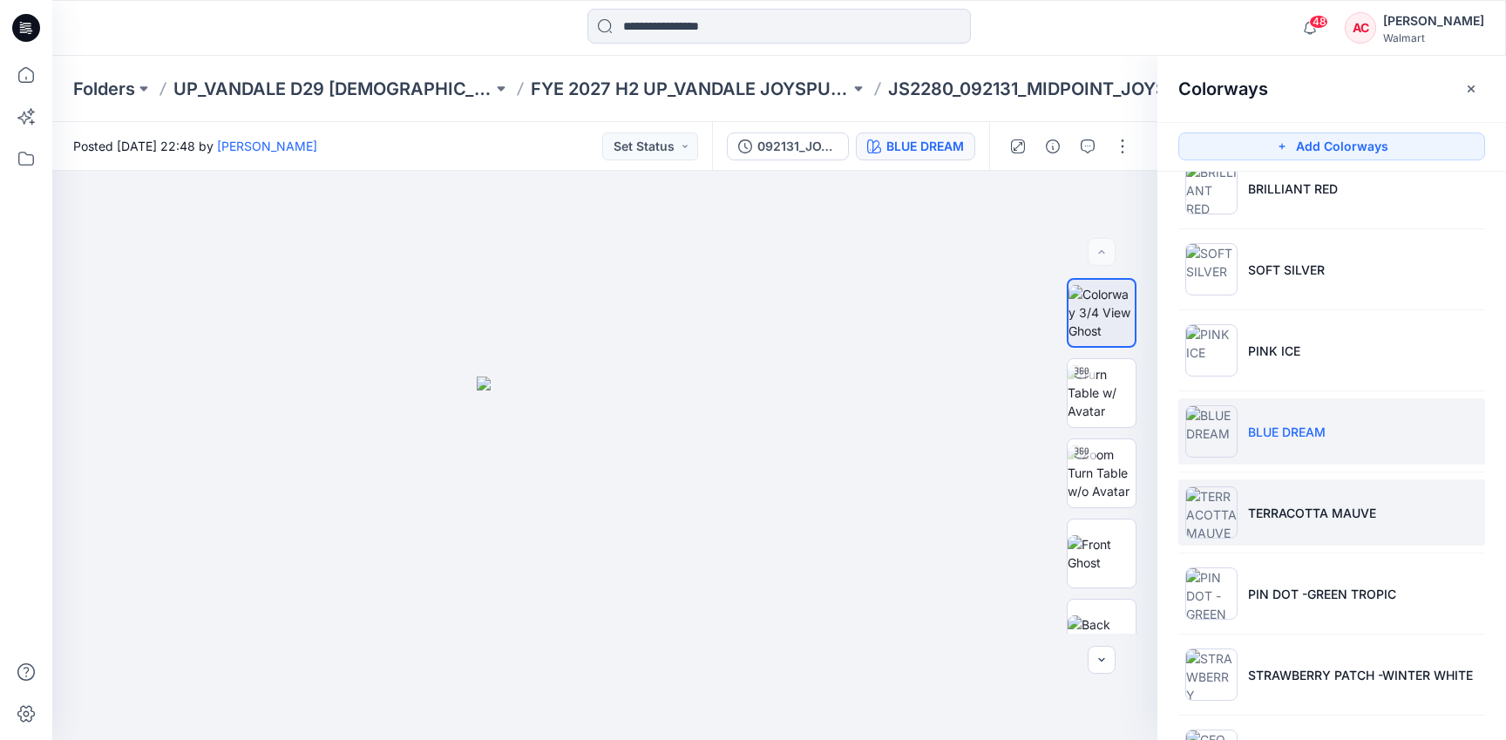
click at [1247, 489] on li "TERRACOTTA MAUVE" at bounding box center [1331, 512] width 307 height 66
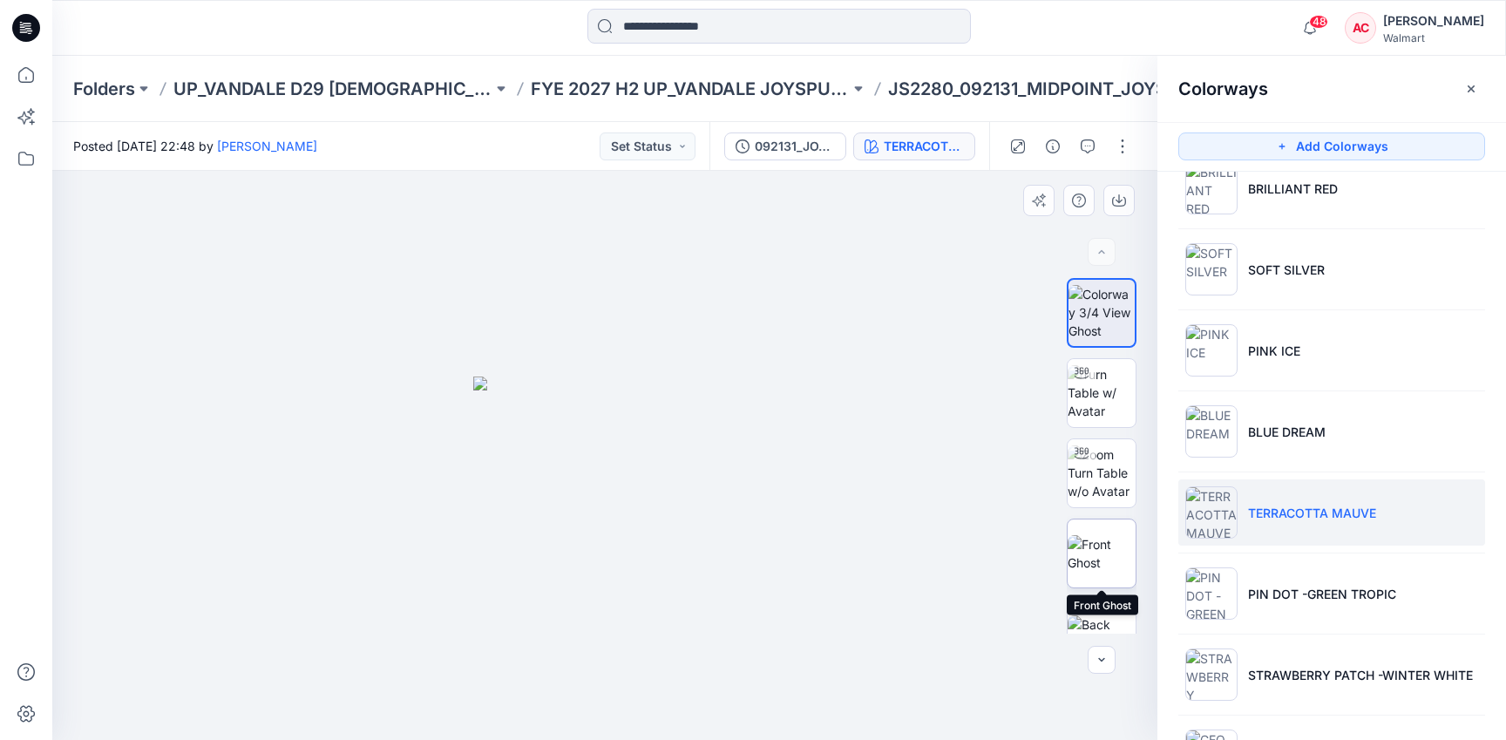
click at [1095, 537] on img at bounding box center [1101, 553] width 68 height 37
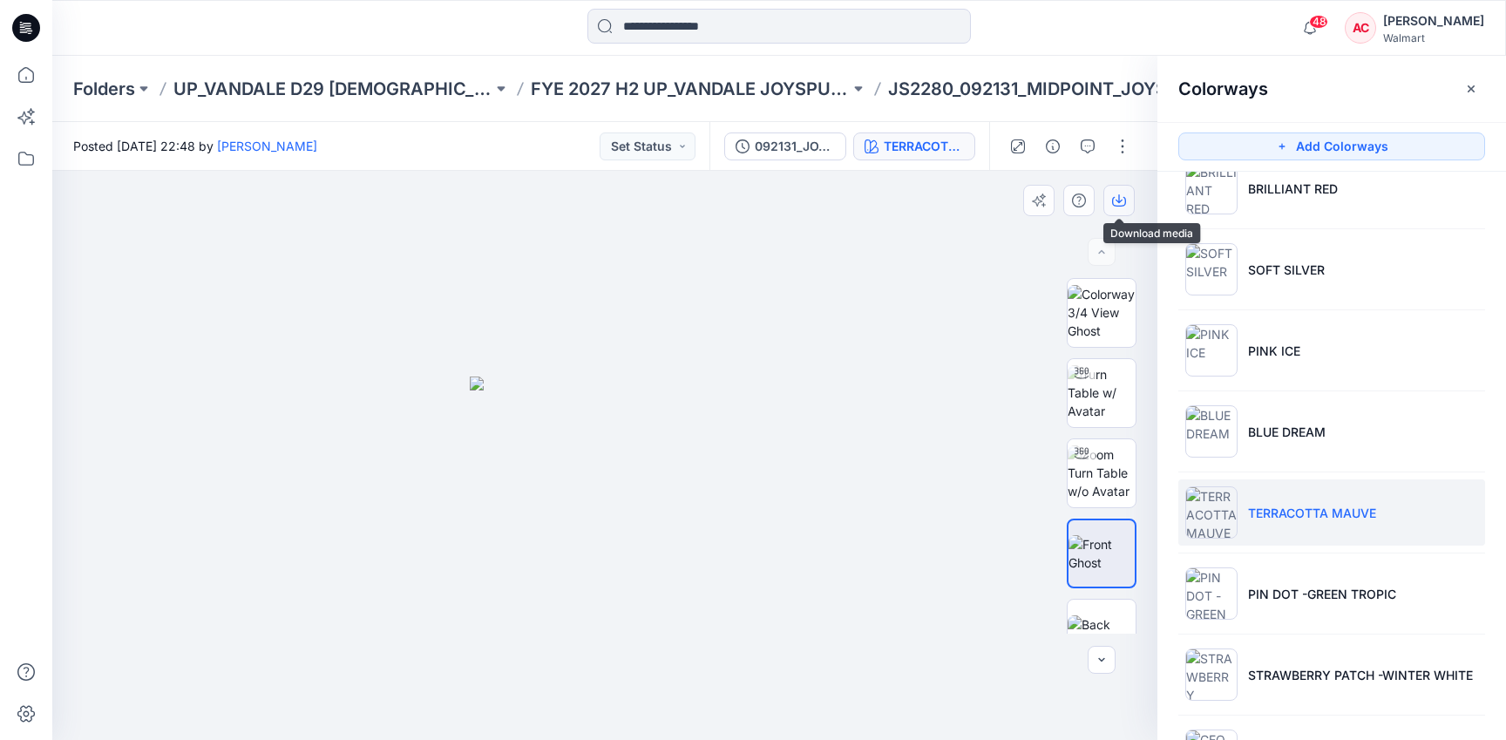
click at [1123, 202] on icon "button" at bounding box center [1119, 200] width 14 height 14
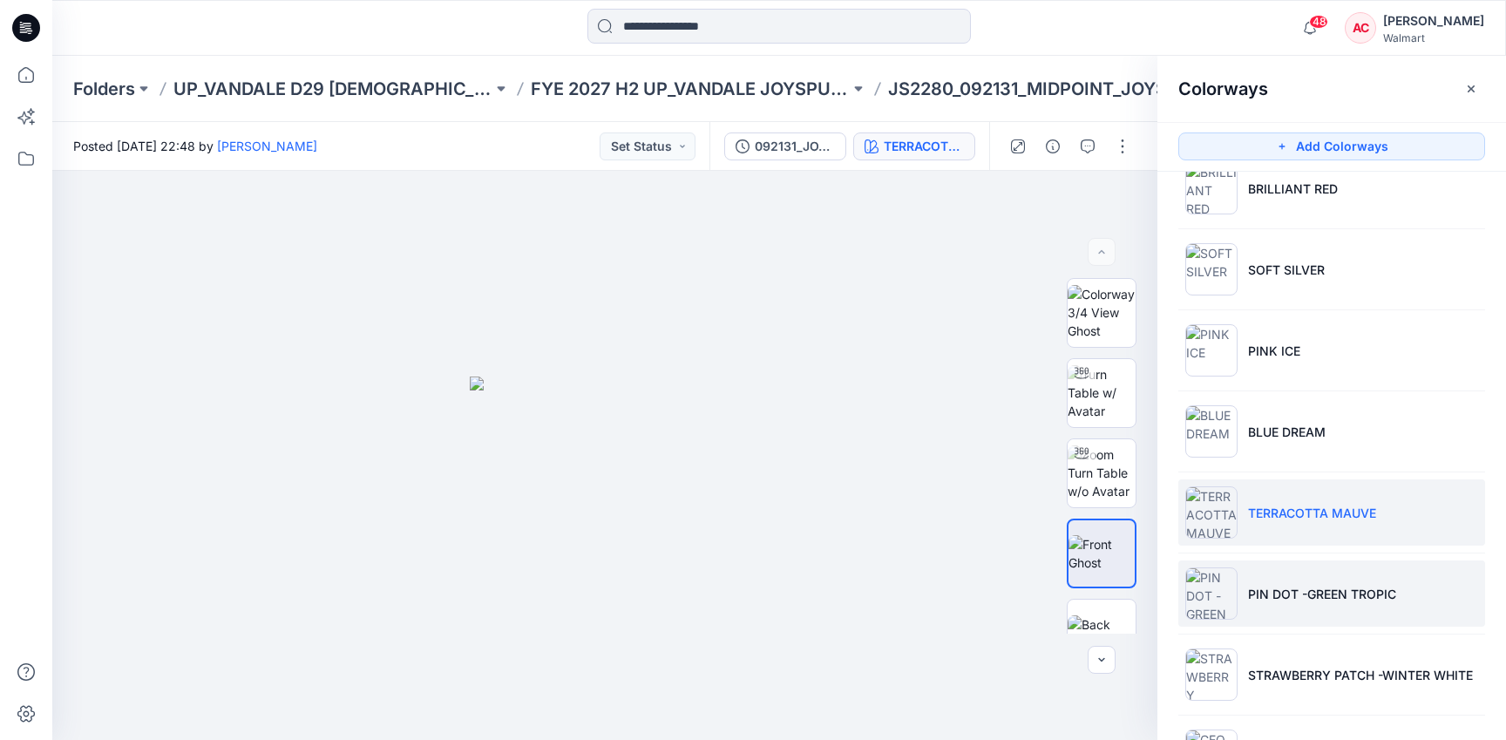
click at [1258, 601] on p "PIN DOT -GREEN TROPIC" at bounding box center [1322, 594] width 148 height 18
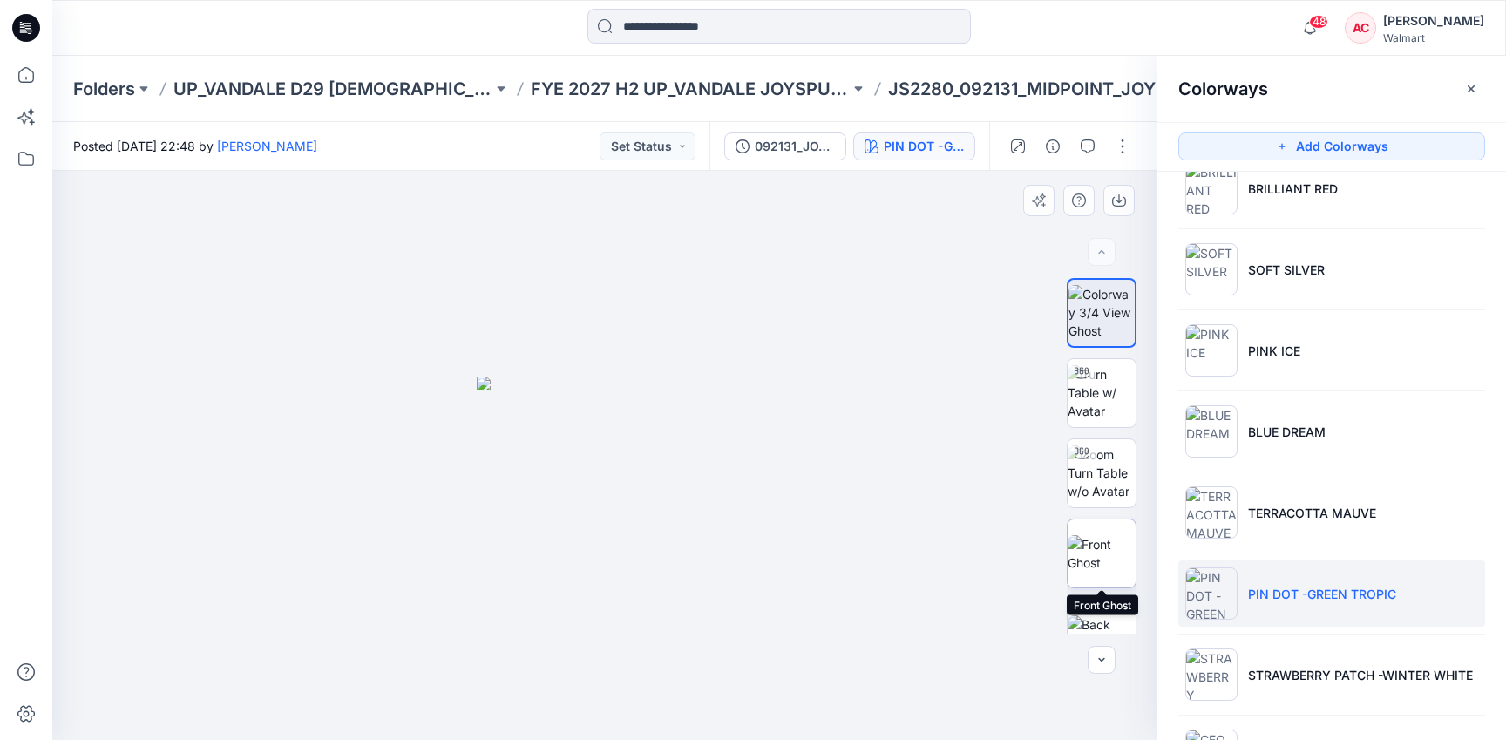
click at [1103, 547] on img at bounding box center [1101, 553] width 68 height 37
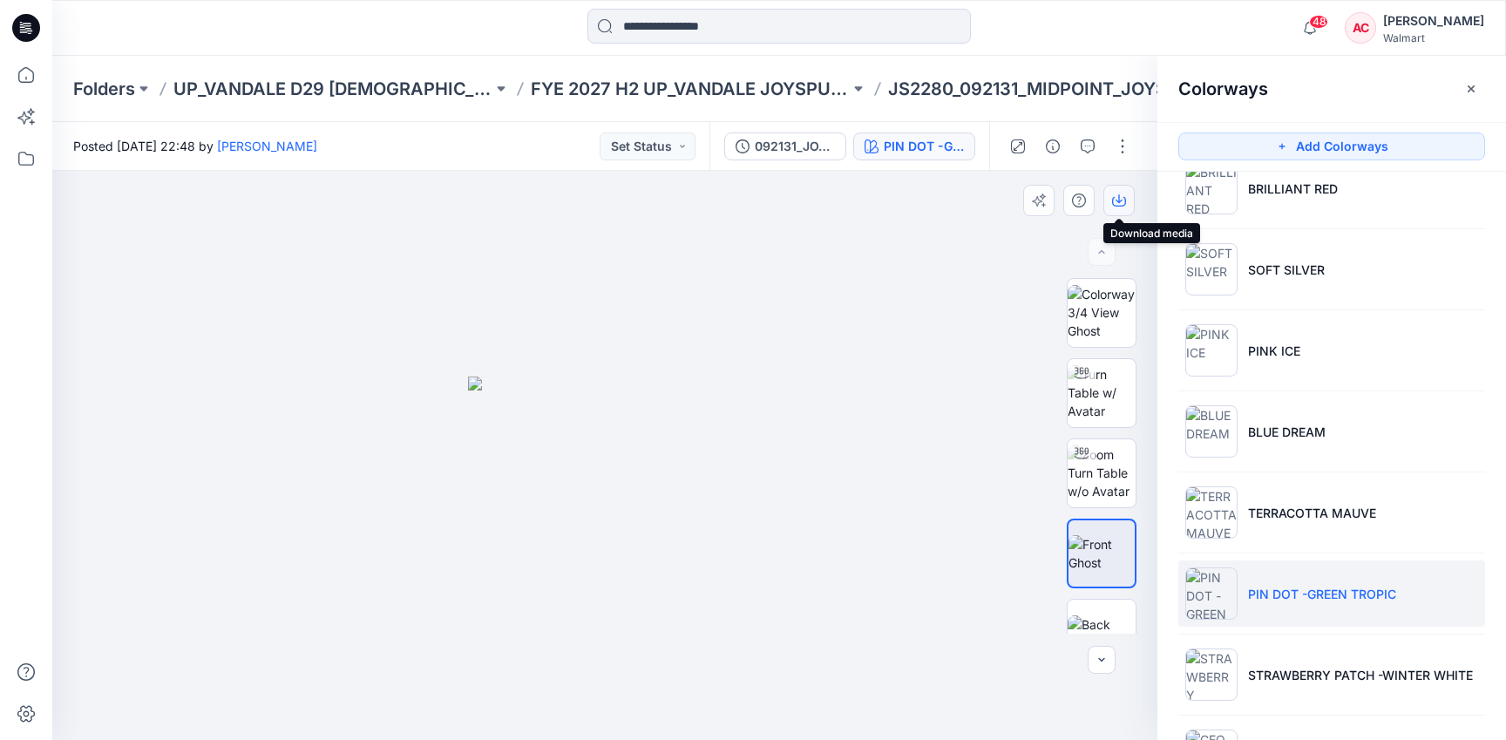
click at [1115, 194] on icon "button" at bounding box center [1119, 200] width 14 height 14
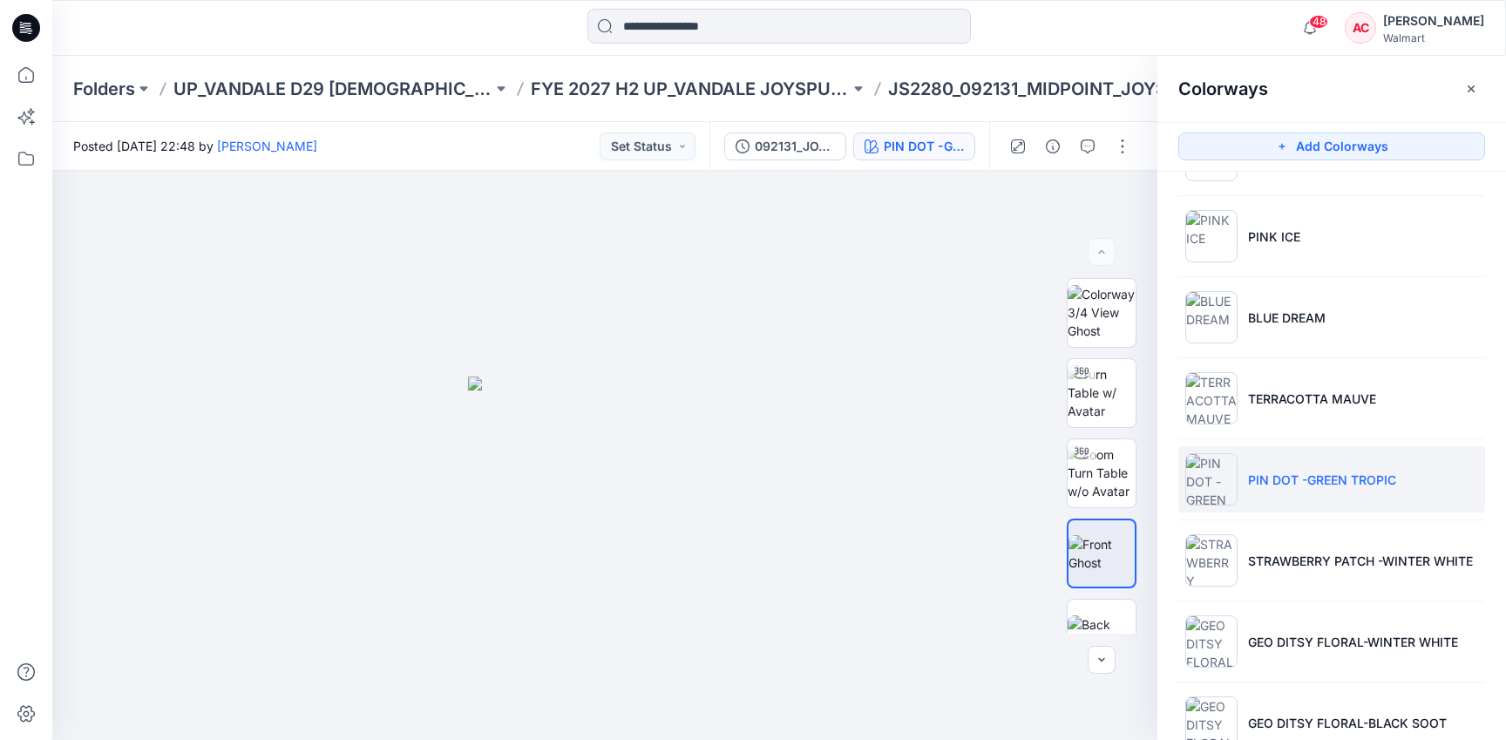
scroll to position [2465, 0]
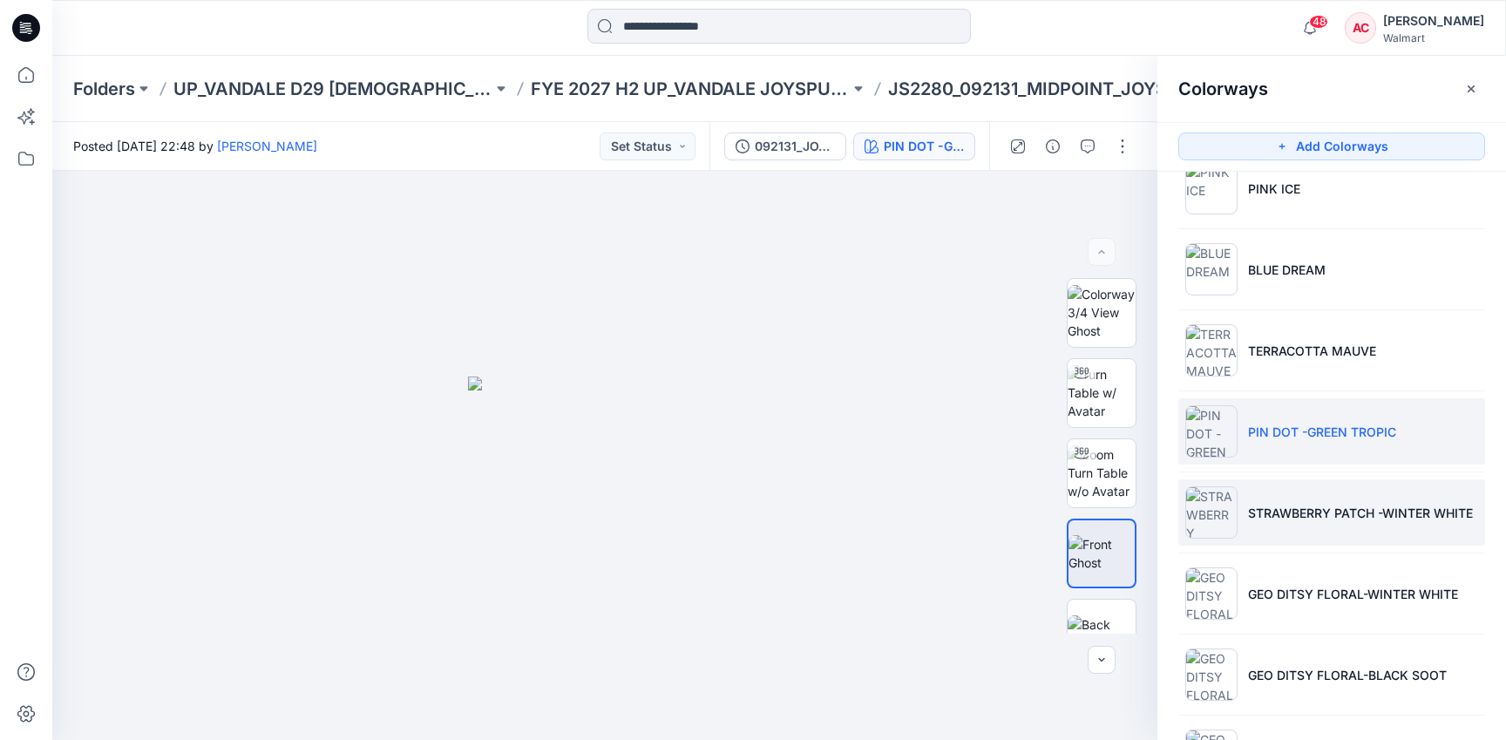
click at [1211, 501] on img at bounding box center [1211, 512] width 52 height 52
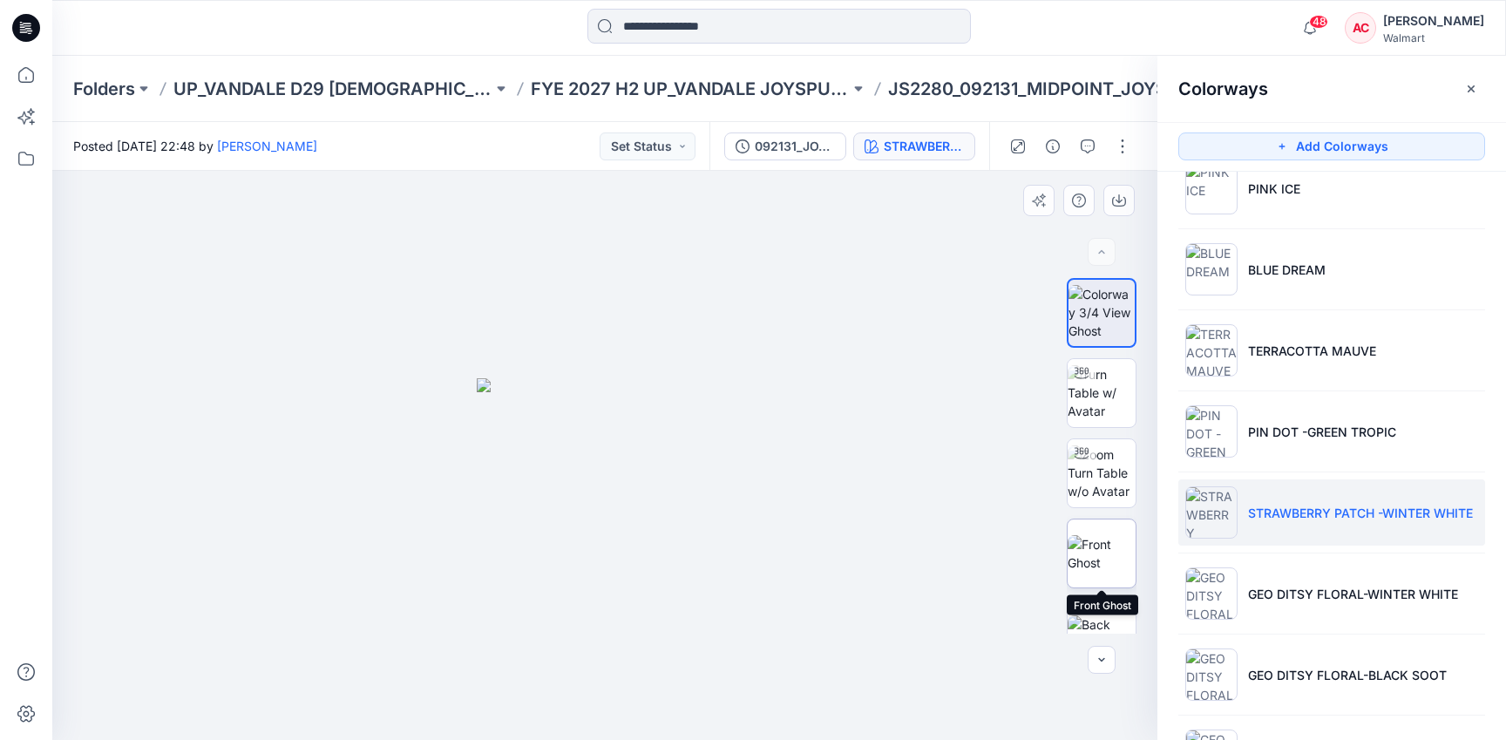
click at [1089, 568] on img at bounding box center [1101, 553] width 68 height 37
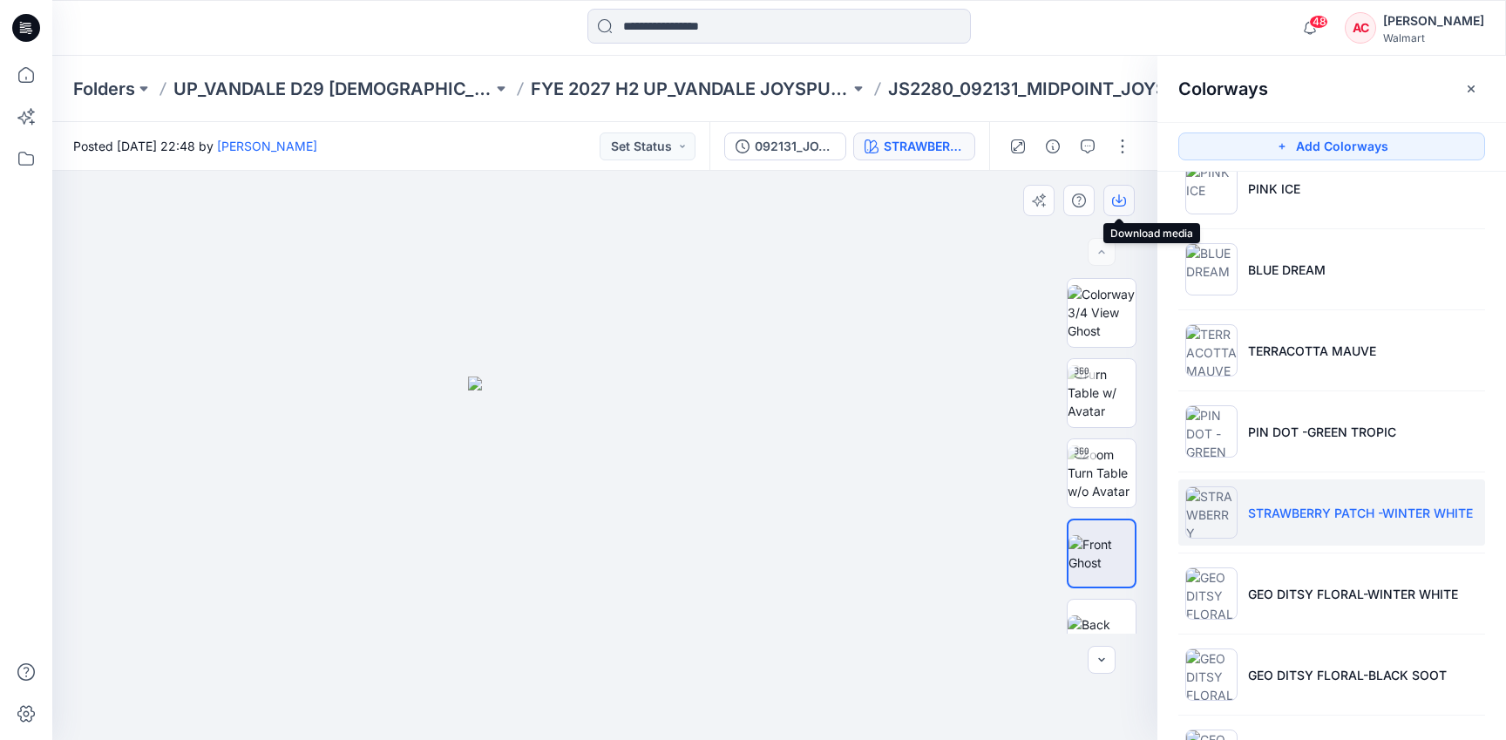
click at [1124, 204] on icon "button" at bounding box center [1119, 202] width 14 height 10
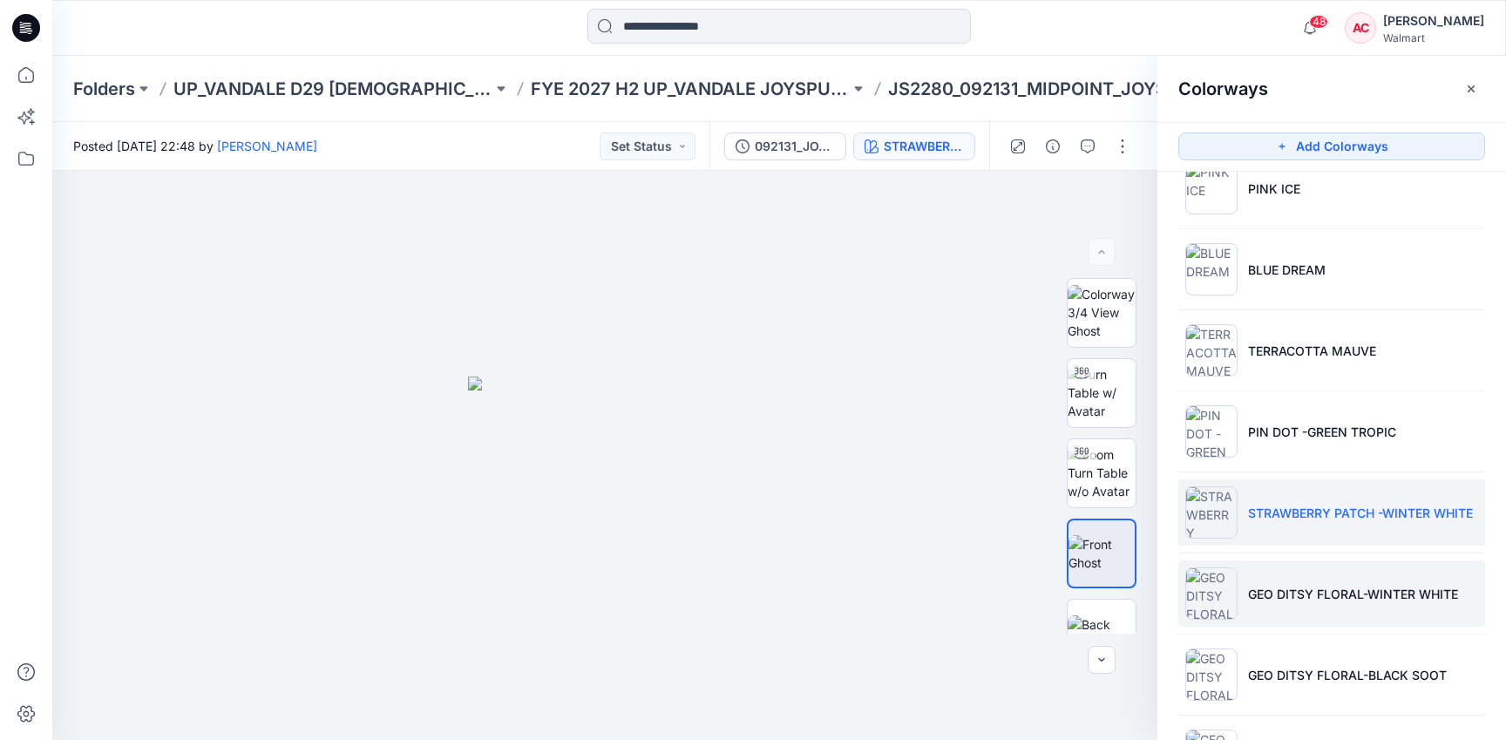
click at [1255, 593] on p "GEO DITSY FLORAL-WINTER WHITE" at bounding box center [1353, 594] width 210 height 18
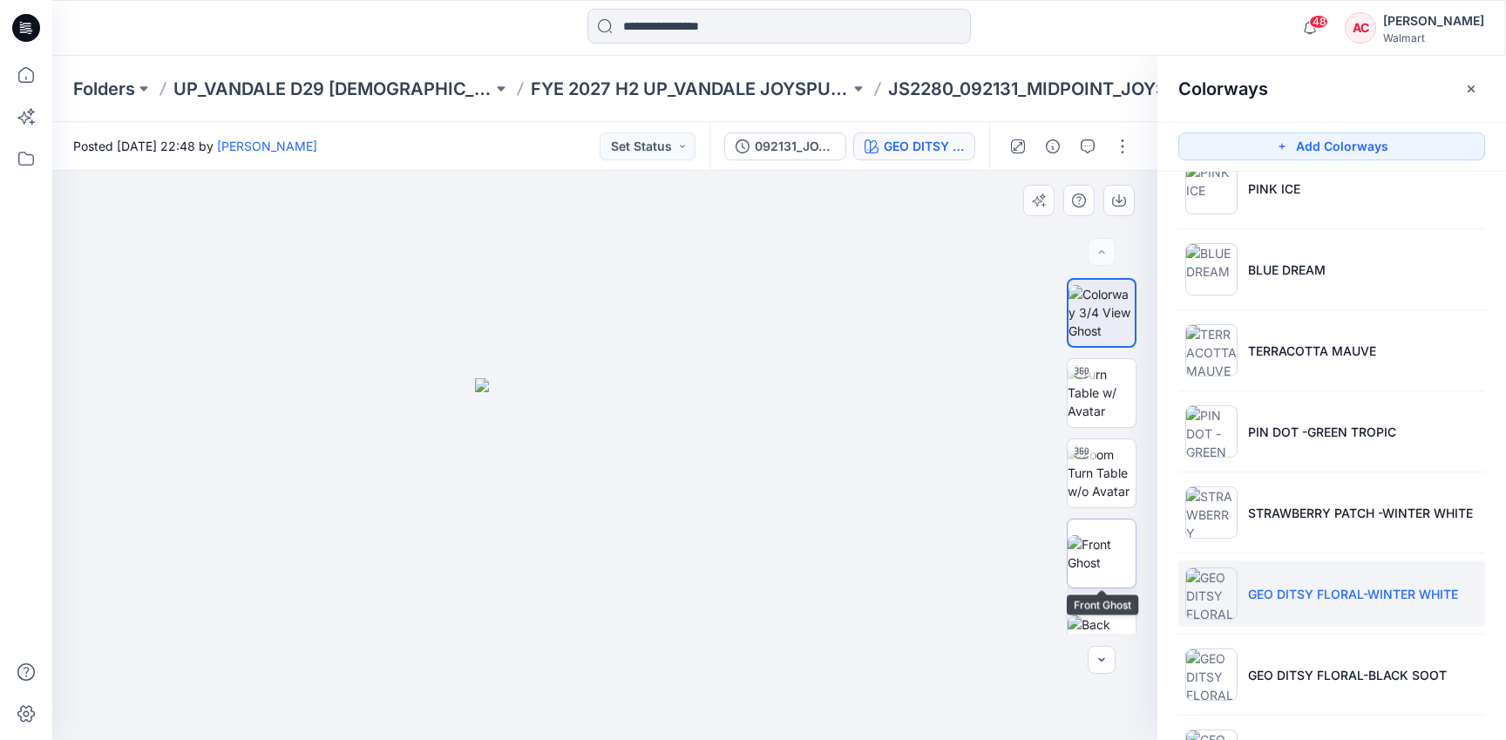
click at [1115, 546] on img at bounding box center [1101, 553] width 68 height 37
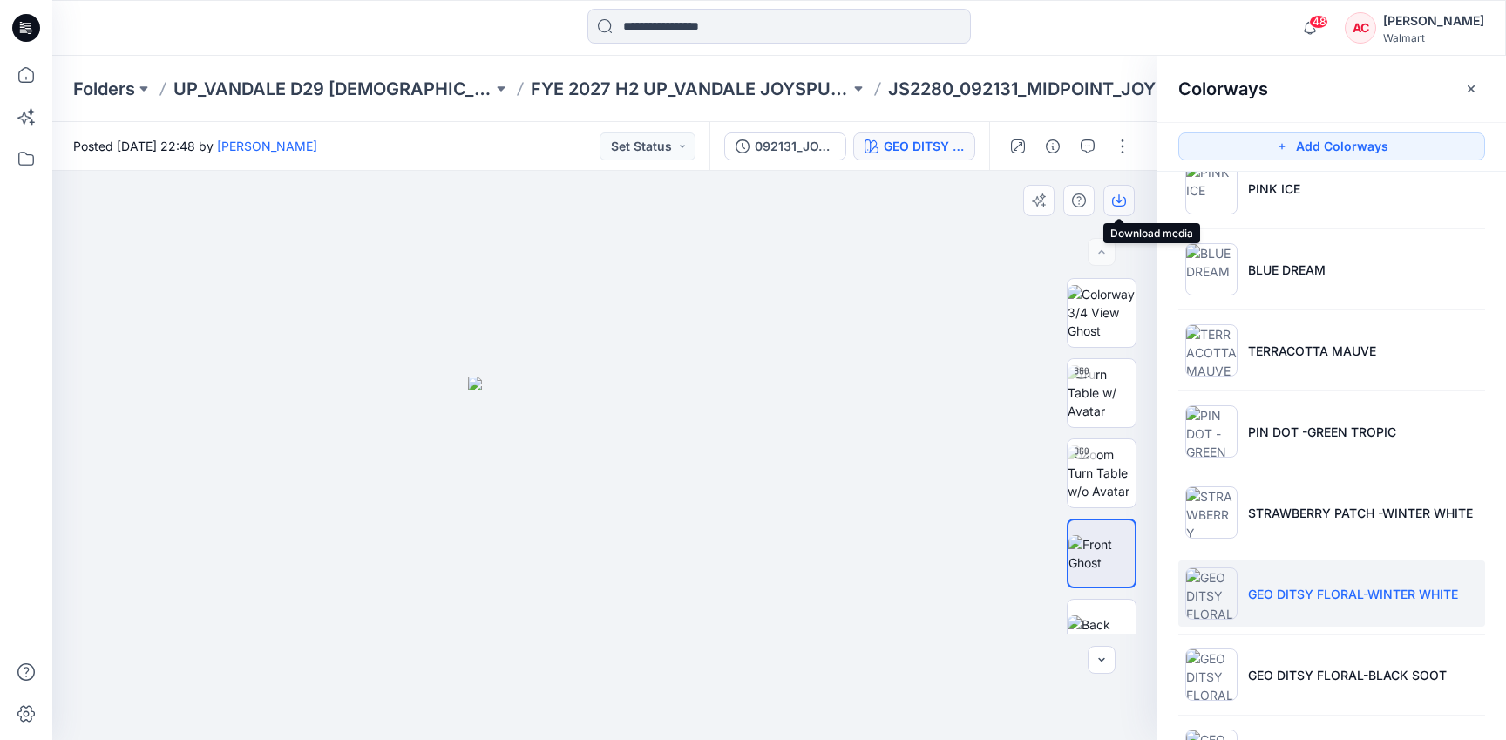
click at [1112, 203] on icon "button" at bounding box center [1119, 200] width 14 height 14
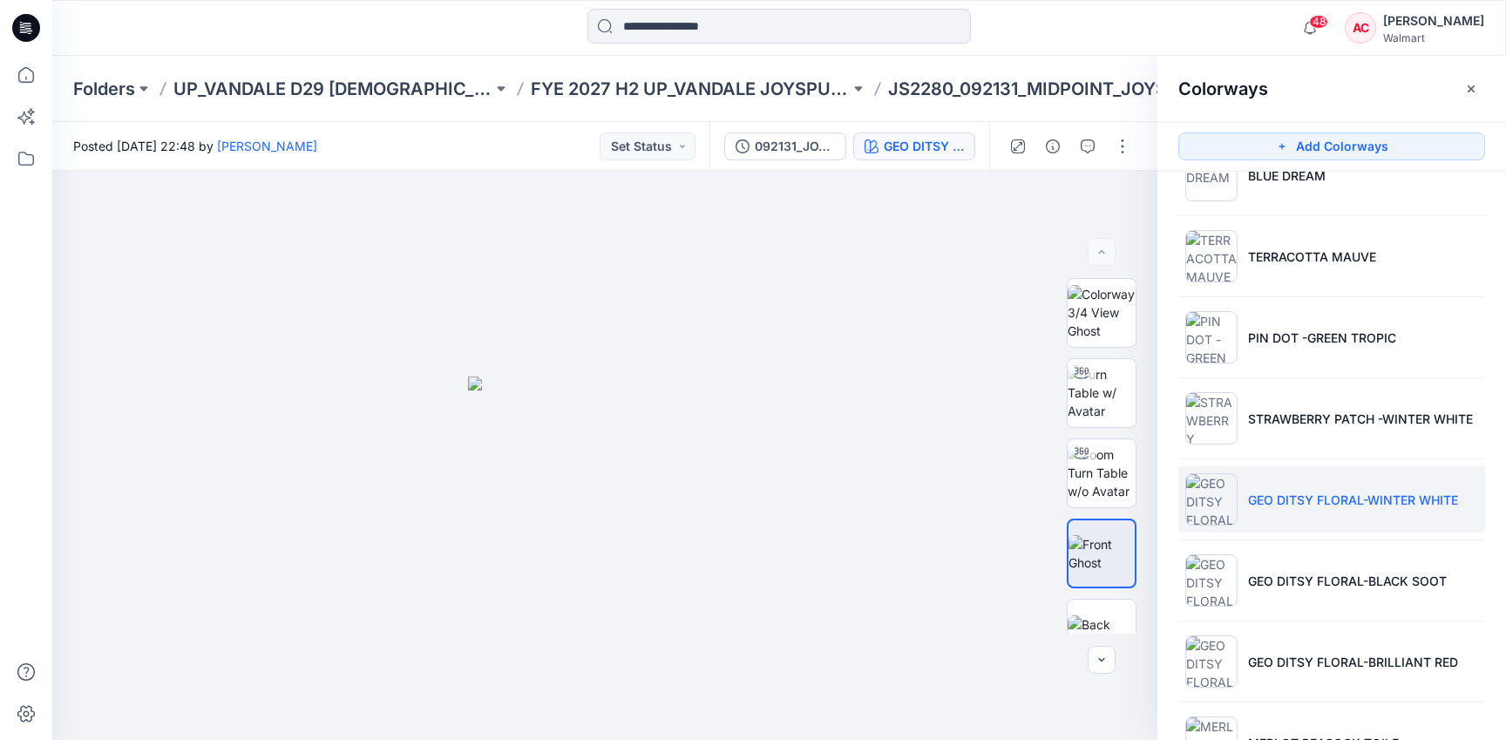
scroll to position [2619, 0]
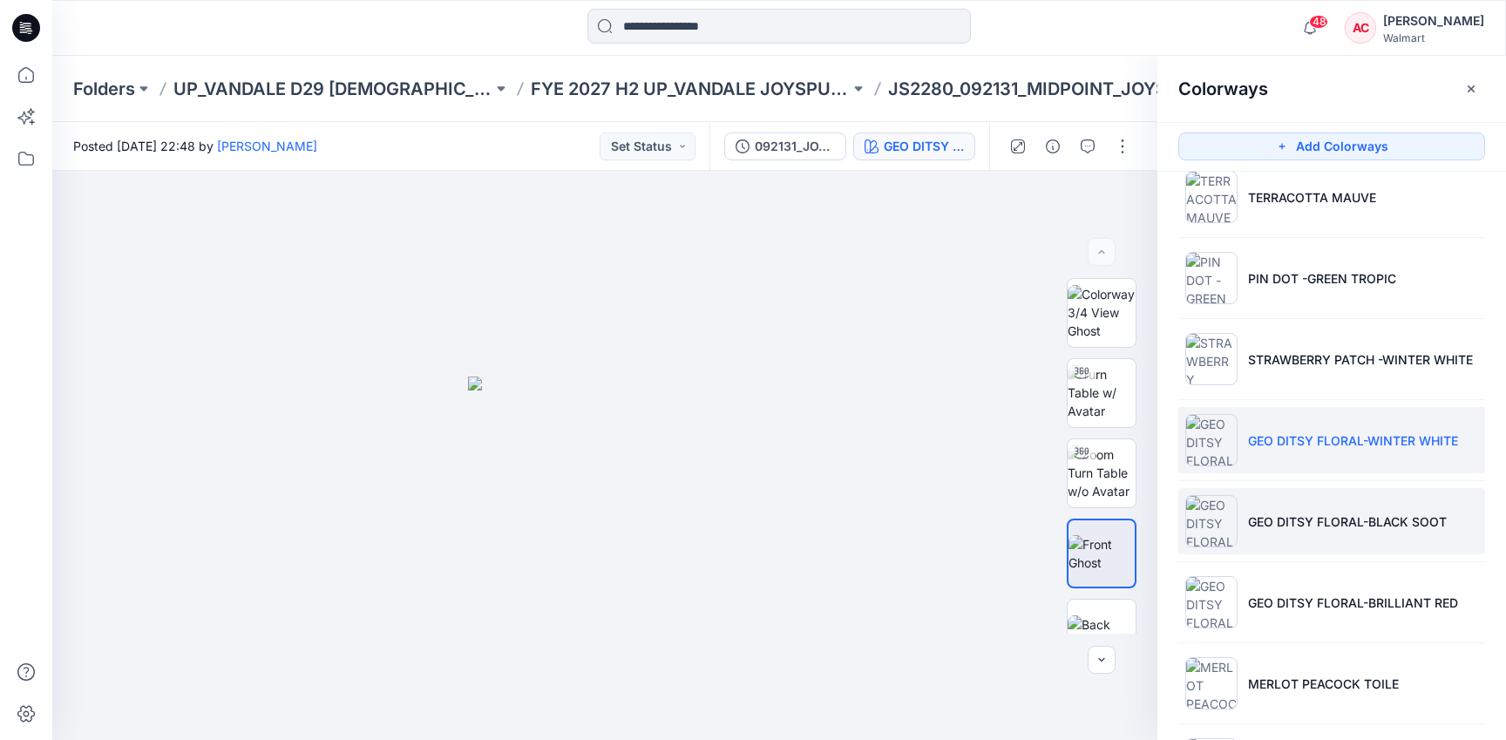
click at [1290, 530] on li "GEO DITSY FLORAL-BLACK SOOT" at bounding box center [1331, 521] width 307 height 66
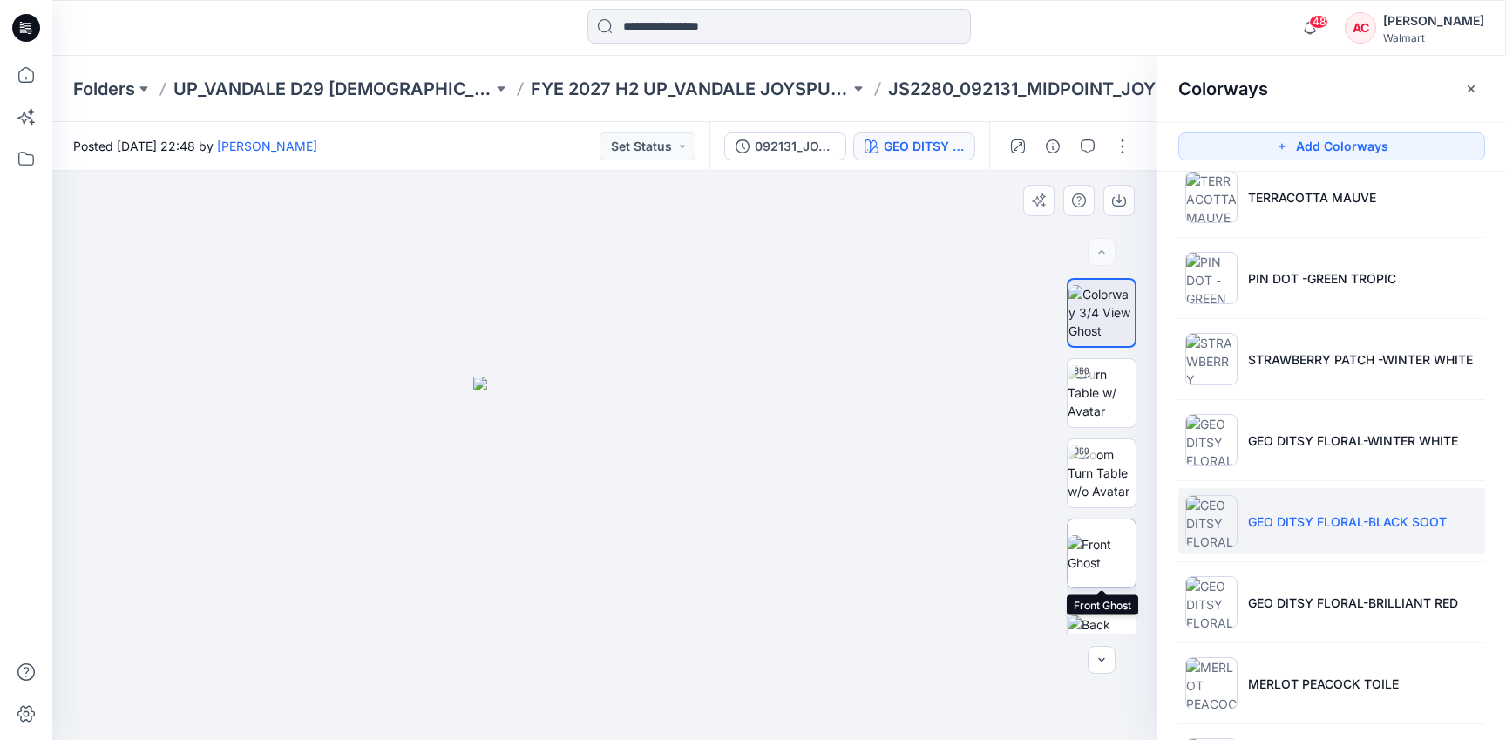
click at [1115, 544] on img at bounding box center [1101, 553] width 68 height 37
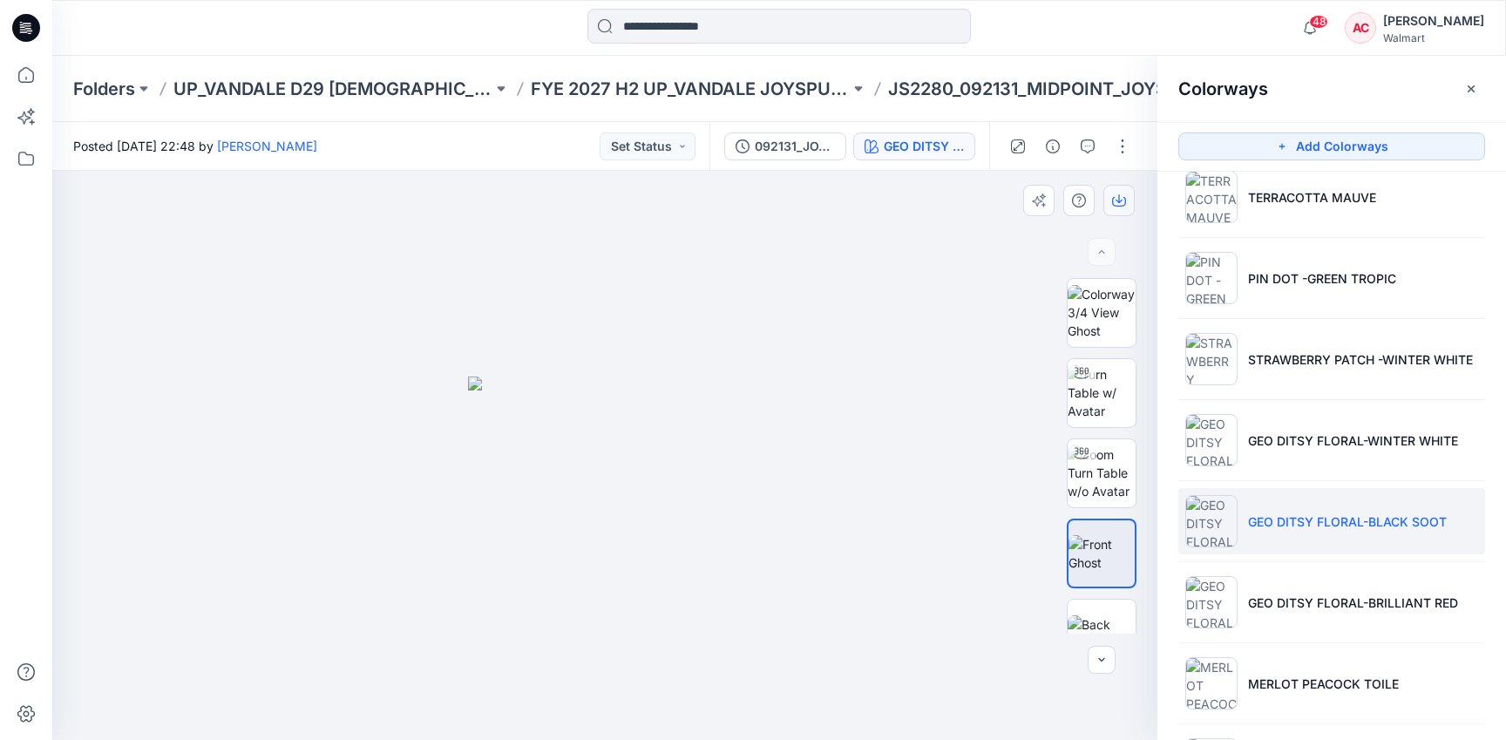
click at [1128, 205] on button "button" at bounding box center [1118, 200] width 31 height 31
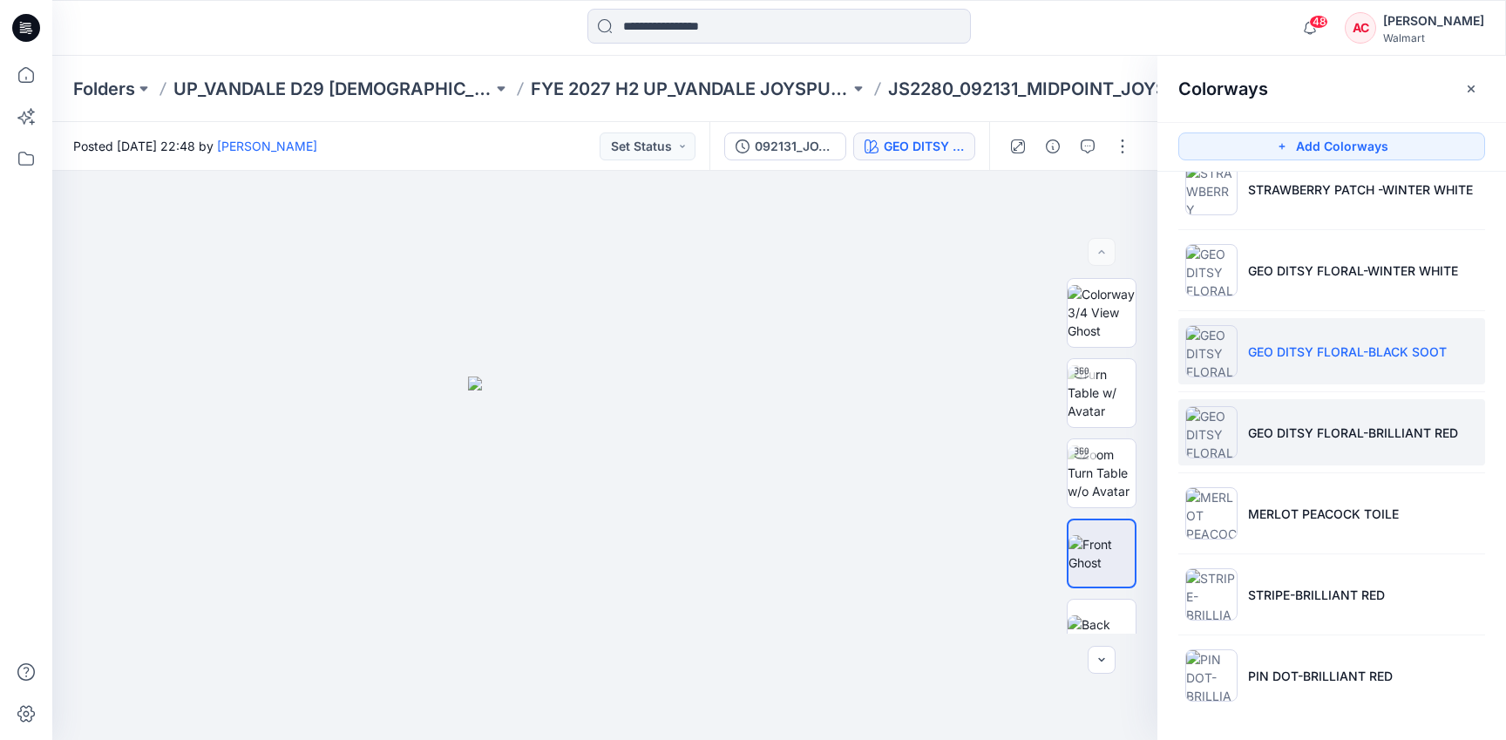
click at [1274, 434] on p "GEO DITSY FLORAL-BRILLIANT RED" at bounding box center [1353, 432] width 210 height 18
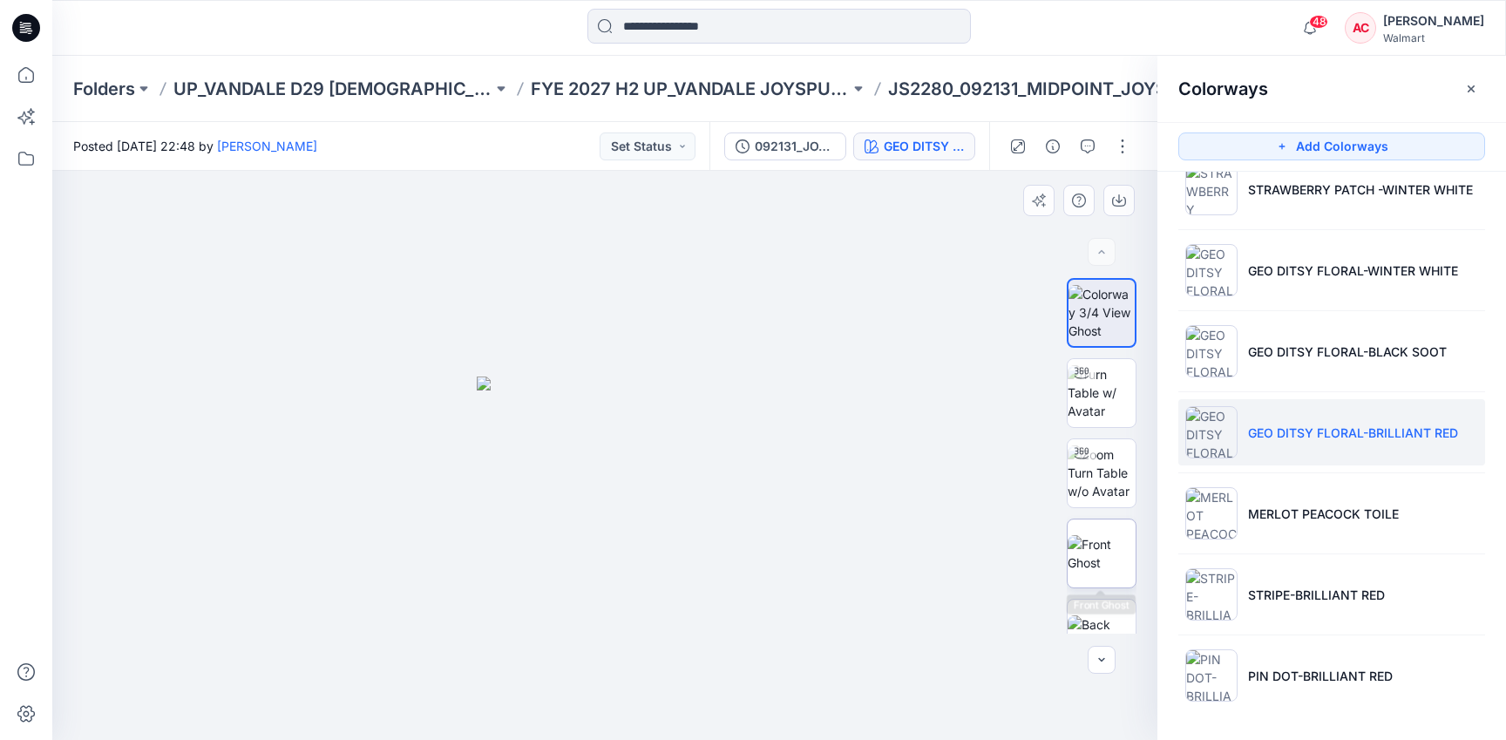
click at [1124, 548] on img at bounding box center [1101, 553] width 68 height 37
click at [1129, 196] on button "button" at bounding box center [1118, 200] width 31 height 31
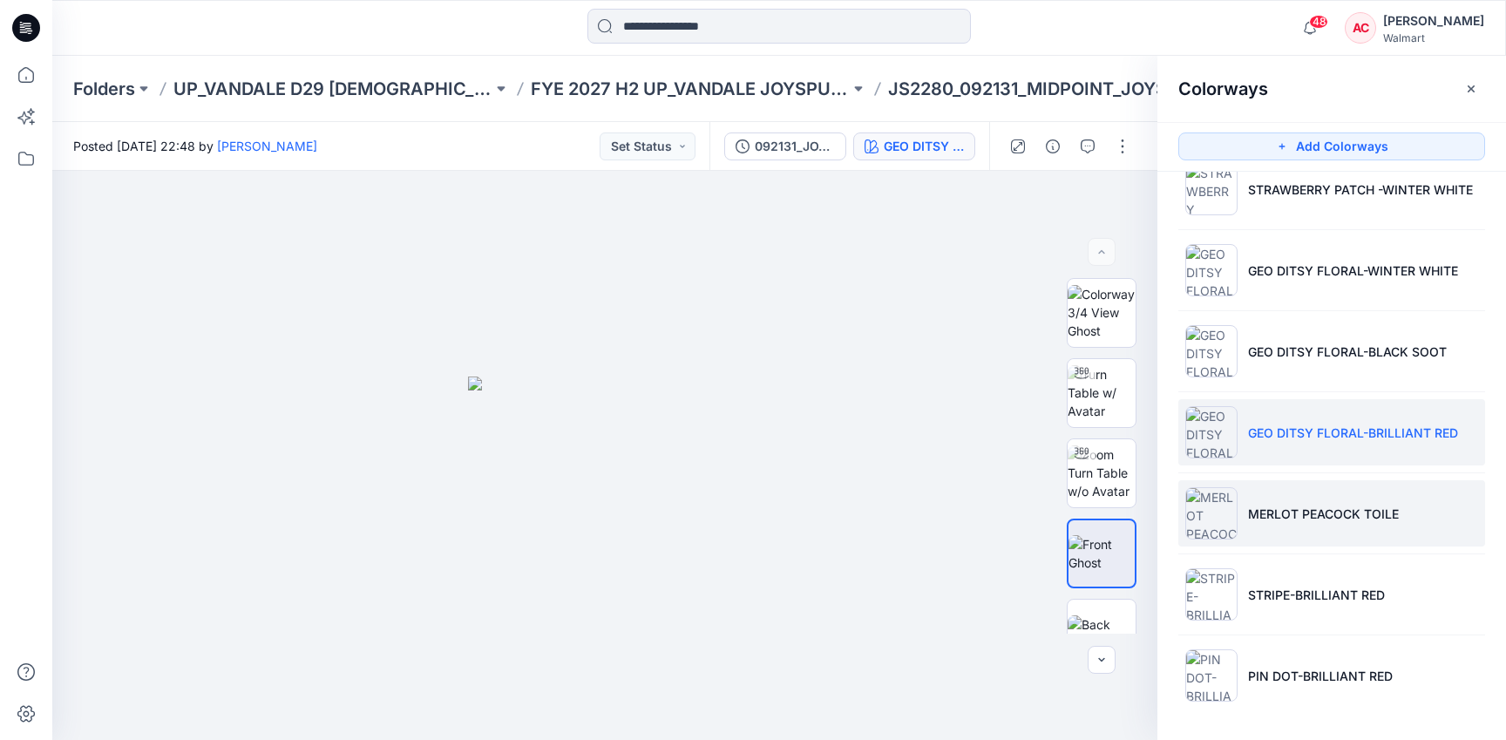
click at [1298, 505] on p "MERLOT PEACOCK TOILE" at bounding box center [1323, 514] width 151 height 18
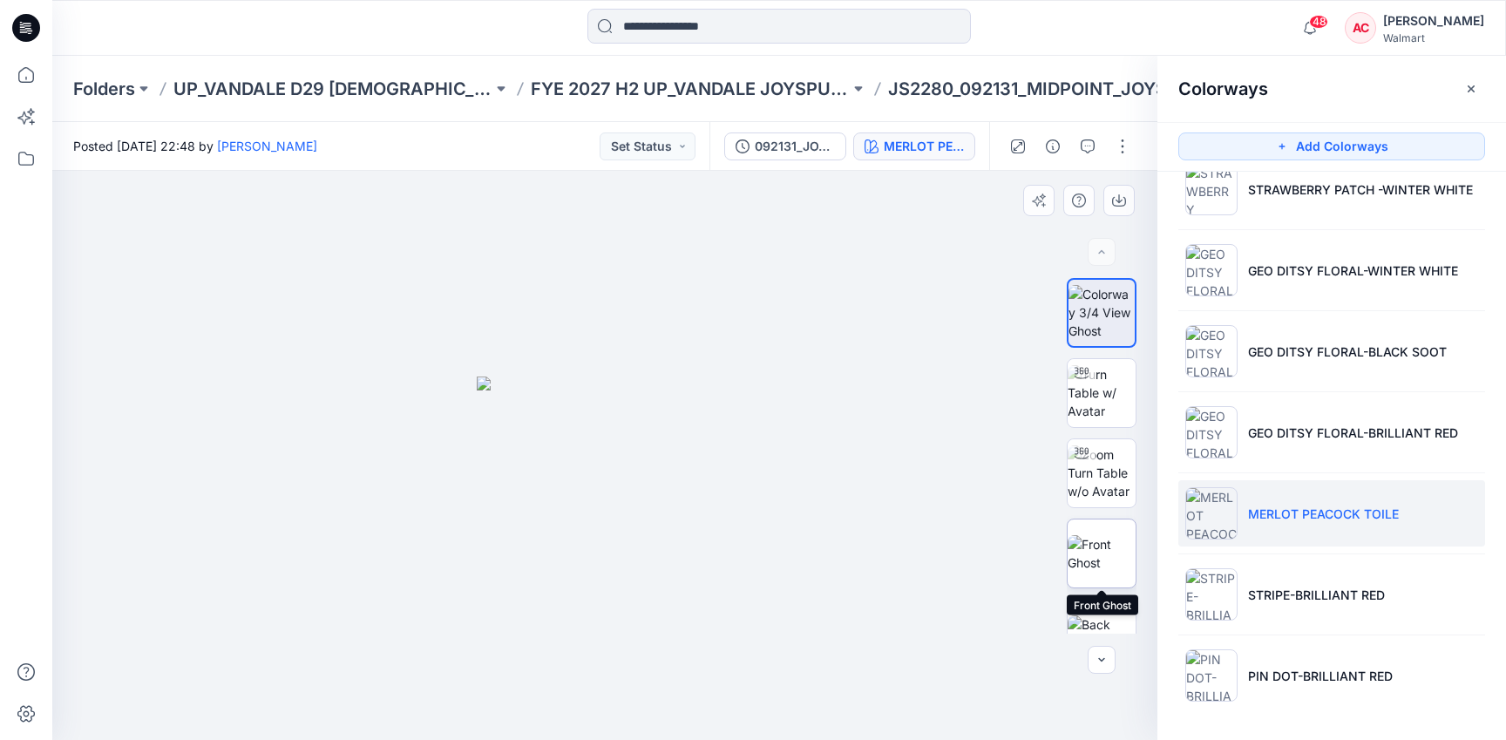
click at [1108, 557] on img at bounding box center [1101, 553] width 68 height 37
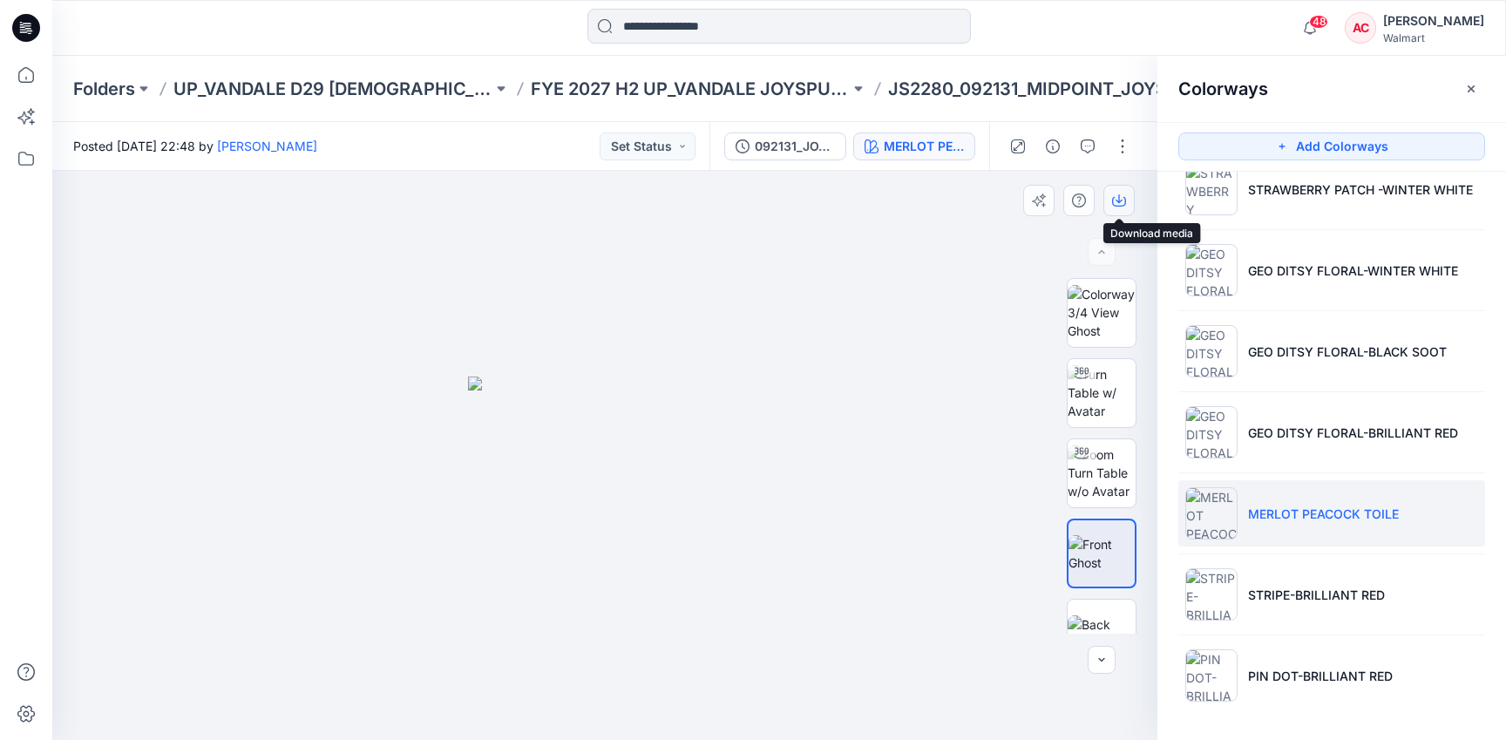
click at [1121, 198] on icon "button" at bounding box center [1119, 200] width 14 height 14
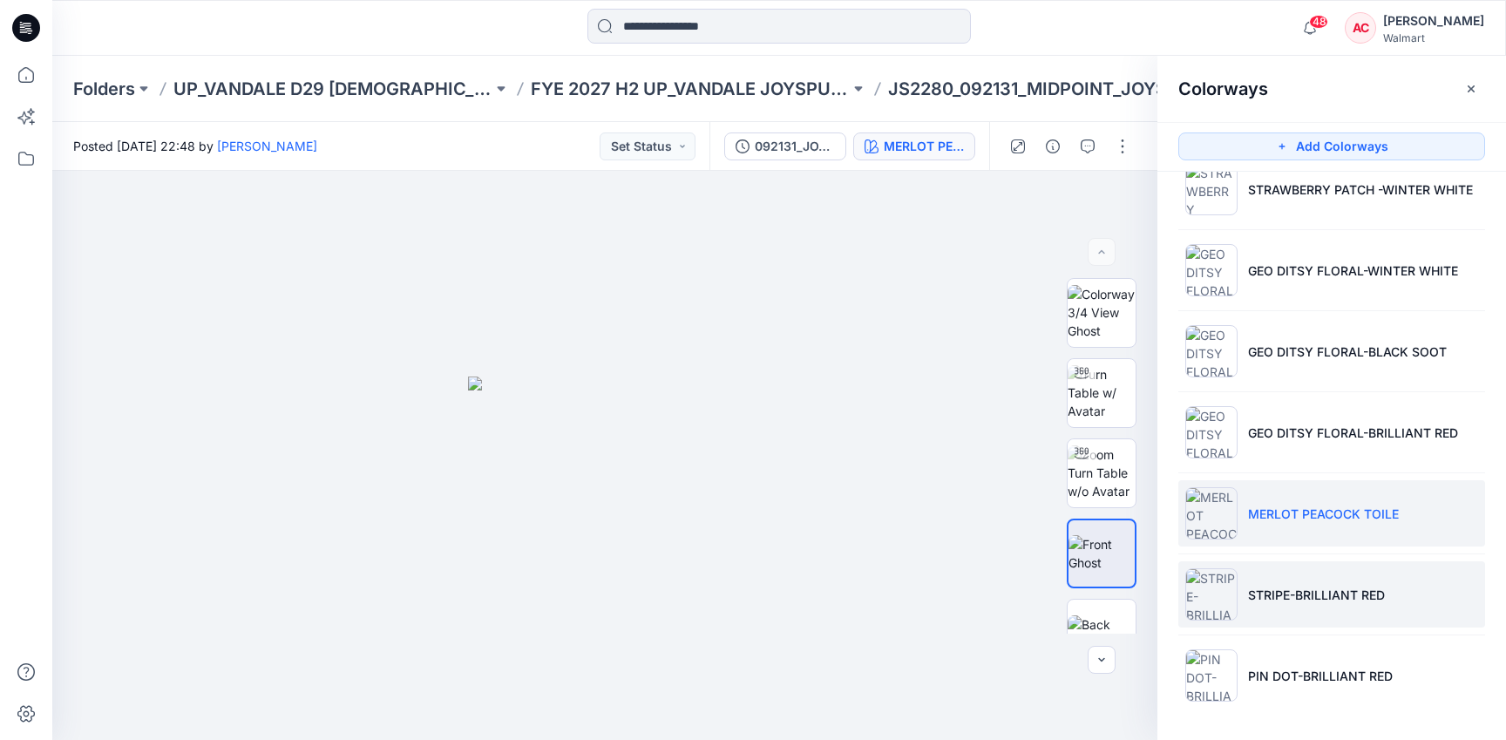
click at [1270, 593] on p "STRIPE-BRILLIANT RED" at bounding box center [1316, 595] width 137 height 18
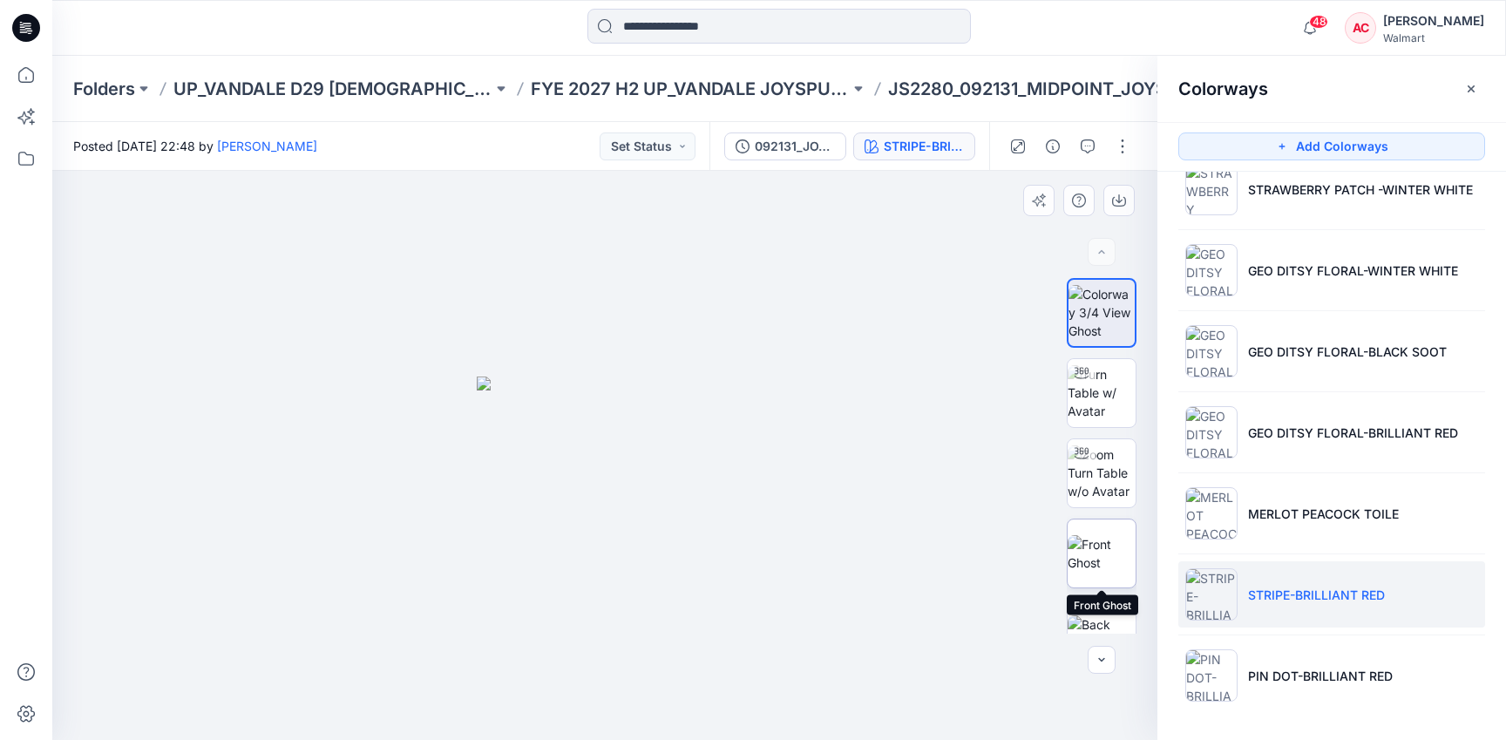
click at [1091, 557] on img at bounding box center [1101, 553] width 68 height 37
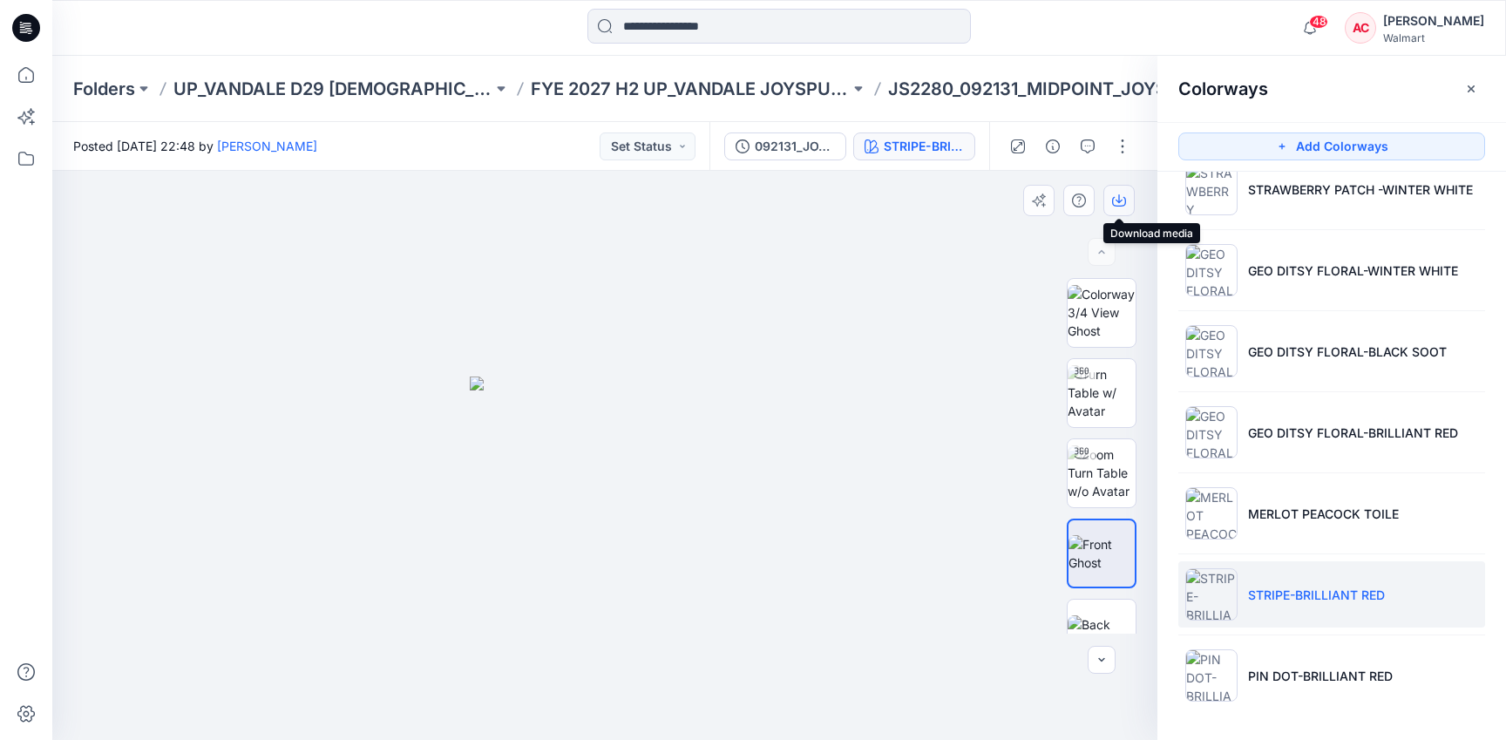
click at [1118, 209] on button "button" at bounding box center [1118, 200] width 31 height 31
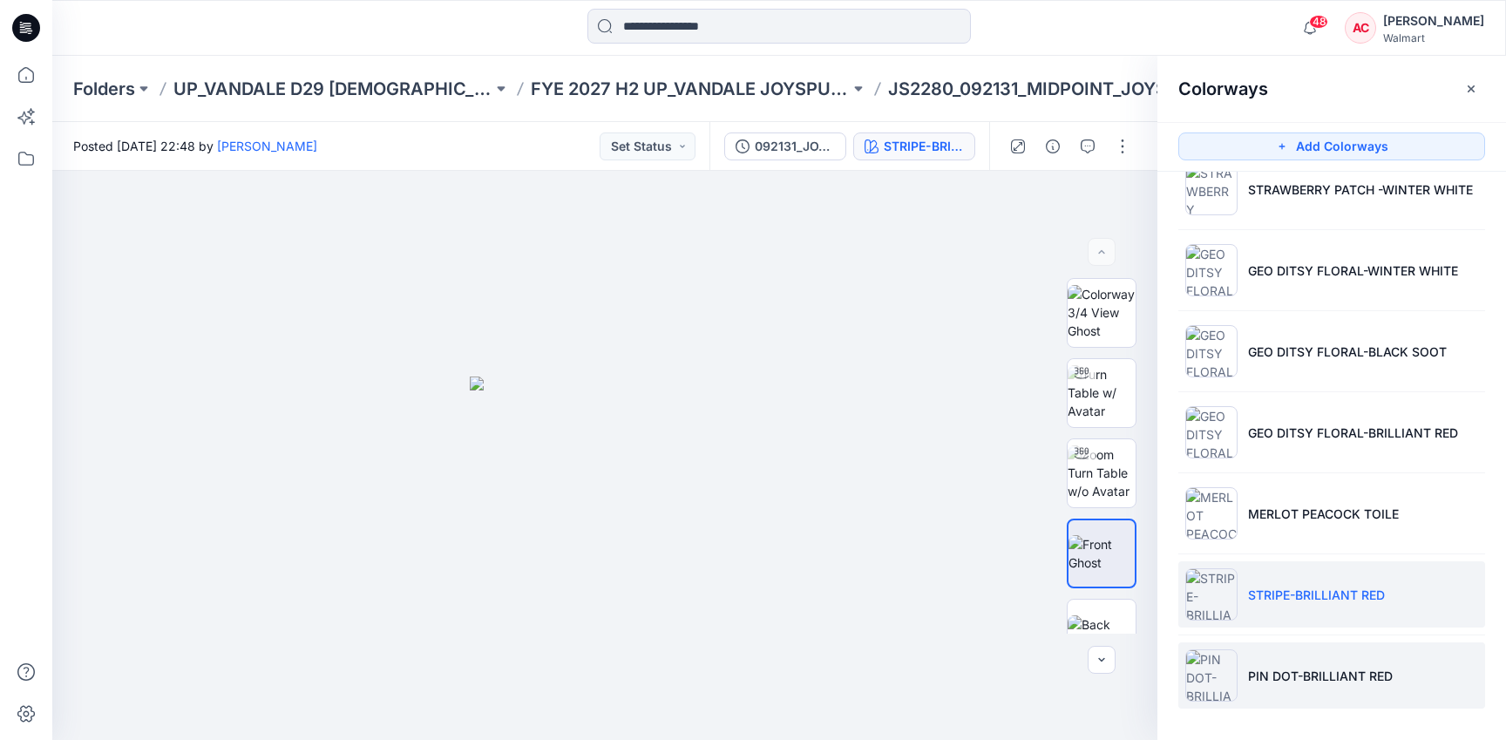
click at [1265, 657] on li "PIN DOT-BRILLIANT RED" at bounding box center [1331, 675] width 307 height 66
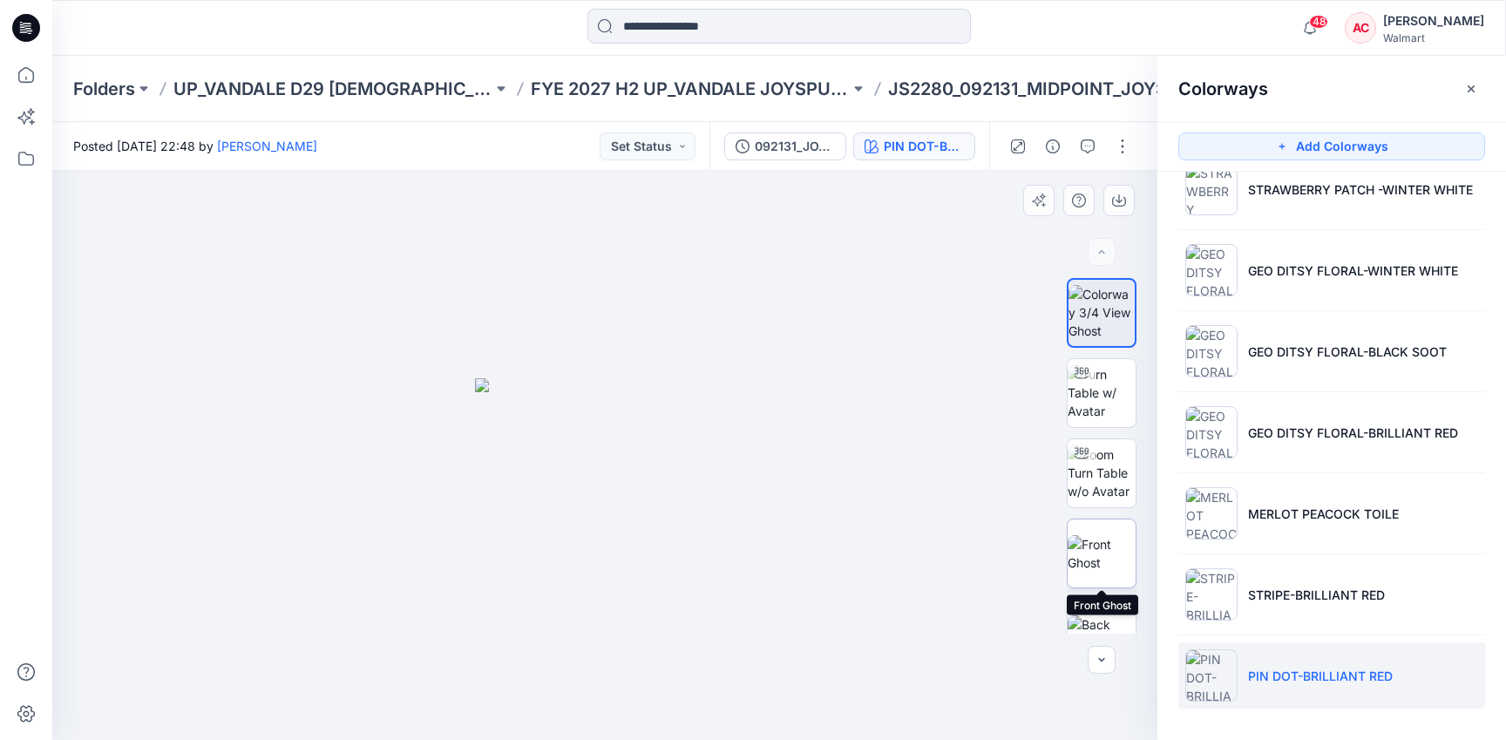
click at [1101, 539] on img at bounding box center [1101, 553] width 68 height 37
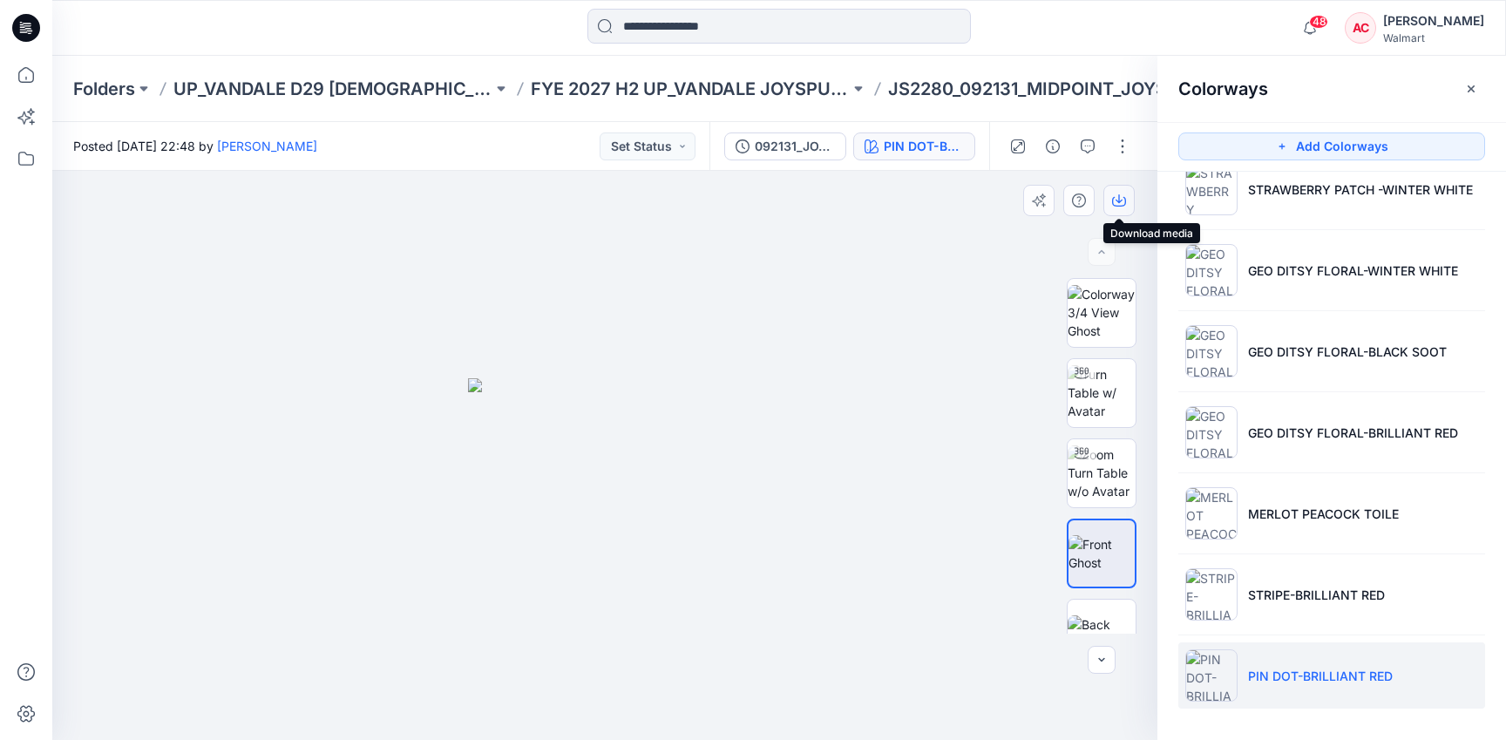
click at [1120, 194] on icon "button" at bounding box center [1119, 200] width 14 height 14
click at [655, 86] on p "FYE 2027 H2 UP_VANDALE JOYSPUN PANTIES" at bounding box center [690, 89] width 319 height 24
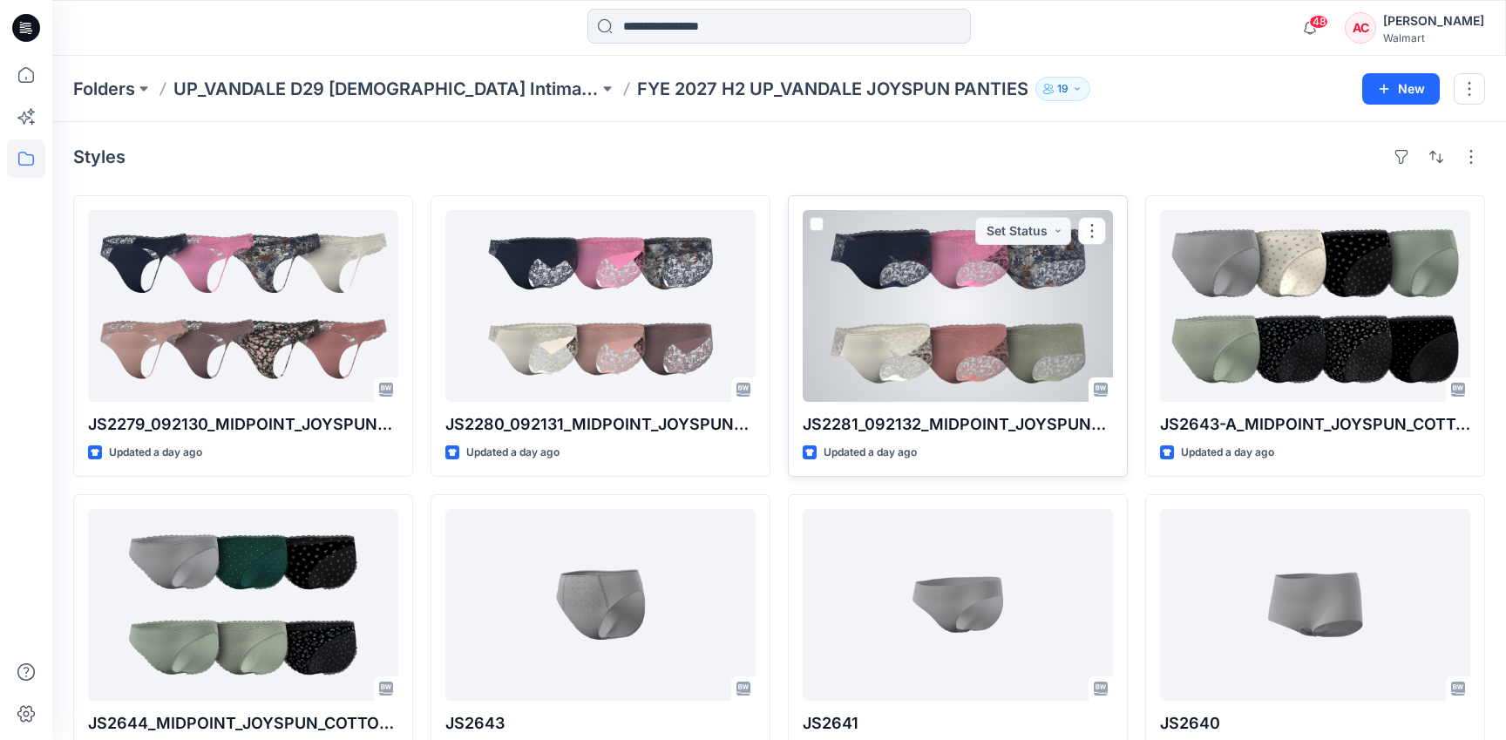
click at [1104, 310] on div at bounding box center [958, 306] width 310 height 192
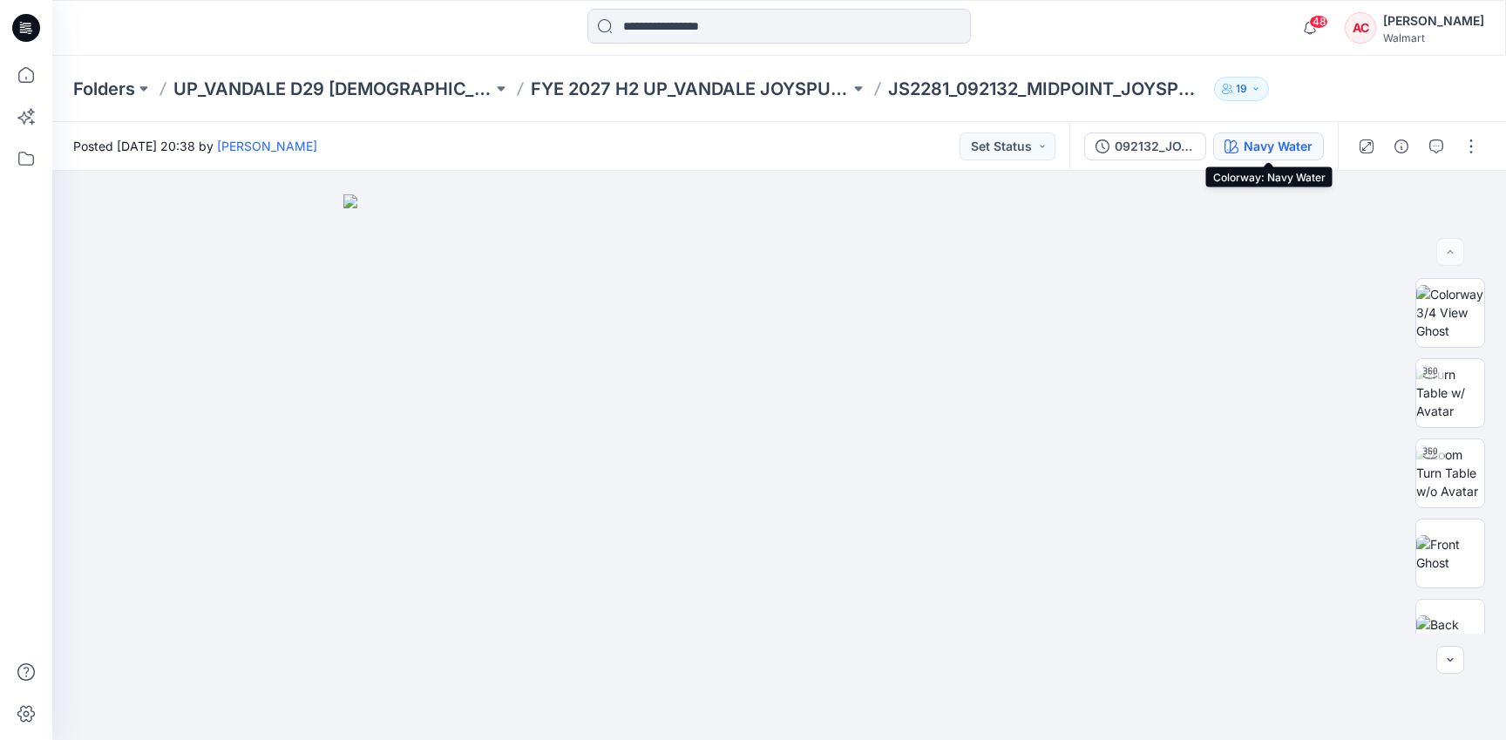
click at [1283, 151] on div "Navy Water" at bounding box center [1277, 146] width 69 height 19
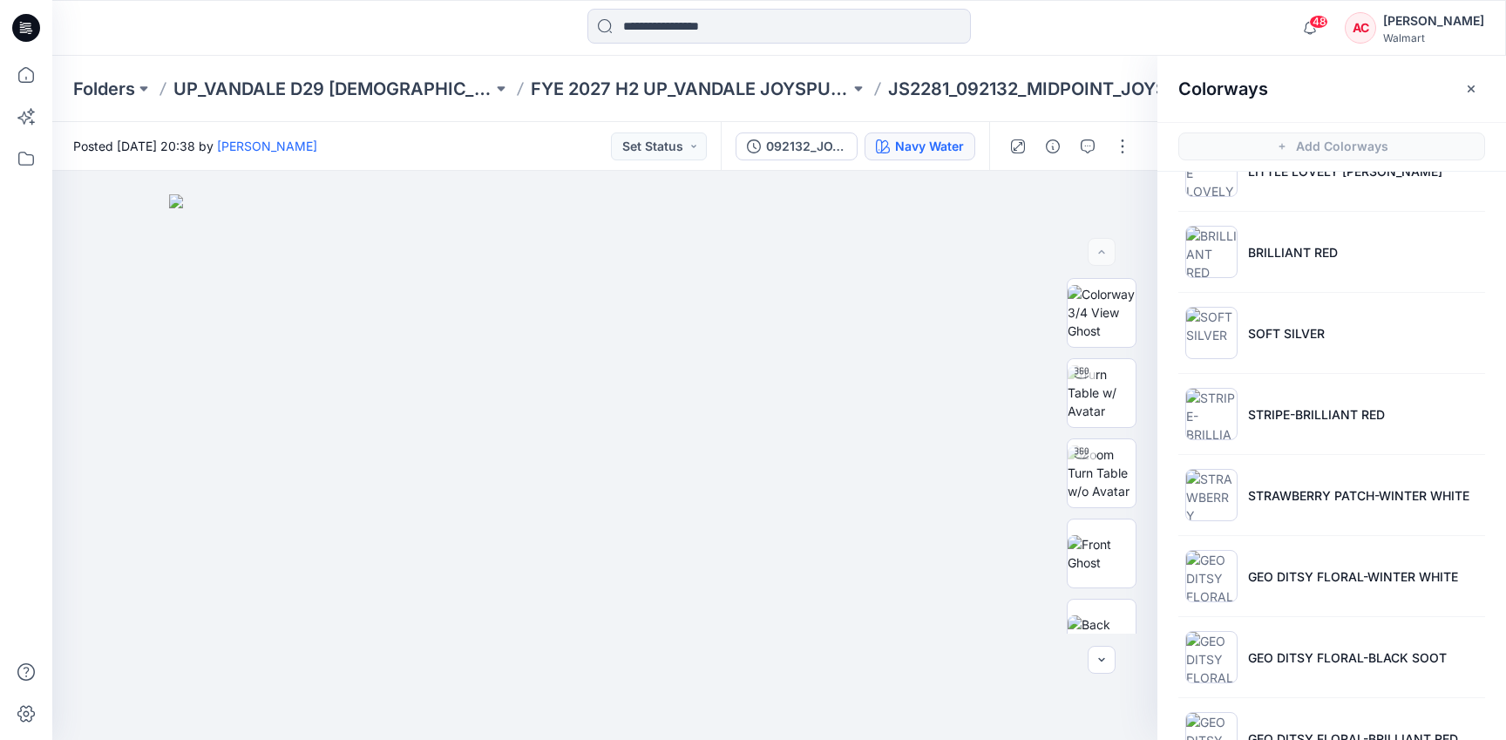
scroll to position [2184, 0]
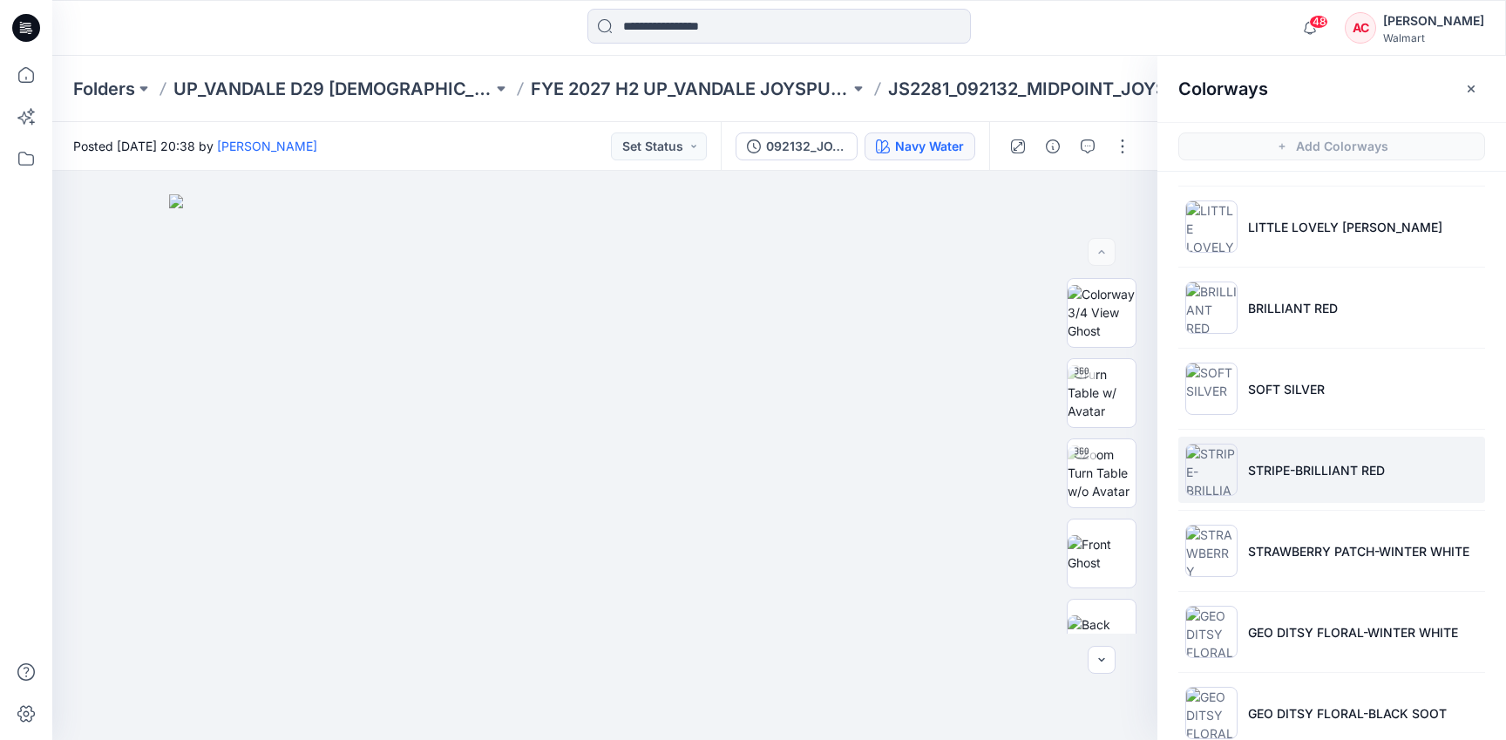
click at [1303, 488] on li "STRIPE-BRILLIANT RED" at bounding box center [1331, 470] width 307 height 66
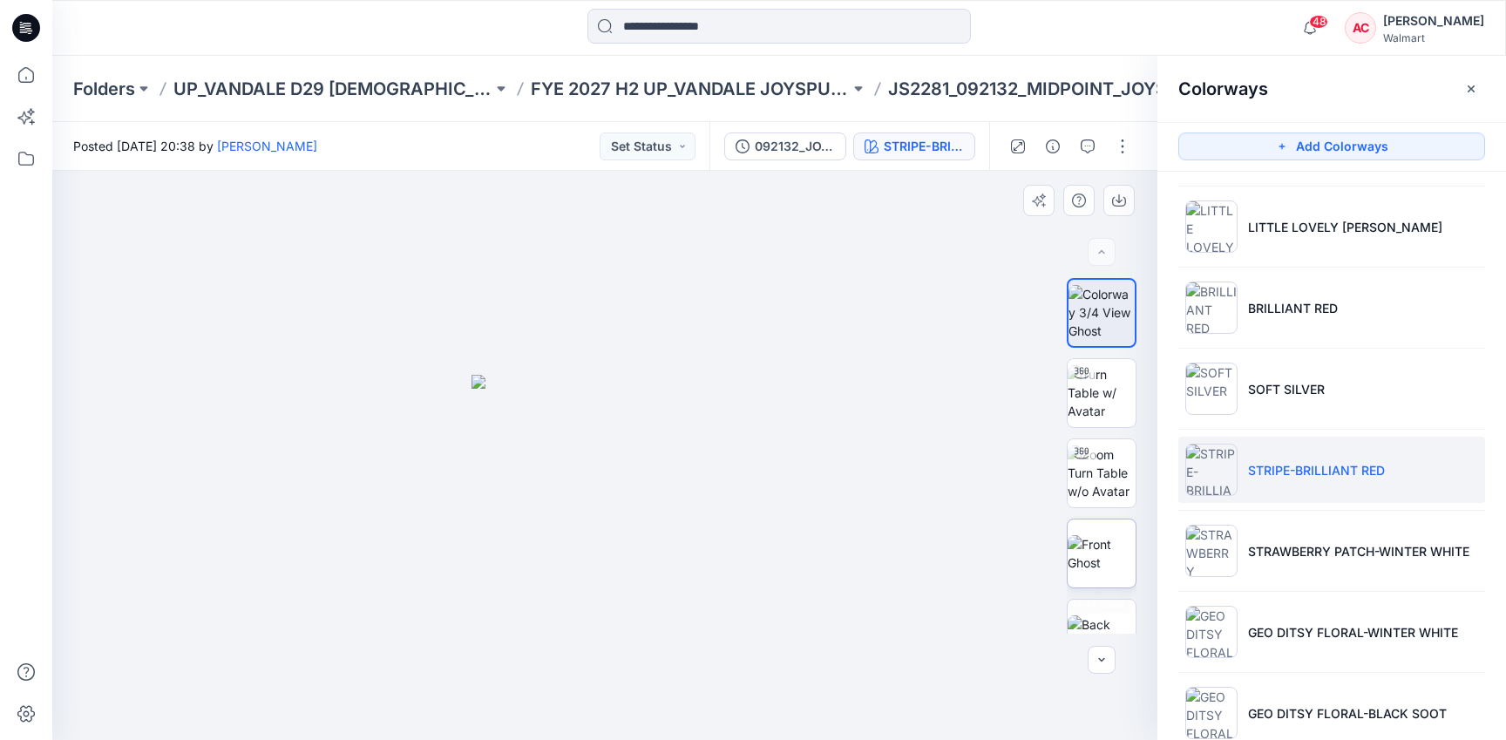
click at [1107, 560] on img at bounding box center [1101, 553] width 68 height 37
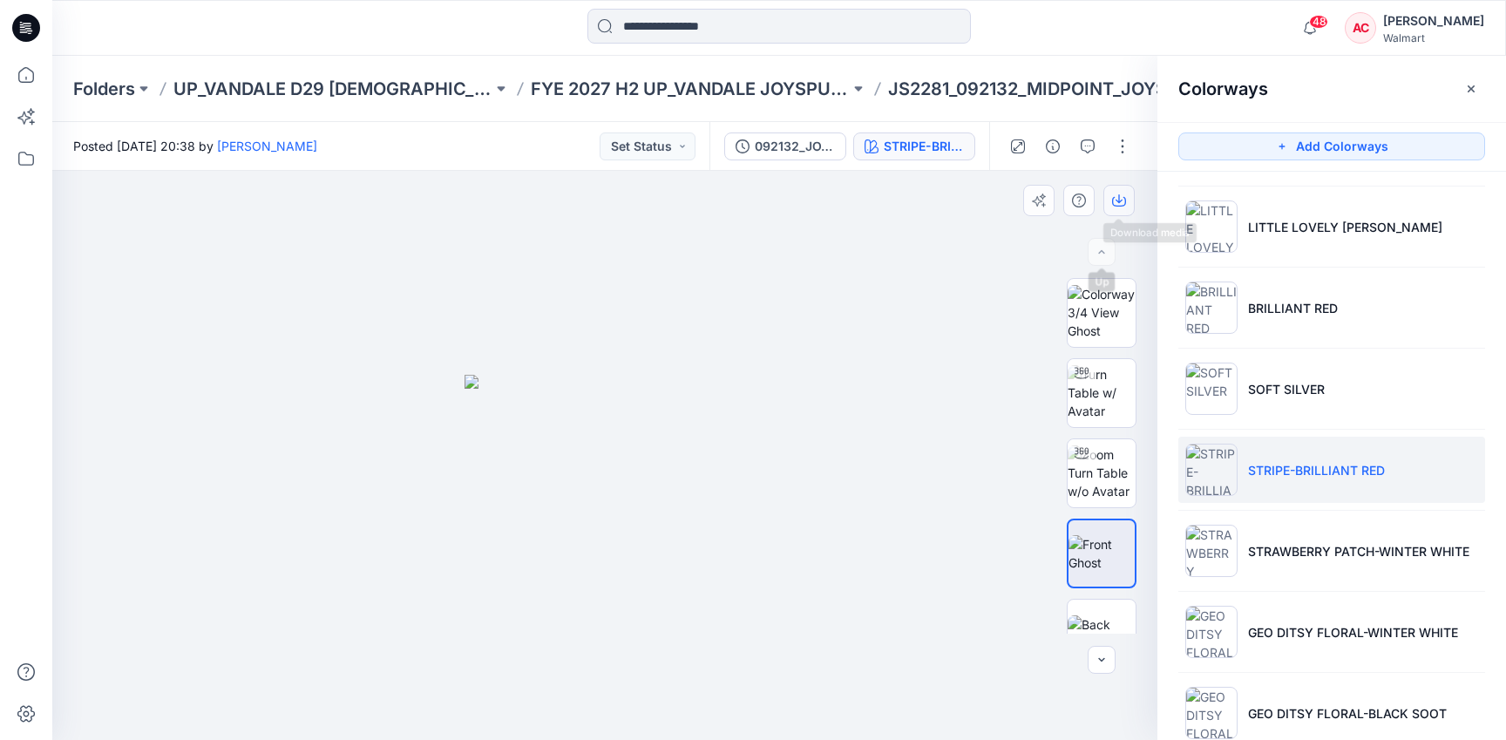
click at [1120, 197] on icon "button" at bounding box center [1119, 200] width 14 height 14
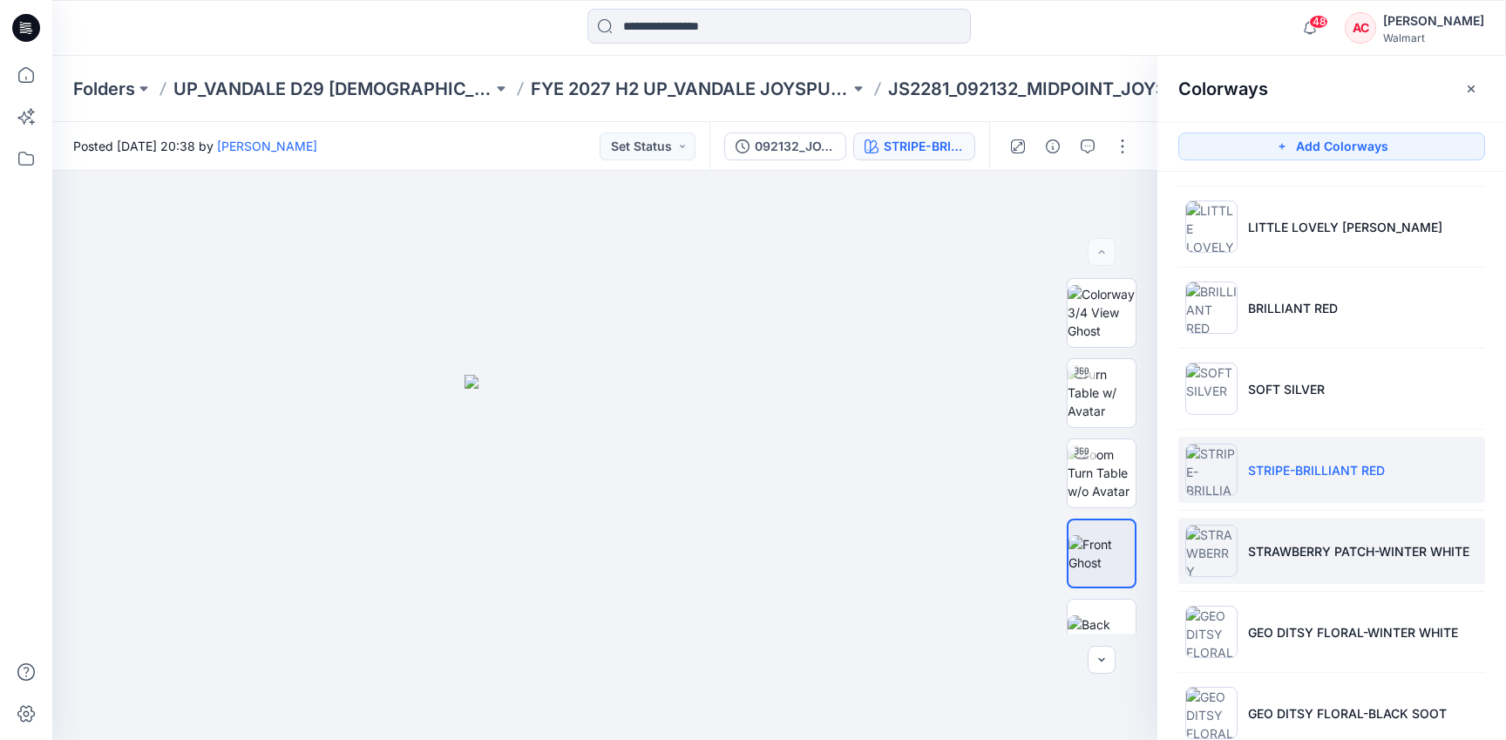
click at [1254, 542] on p "STRAWBERRY PATCH-WINTER WHITE" at bounding box center [1358, 551] width 221 height 18
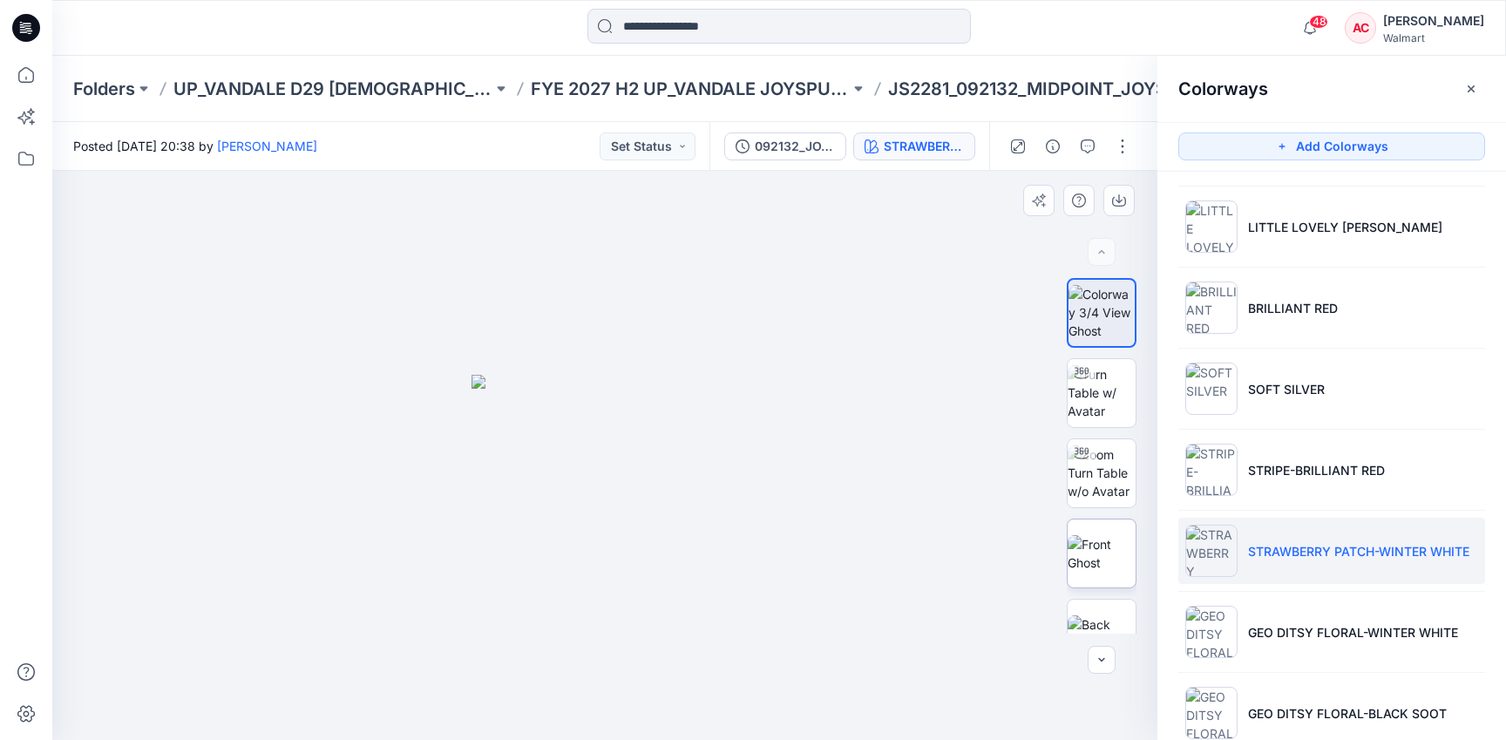
click at [1124, 557] on img at bounding box center [1101, 553] width 68 height 37
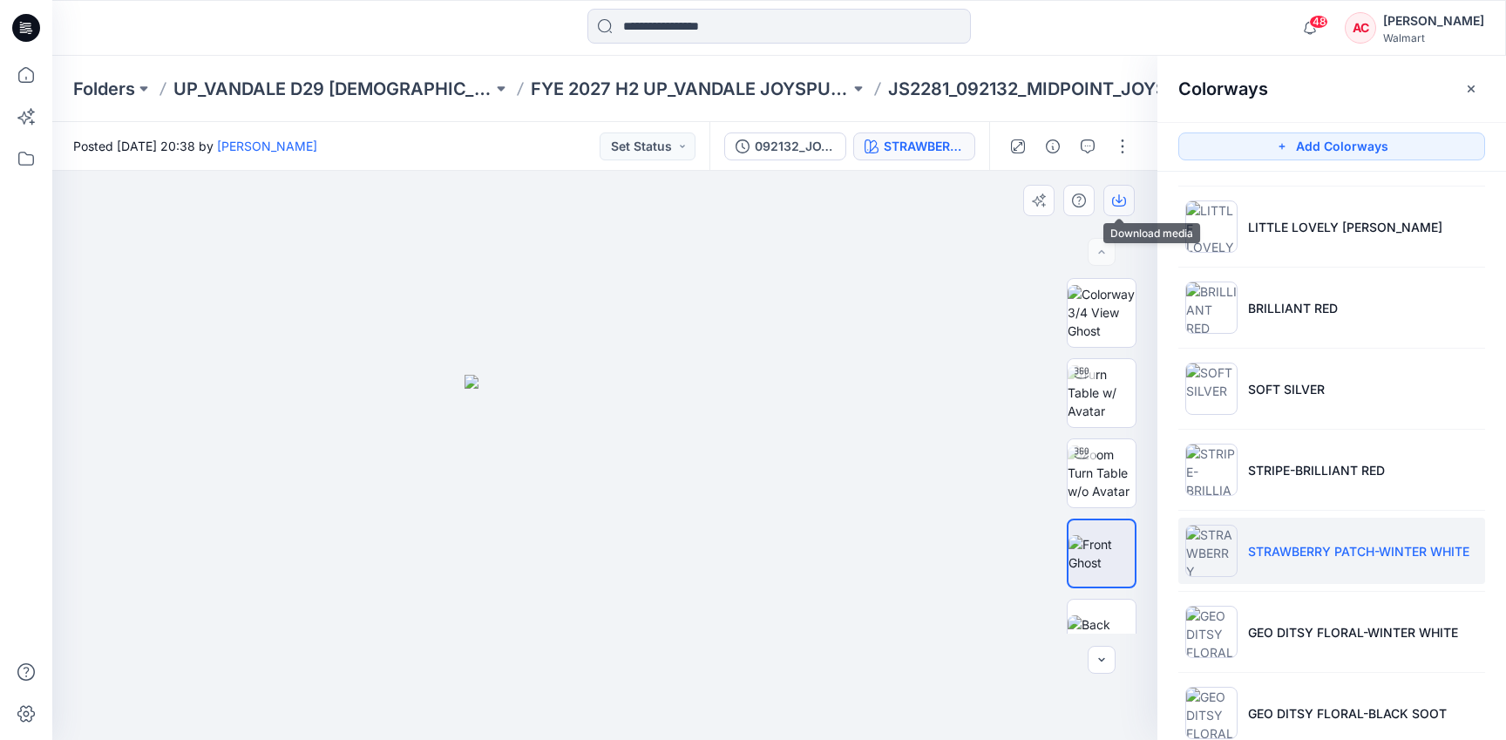
click at [1125, 186] on button "button" at bounding box center [1118, 200] width 31 height 31
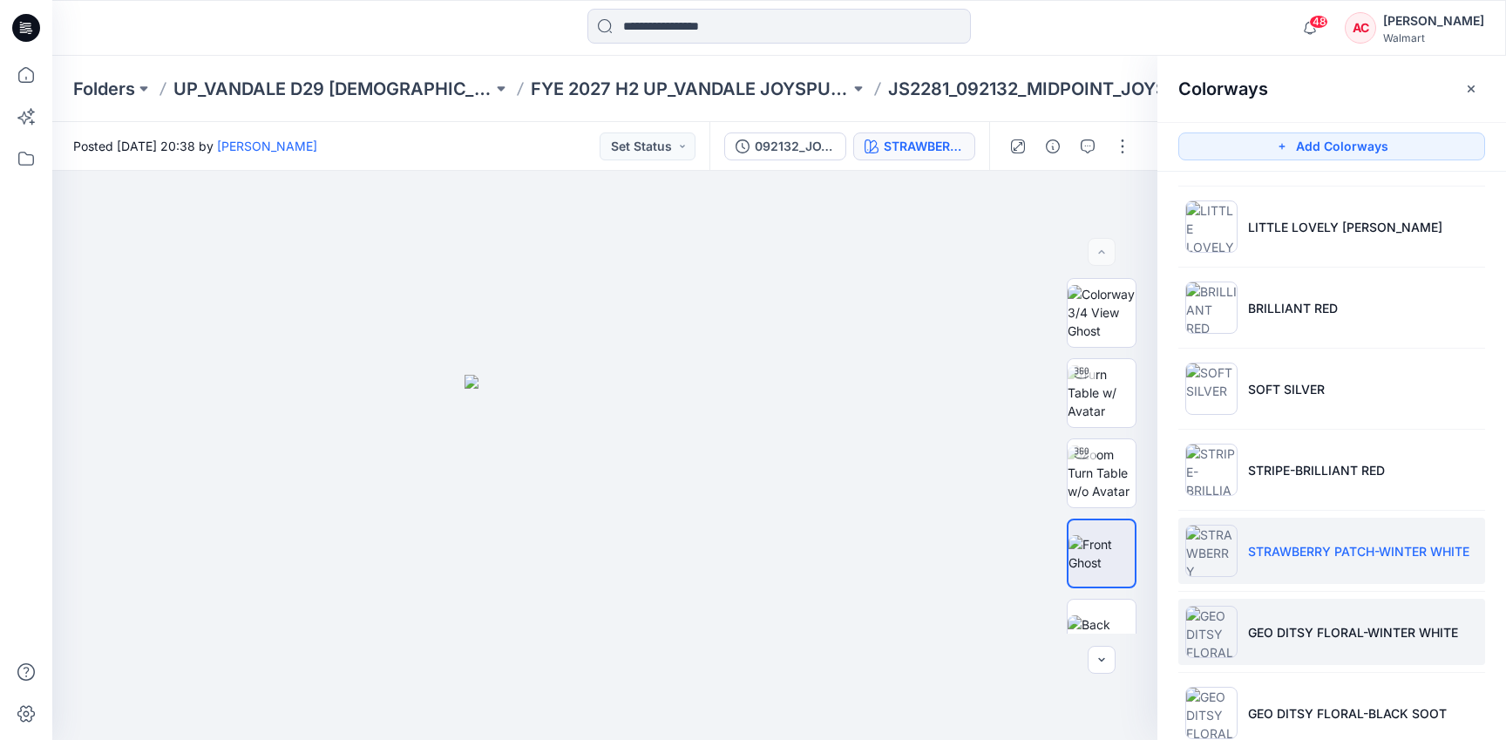
click at [1255, 628] on p "GEO DITSY FLORAL-WINTER WHITE" at bounding box center [1353, 632] width 210 height 18
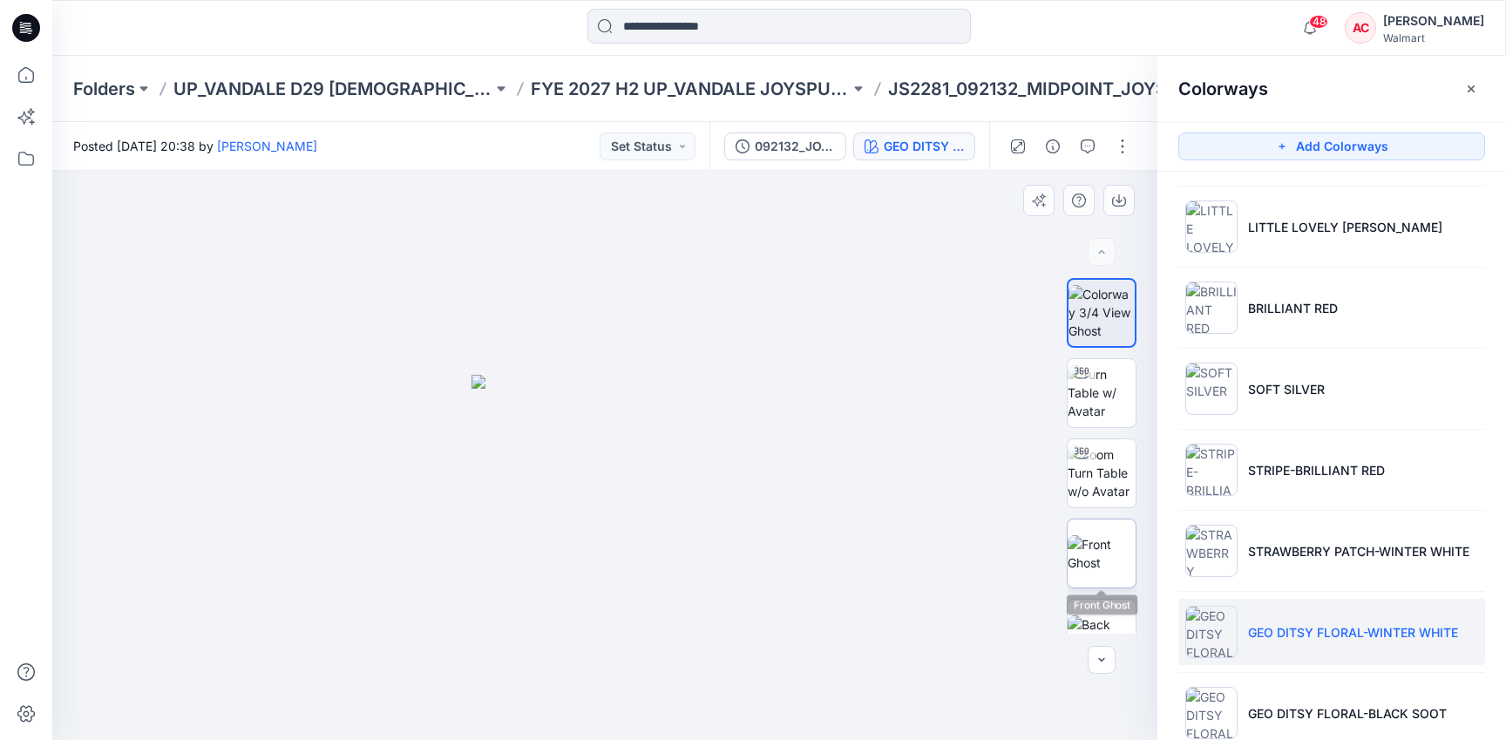
click at [1107, 544] on img at bounding box center [1101, 553] width 68 height 37
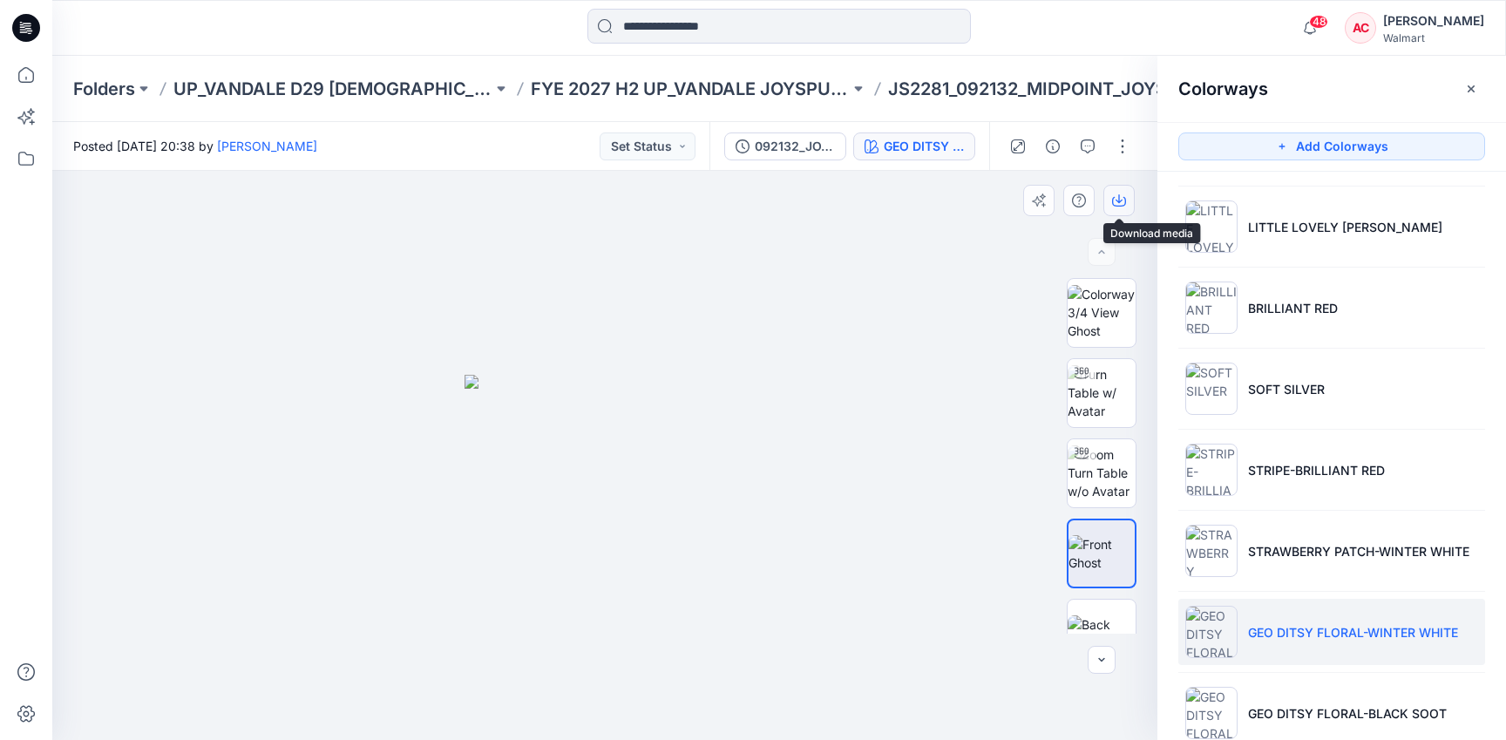
click at [1124, 192] on button "button" at bounding box center [1118, 200] width 31 height 31
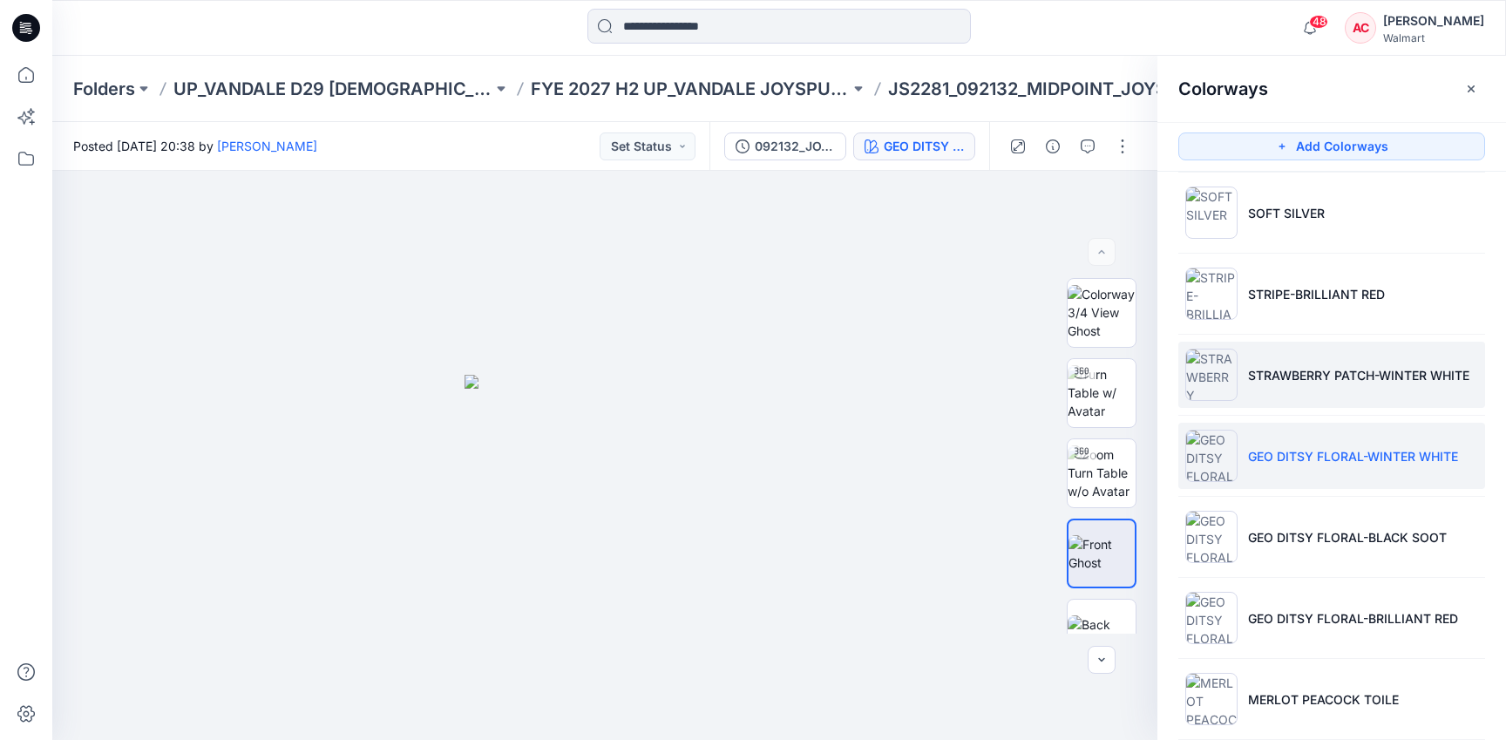
scroll to position [2403, 0]
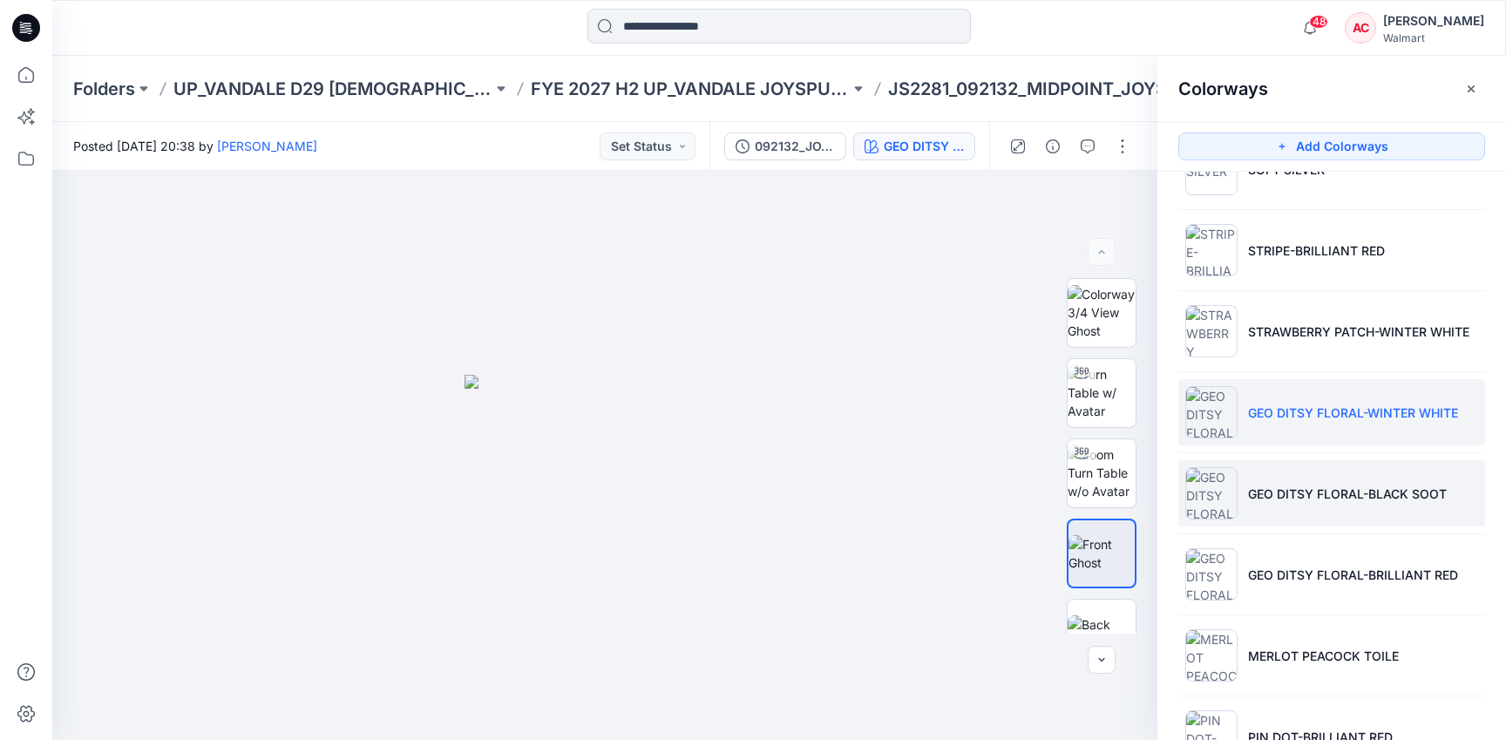
click at [1211, 494] on img at bounding box center [1211, 493] width 52 height 52
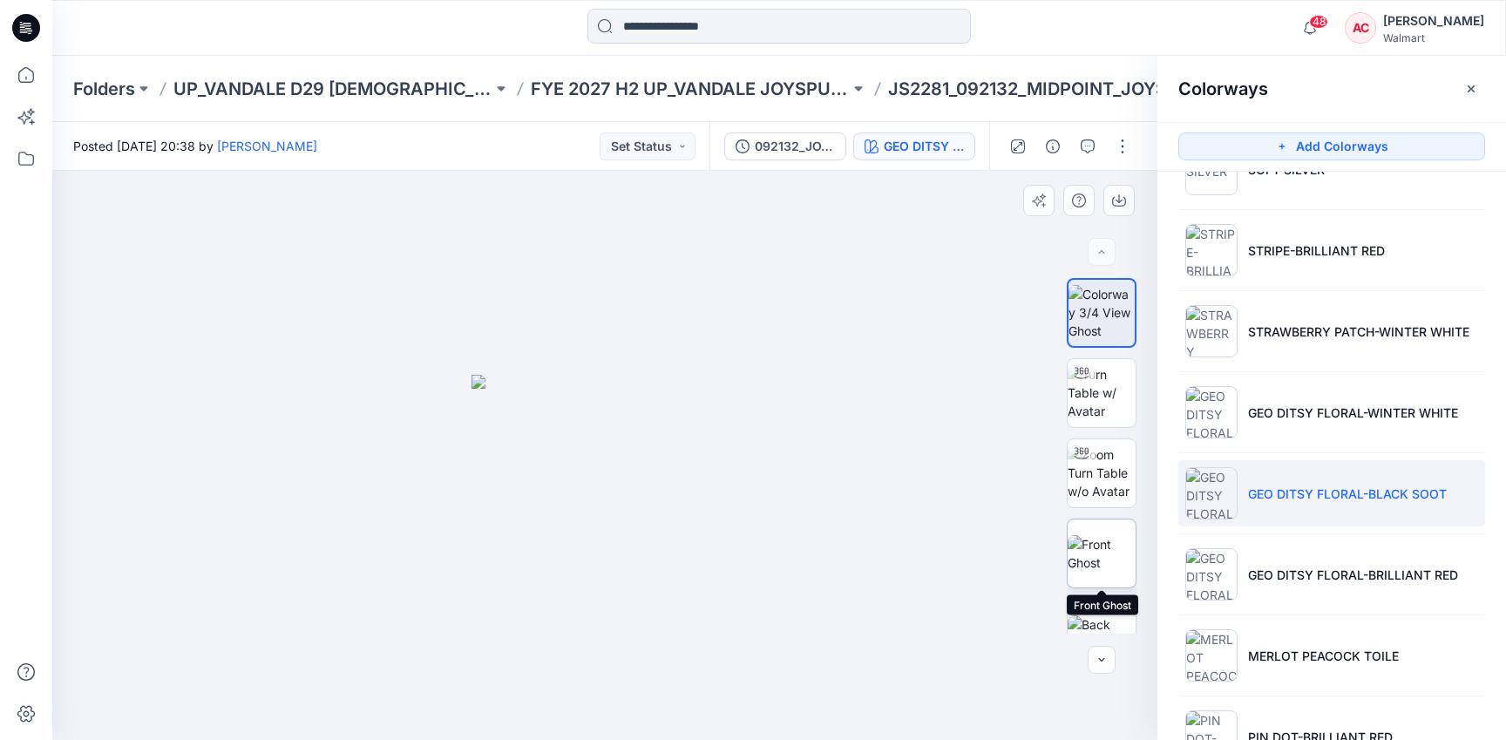
click at [1105, 563] on img at bounding box center [1101, 553] width 68 height 37
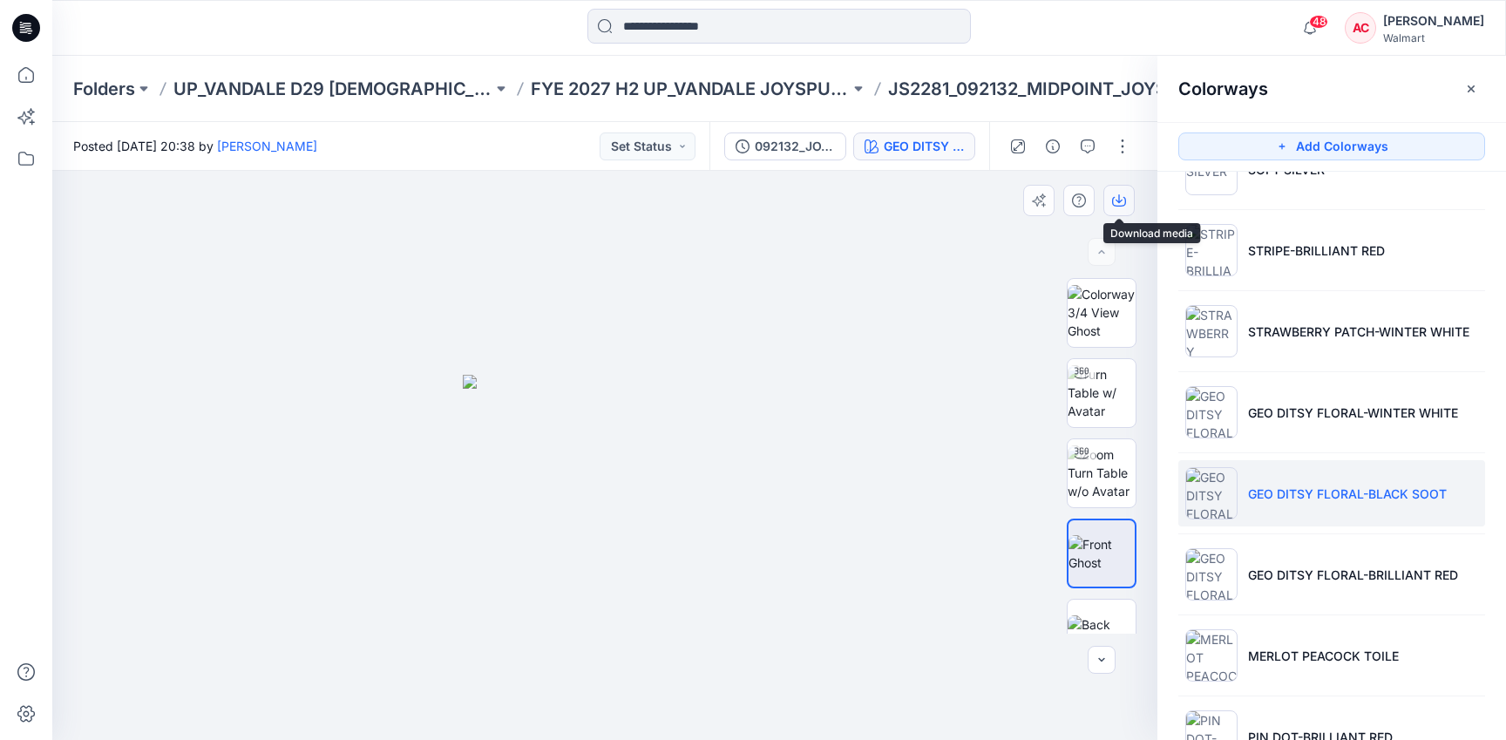
click at [1121, 196] on icon "button" at bounding box center [1119, 200] width 14 height 14
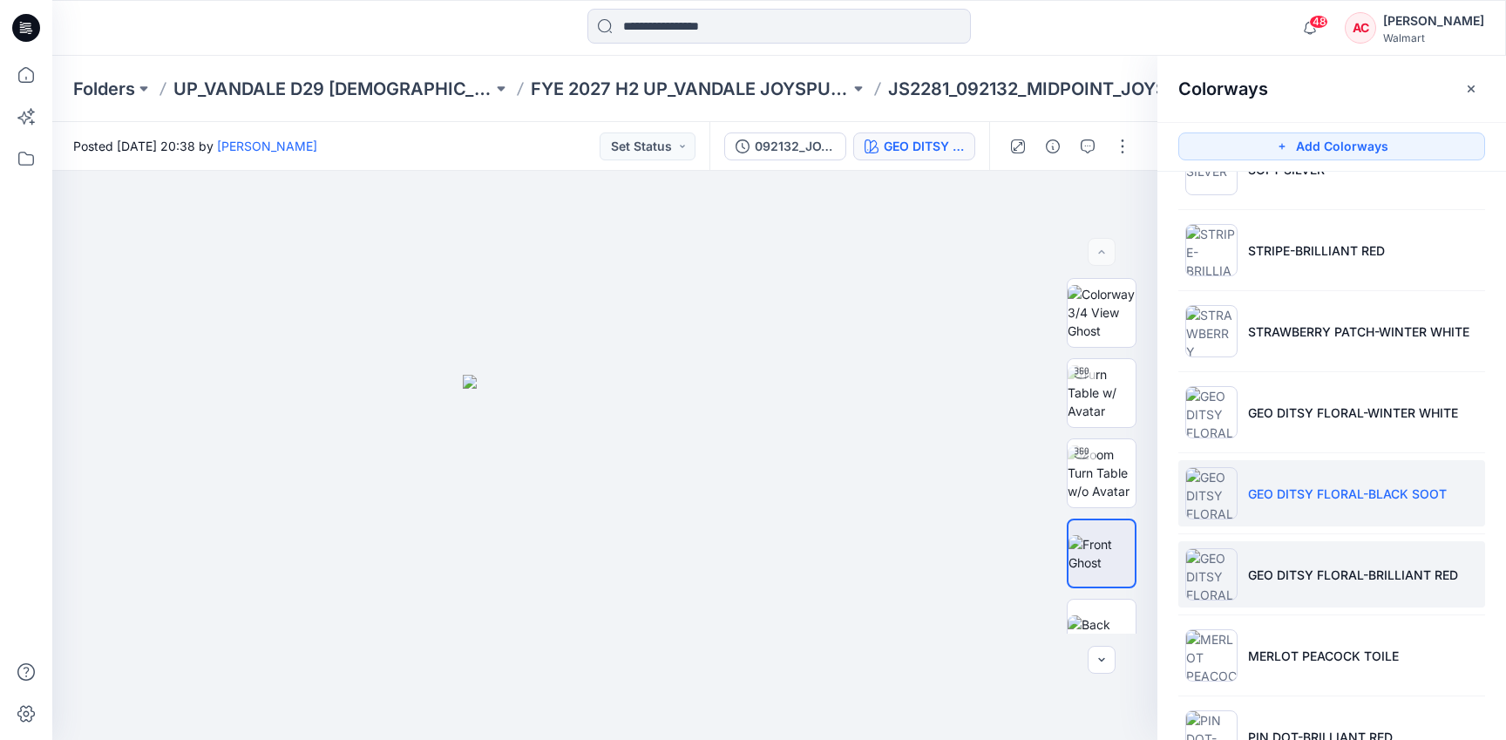
click at [1238, 579] on li "GEO DITSY FLORAL-BRILLIANT RED" at bounding box center [1331, 574] width 307 height 66
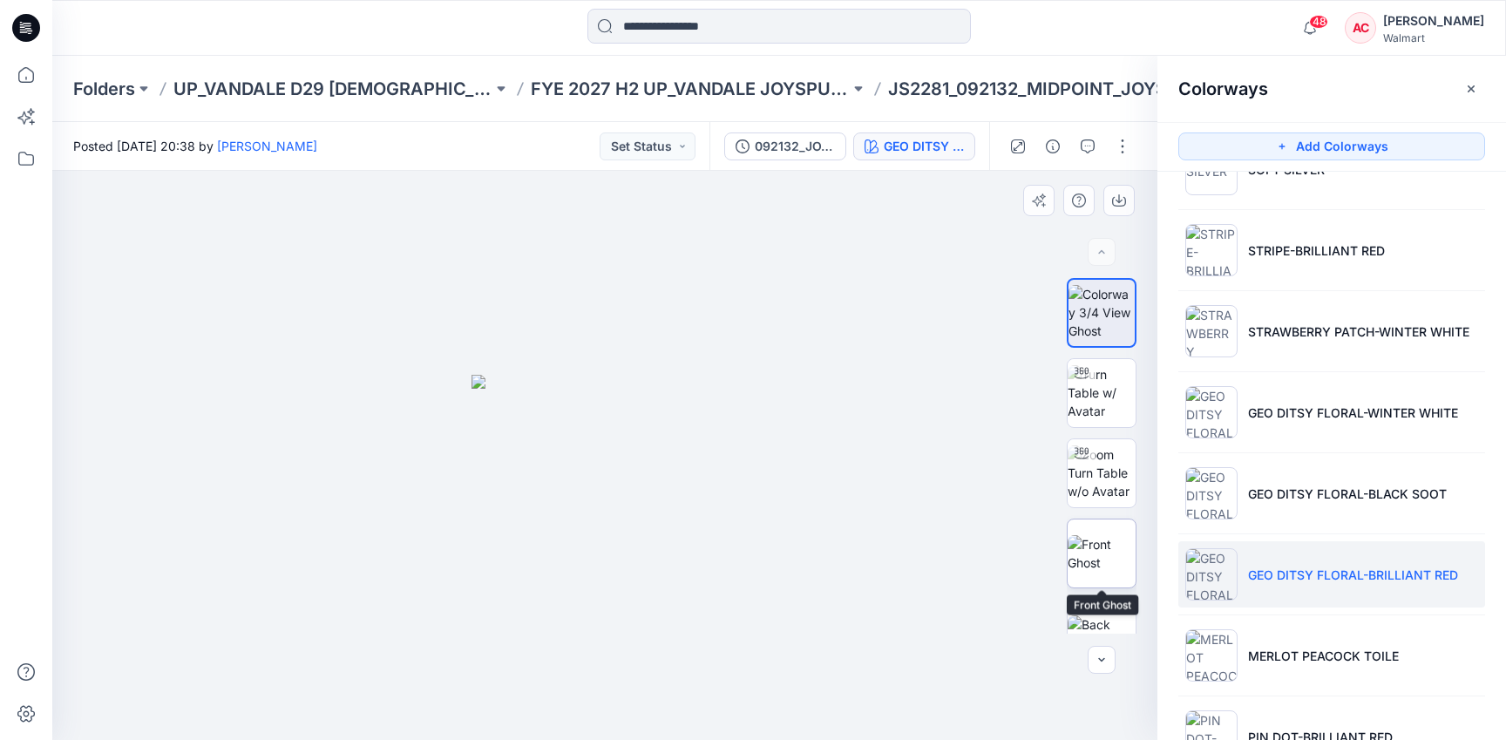
click at [1103, 545] on img at bounding box center [1101, 553] width 68 height 37
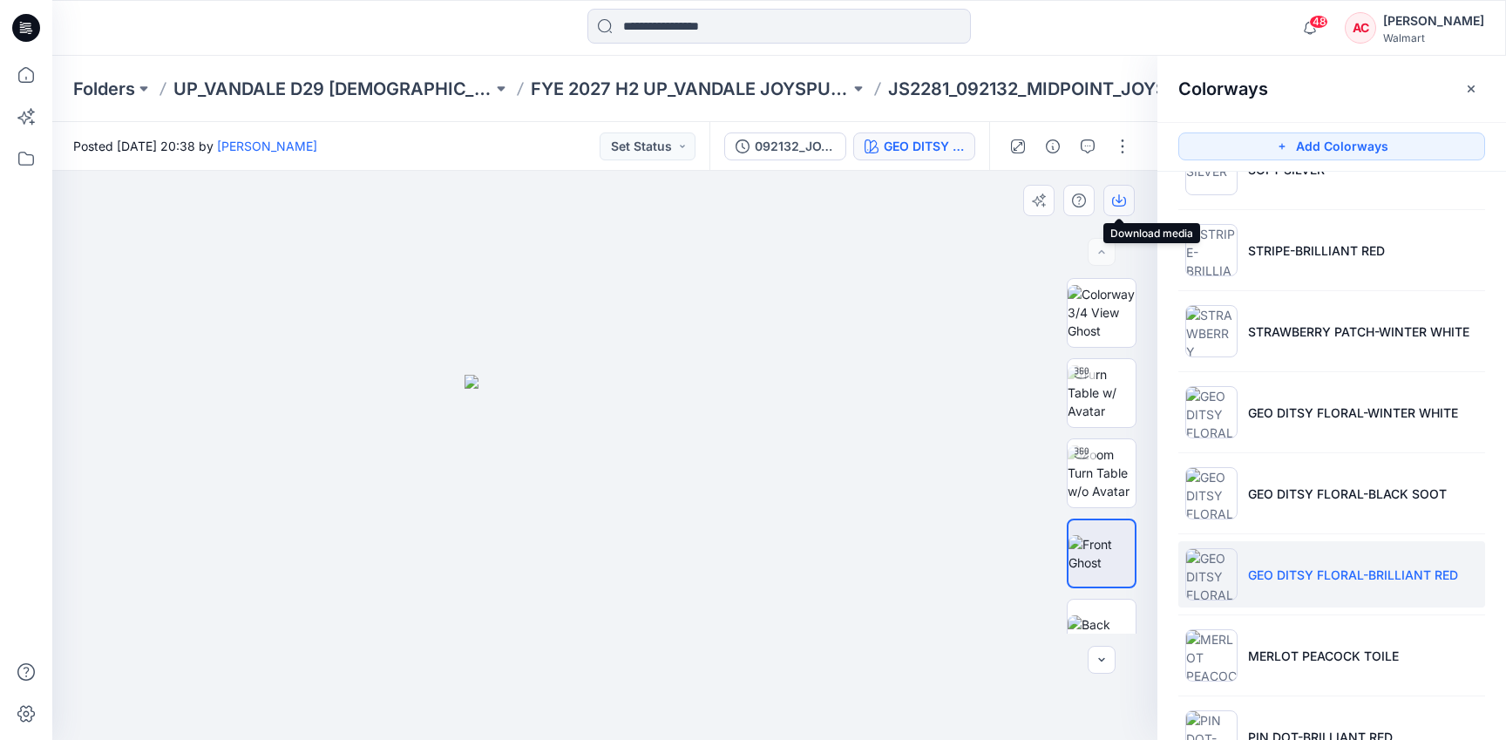
click at [1122, 205] on icon "button" at bounding box center [1119, 202] width 14 height 10
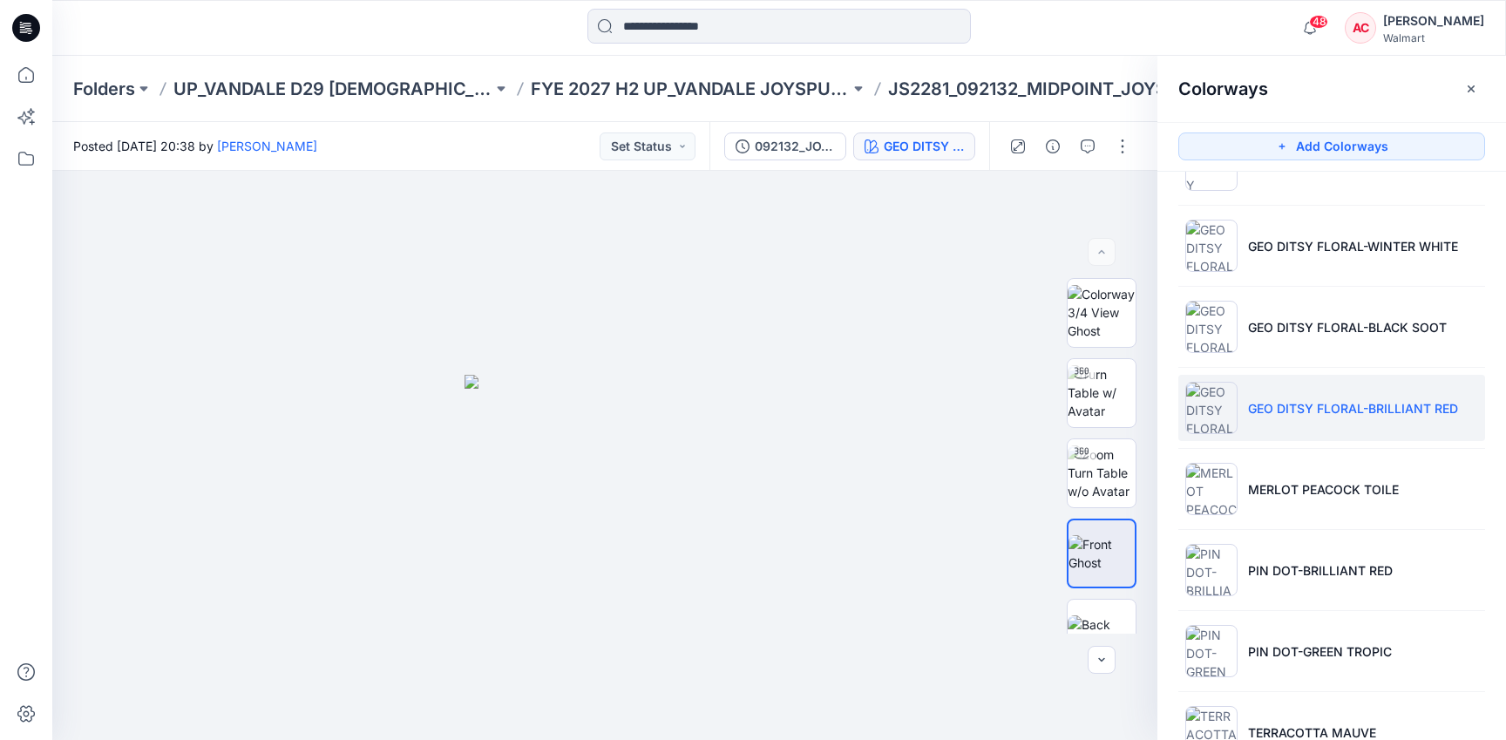
scroll to position [2575, 0]
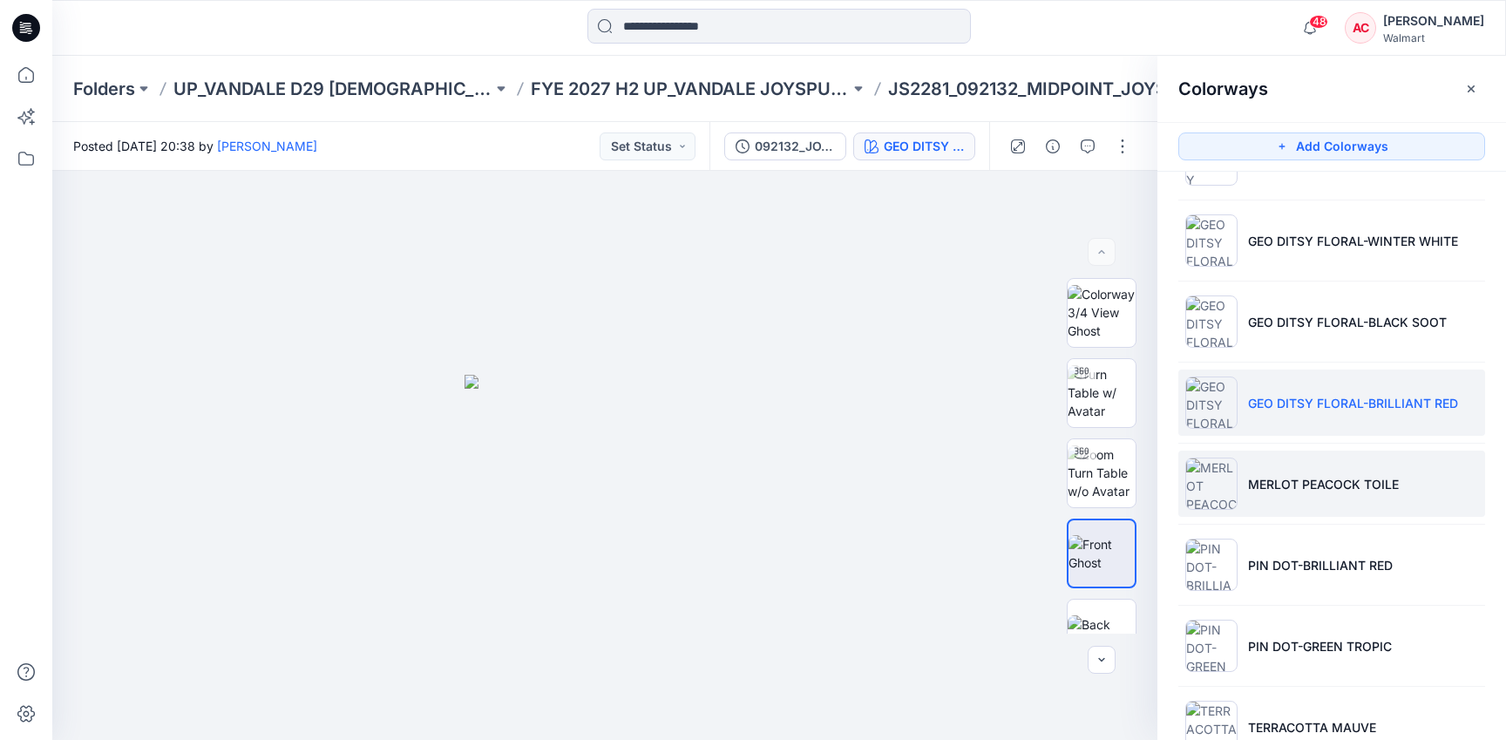
click at [1219, 483] on img at bounding box center [1211, 483] width 52 height 52
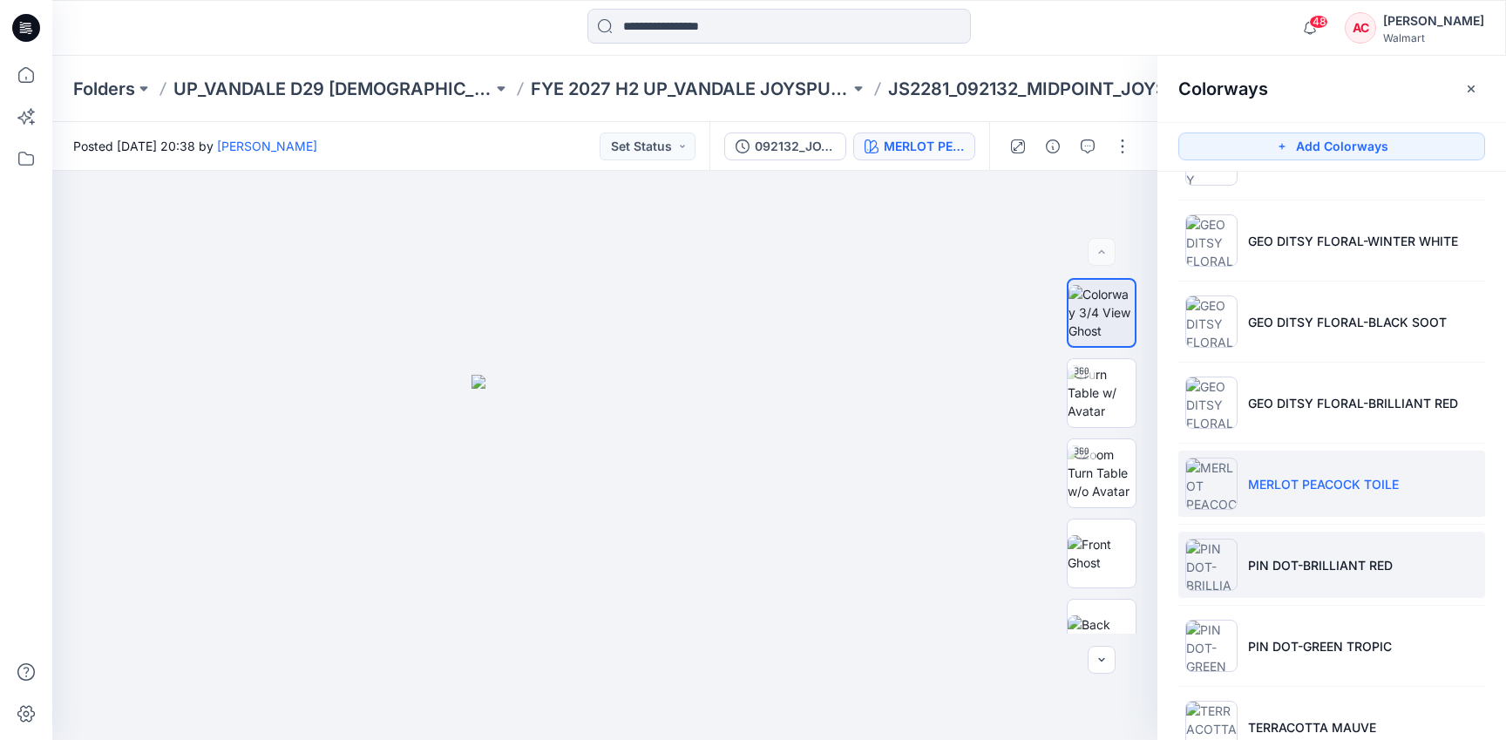
click at [1237, 552] on li "PIN DOT-BRILLIANT RED" at bounding box center [1331, 565] width 307 height 66
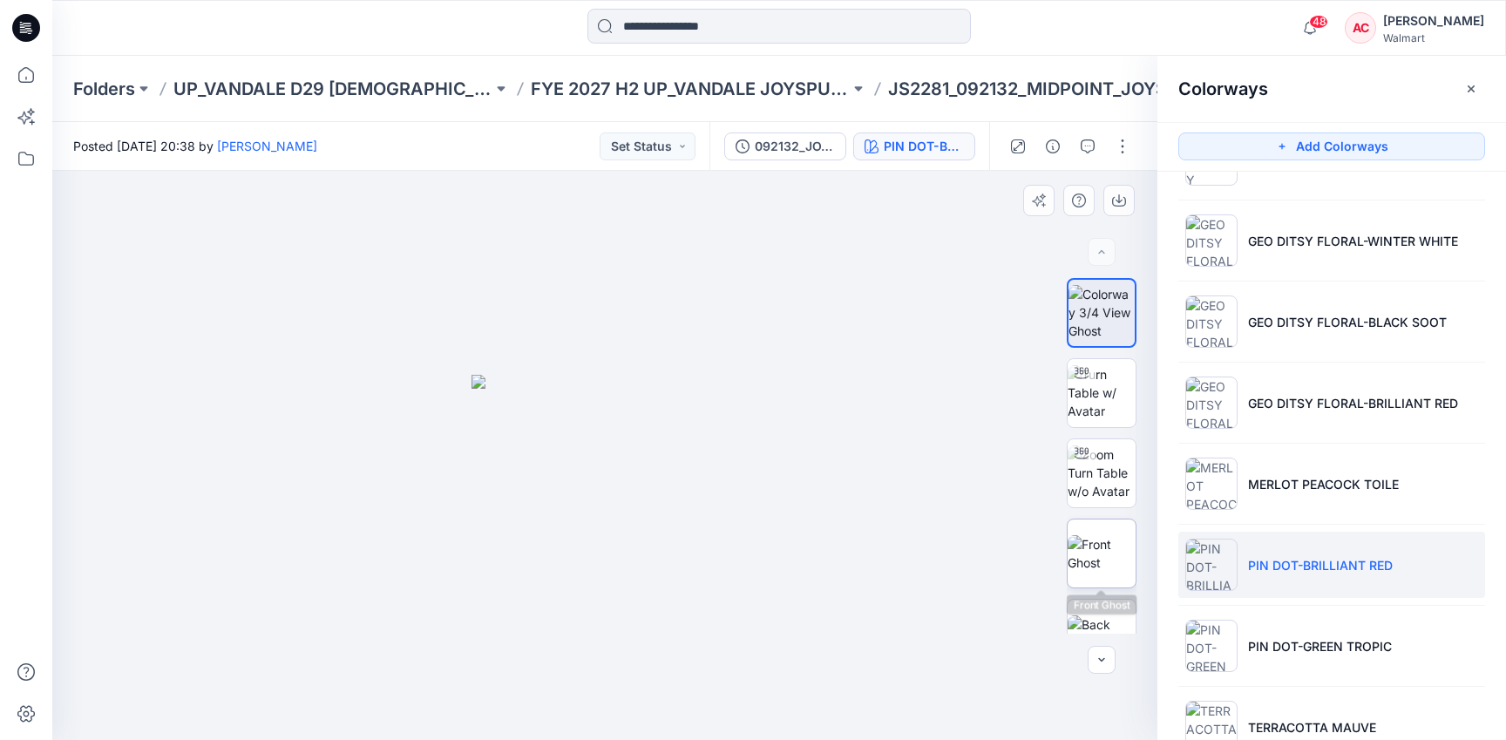
click at [1107, 554] on img at bounding box center [1101, 553] width 68 height 37
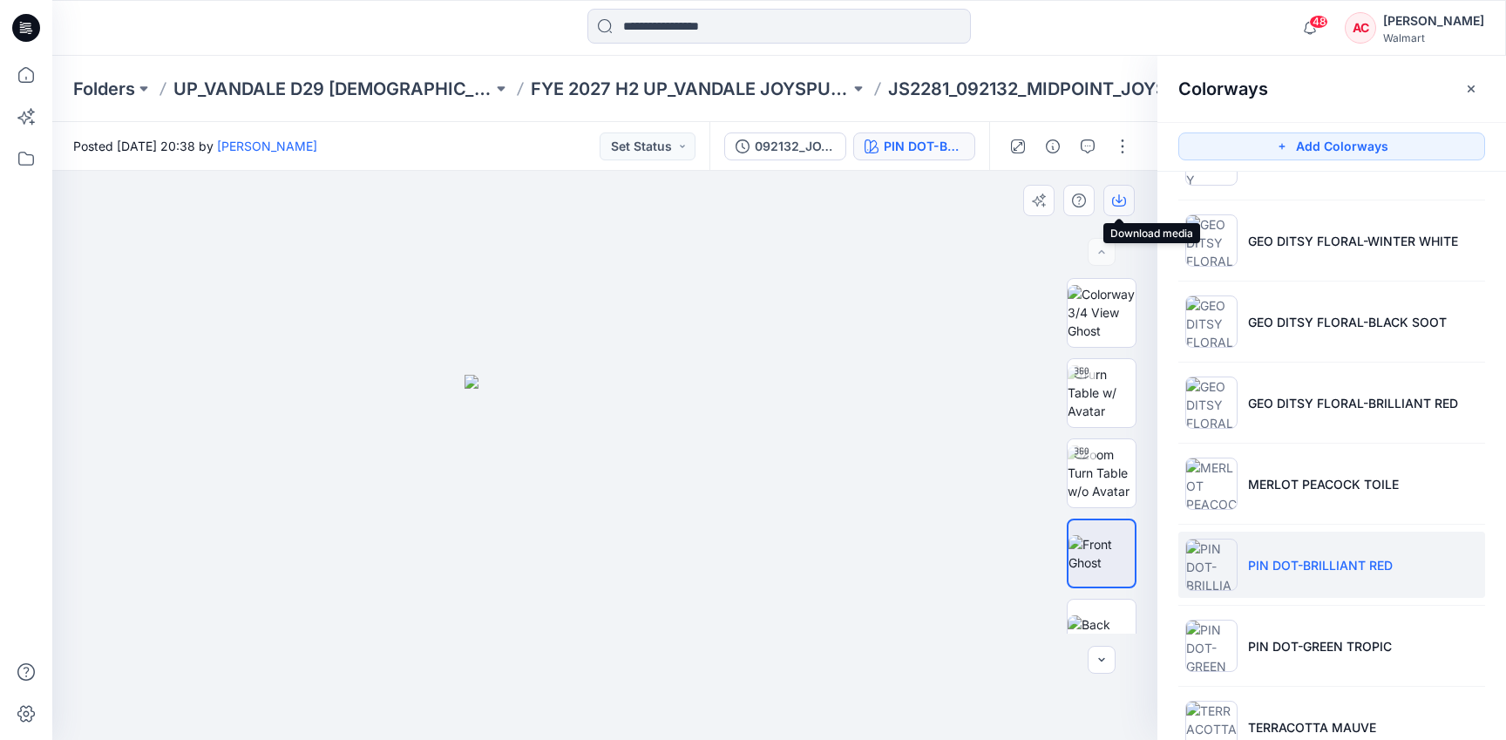
click at [1121, 194] on icon "button" at bounding box center [1119, 200] width 14 height 14
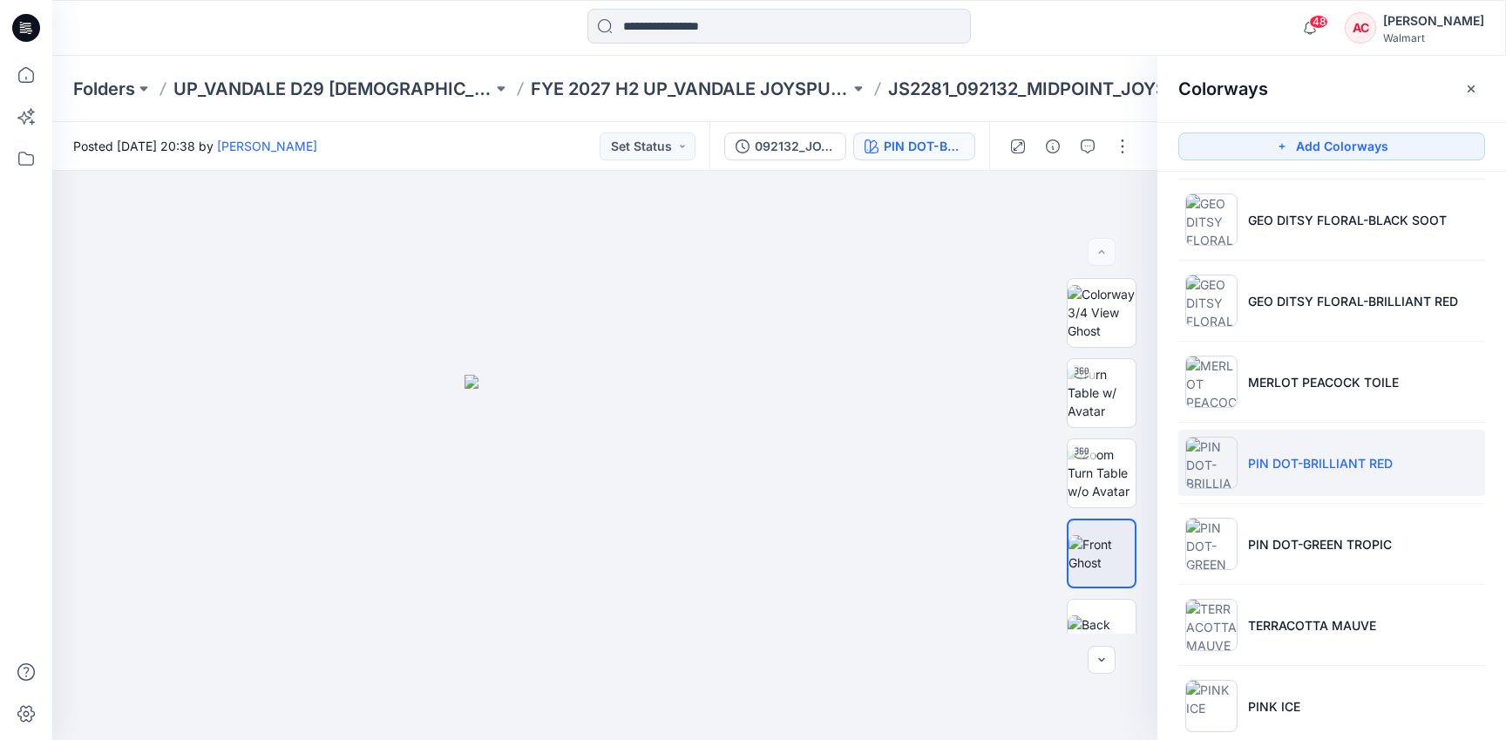
scroll to position [2714, 0]
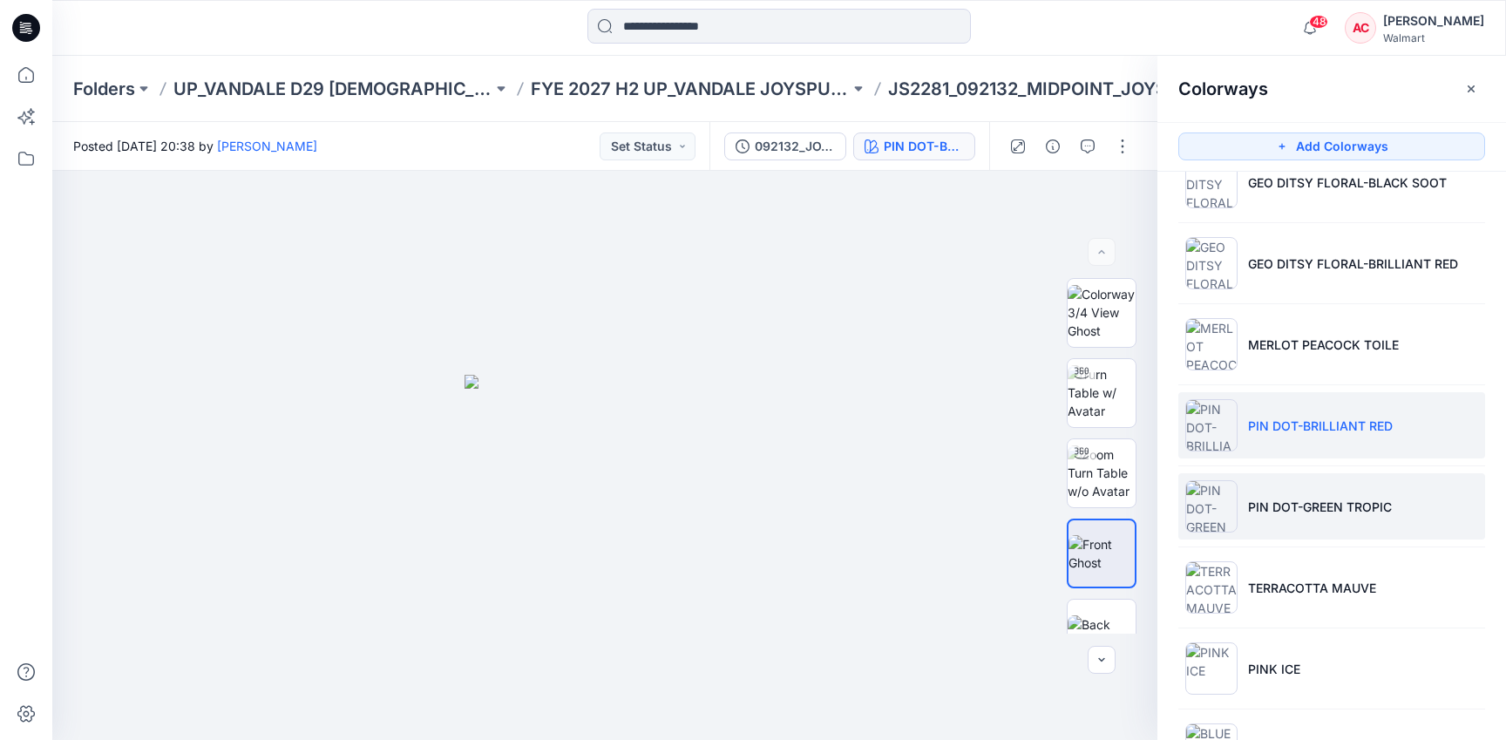
click at [1217, 512] on img at bounding box center [1211, 506] width 52 height 52
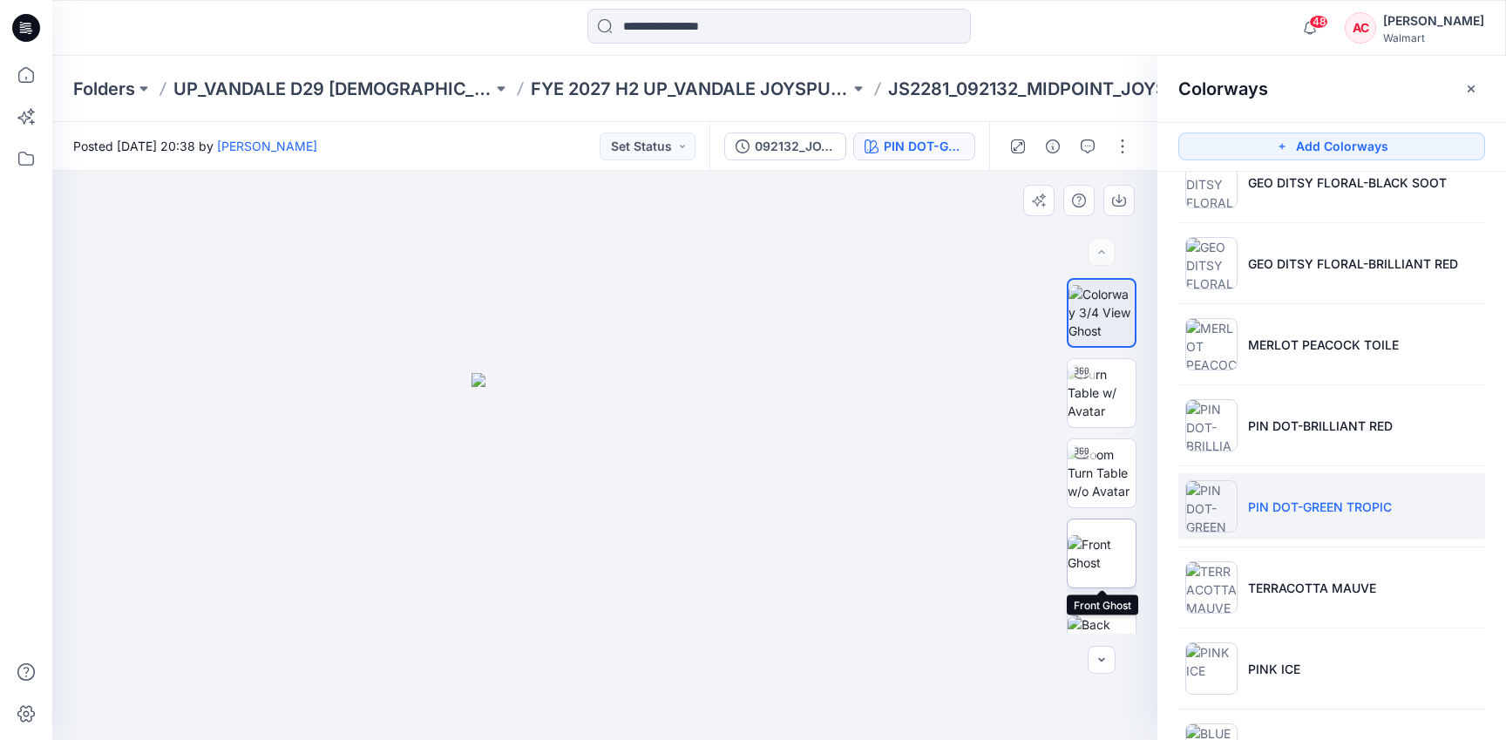
click at [1094, 563] on img at bounding box center [1101, 553] width 68 height 37
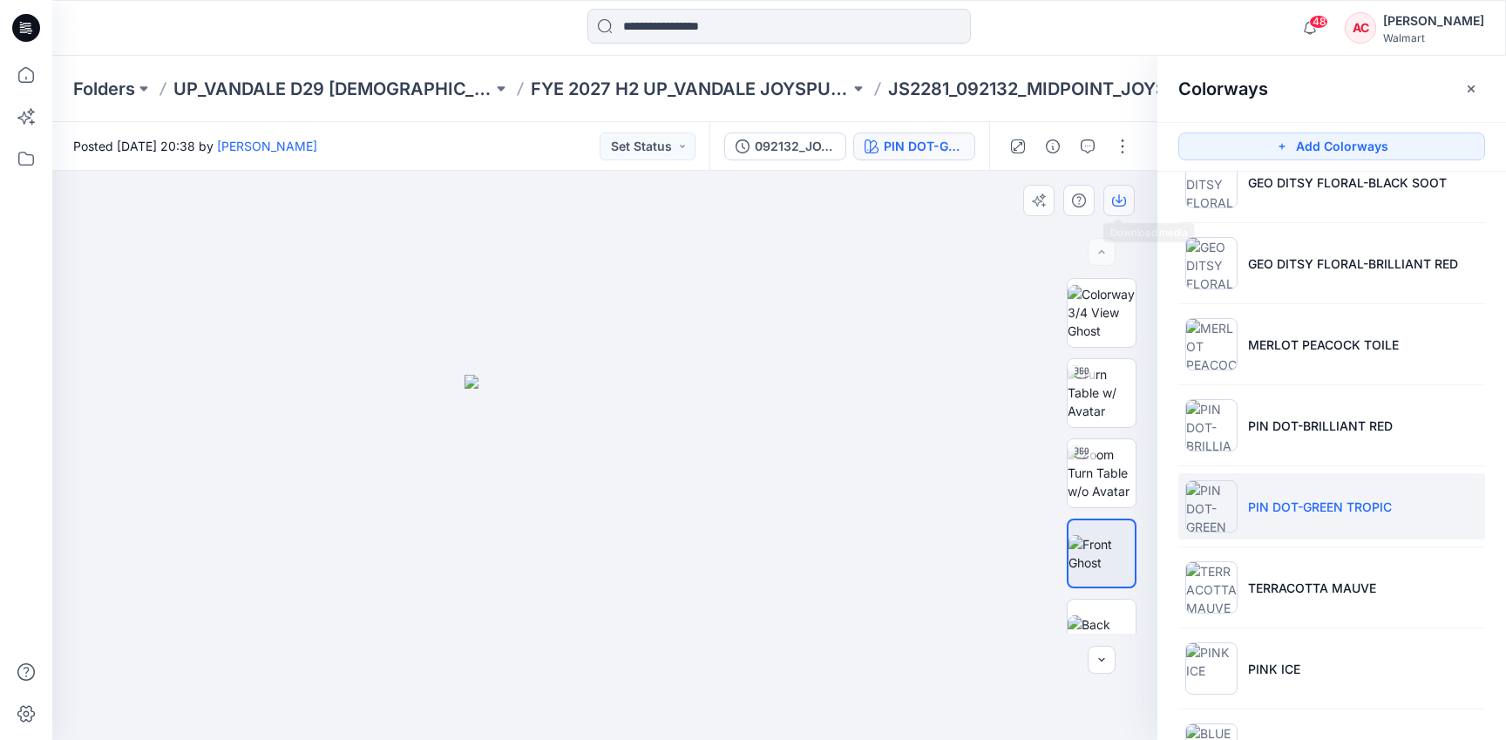
click at [1121, 193] on icon "button" at bounding box center [1119, 200] width 14 height 14
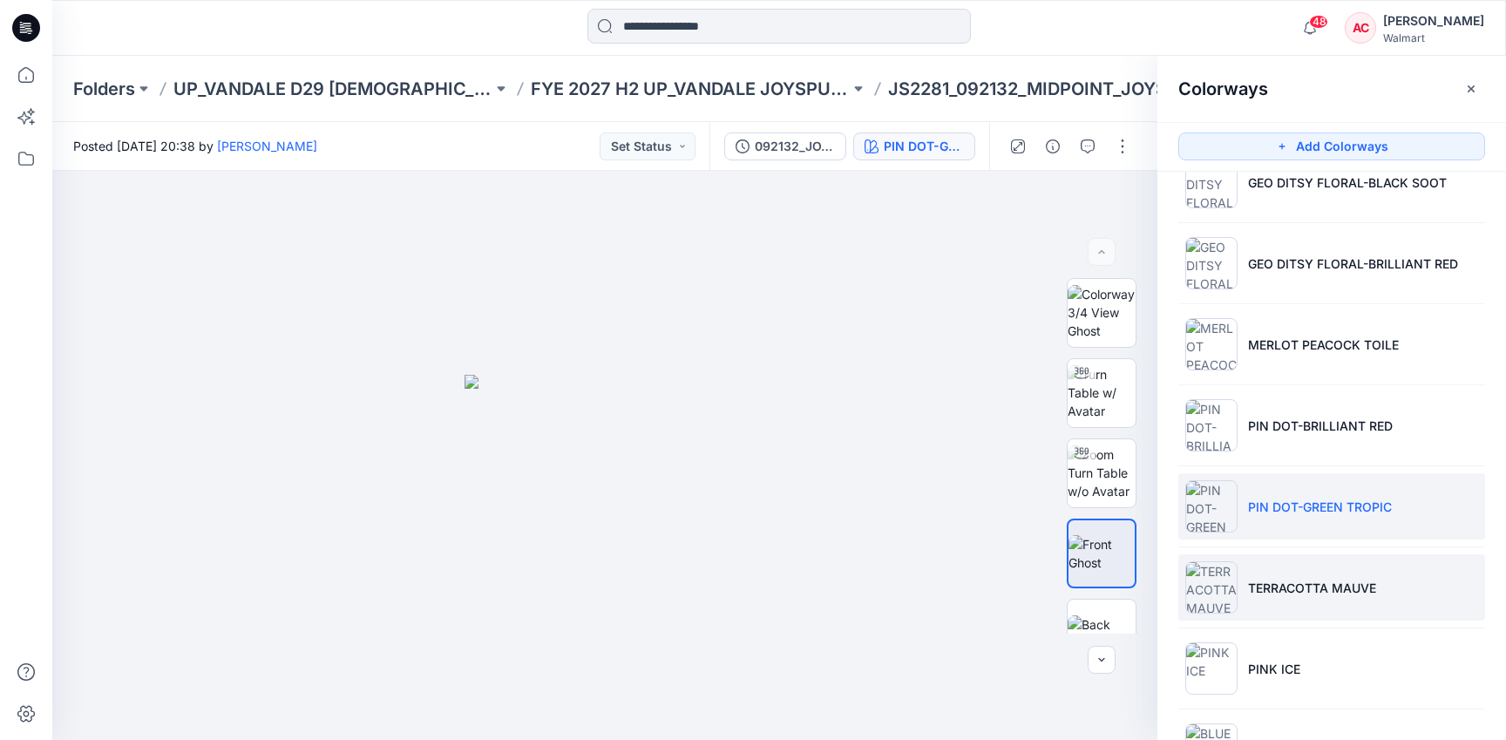
click at [1246, 602] on li "TERRACOTTA MAUVE" at bounding box center [1331, 587] width 307 height 66
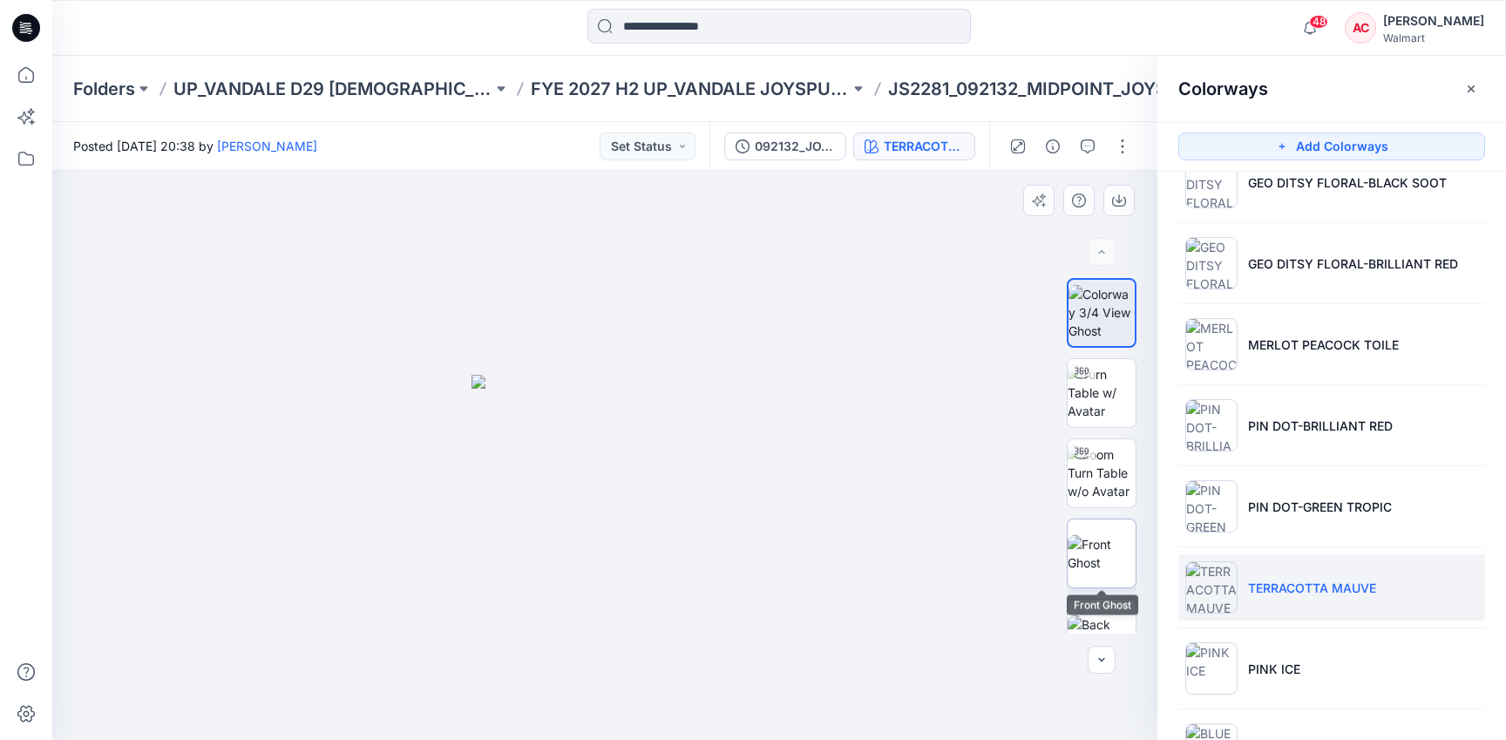
click at [1101, 557] on img at bounding box center [1101, 553] width 68 height 37
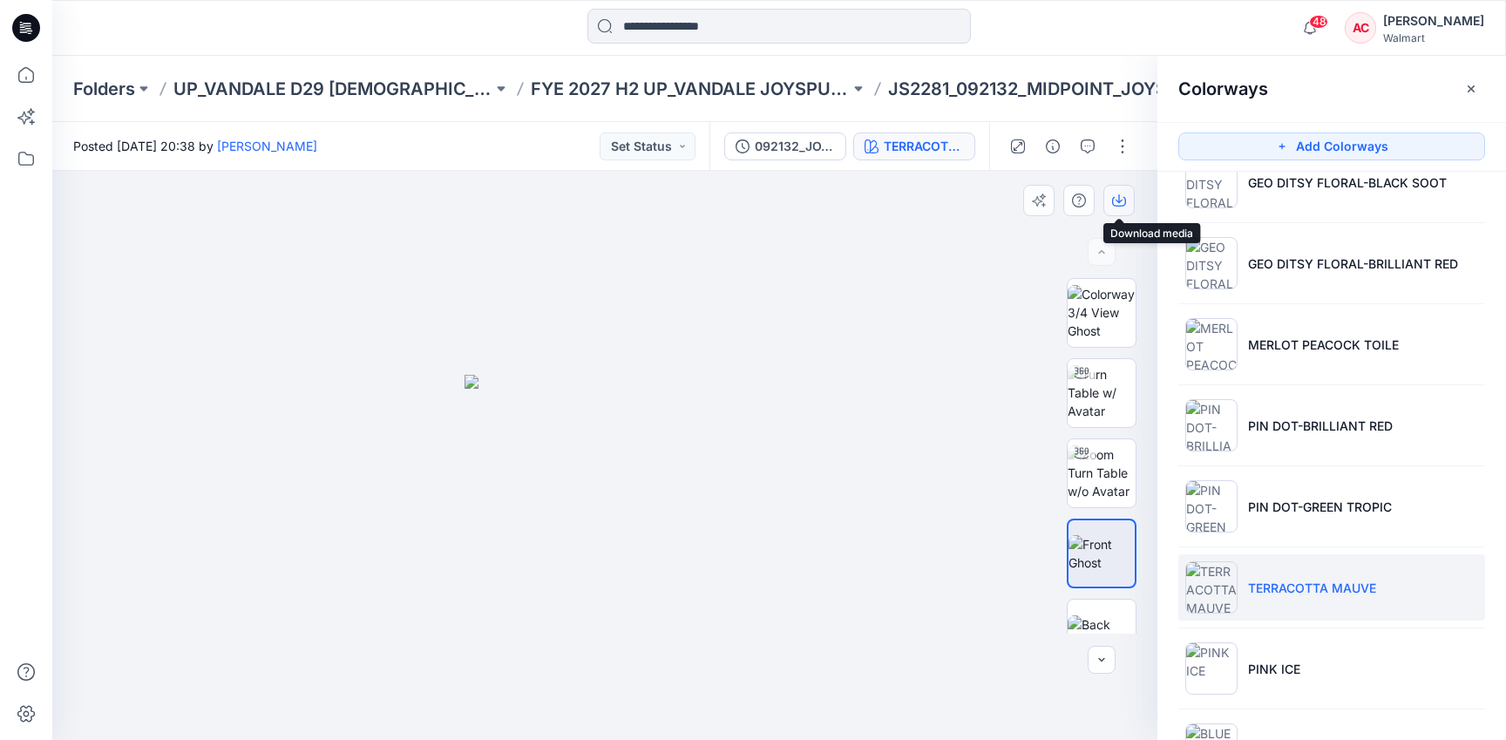
click at [1123, 193] on icon "button" at bounding box center [1119, 200] width 14 height 14
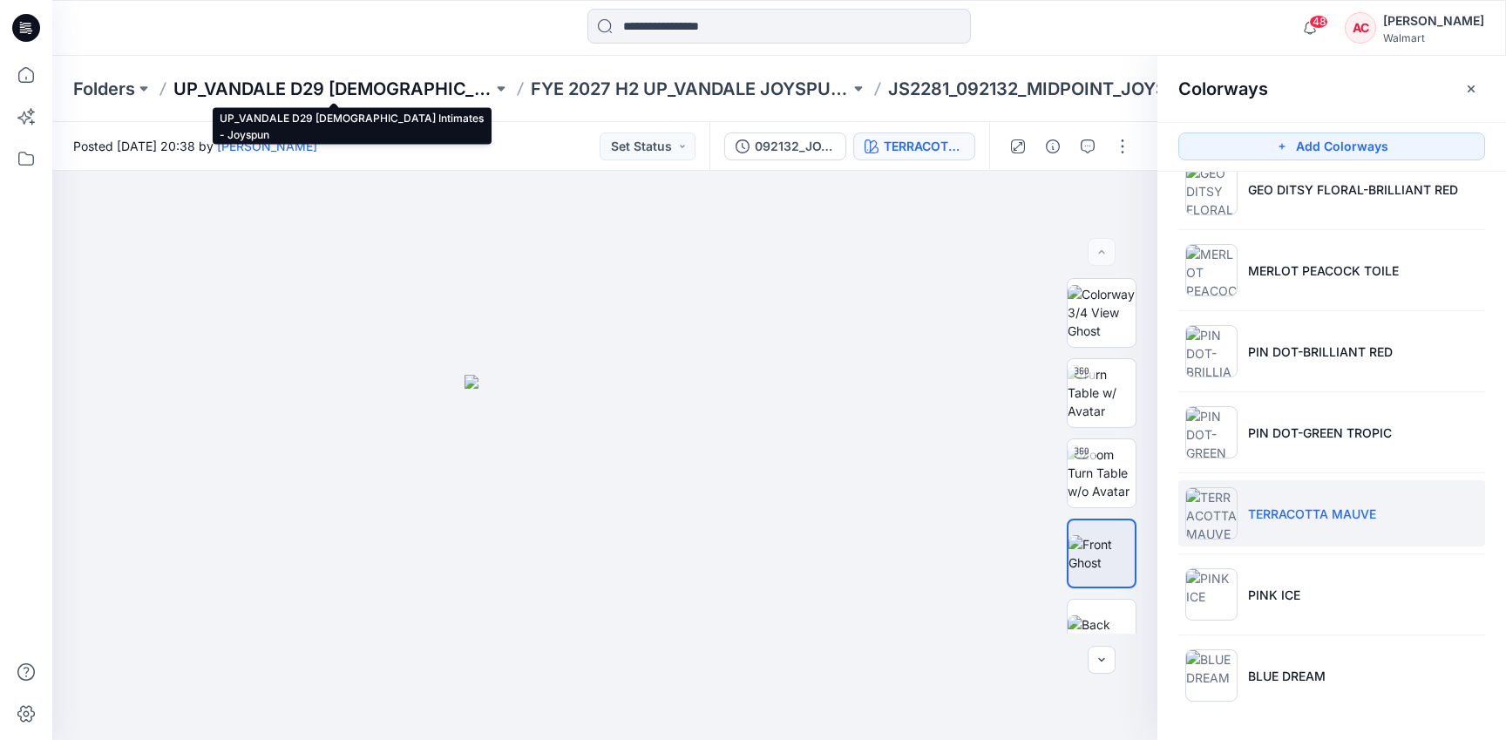
click at [413, 93] on p "UP_VANDALE D29 [DEMOGRAPHIC_DATA] Intimates - Joyspun" at bounding box center [332, 89] width 319 height 24
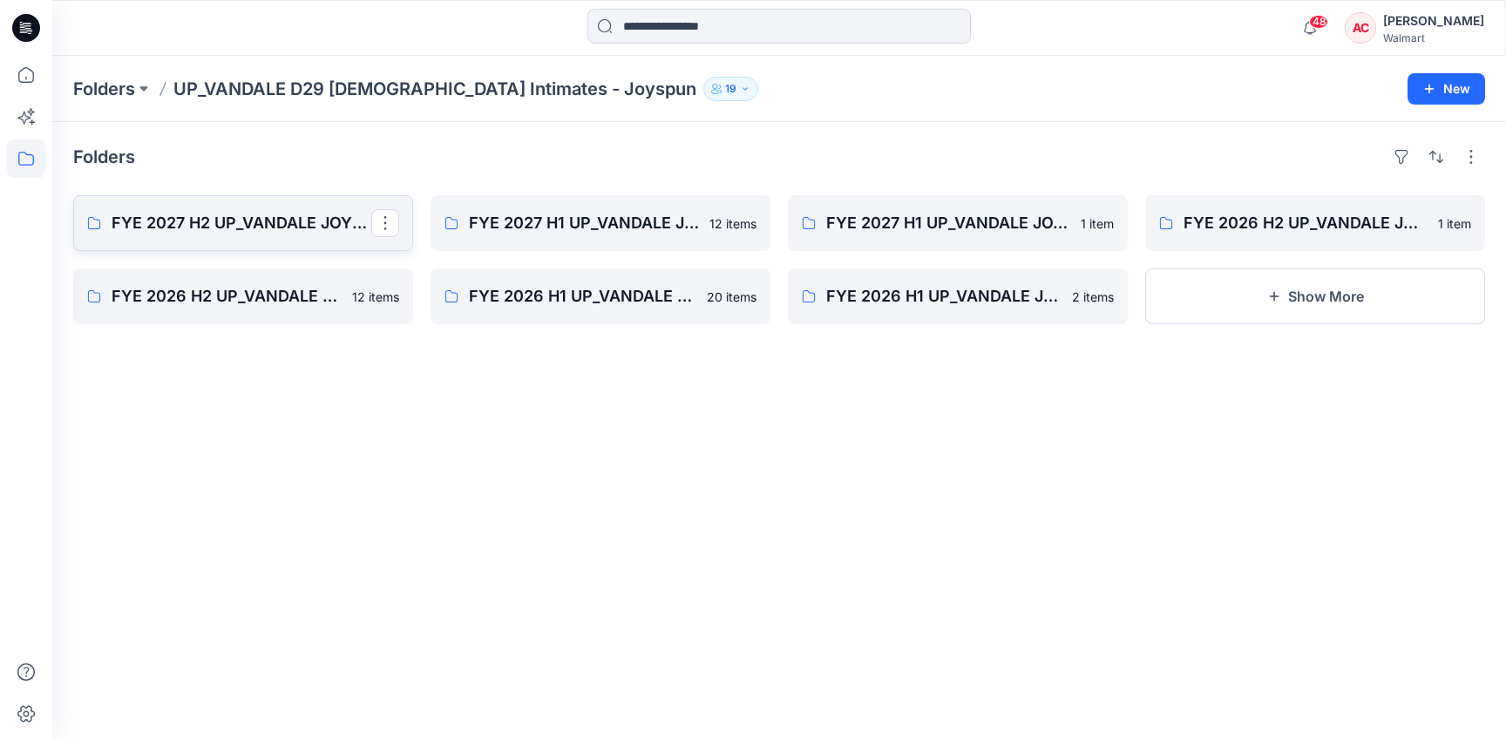
click at [337, 218] on p "FYE 2027 H2 UP_VANDALE JOYSPUN PANTIES" at bounding box center [242, 223] width 260 height 24
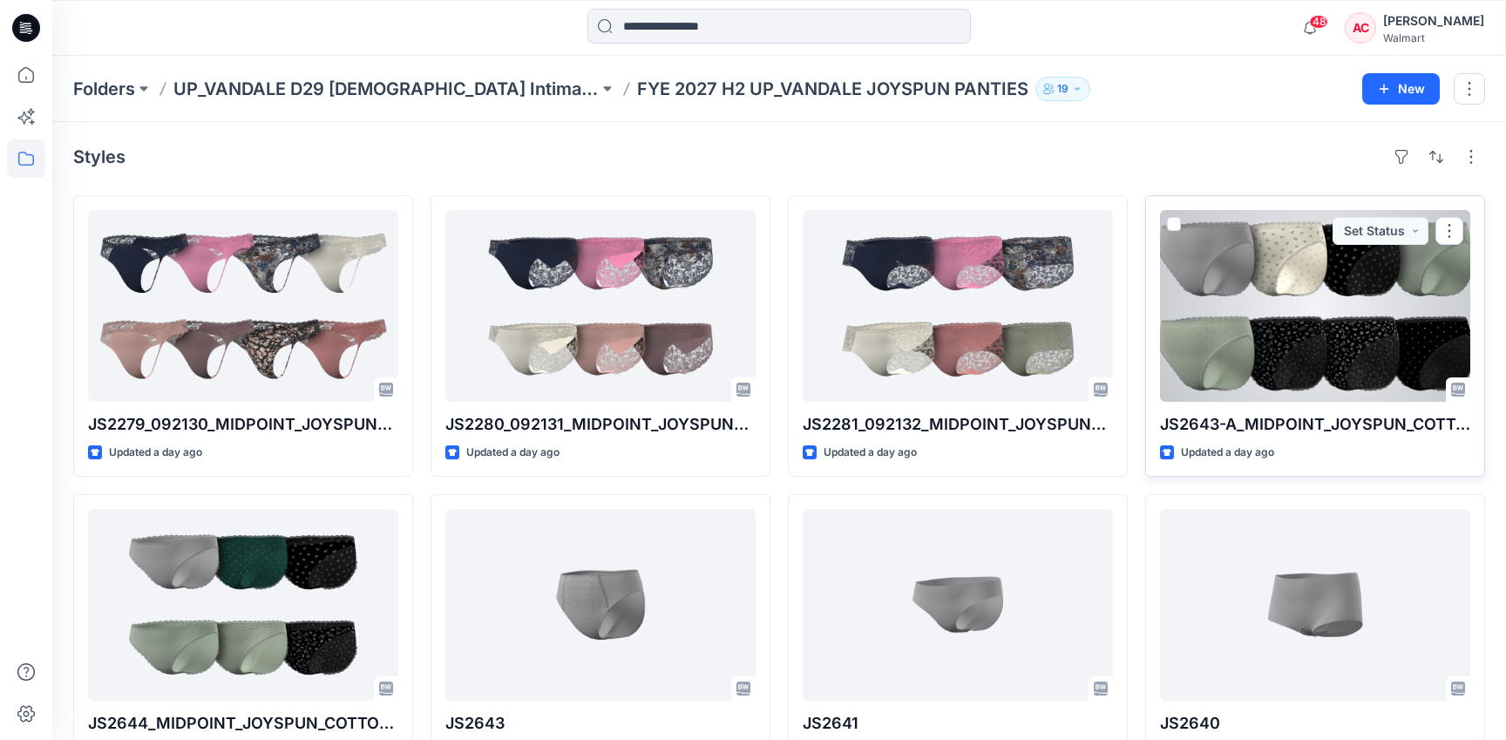
click at [1283, 345] on div at bounding box center [1315, 306] width 310 height 192
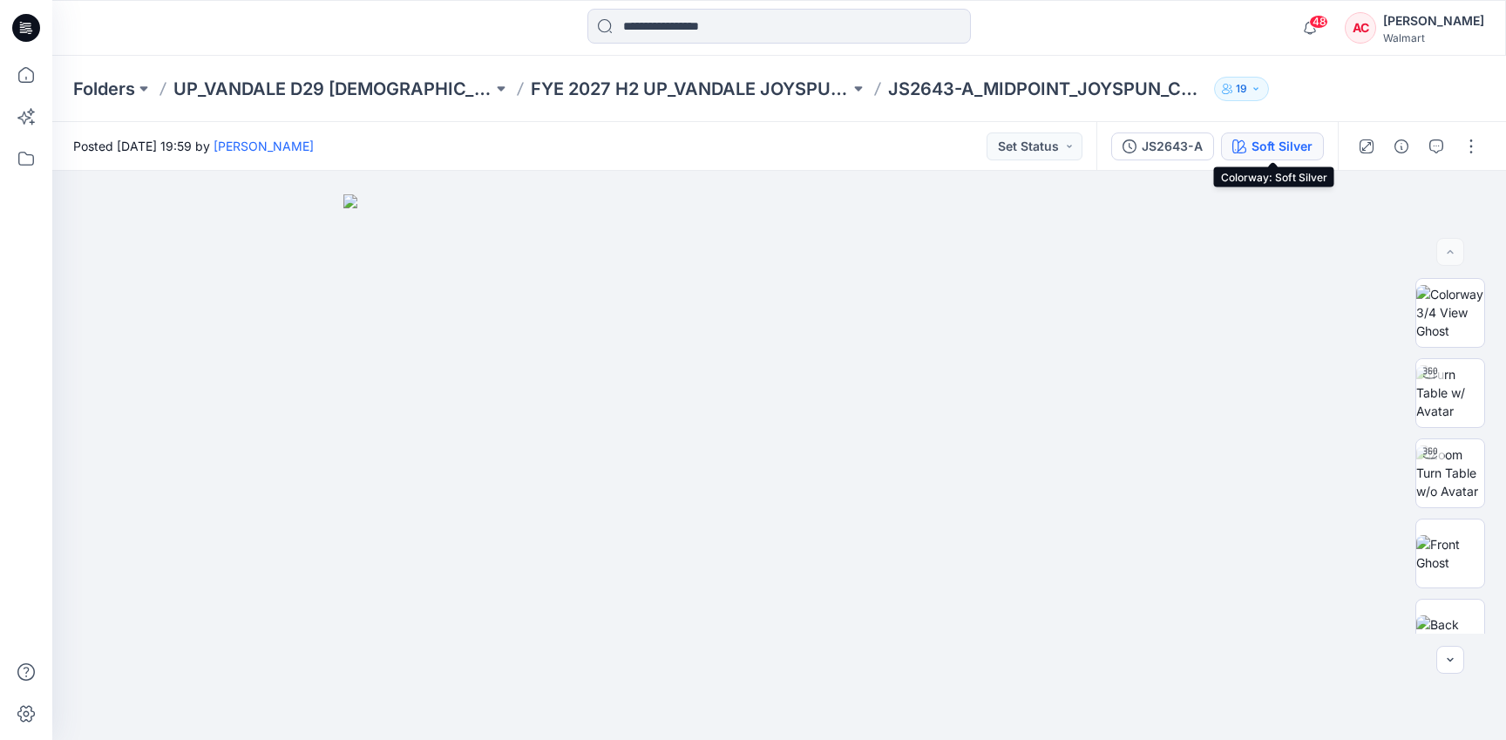
click at [1271, 142] on div "Soft Silver" at bounding box center [1281, 146] width 61 height 19
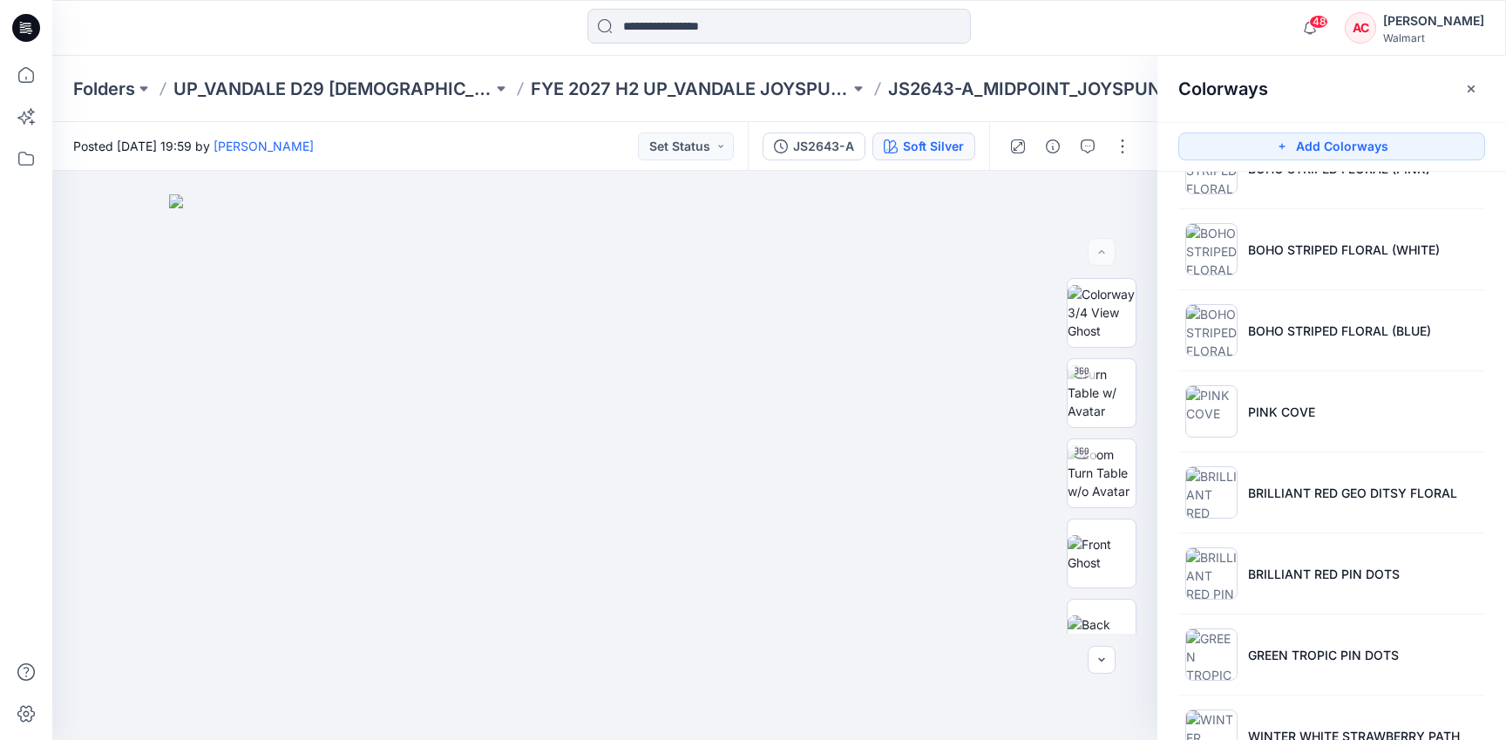
scroll to position [705, 0]
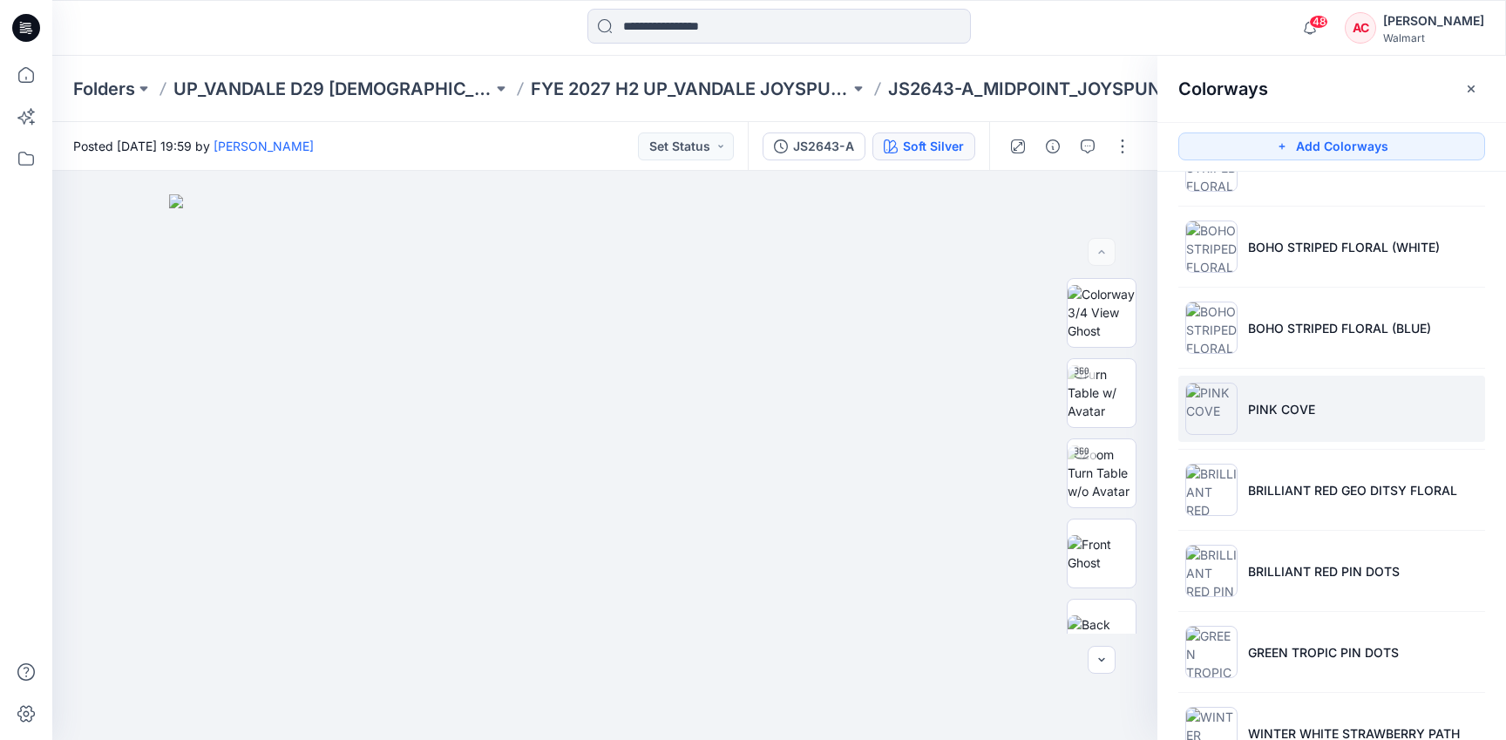
click at [1345, 398] on li "PINK COVE" at bounding box center [1331, 409] width 307 height 66
click at [1077, 554] on img at bounding box center [1101, 553] width 68 height 37
click at [1123, 192] on button "button" at bounding box center [1118, 200] width 31 height 31
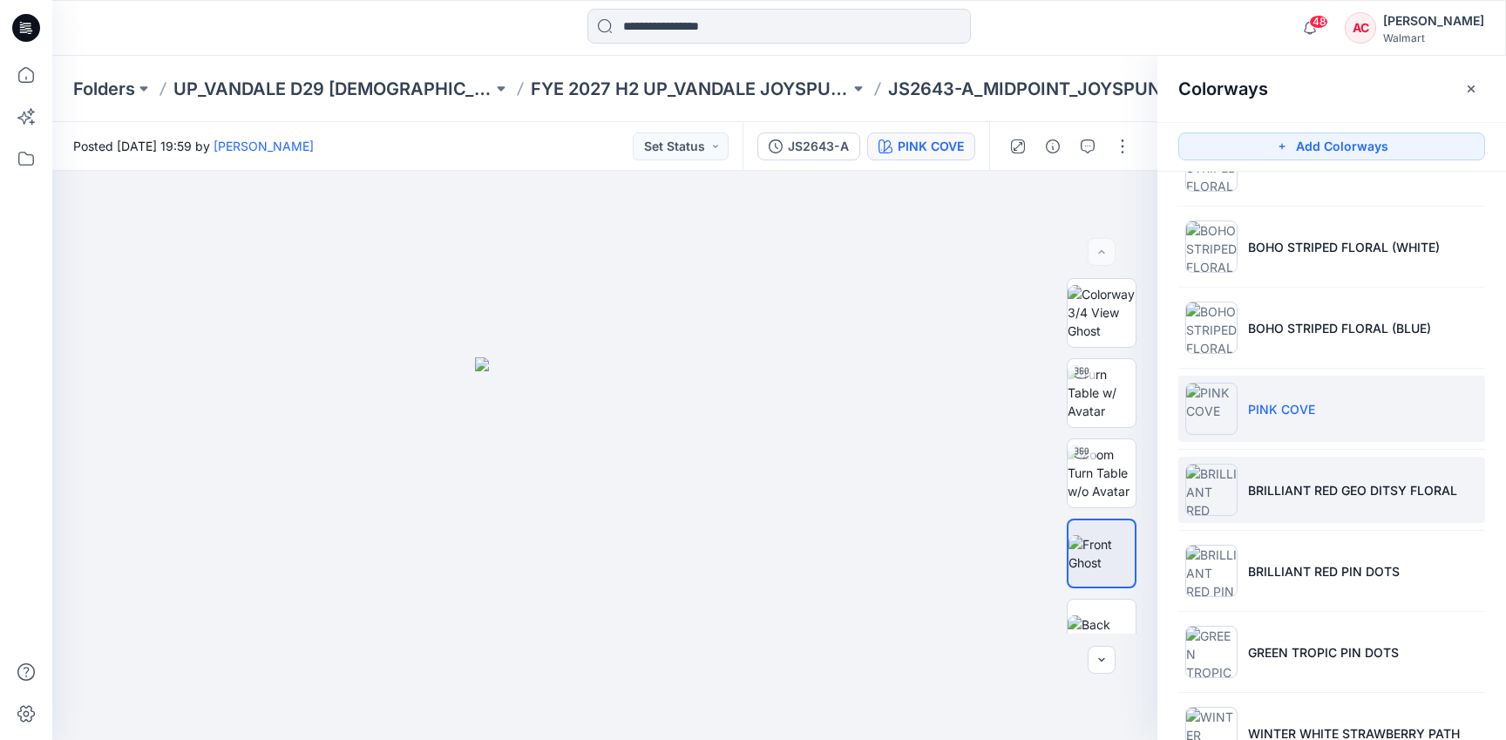
click at [1308, 496] on p "BRILLIANT RED GEO DITSY FLORAL" at bounding box center [1352, 490] width 209 height 18
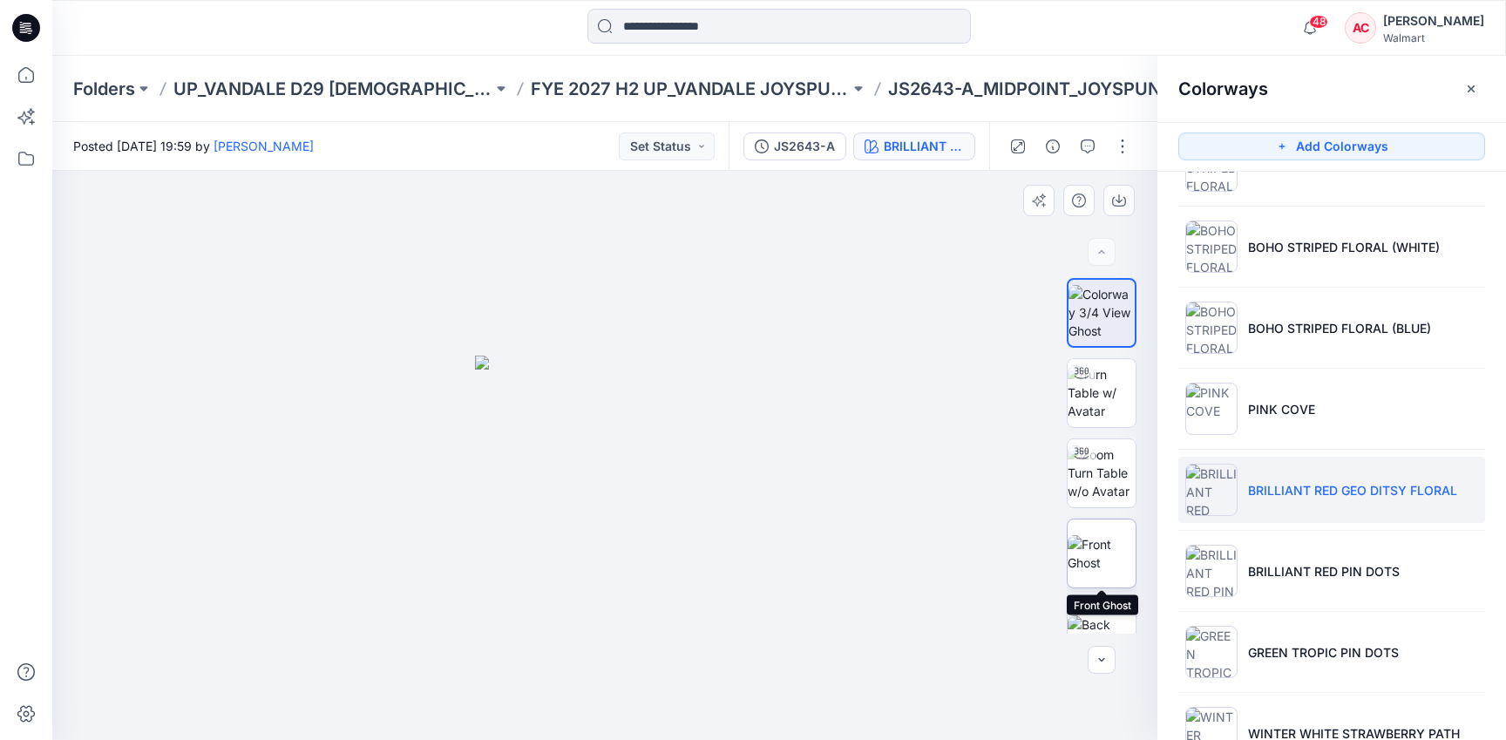
click at [1094, 557] on img at bounding box center [1101, 553] width 68 height 37
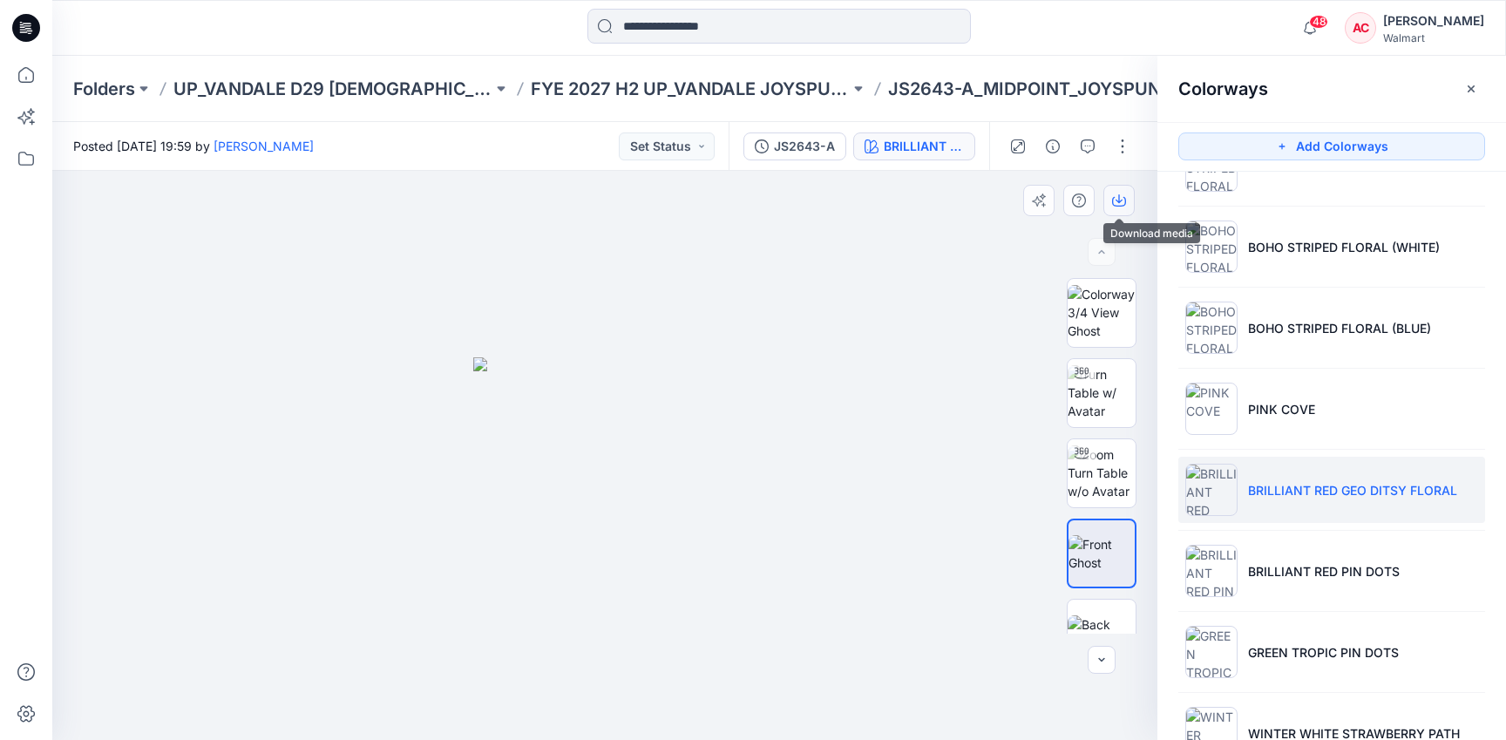
click at [1124, 195] on icon "button" at bounding box center [1119, 200] width 14 height 14
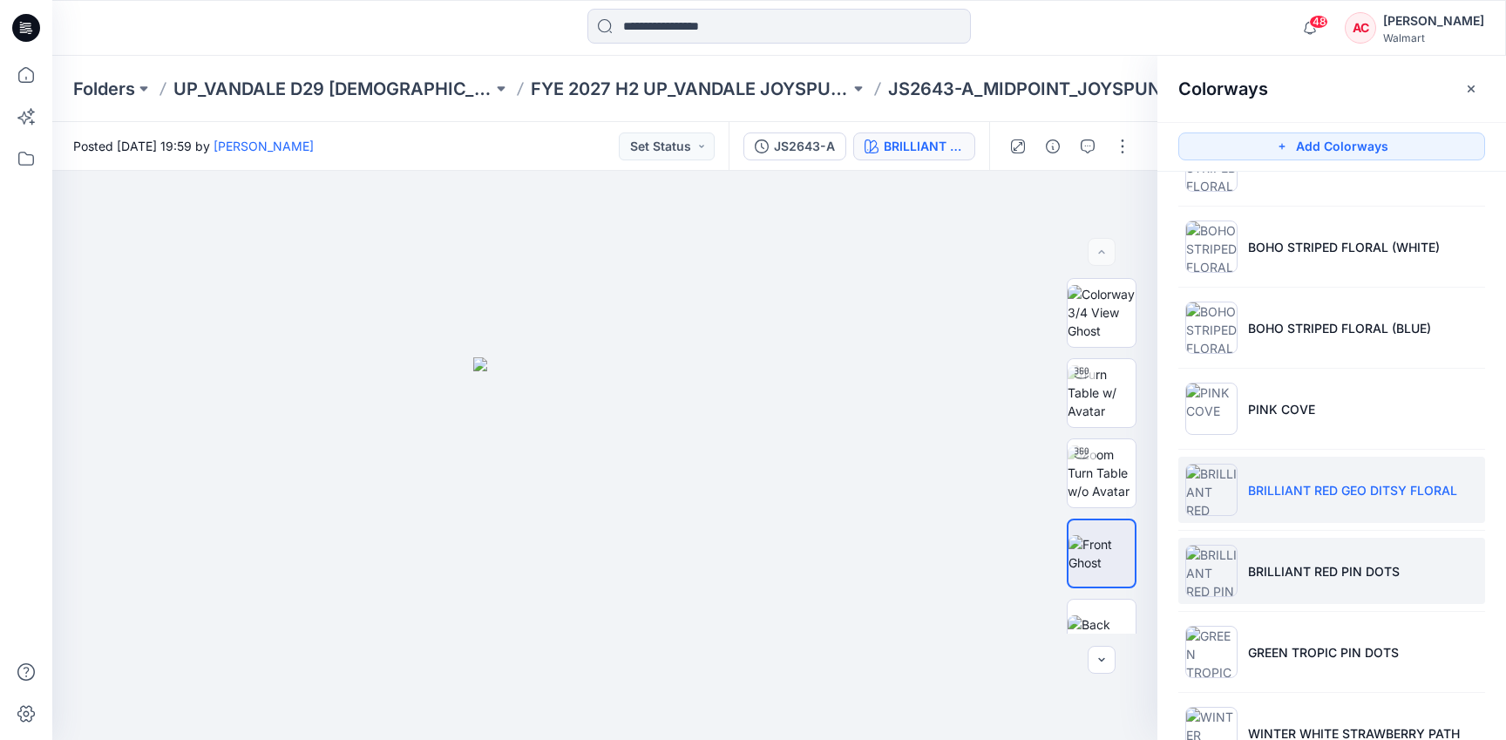
click at [1273, 600] on li "BRILLIANT RED PIN DOTS" at bounding box center [1331, 571] width 307 height 66
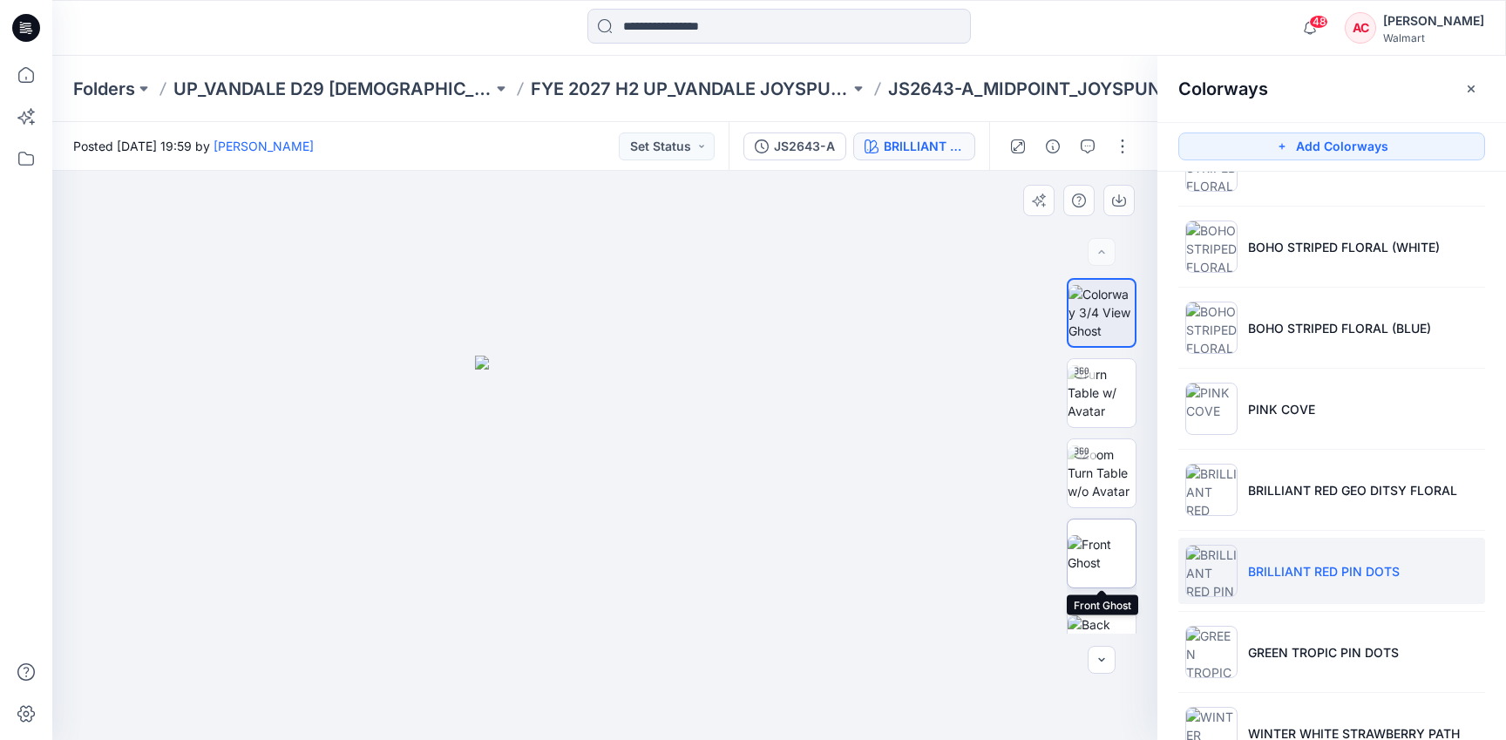
click at [1087, 537] on img at bounding box center [1101, 553] width 68 height 37
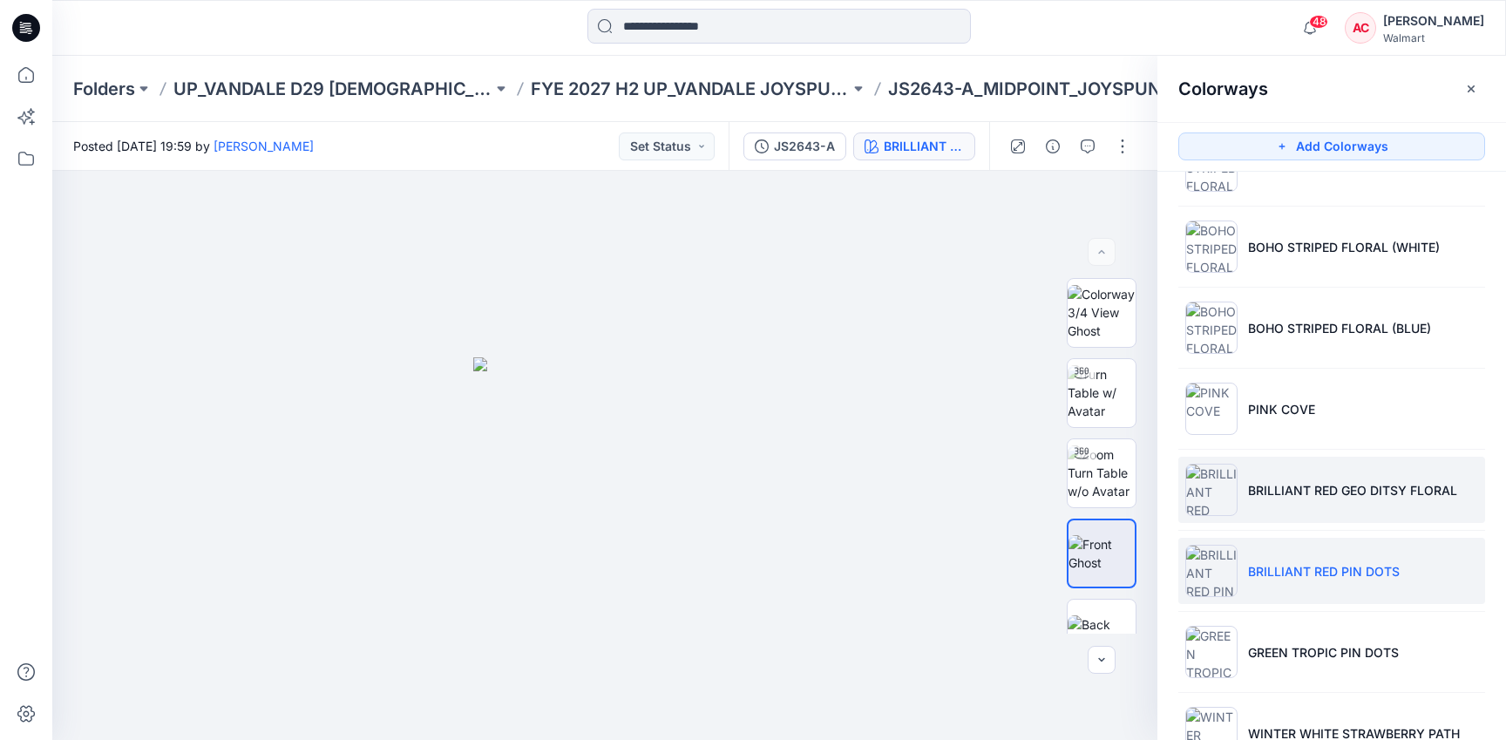
click at [1280, 512] on li "BRILLIANT RED GEO DITSY FLORAL" at bounding box center [1331, 490] width 307 height 66
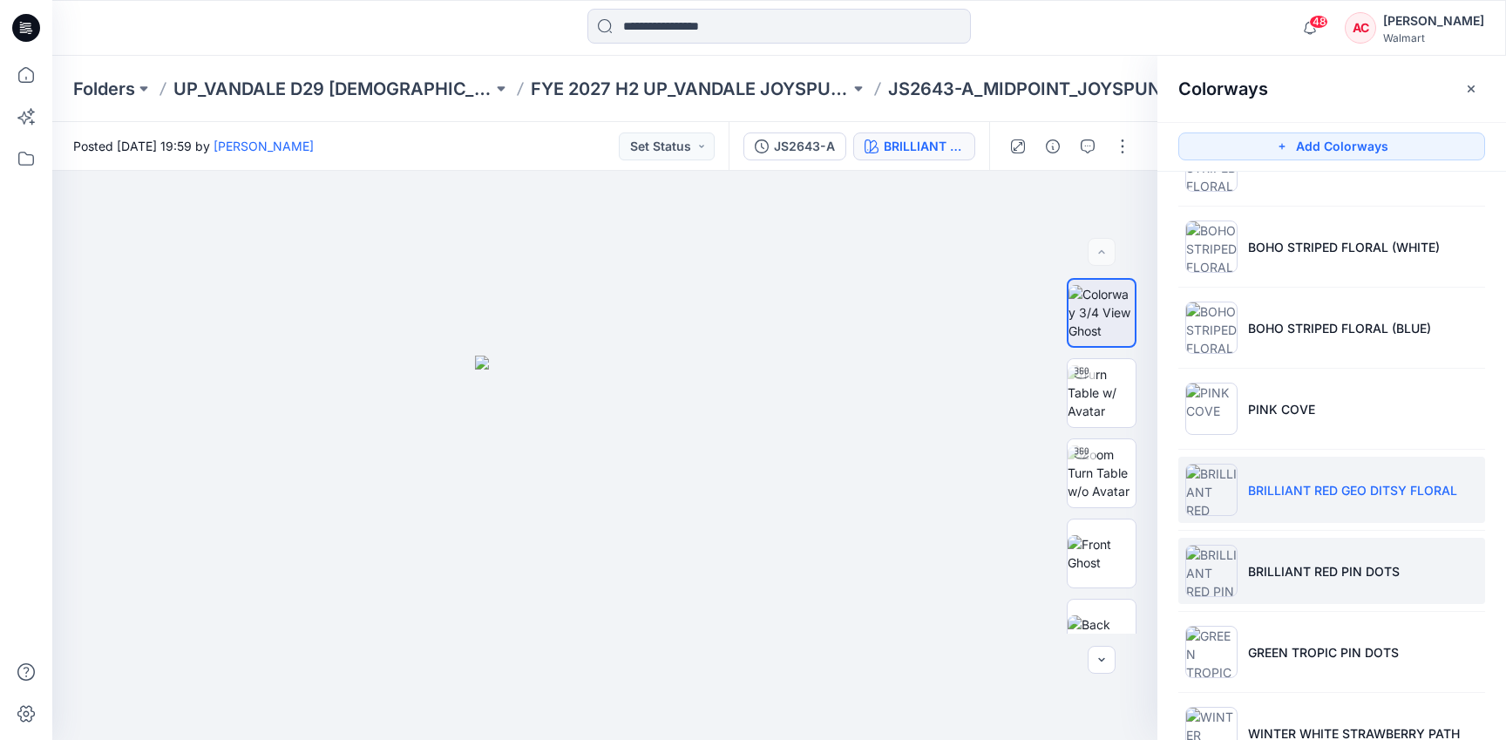
click at [1275, 543] on li "BRILLIANT RED PIN DOTS" at bounding box center [1331, 571] width 307 height 66
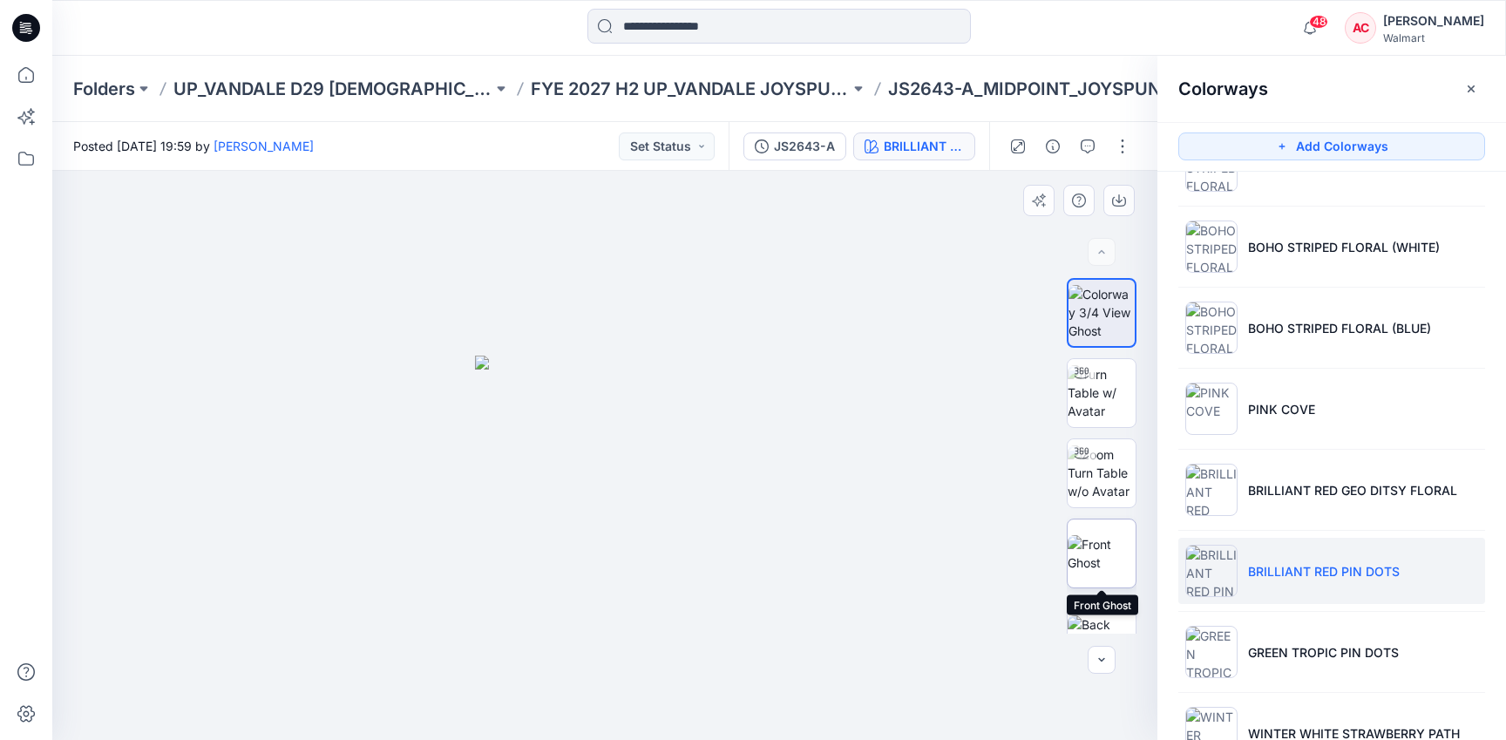
click at [1090, 556] on img at bounding box center [1101, 553] width 68 height 37
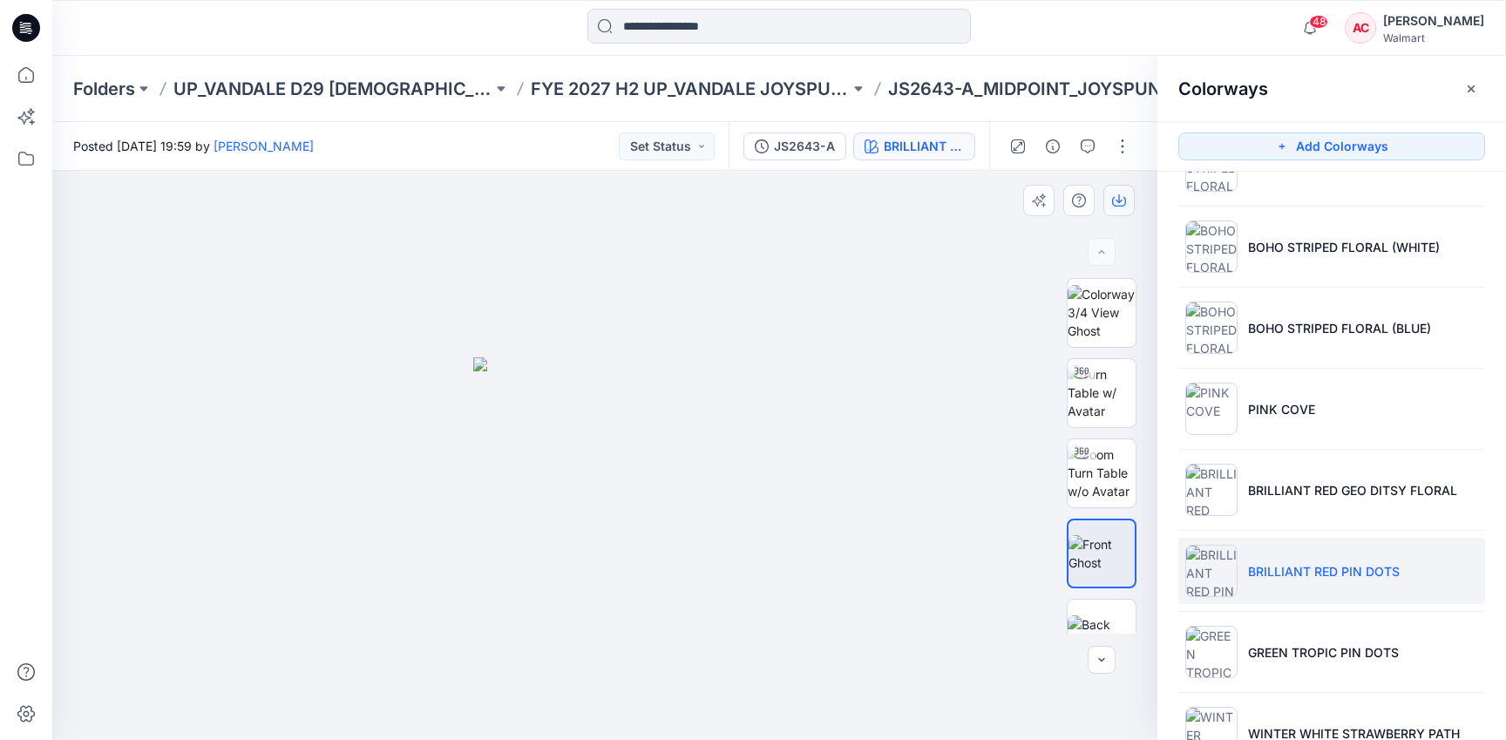
click at [1123, 195] on icon "button" at bounding box center [1119, 200] width 14 height 14
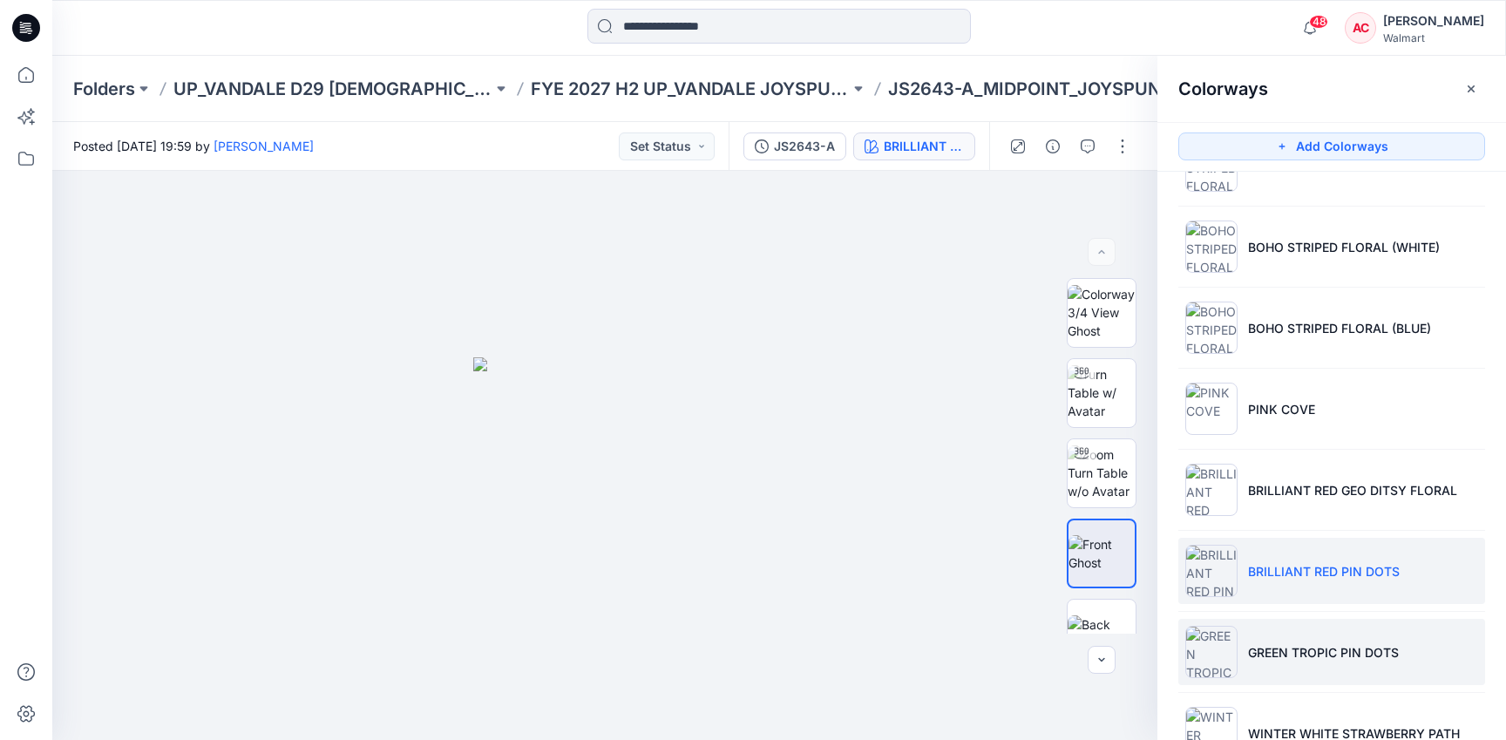
click at [1228, 675] on img at bounding box center [1211, 652] width 52 height 52
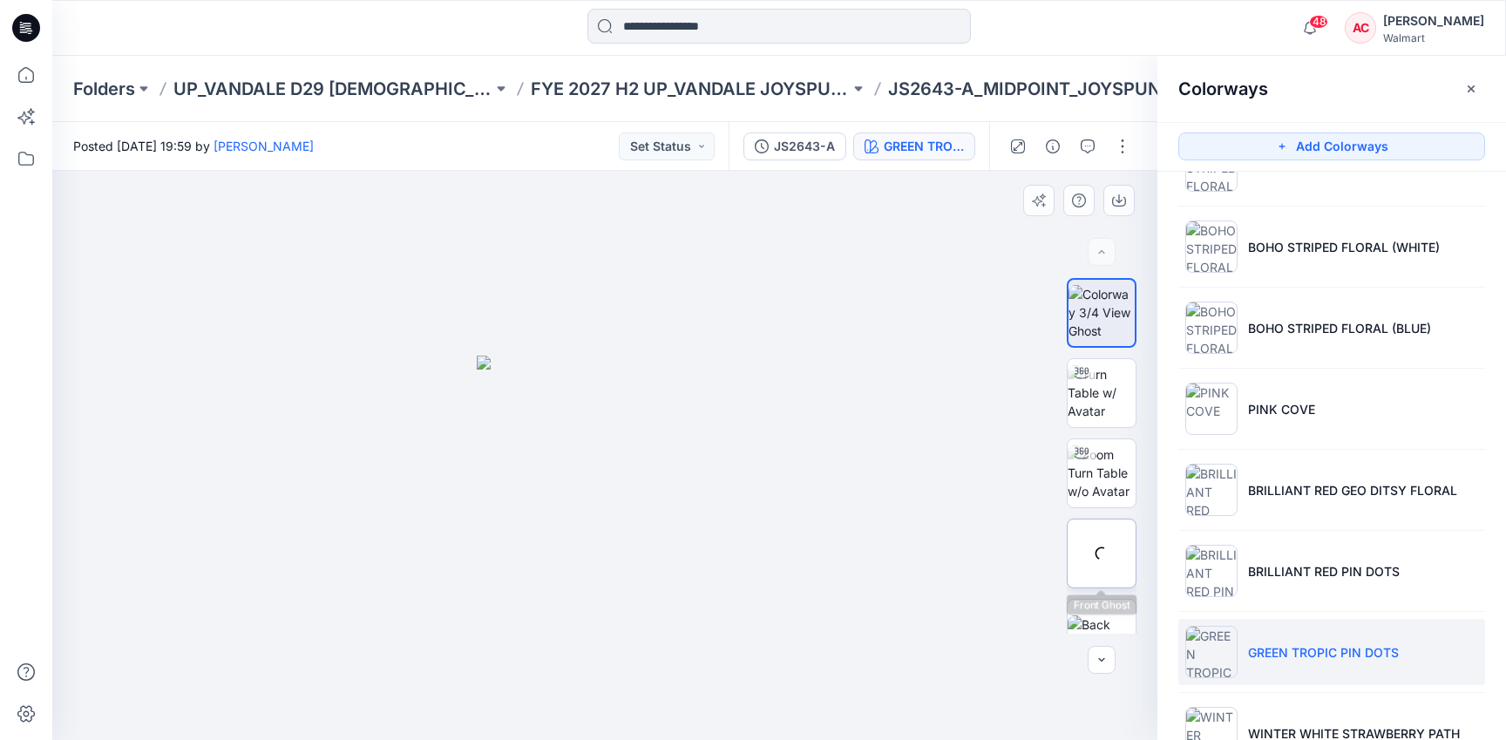
click at [0, 0] on img at bounding box center [0, 0] width 0 height 0
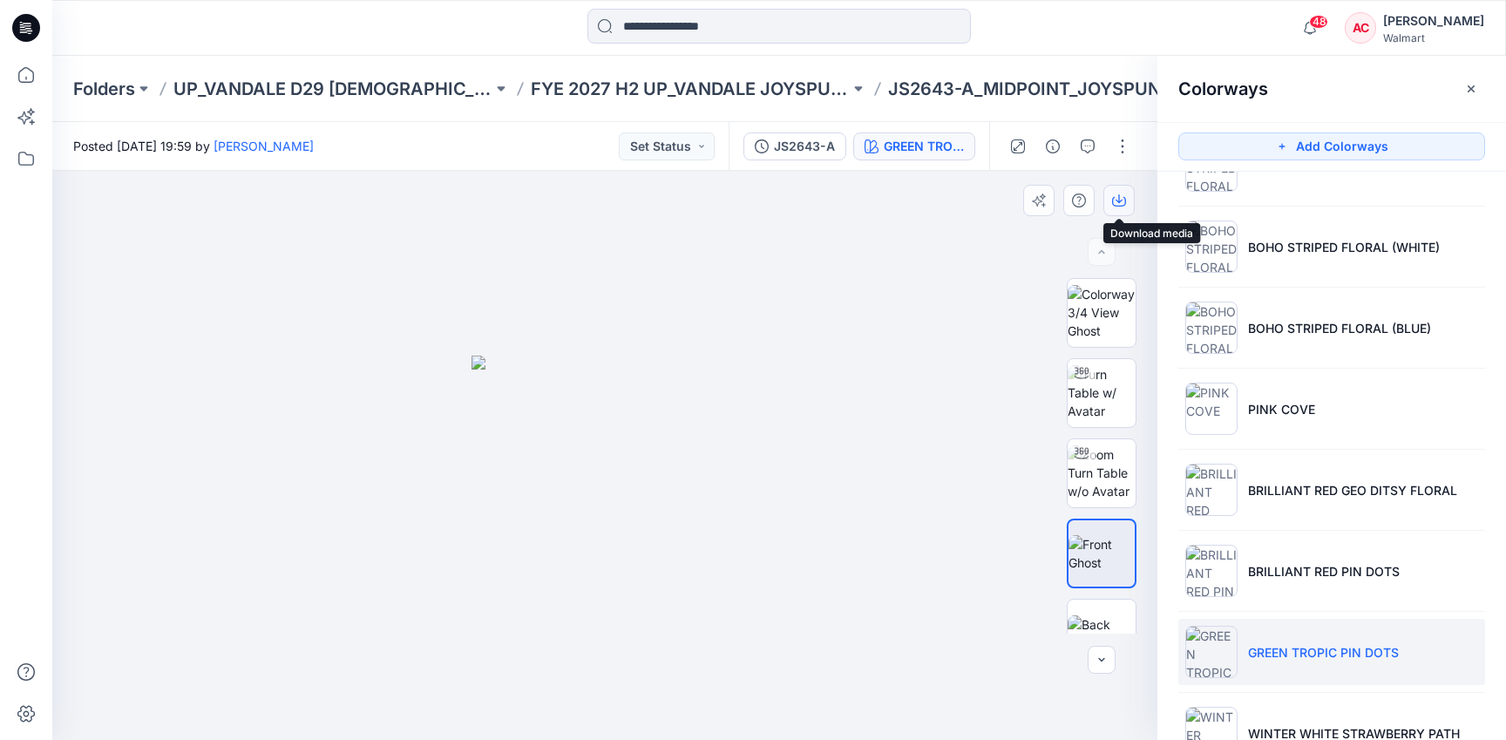
click at [1122, 190] on button "button" at bounding box center [1118, 200] width 31 height 31
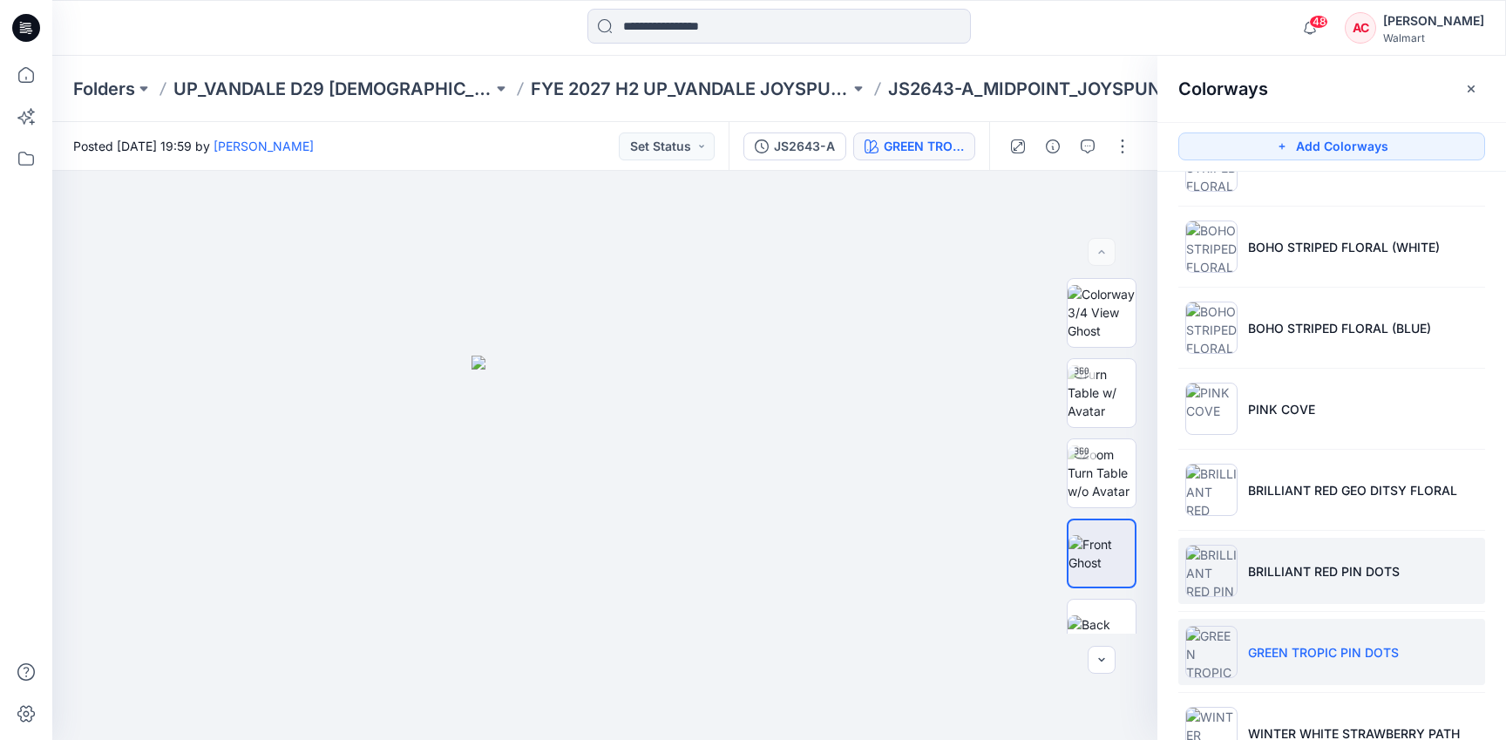
scroll to position [762, 0]
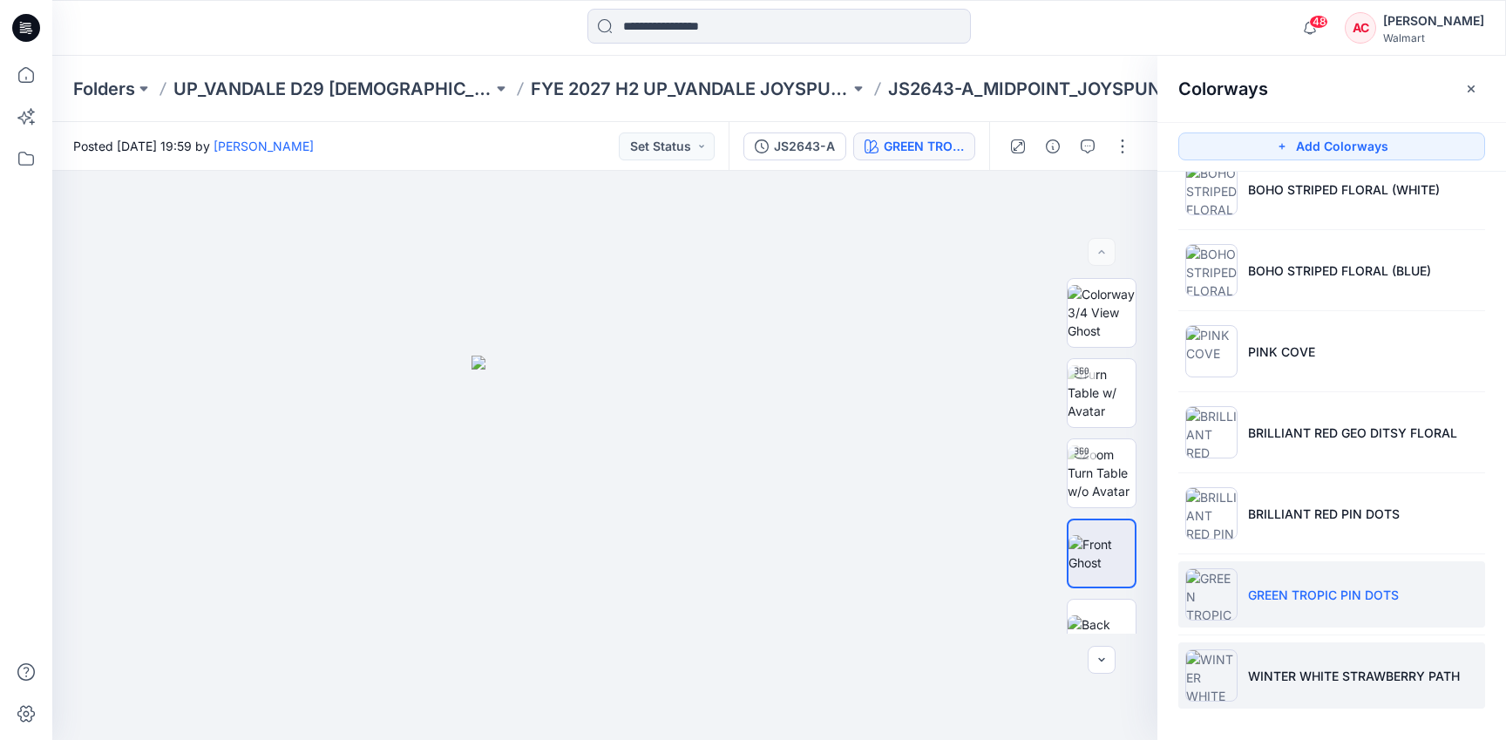
click at [1255, 695] on li "WINTER WHITE STRAWBERRY PATH" at bounding box center [1331, 675] width 307 height 66
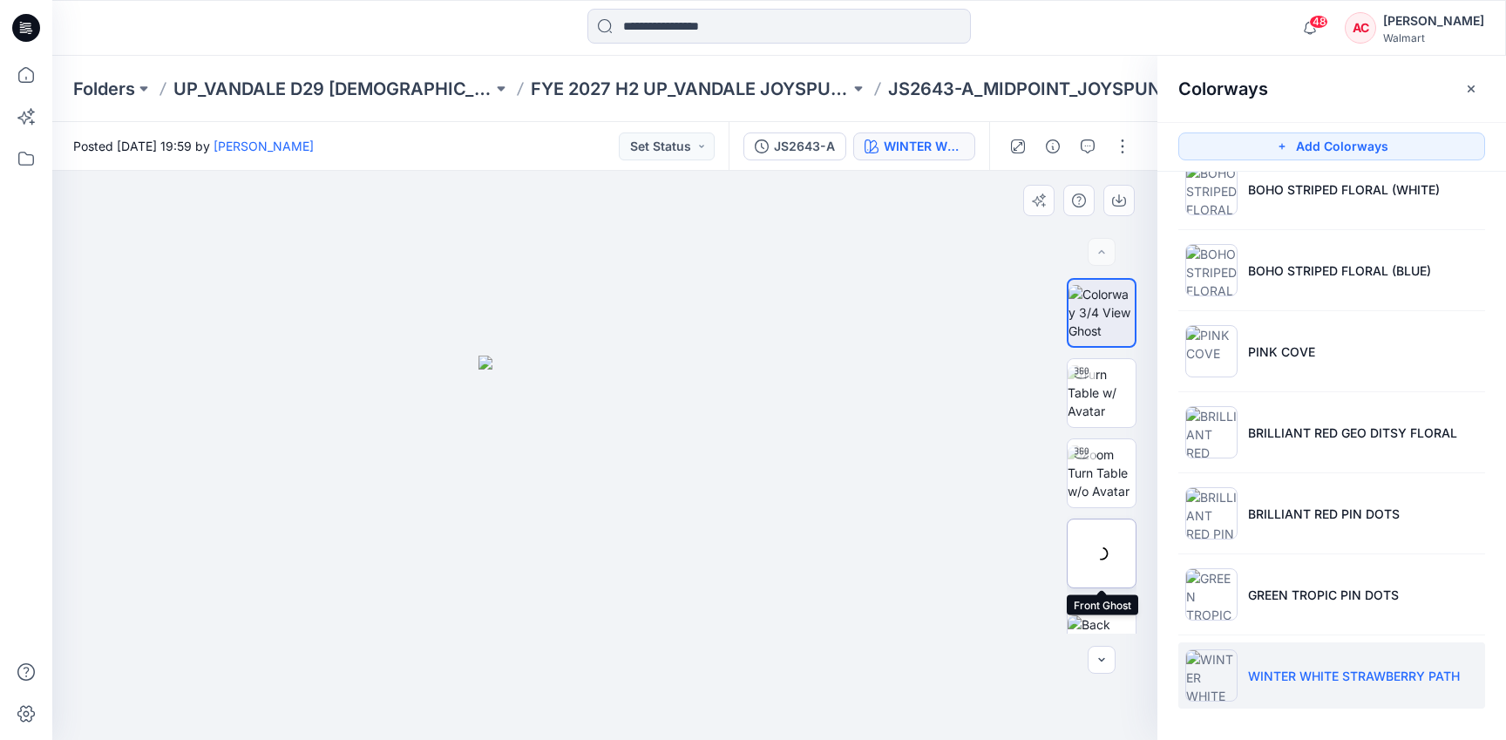
click at [1108, 534] on div at bounding box center [1102, 553] width 70 height 70
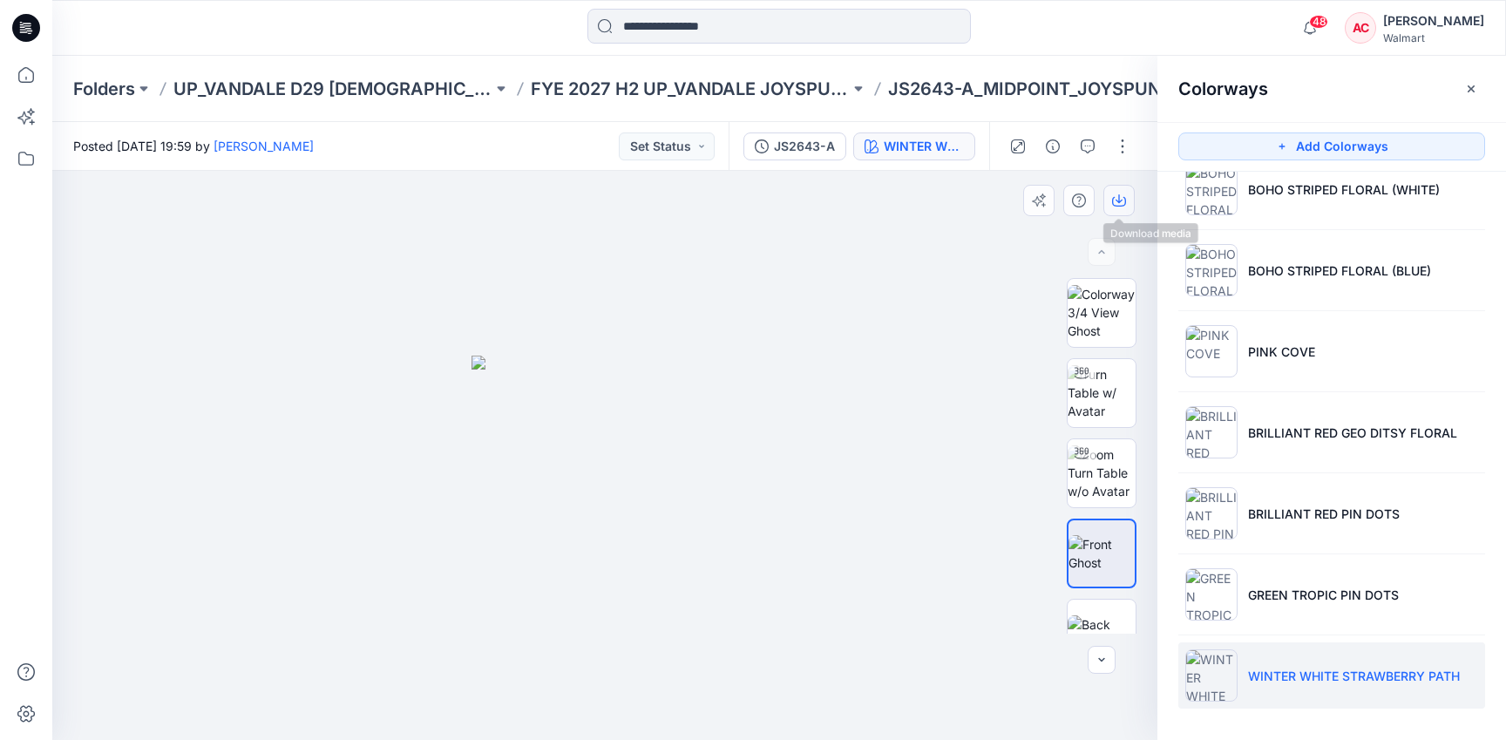
click at [1121, 203] on icon "button" at bounding box center [1119, 200] width 14 height 14
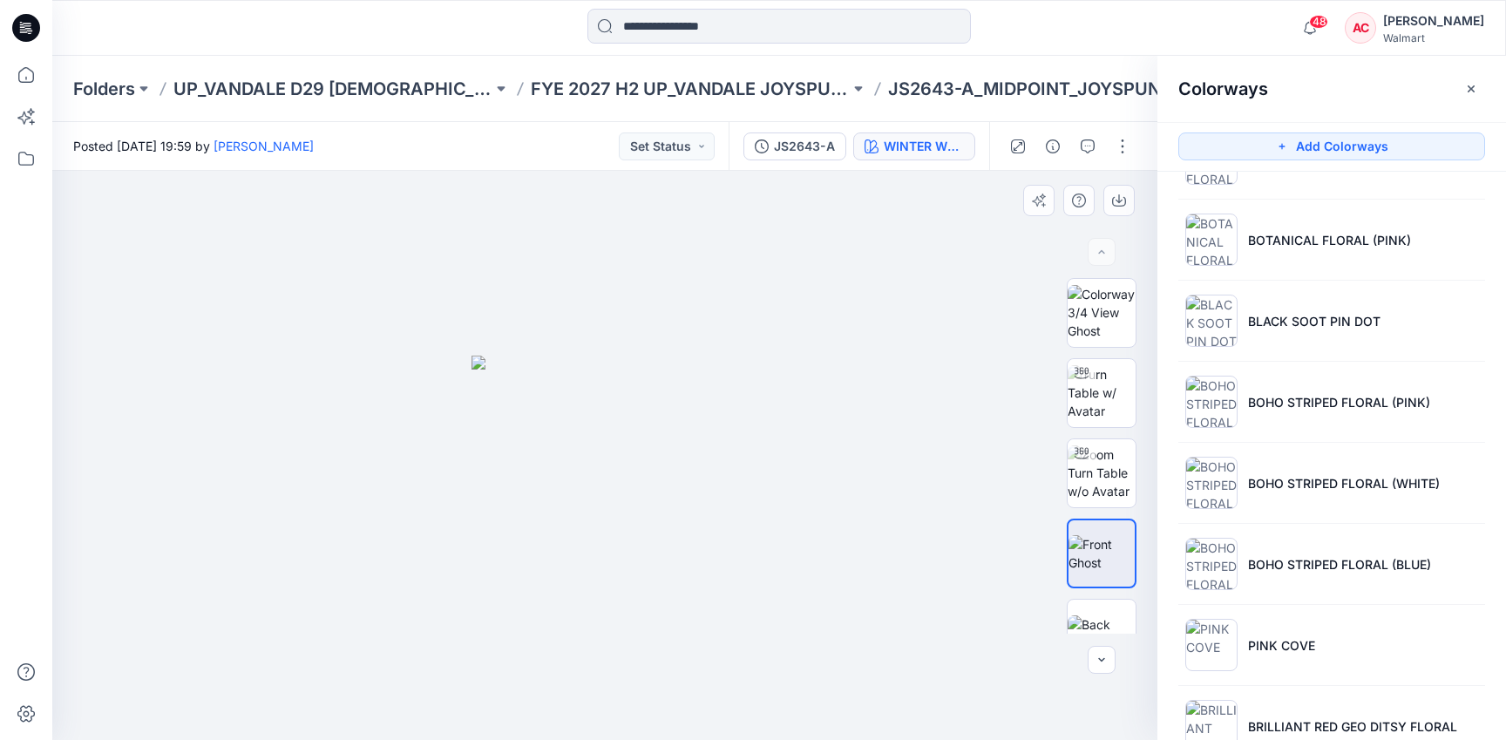
scroll to position [454, 0]
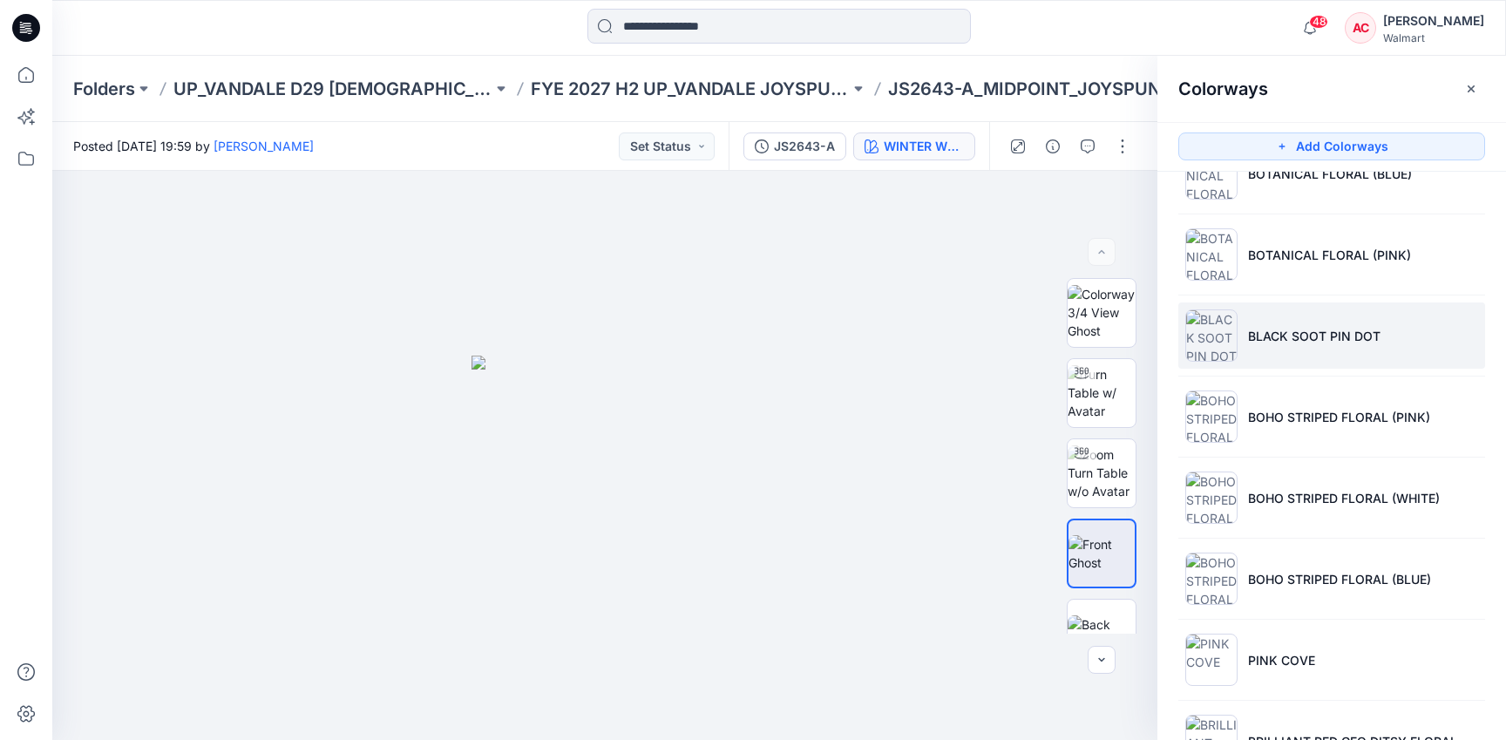
click at [1304, 346] on li "BLACK SOOT PIN DOT" at bounding box center [1331, 335] width 307 height 66
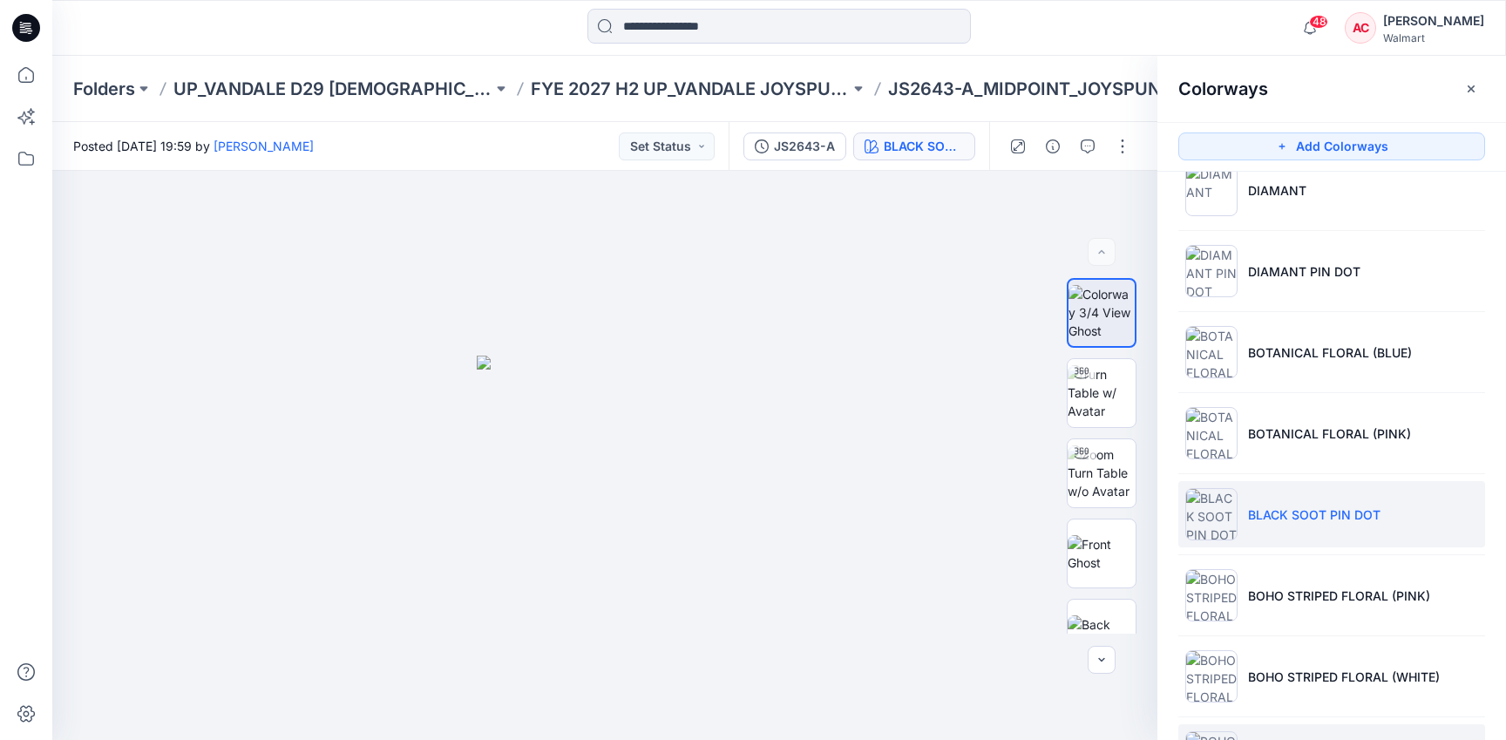
scroll to position [274, 0]
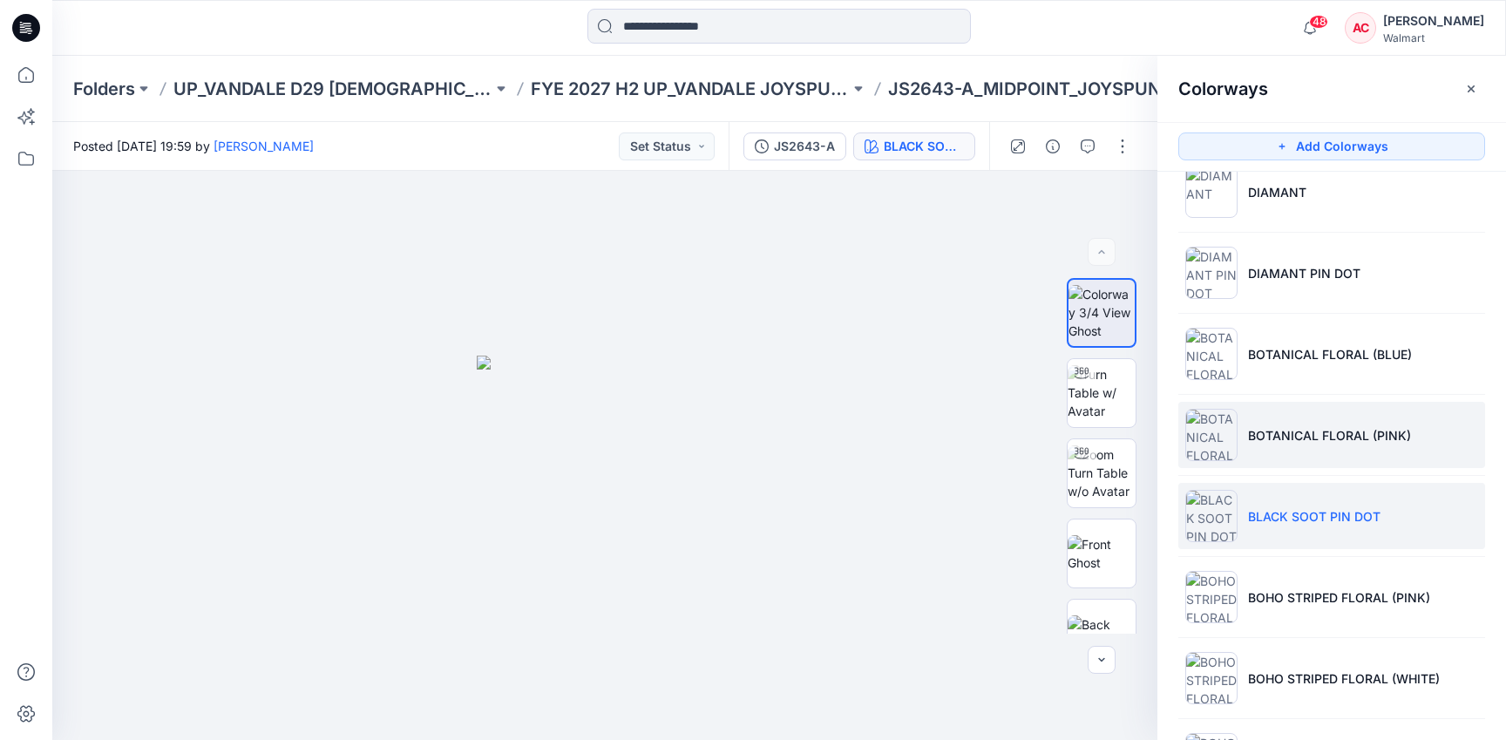
click at [1306, 433] on p "BOTANICAL FLORAL (PINK)" at bounding box center [1329, 435] width 163 height 18
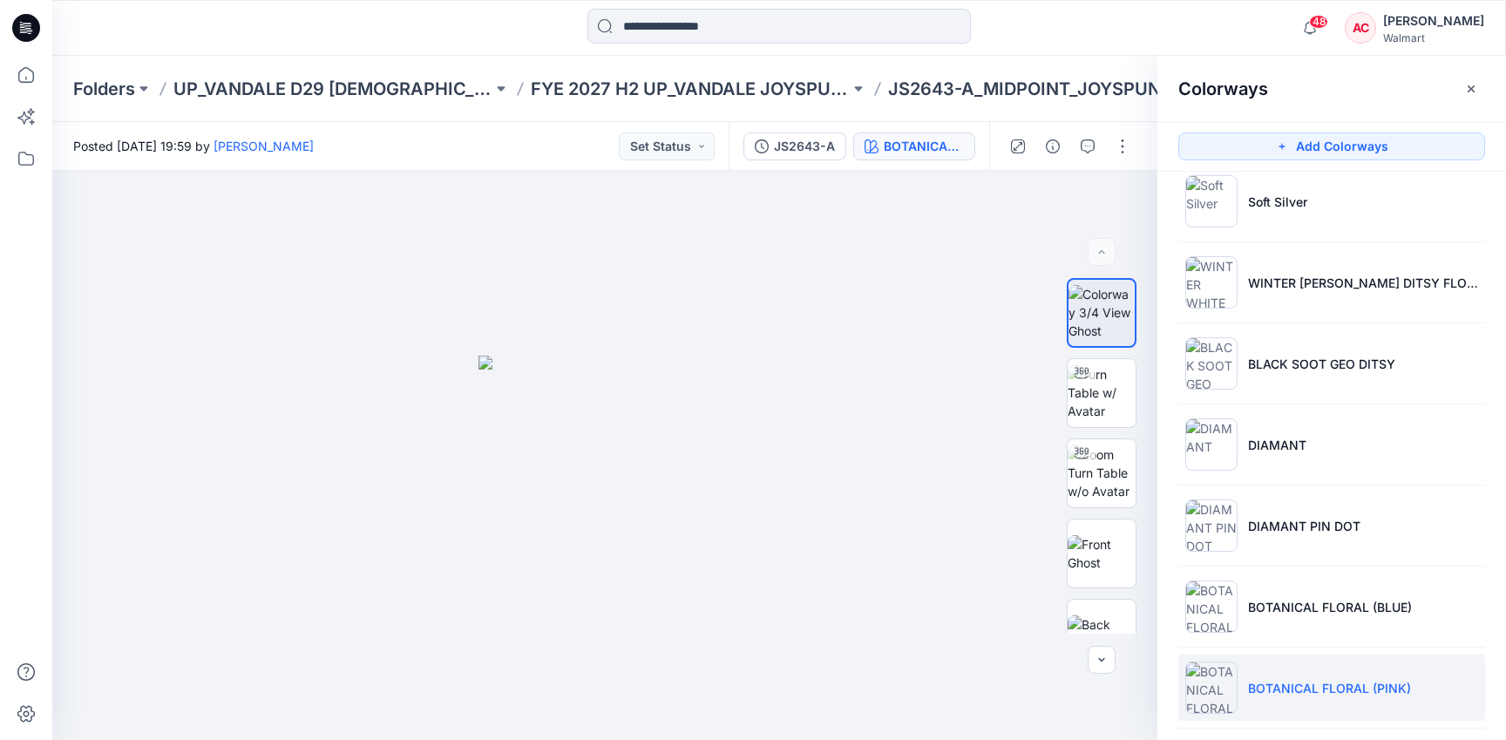
scroll to position [0, 0]
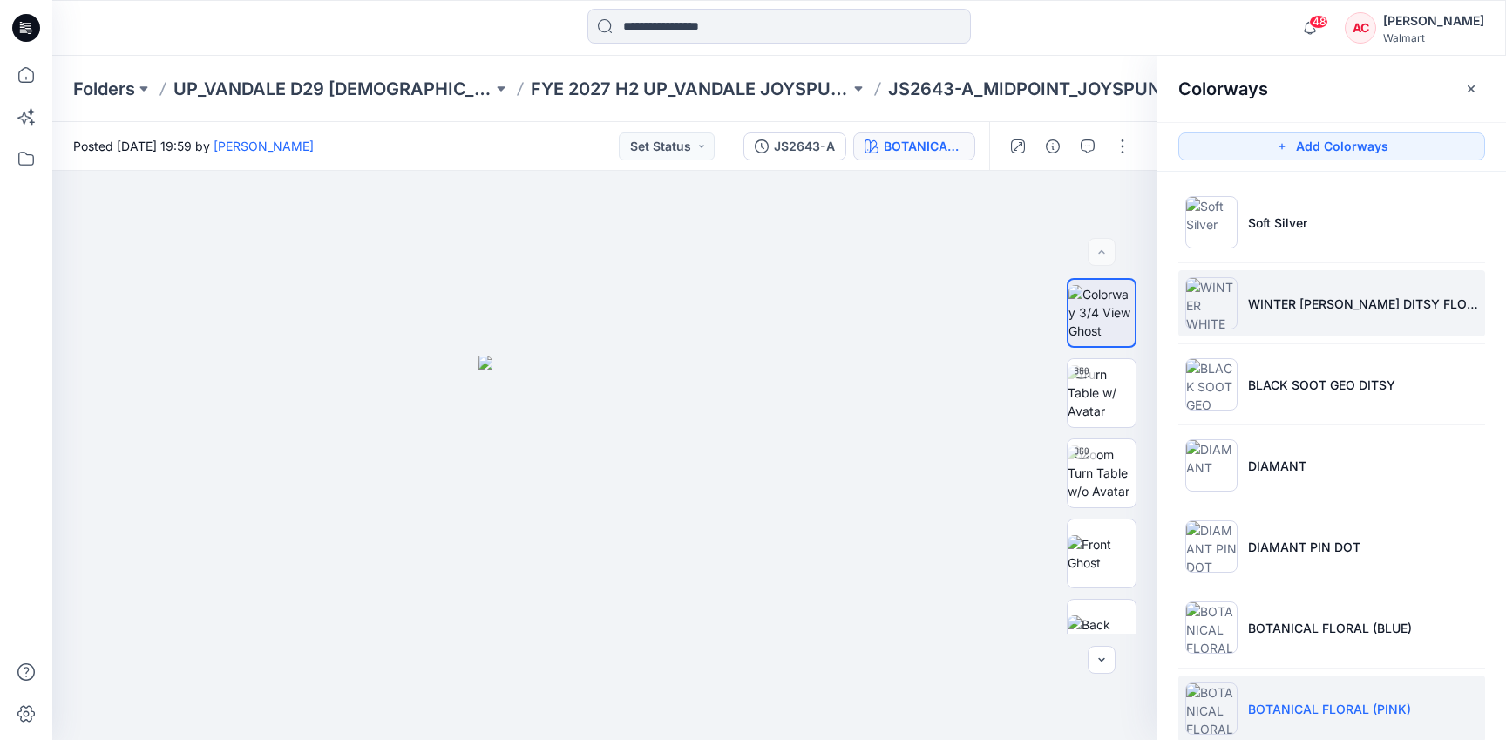
click at [1391, 310] on p "WINTER [PERSON_NAME] DITSY FLORAL" at bounding box center [1363, 304] width 230 height 18
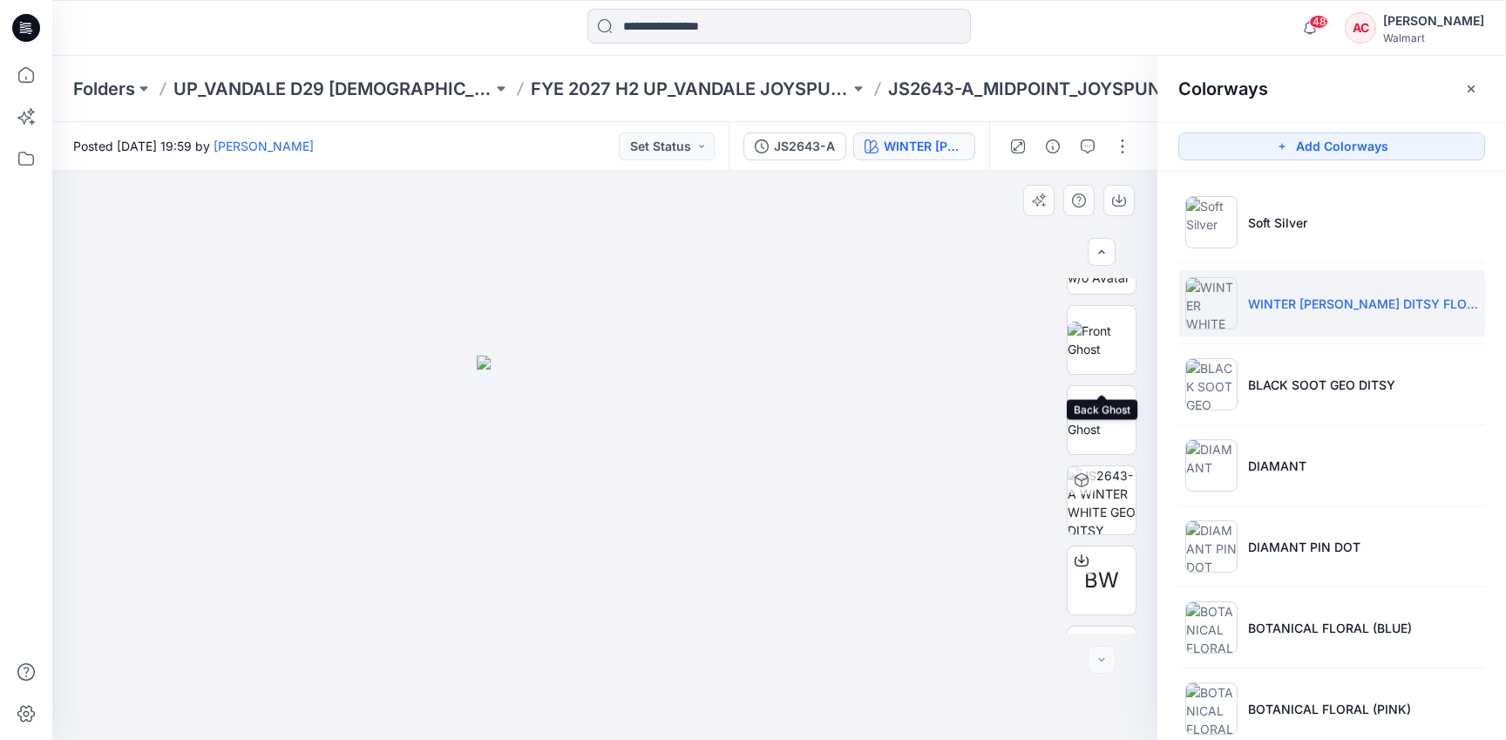
scroll to position [756, 0]
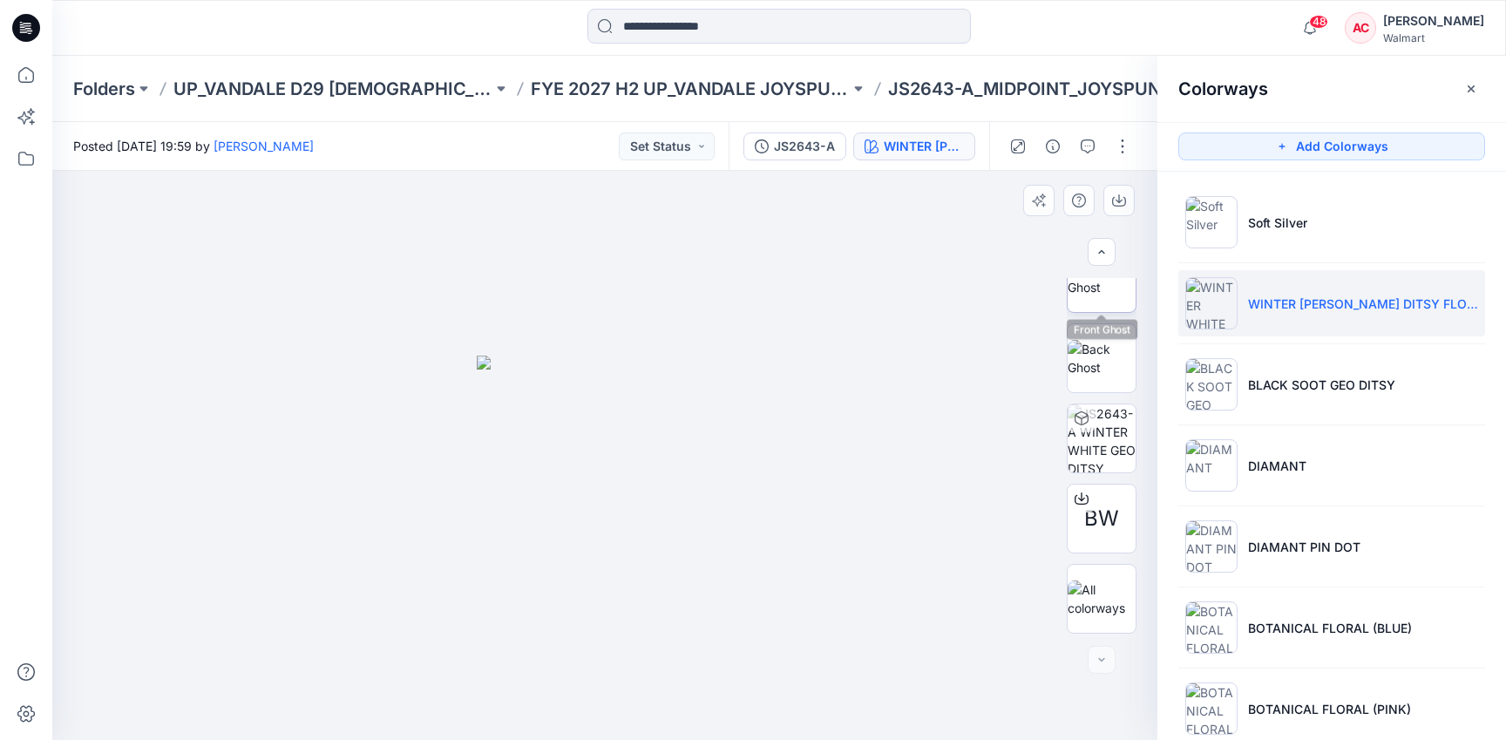
click at [1094, 296] on img at bounding box center [1101, 278] width 68 height 37
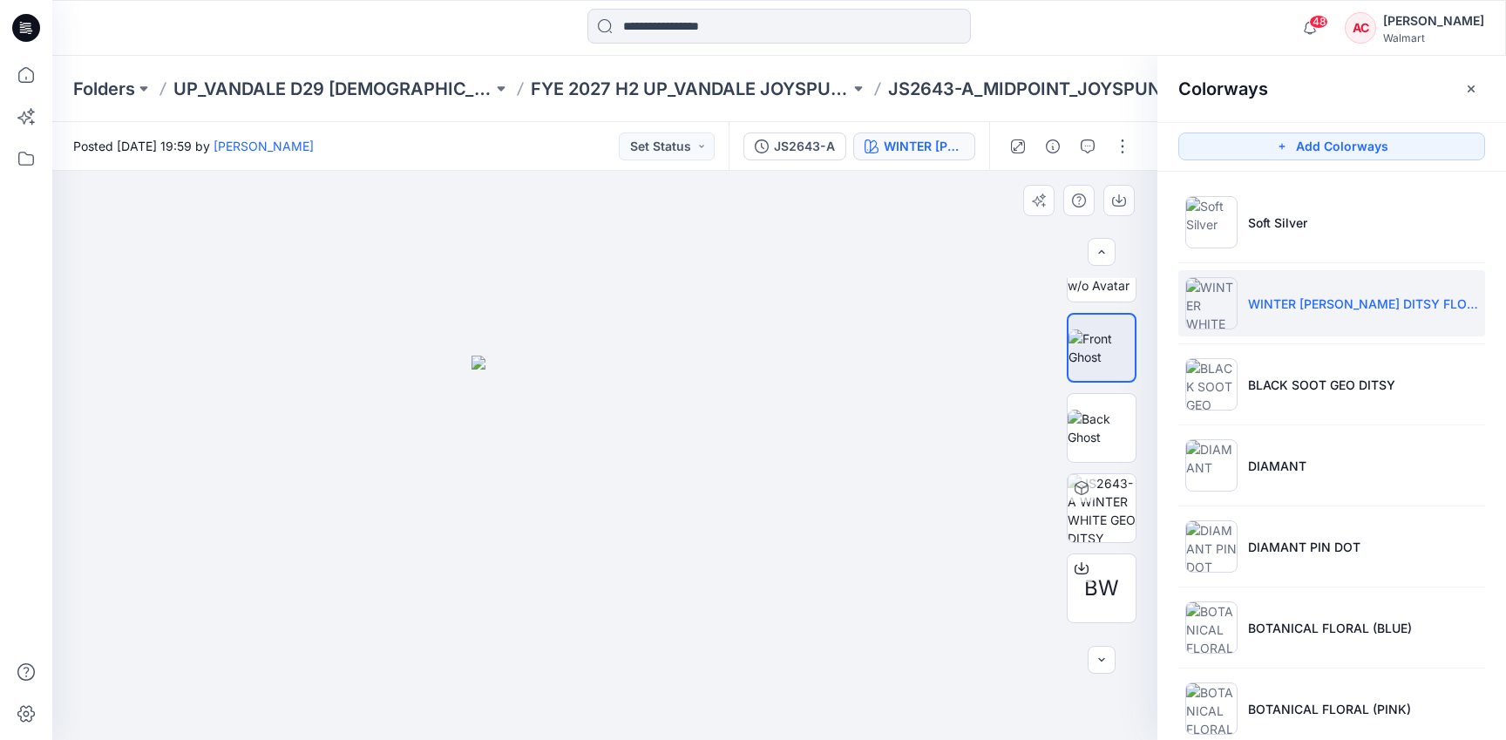
scroll to position [683, 0]
click at [1120, 199] on icon "button" at bounding box center [1119, 200] width 14 height 14
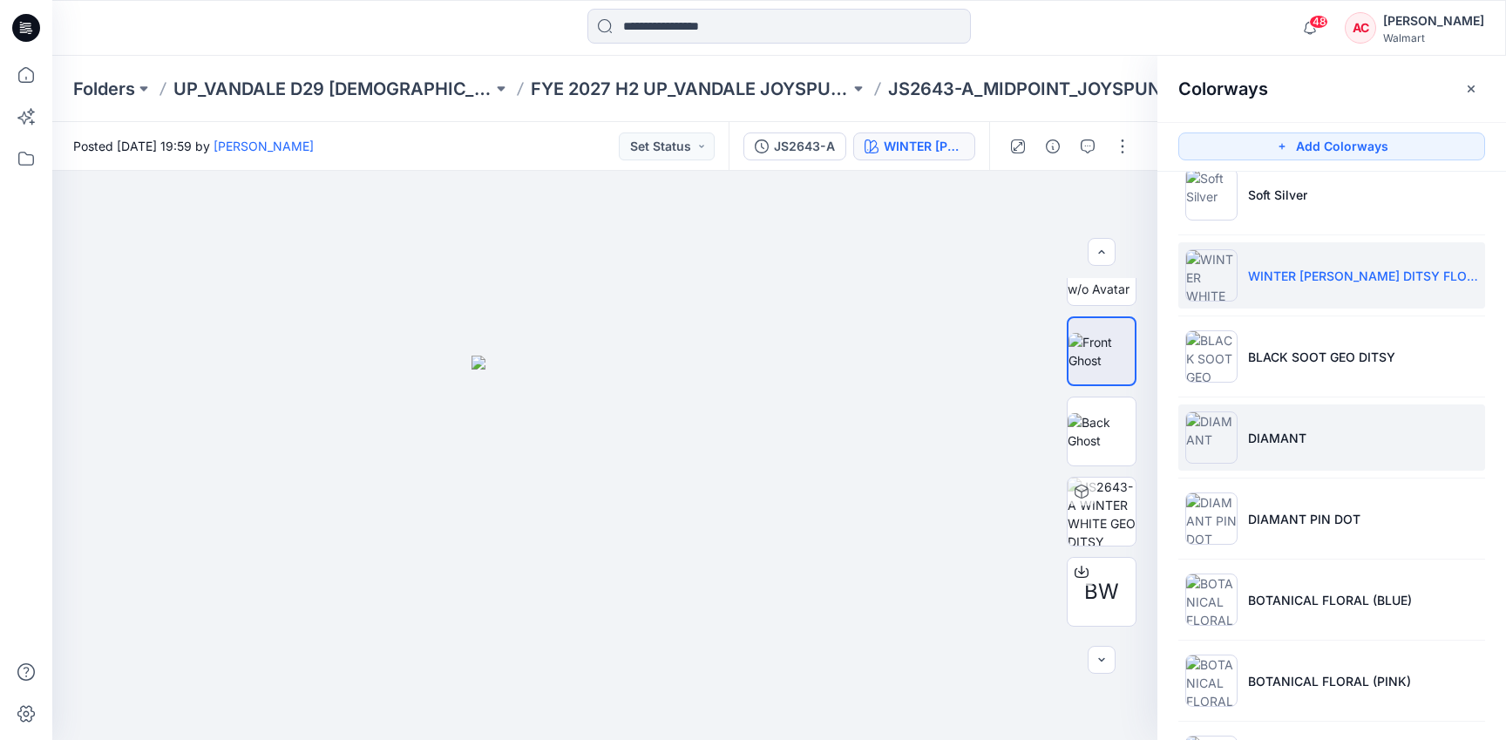
scroll to position [0, 0]
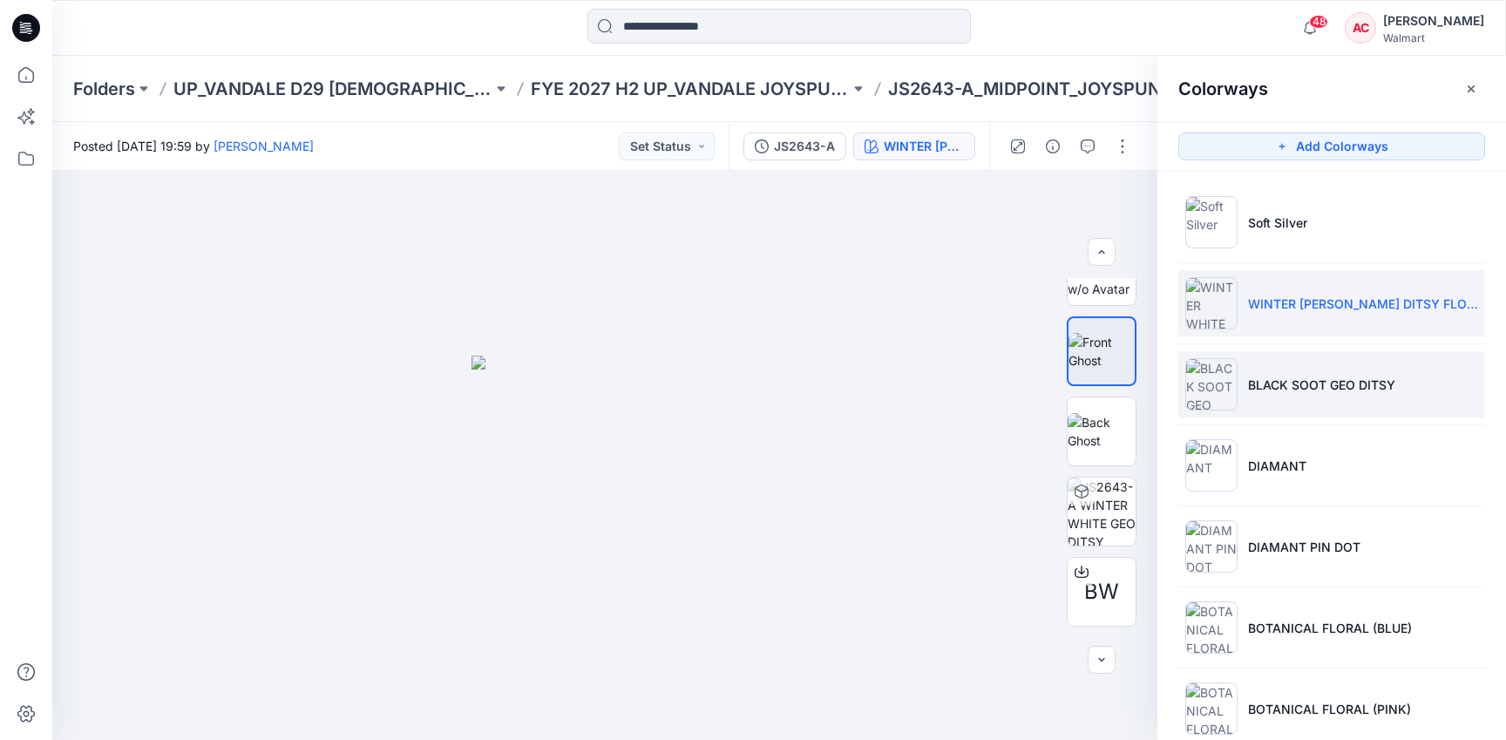
click at [1440, 393] on li "BLACK SOOT GEO DITSY" at bounding box center [1331, 384] width 307 height 66
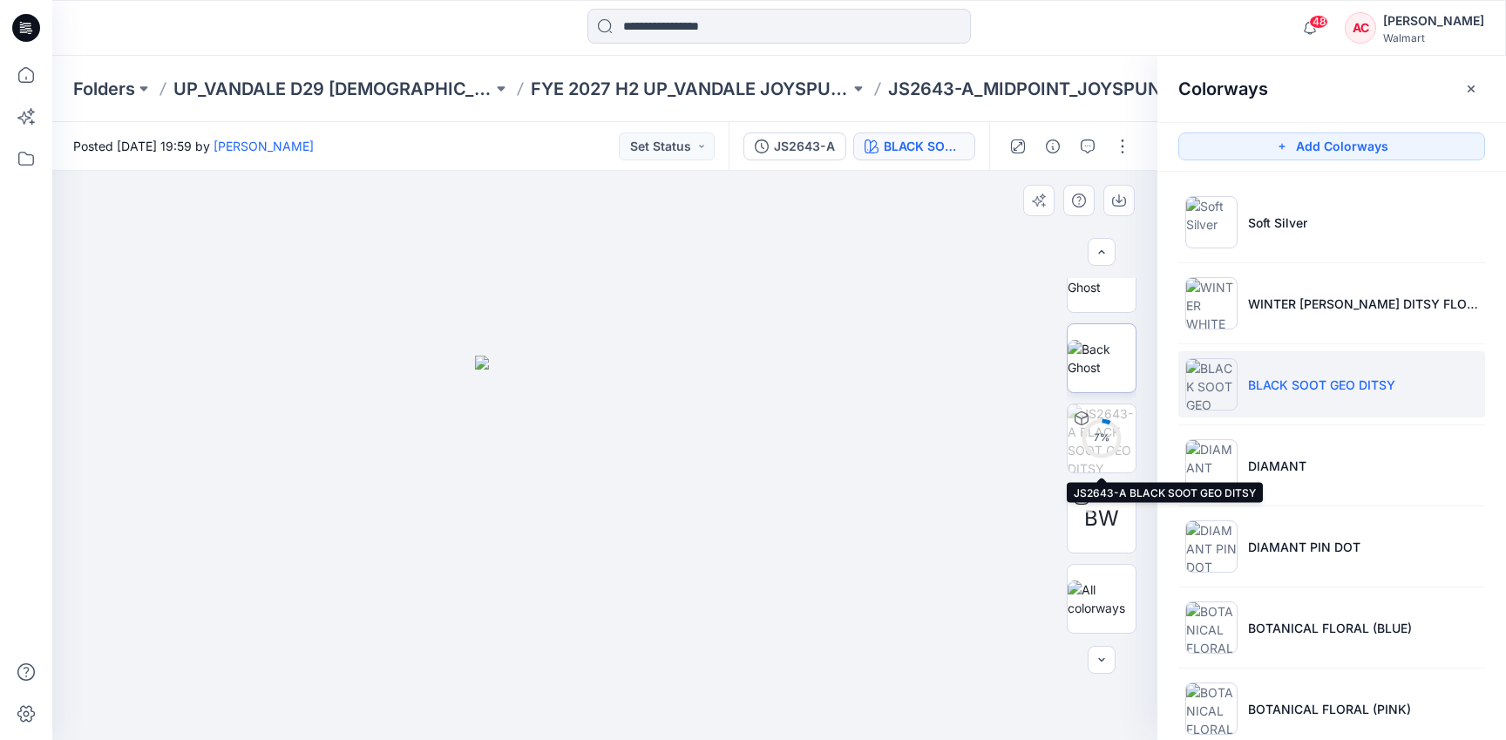
scroll to position [632, 0]
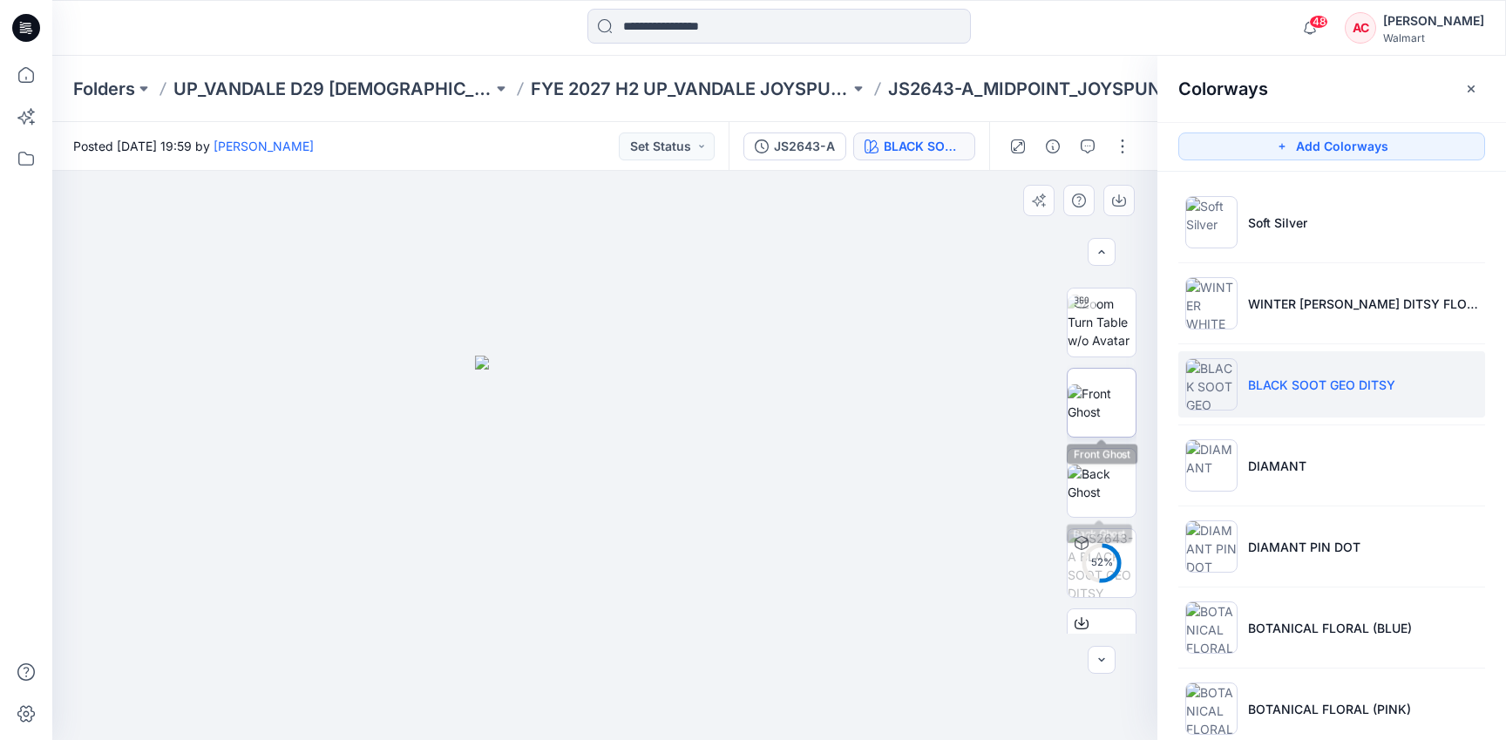
click at [1095, 384] on img at bounding box center [1101, 402] width 68 height 37
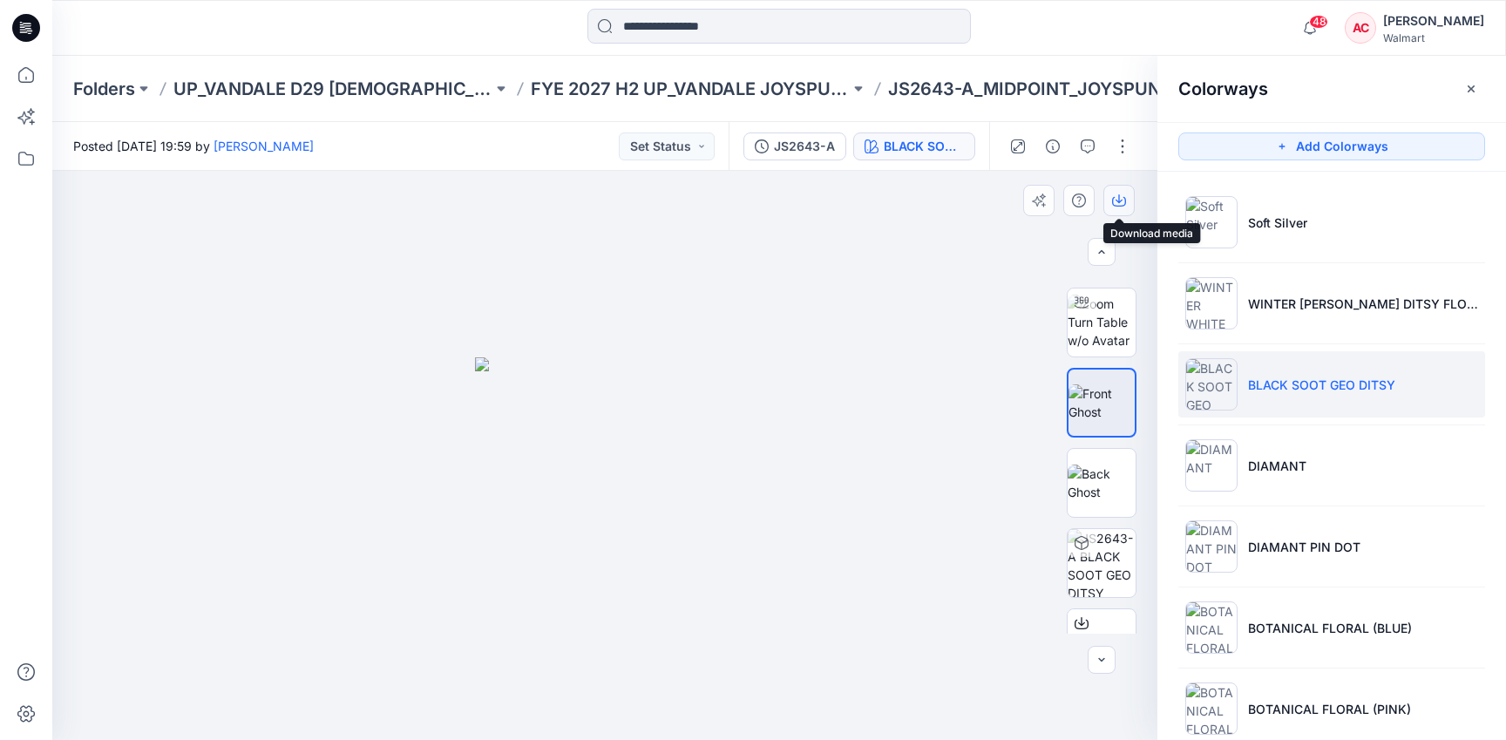
click at [1115, 206] on icon "button" at bounding box center [1119, 202] width 14 height 10
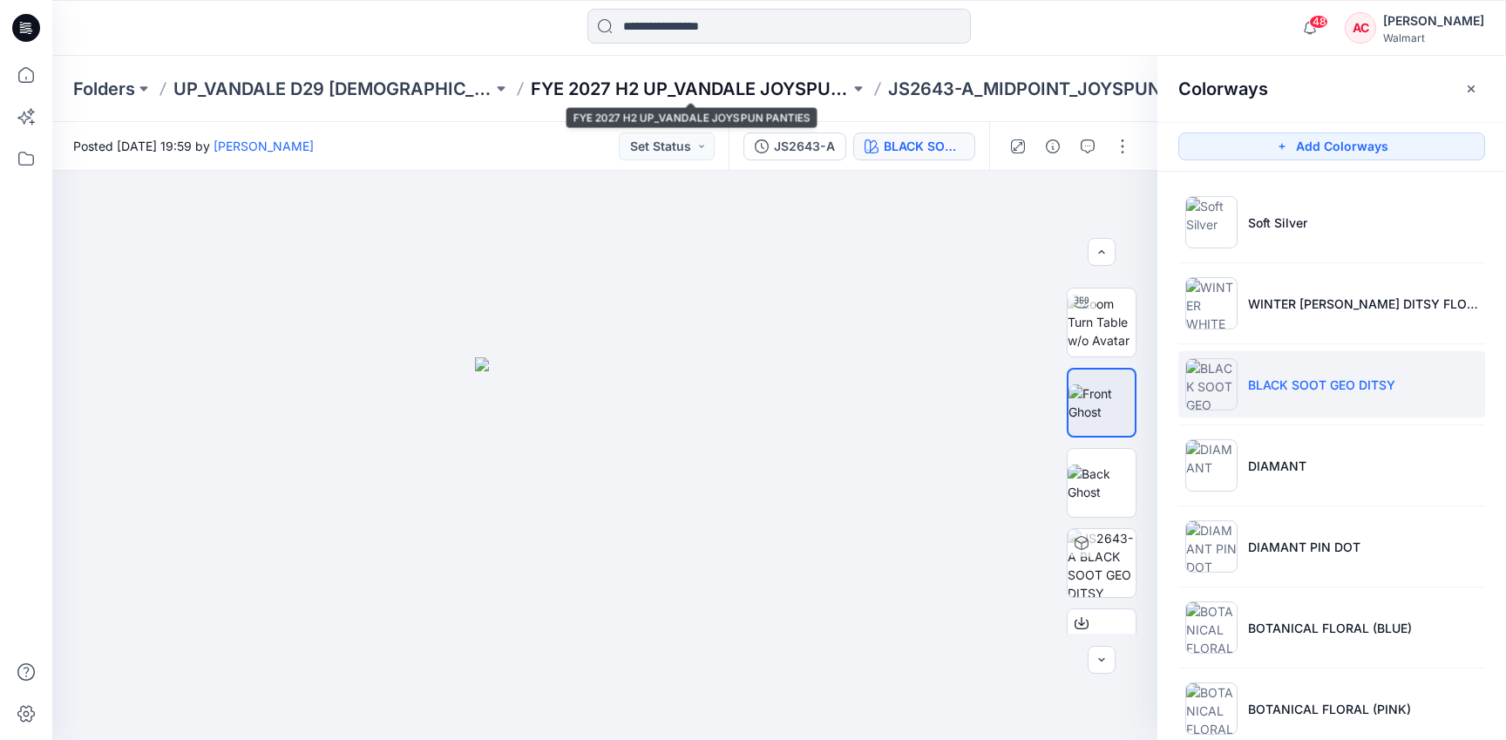
click at [712, 80] on p "FYE 2027 H2 UP_VANDALE JOYSPUN PANTIES" at bounding box center [690, 89] width 319 height 24
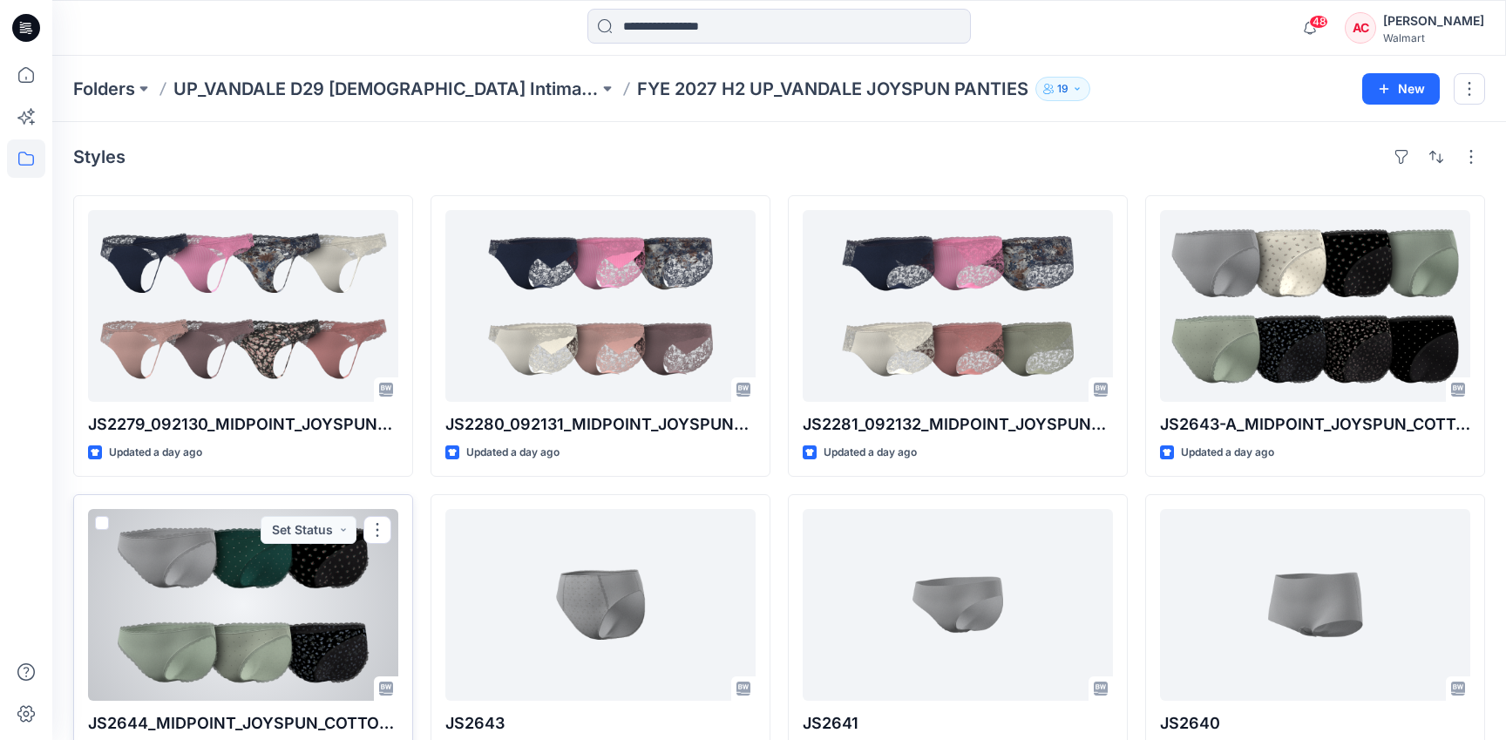
click at [209, 582] on div at bounding box center [243, 605] width 310 height 192
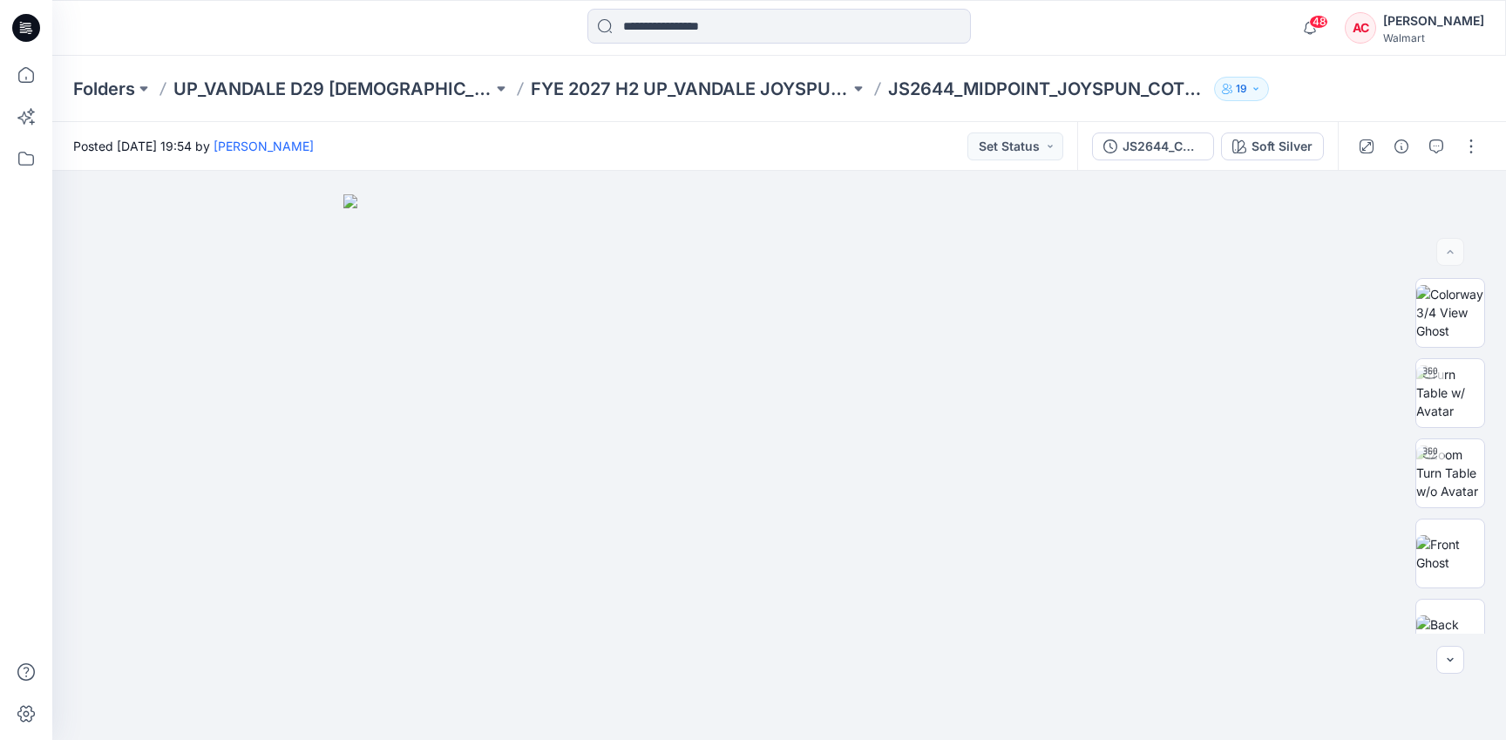
click at [1109, 83] on p "JS2644_MIDPOINT_JOYSPUN_COTTON LACE TRIM BIKINI" at bounding box center [1047, 89] width 319 height 24
click at [1306, 141] on div "Soft Silver" at bounding box center [1281, 146] width 61 height 19
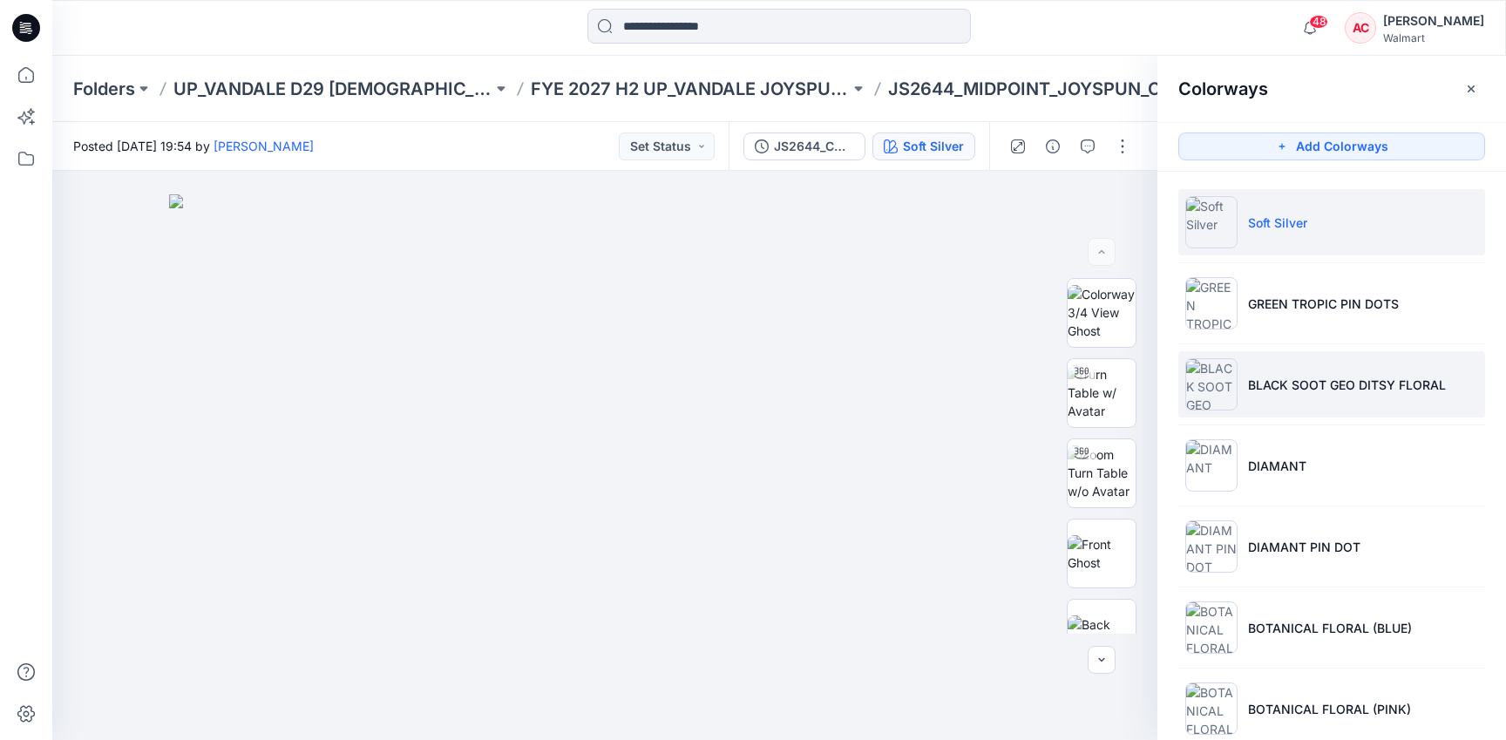
click at [1320, 362] on li "BLACK SOOT GEO DITSY FLORAL" at bounding box center [1331, 384] width 307 height 66
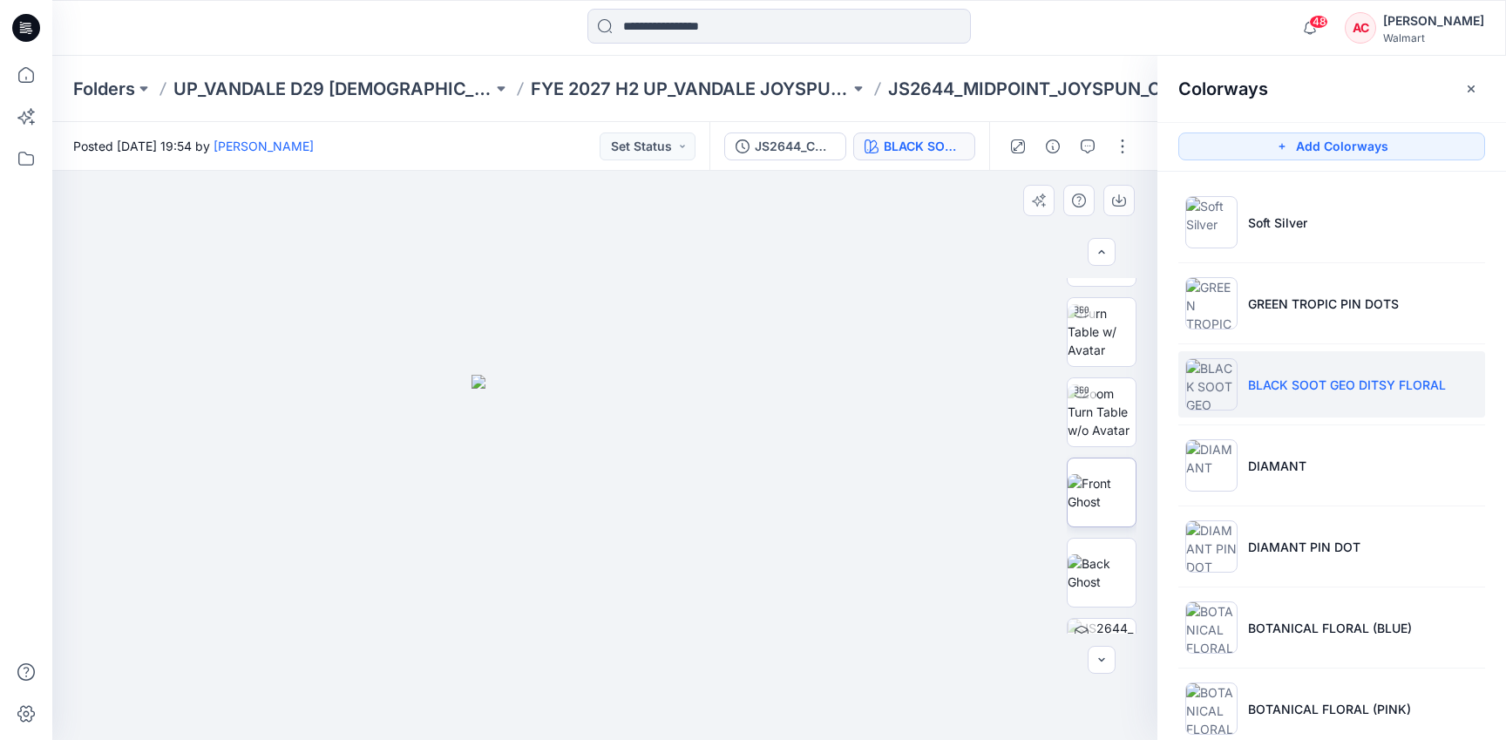
scroll to position [554, 0]
click at [1098, 478] on img at bounding box center [1101, 480] width 68 height 37
click at [1114, 207] on icon "button" at bounding box center [1119, 200] width 14 height 14
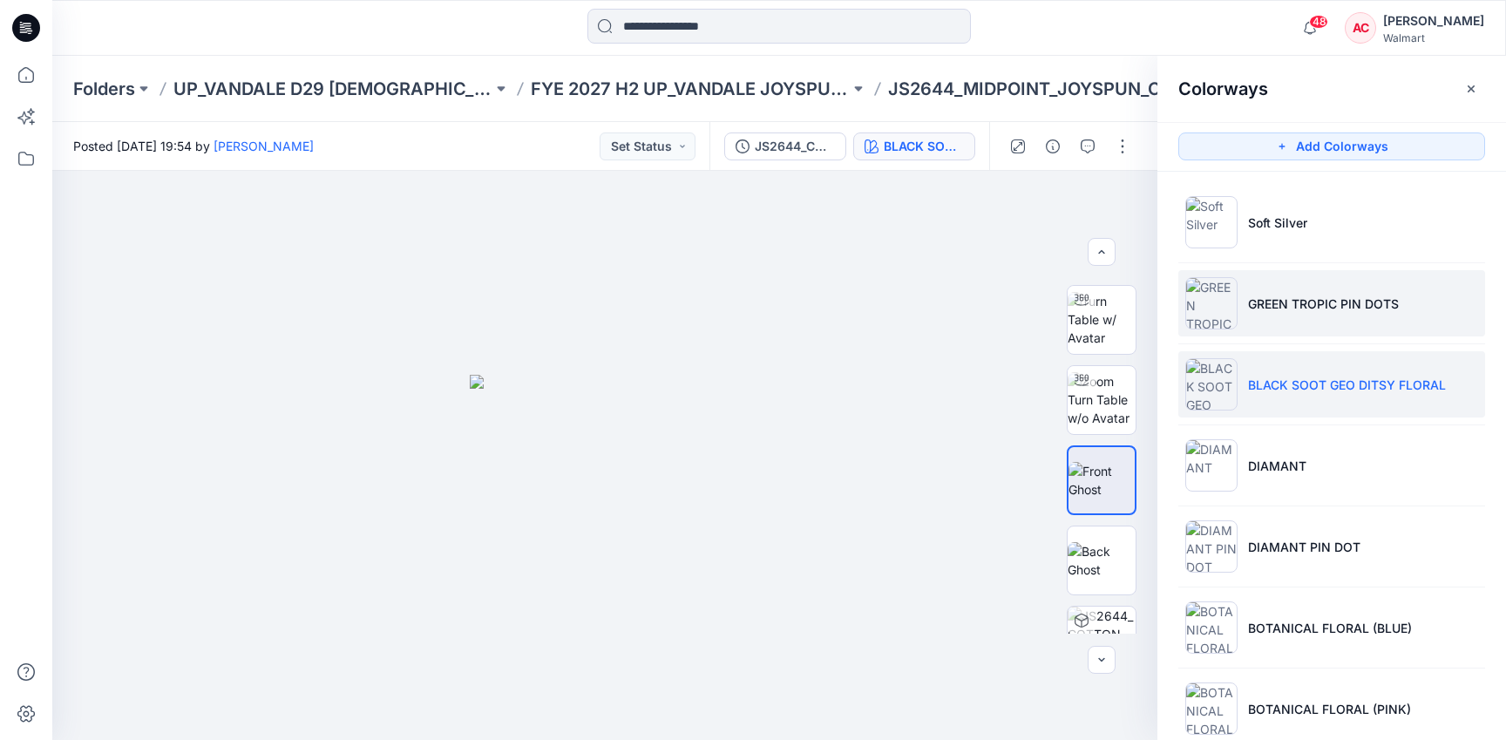
click at [1467, 296] on li "GREEN TROPIC PIN DOTS" at bounding box center [1331, 303] width 307 height 66
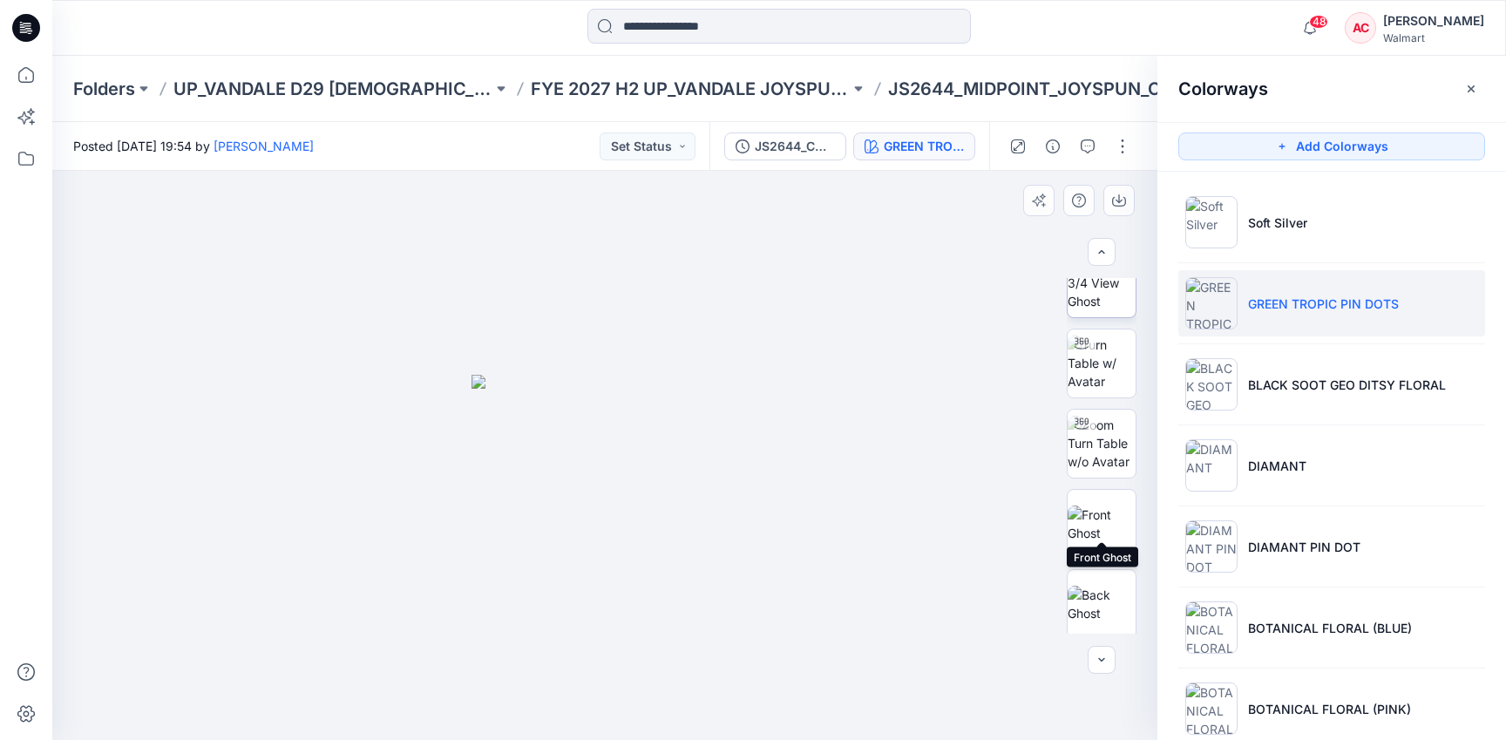
scroll to position [530, 0]
click at [1093, 498] on img at bounding box center [1101, 504] width 68 height 37
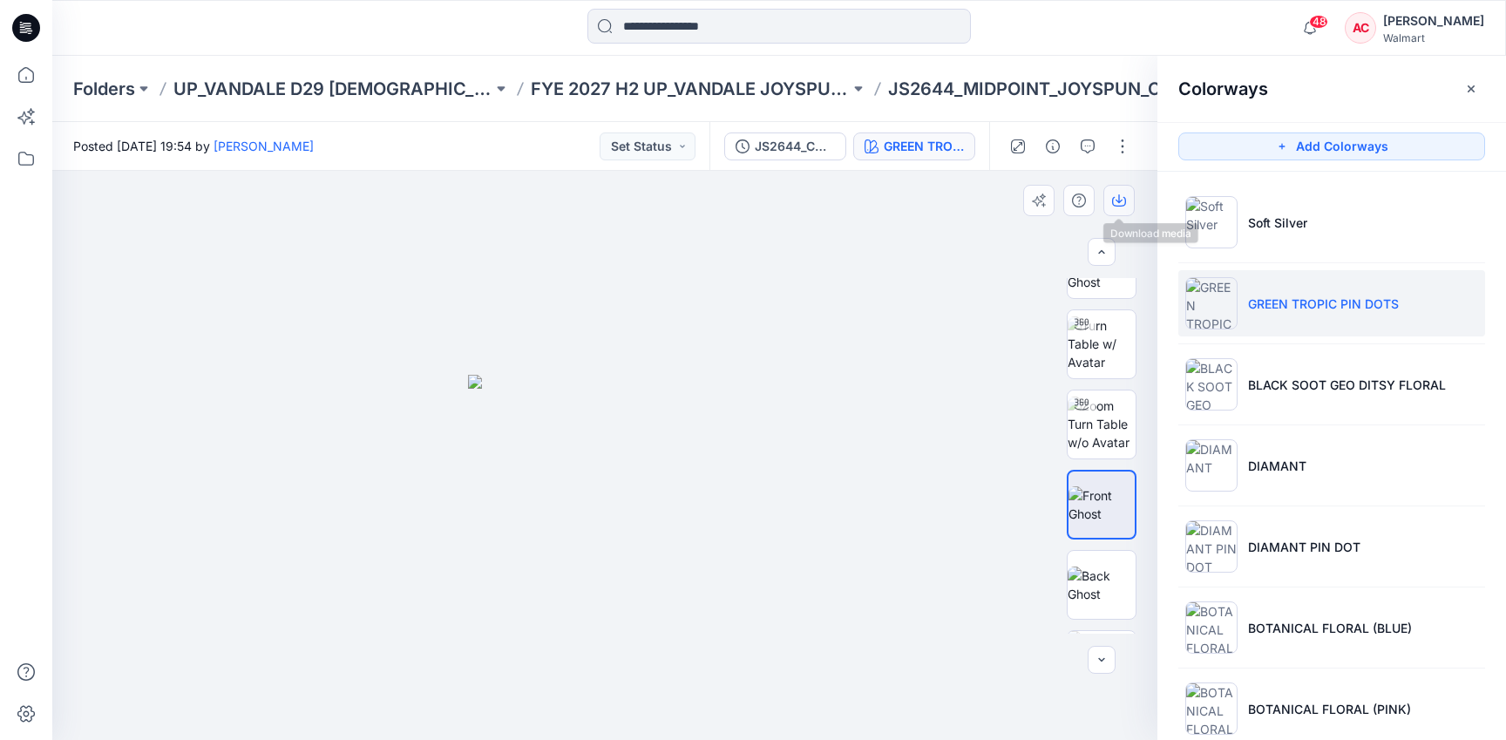
click at [1119, 205] on icon "button" at bounding box center [1119, 200] width 14 height 14
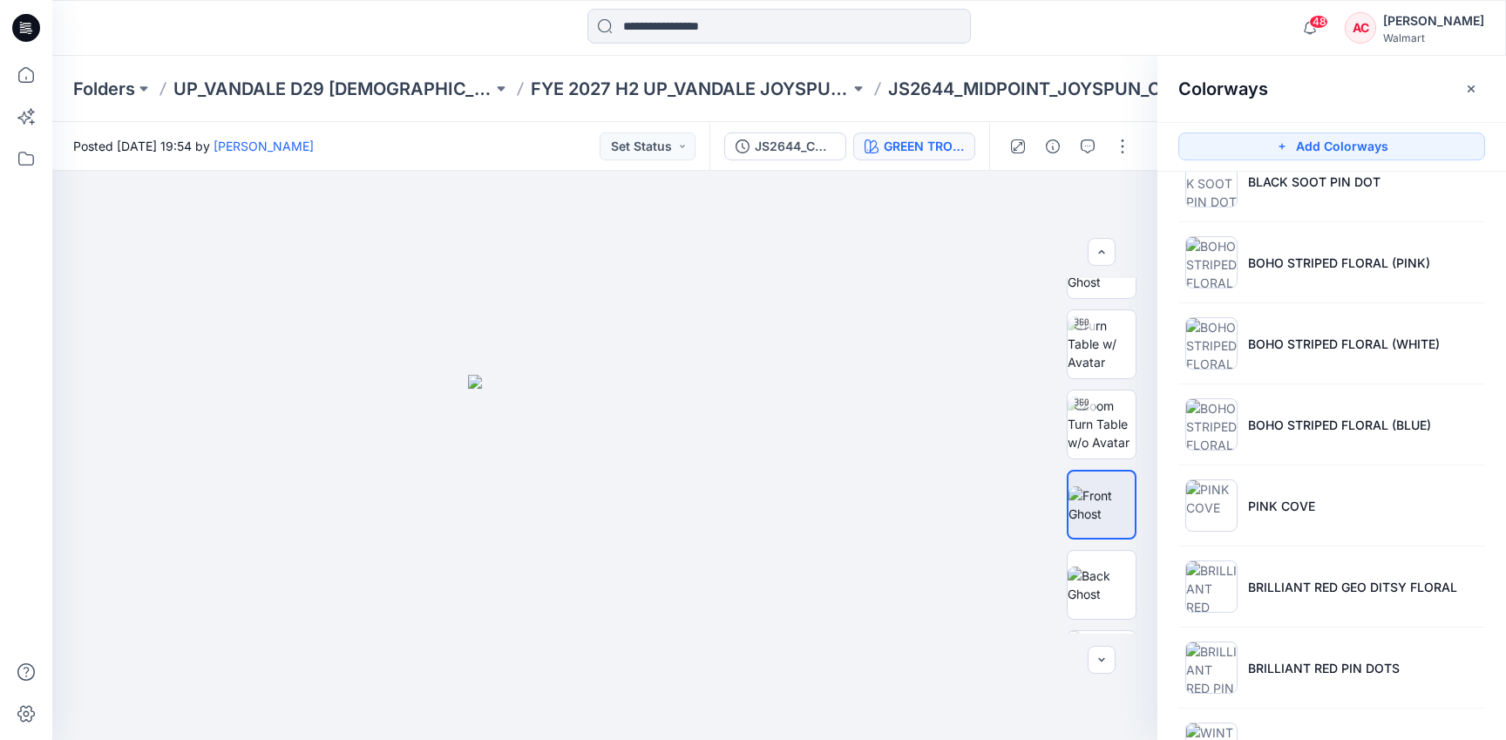
scroll to position [681, 0]
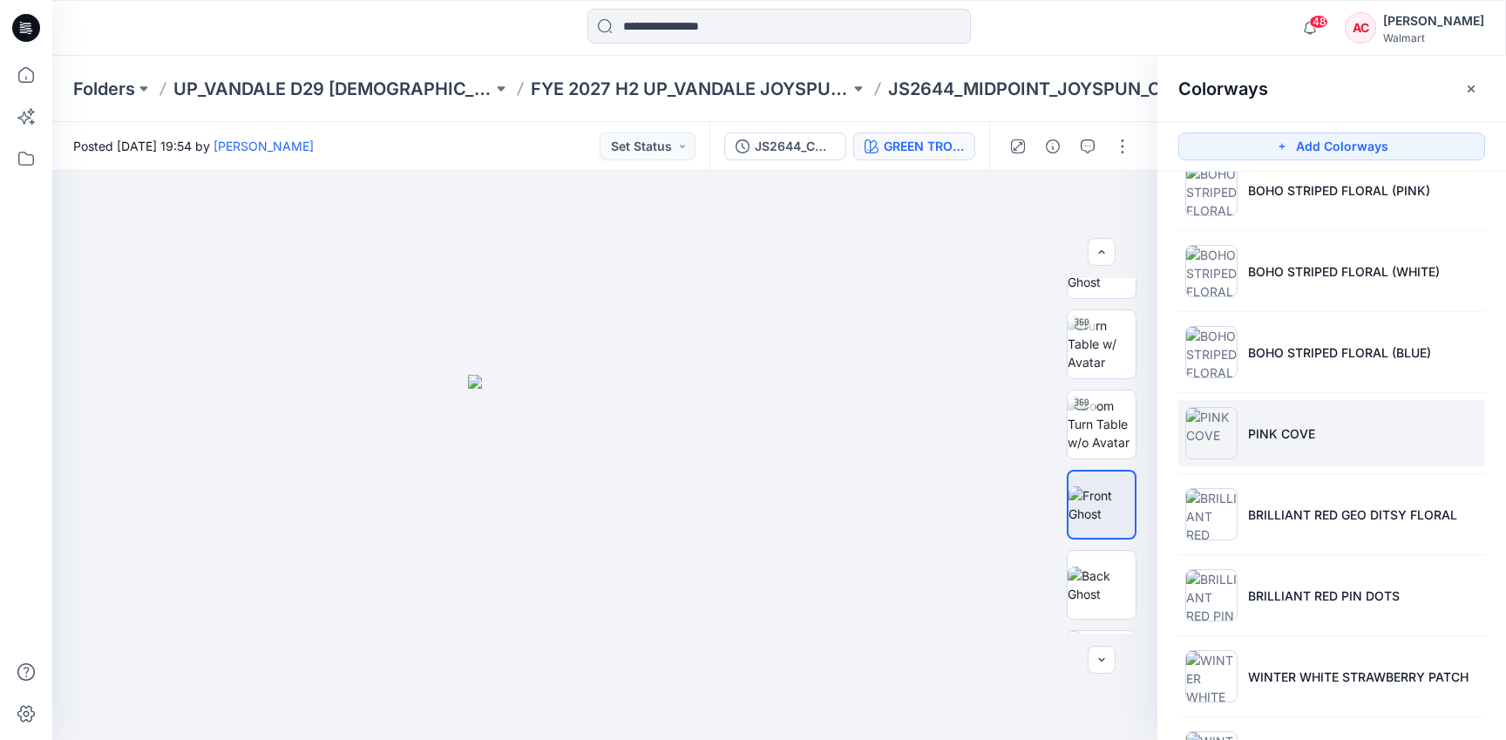
click at [1368, 430] on li "PINK COVE" at bounding box center [1331, 433] width 307 height 66
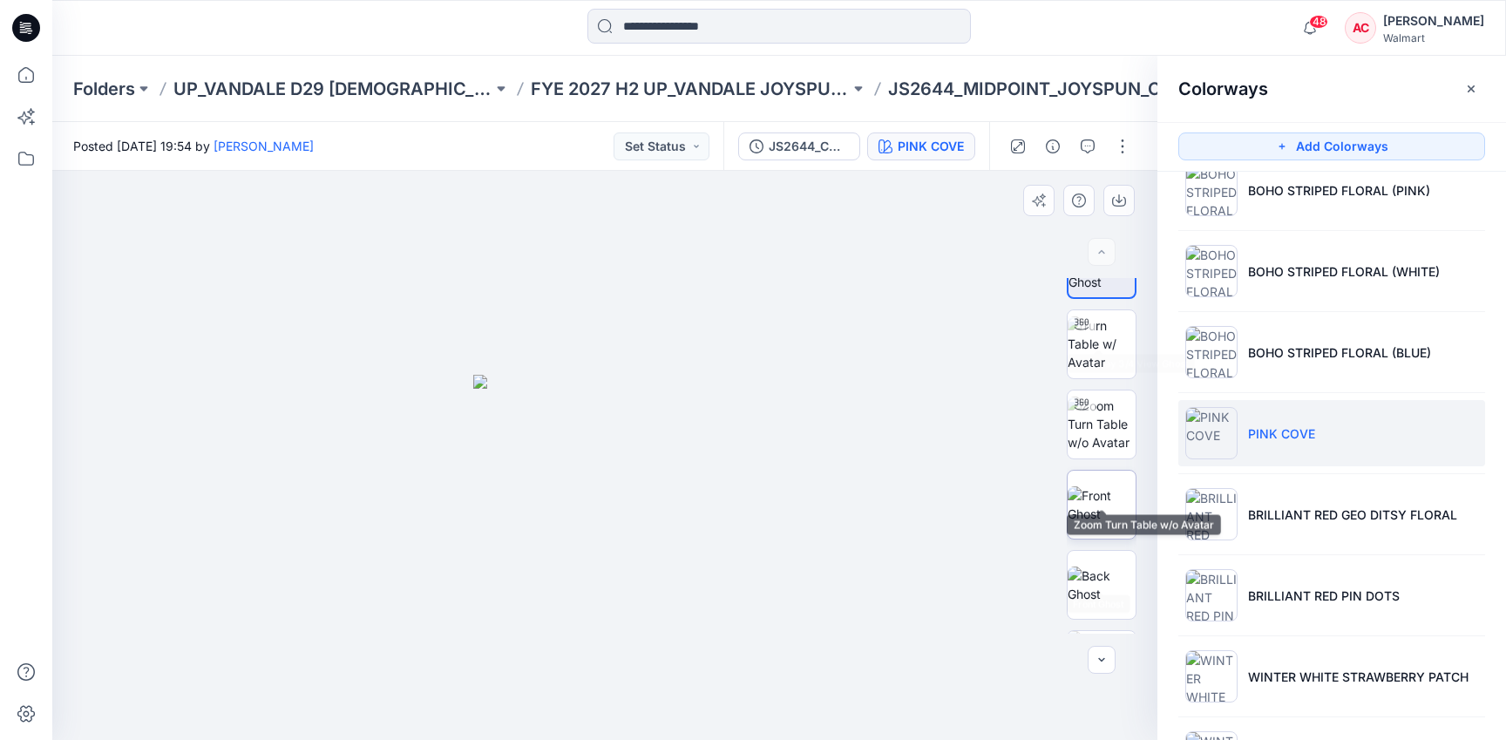
scroll to position [0, 0]
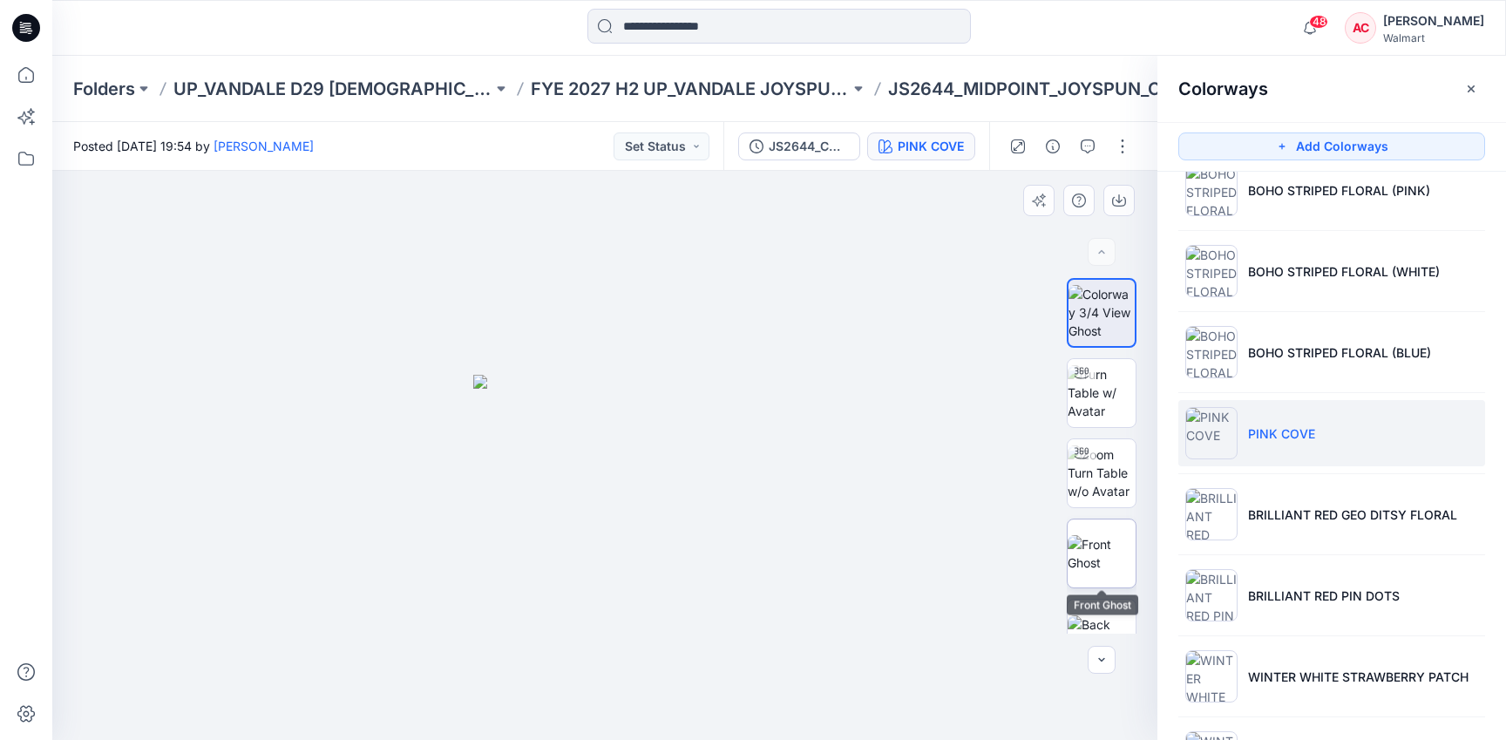
click at [1097, 535] on img at bounding box center [1101, 553] width 68 height 37
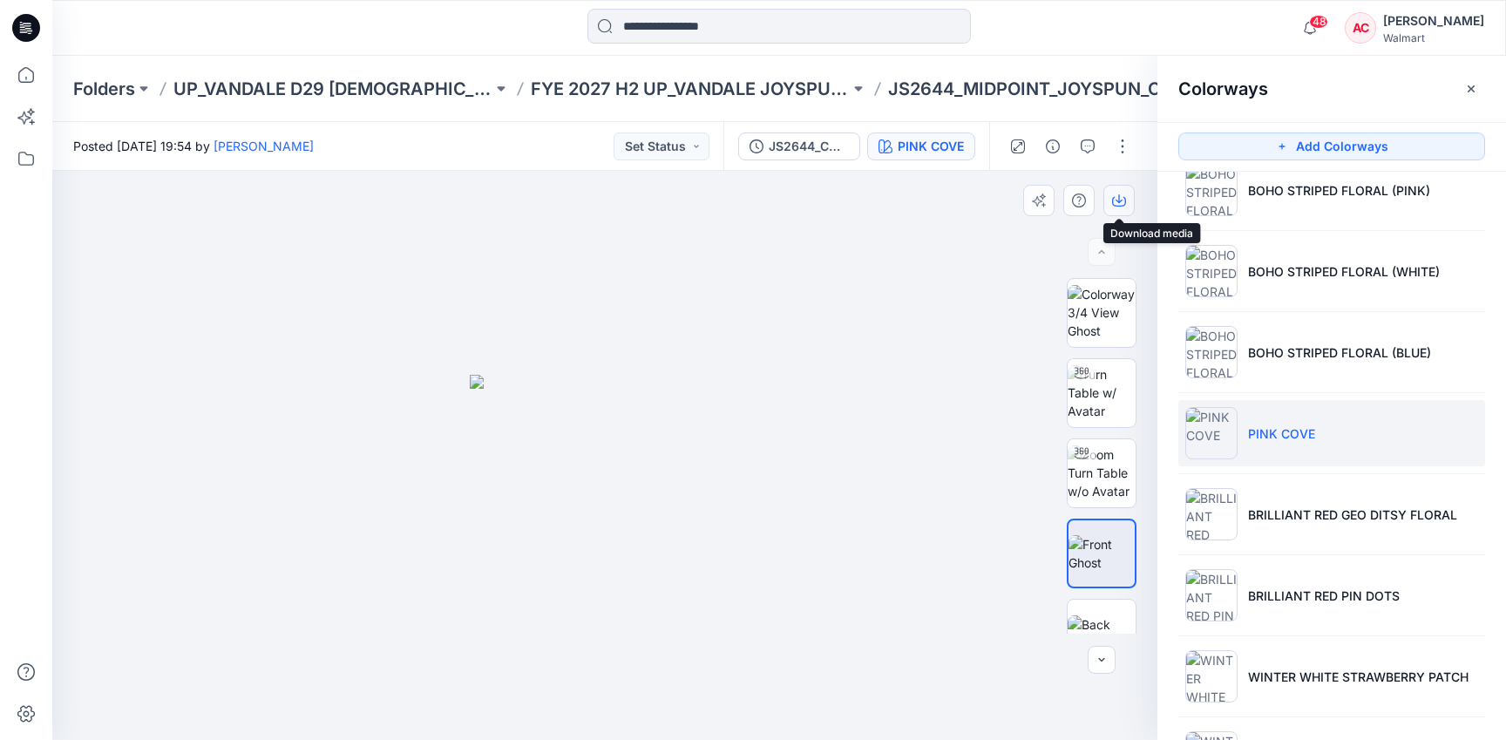
click at [1118, 201] on icon "button" at bounding box center [1118, 198] width 7 height 9
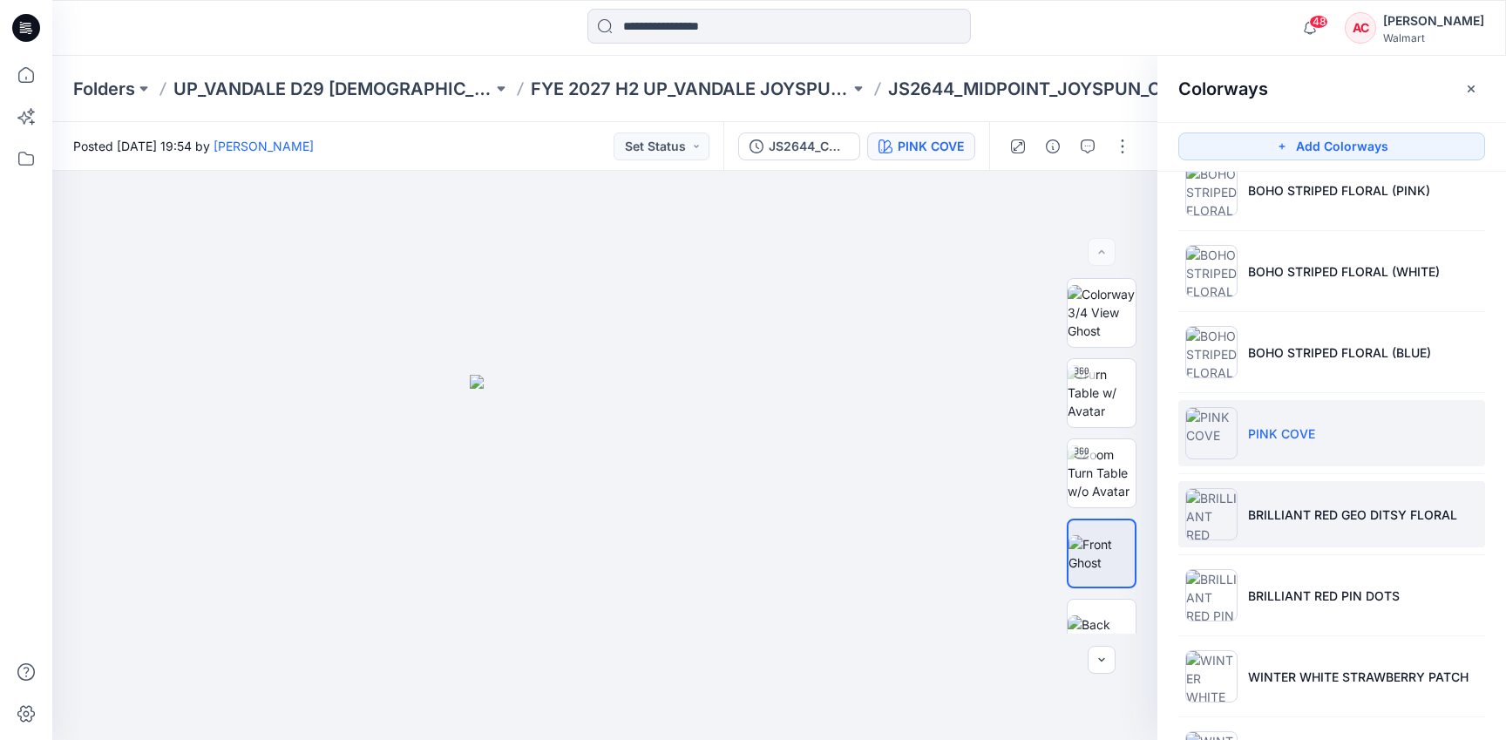
click at [1268, 518] on p "BRILLIANT RED GEO DITSY FLORAL" at bounding box center [1352, 514] width 209 height 18
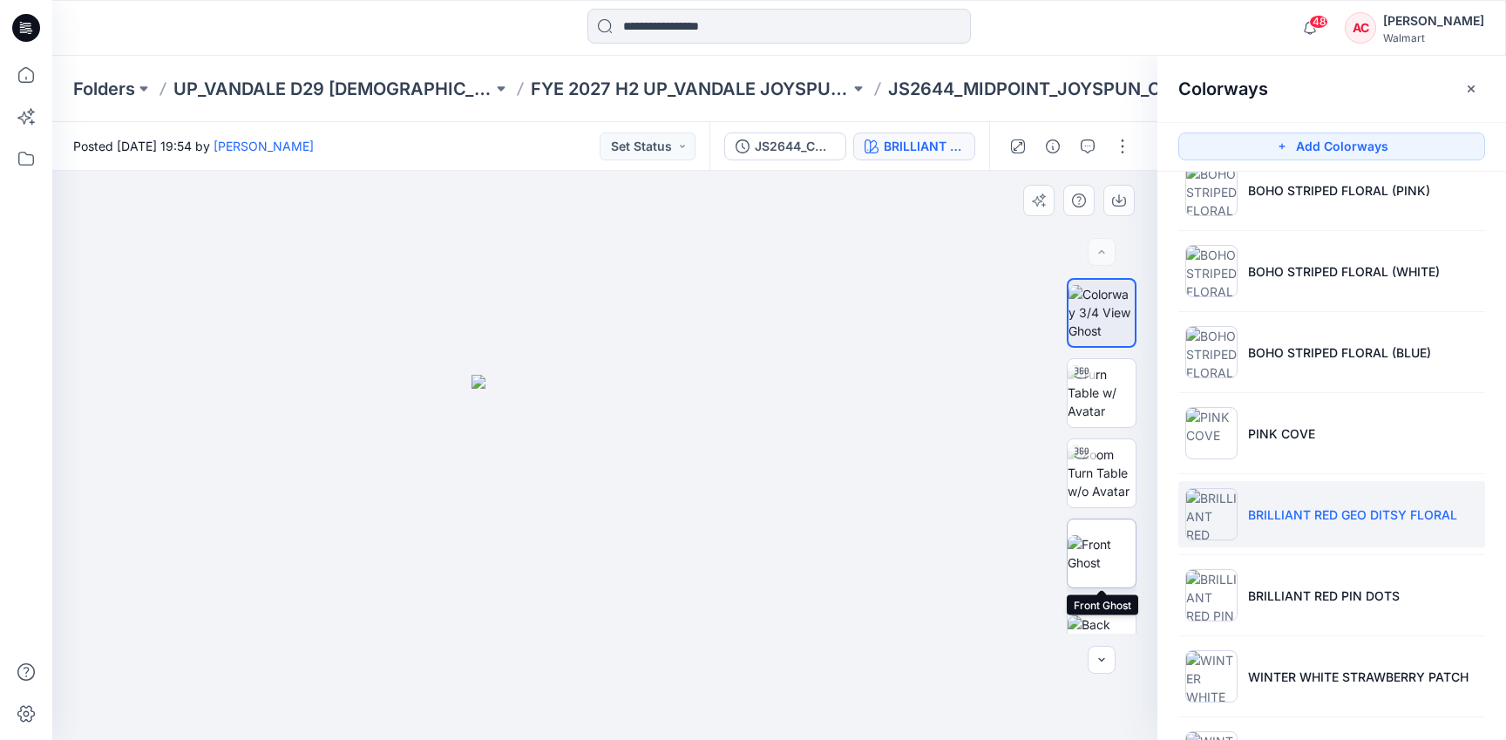
click at [1103, 539] on img at bounding box center [1101, 553] width 68 height 37
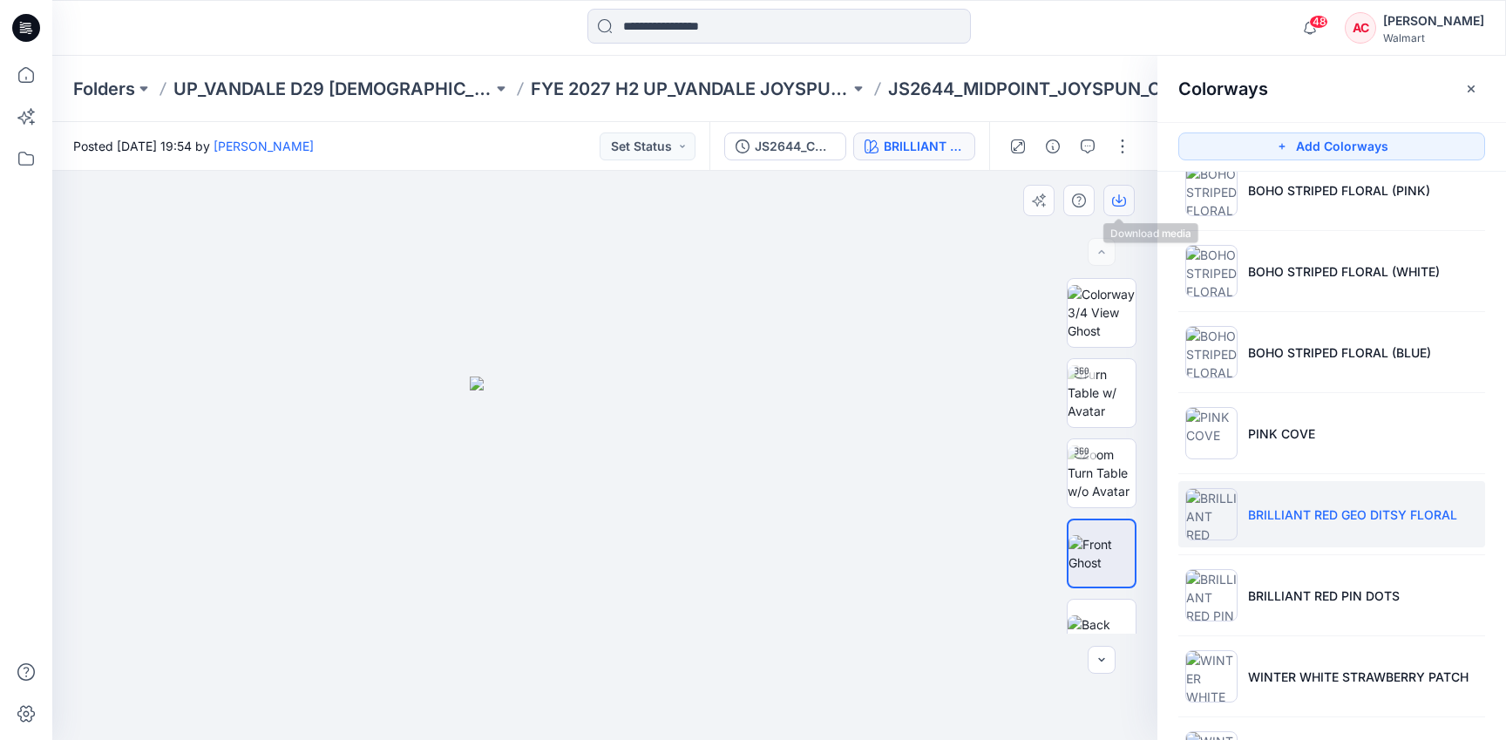
click at [1121, 193] on icon "button" at bounding box center [1119, 200] width 14 height 14
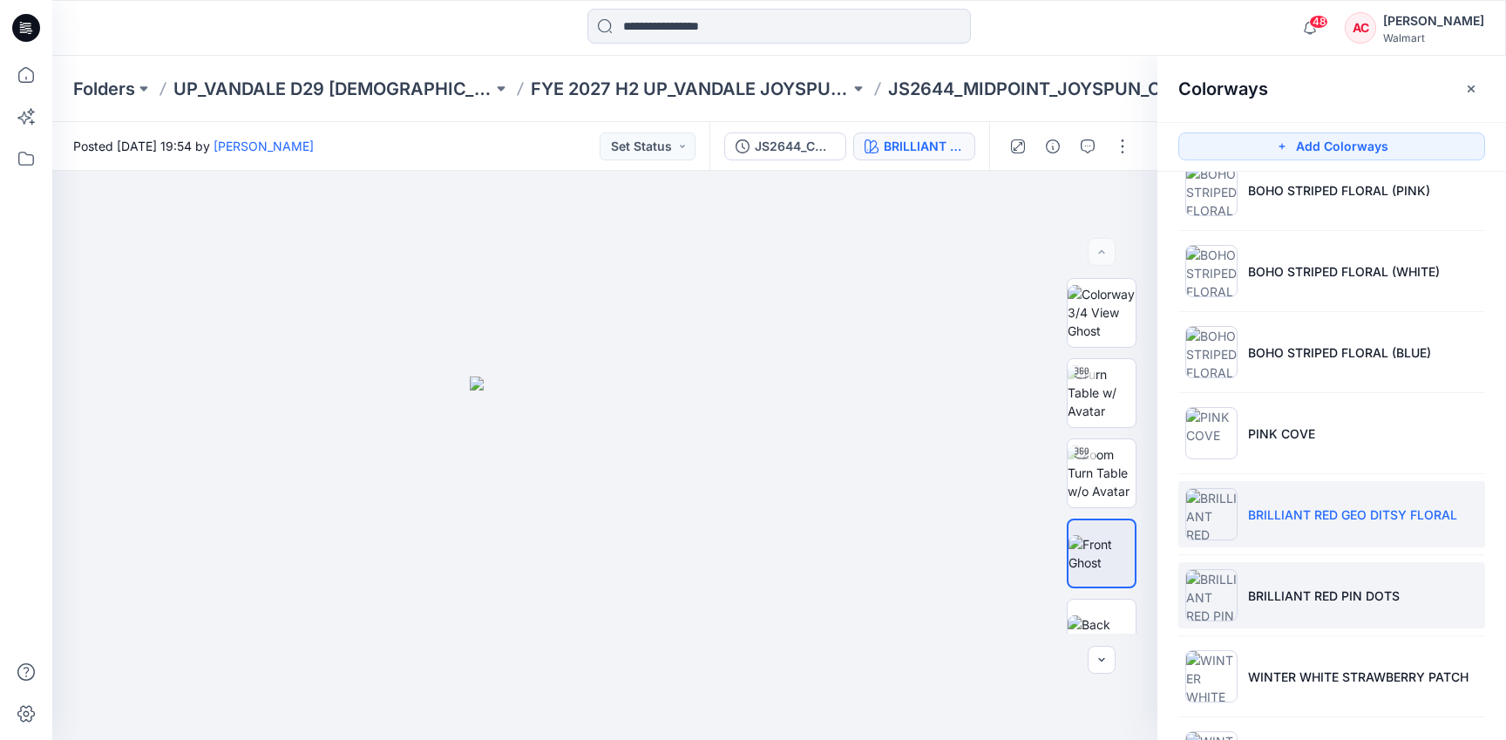
click at [1282, 594] on p "BRILLIANT RED PIN DOTS" at bounding box center [1324, 595] width 152 height 18
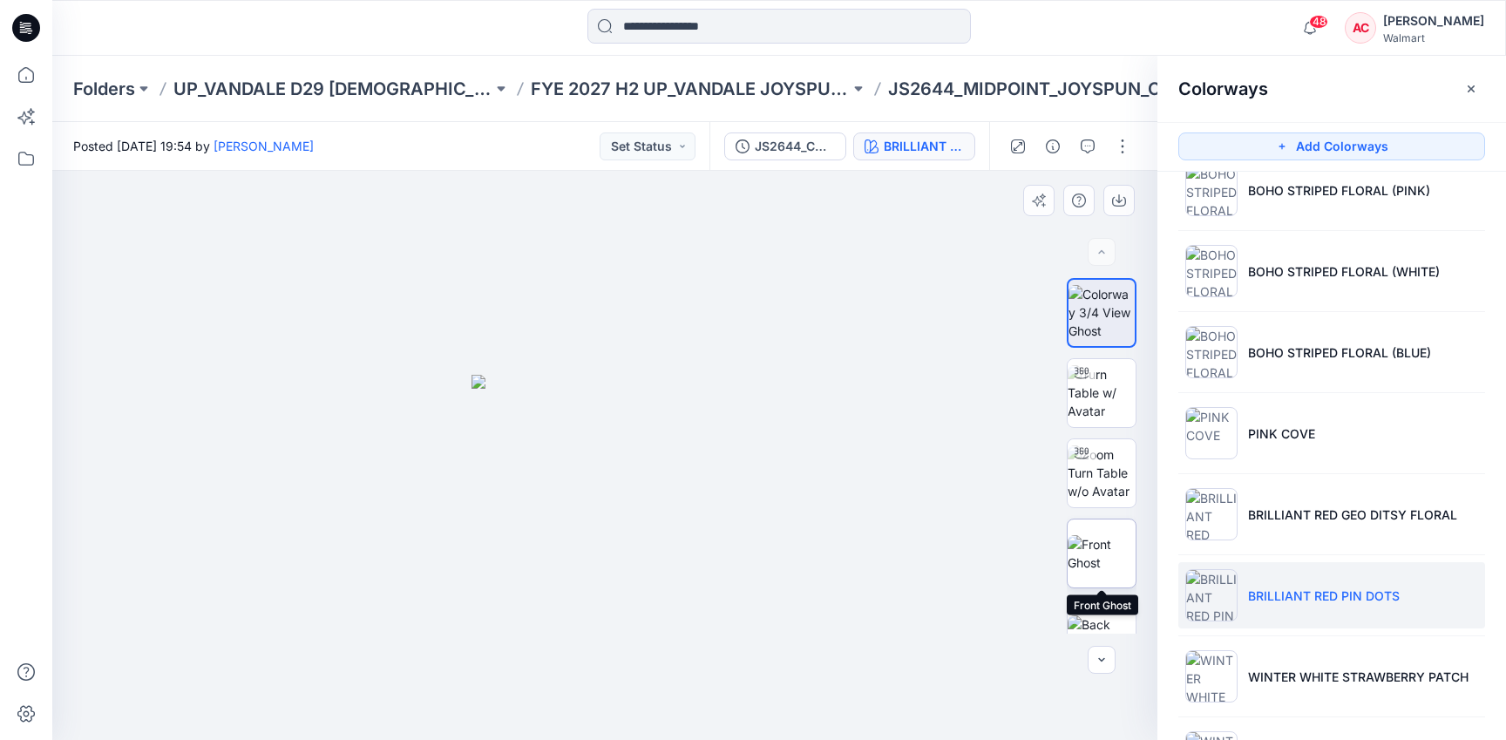
click at [1104, 545] on img at bounding box center [1101, 553] width 68 height 37
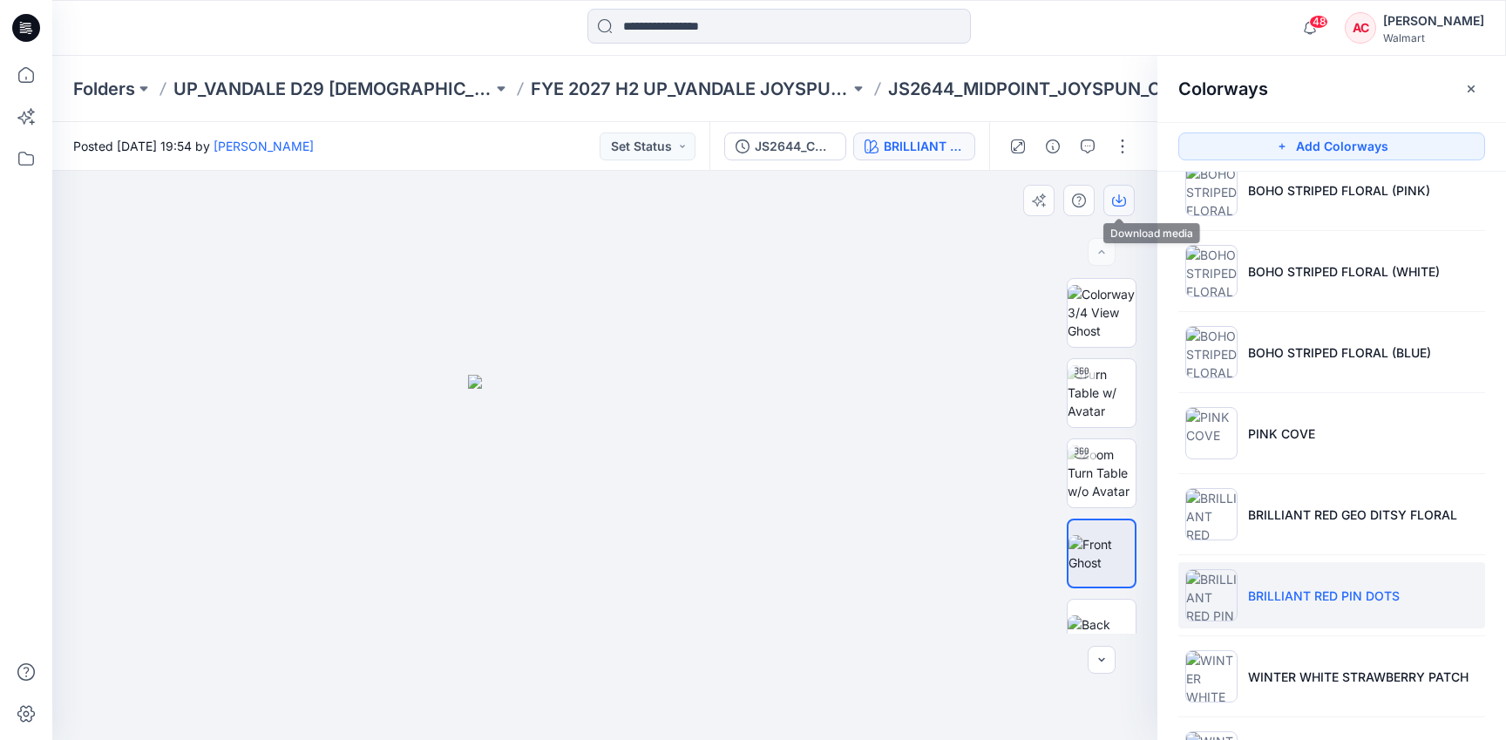
click at [1119, 193] on icon "button" at bounding box center [1119, 200] width 14 height 14
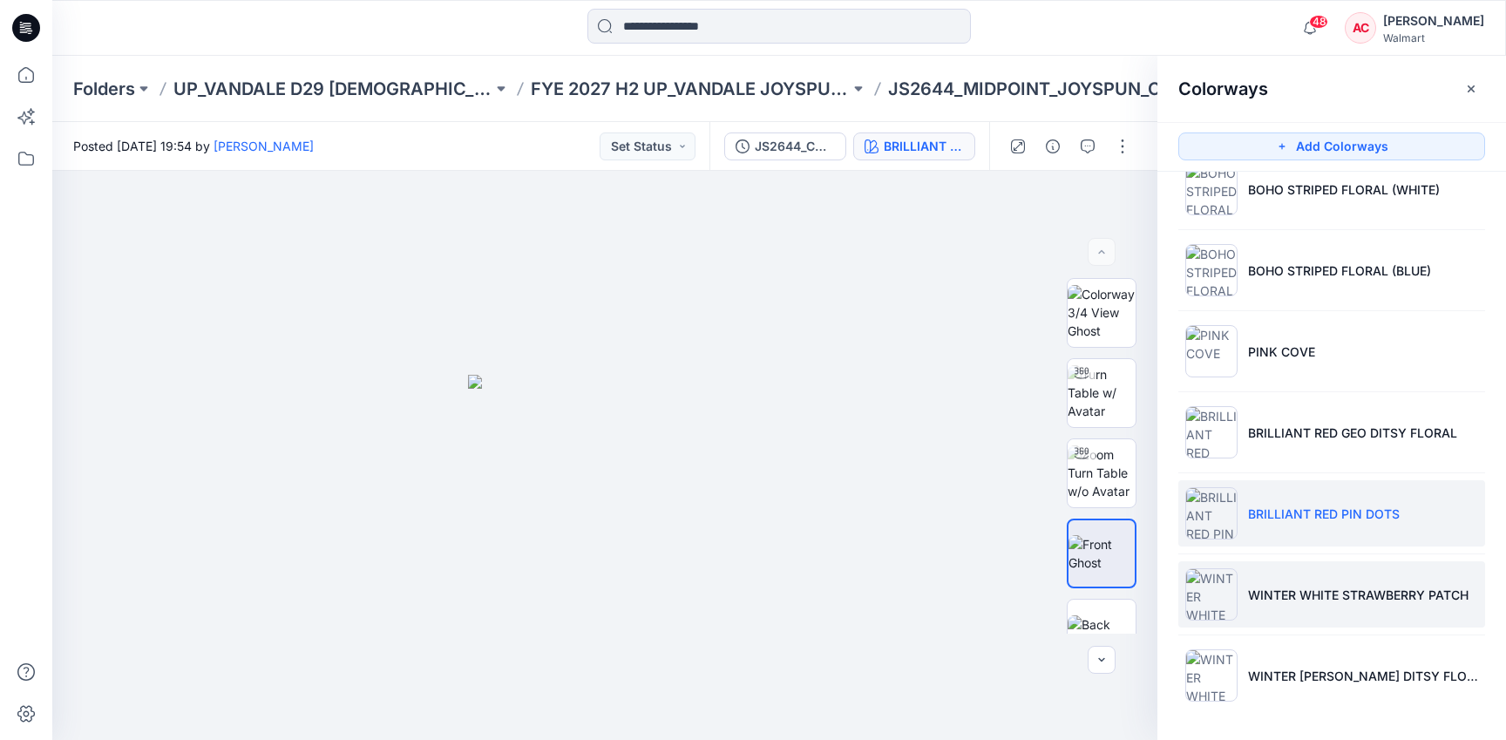
click at [1294, 607] on li "WINTER WHITE STRAWBERRY PATCH" at bounding box center [1331, 594] width 307 height 66
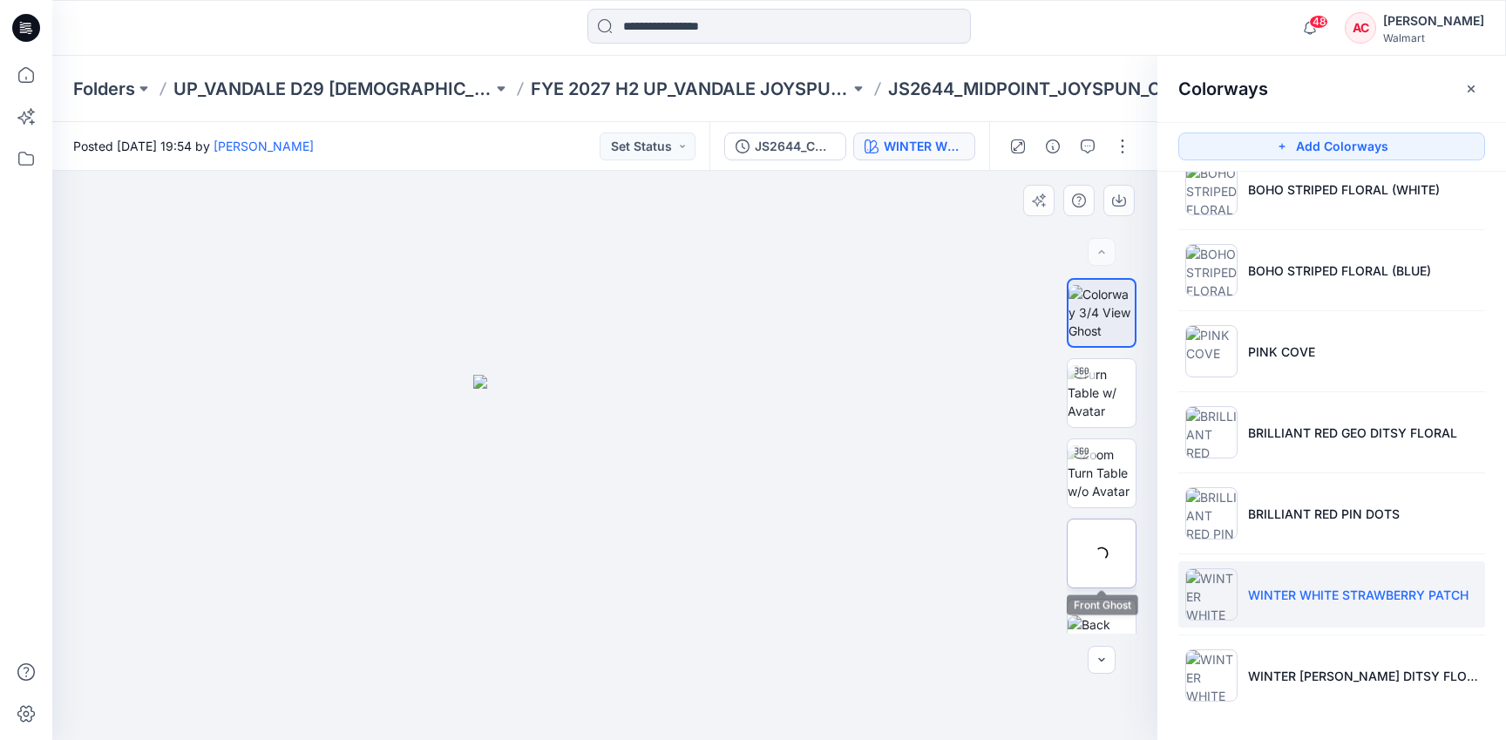
click at [1108, 539] on div at bounding box center [1102, 553] width 70 height 70
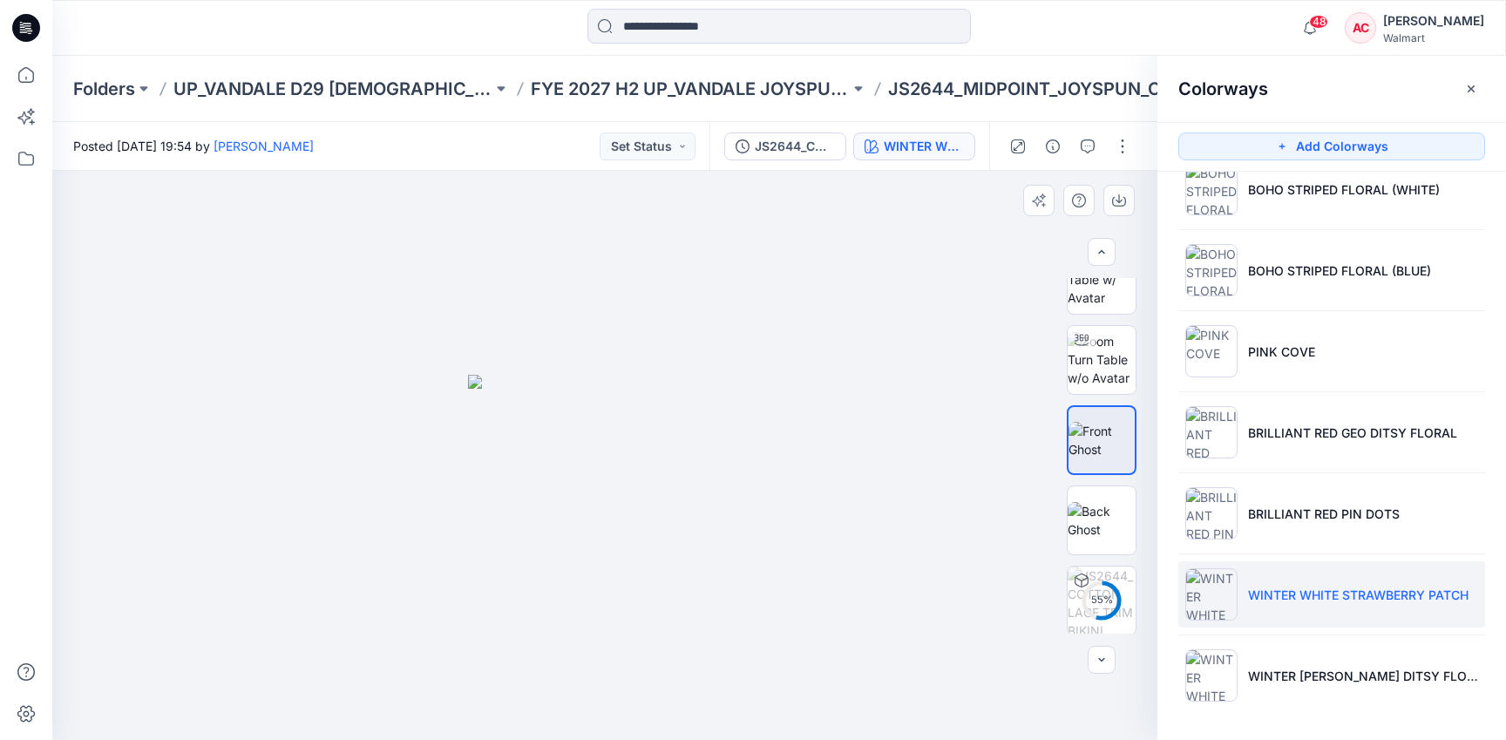
scroll to position [141, 0]
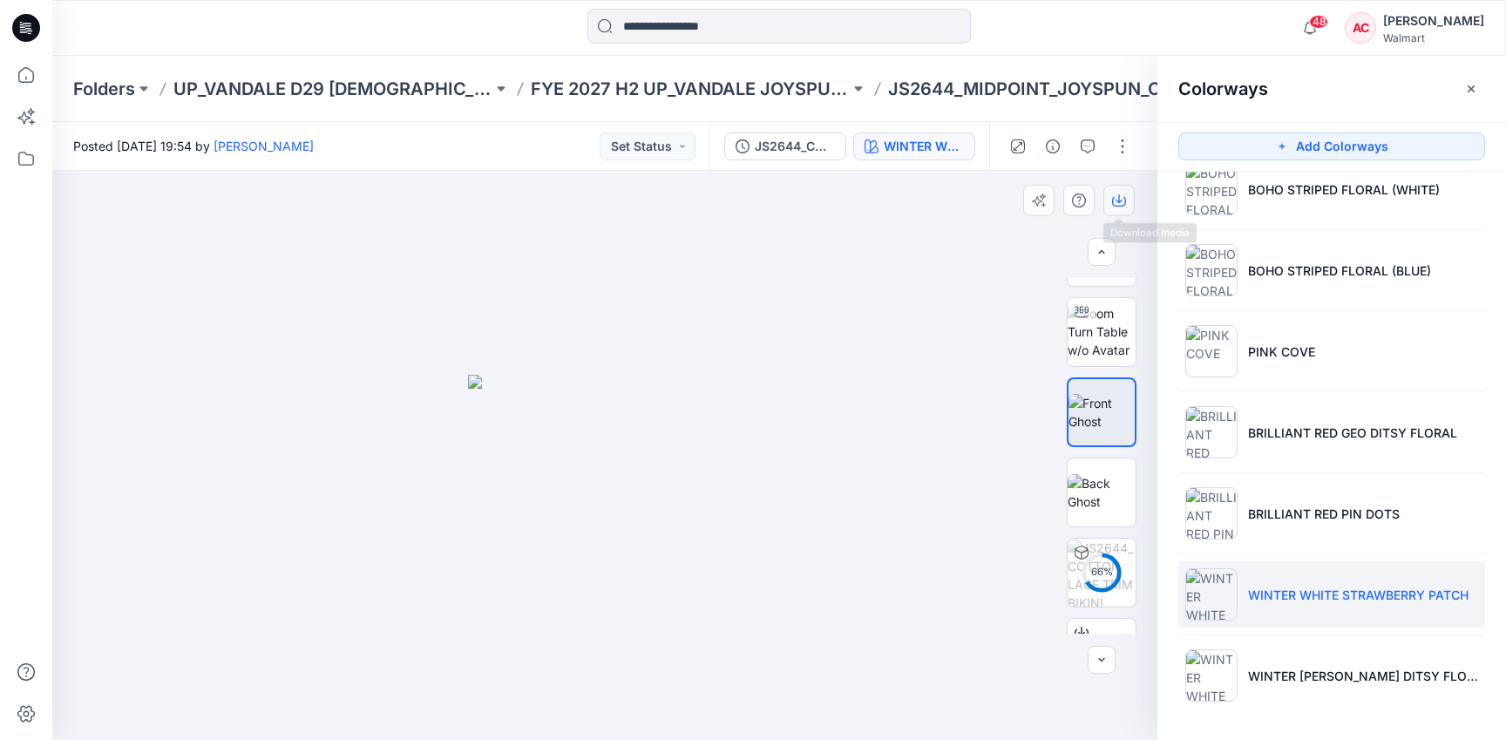
click at [1120, 191] on button "button" at bounding box center [1118, 200] width 31 height 31
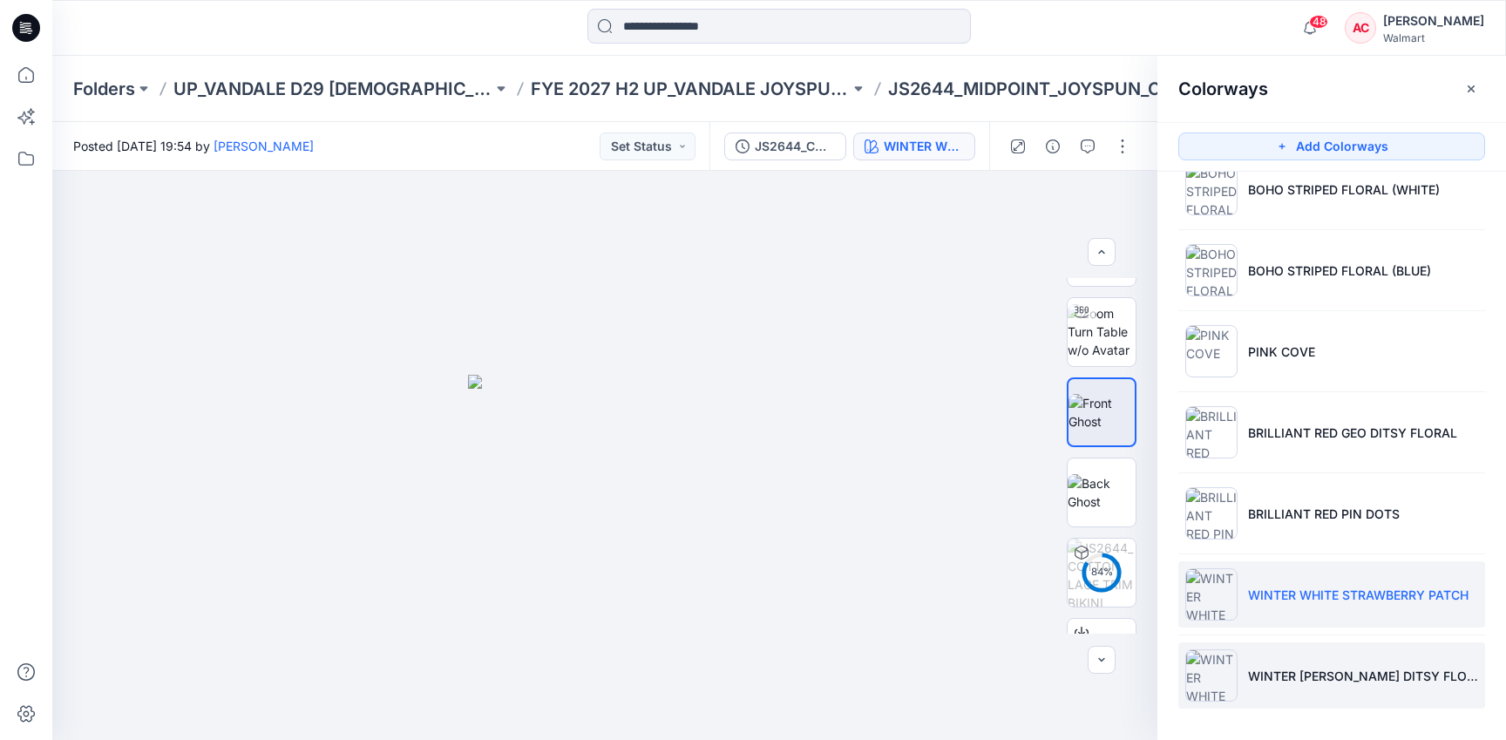
click at [1333, 670] on p "WINTER [PERSON_NAME] DITSY FLORAL" at bounding box center [1363, 676] width 230 height 18
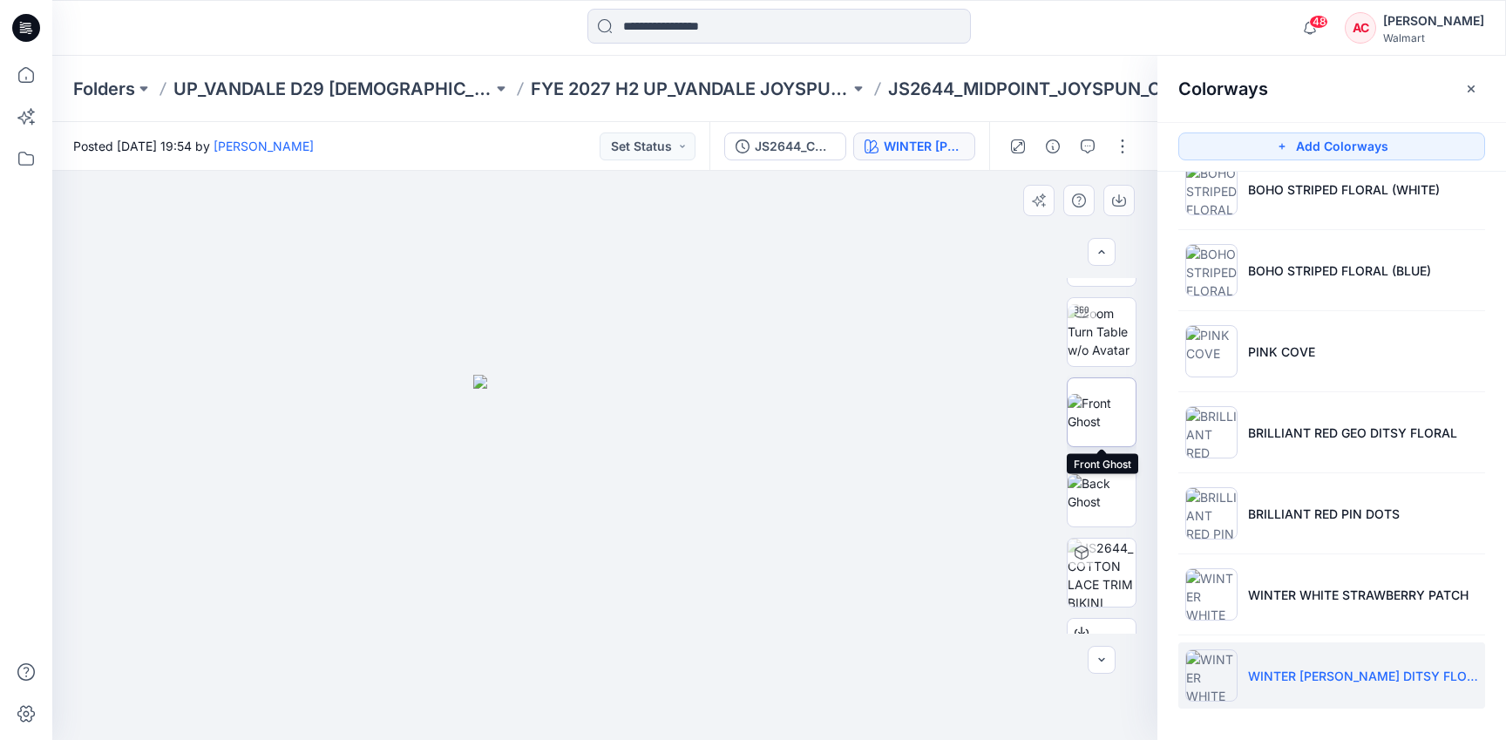
click at [1099, 415] on img at bounding box center [1101, 412] width 68 height 37
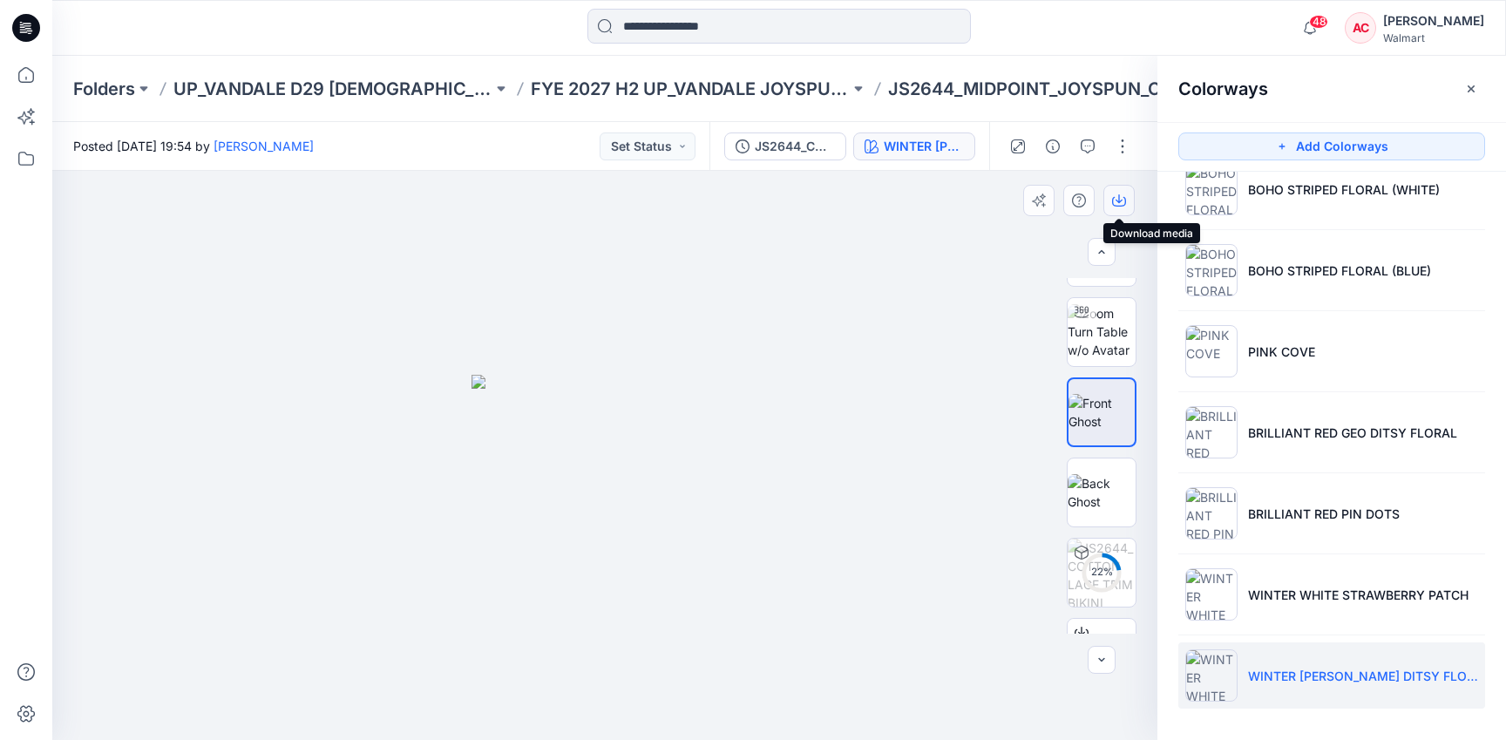
click at [1115, 189] on button "button" at bounding box center [1118, 200] width 31 height 31
